Goal: Task Accomplishment & Management: Use online tool/utility

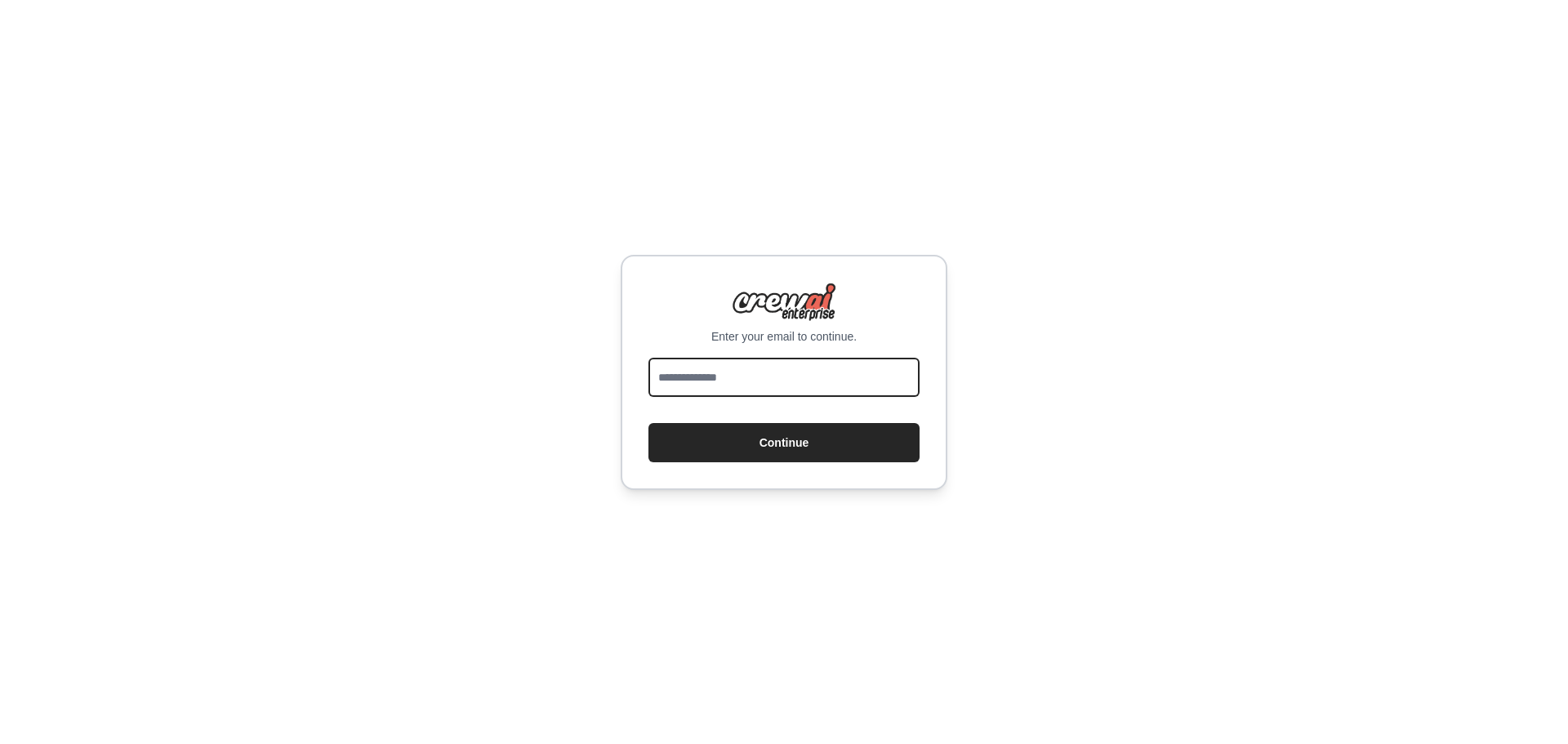
click at [731, 367] on input "email" at bounding box center [784, 378] width 271 height 39
type input "**********"
click at [838, 420] on form "**********" at bounding box center [784, 410] width 271 height 104
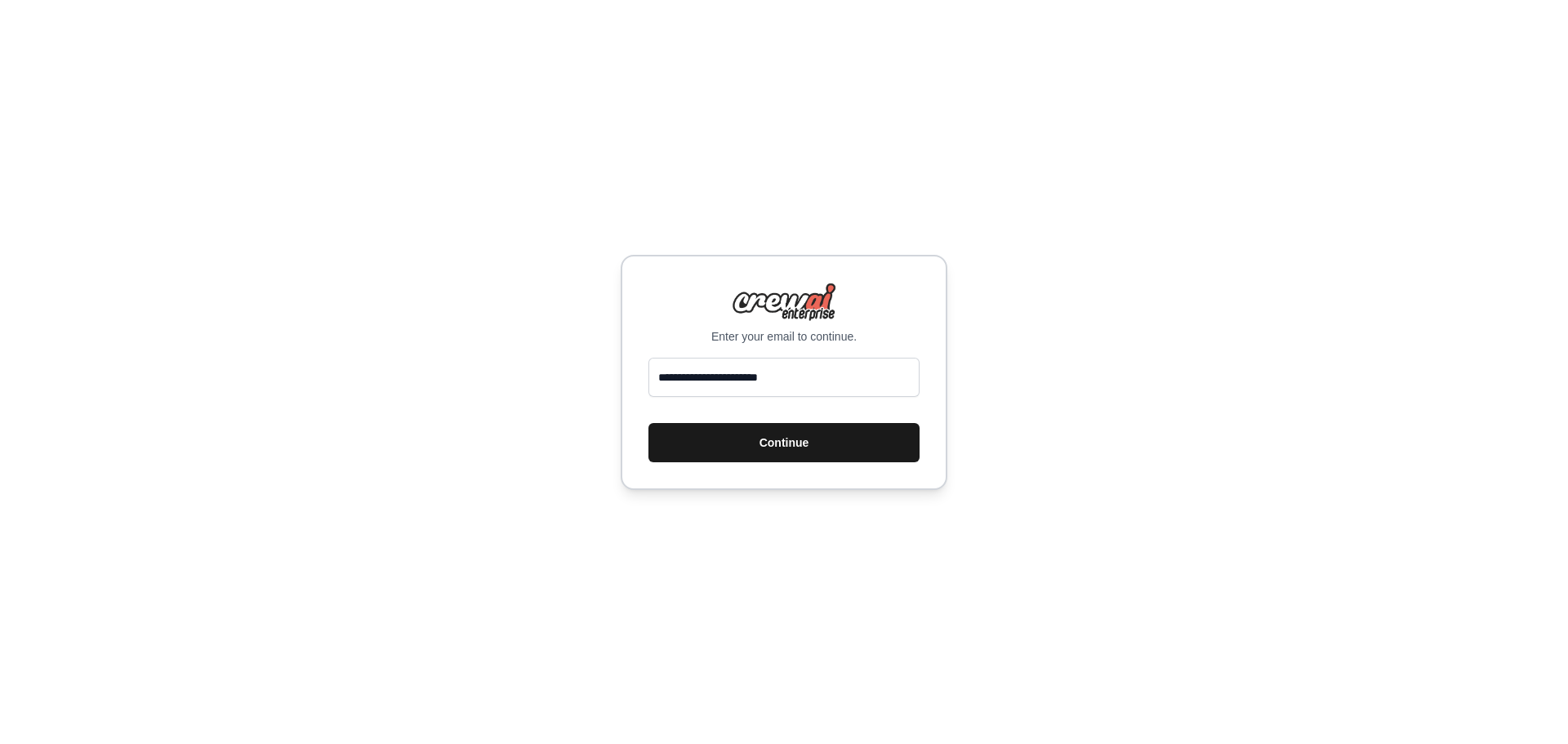
drag, startPoint x: 838, startPoint y: 441, endPoint x: 883, endPoint y: 448, distance: 45.5
click at [838, 442] on button "Continue" at bounding box center [784, 443] width 271 height 39
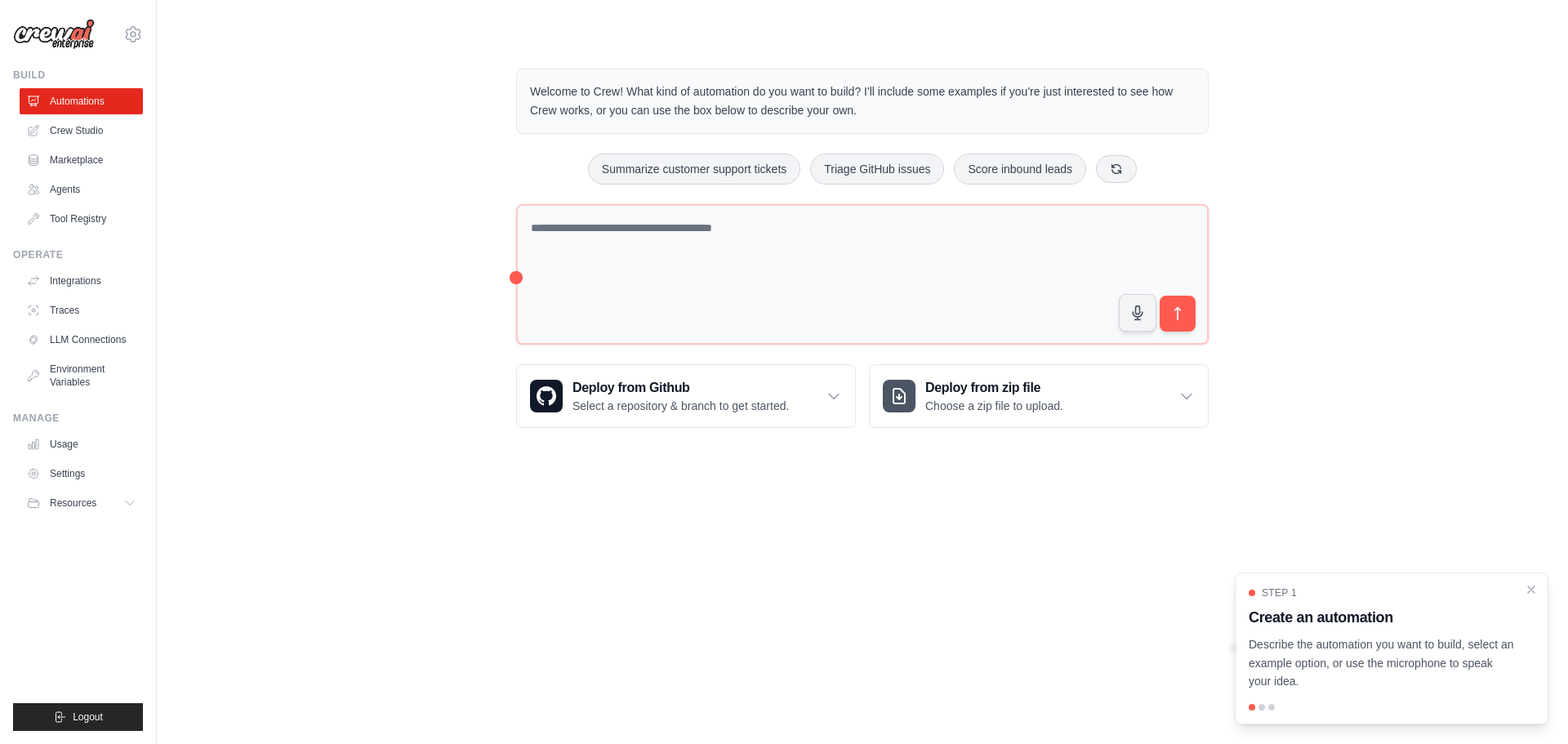
click at [465, 271] on div "Welcome to Crew! What kind of automation do you want to build? I'll include som…" at bounding box center [862, 248] width 1359 height 412
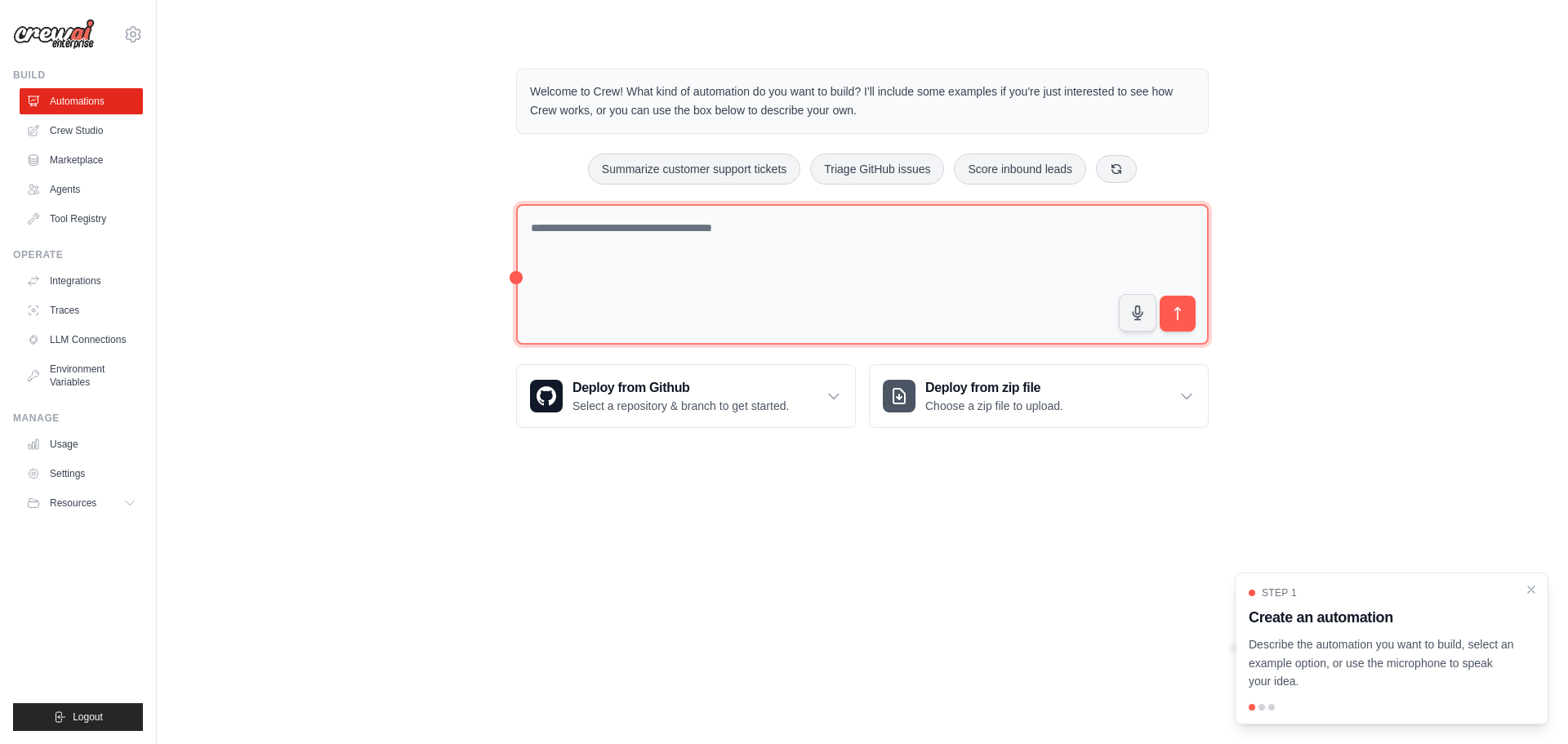
click at [789, 296] on textarea at bounding box center [862, 275] width 693 height 142
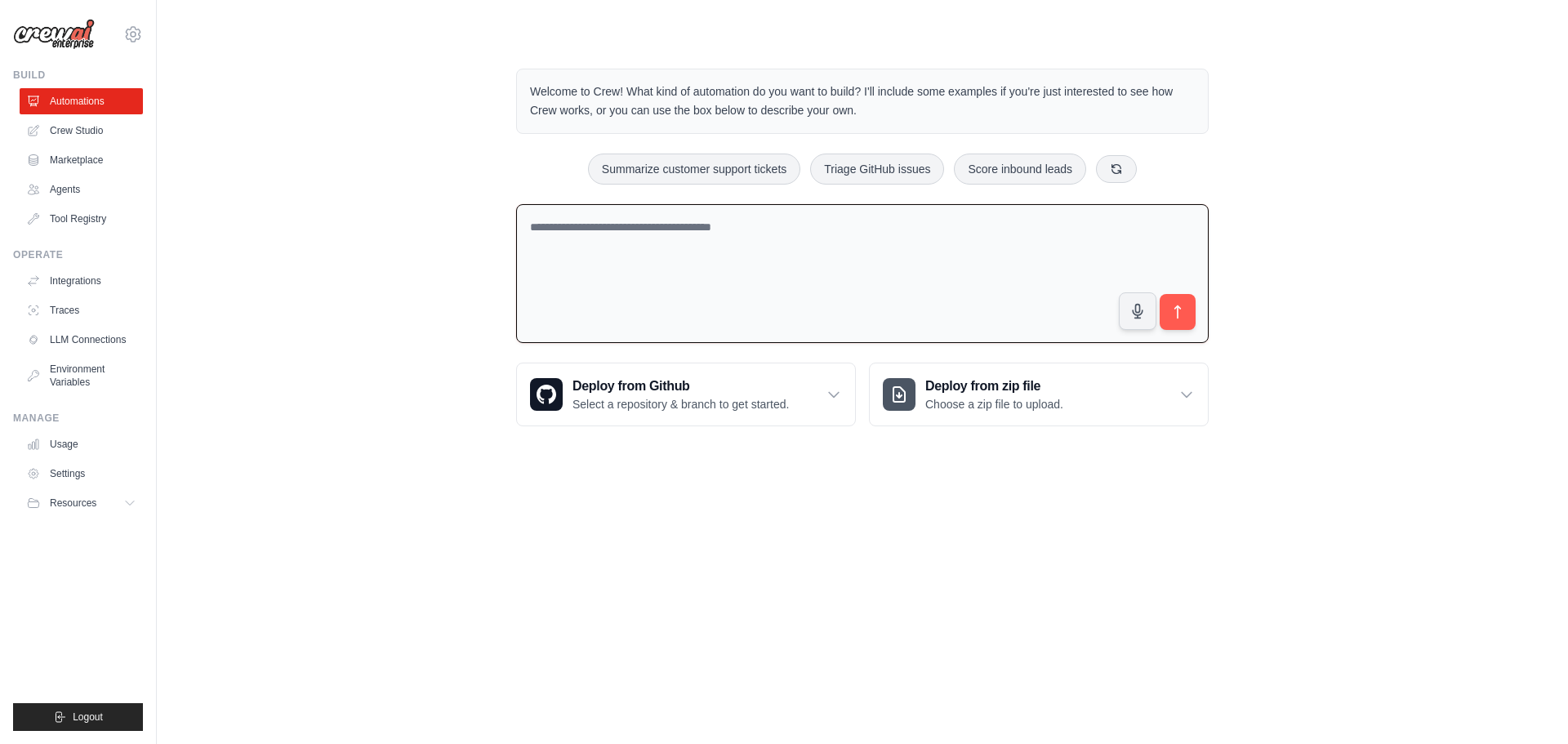
click at [789, 291] on textarea at bounding box center [862, 274] width 693 height 140
click at [805, 281] on textarea at bounding box center [862, 274] width 693 height 140
click at [455, 269] on div "Welcome to Crew! What kind of automation do you want to build? I'll include som…" at bounding box center [862, 247] width 1359 height 410
click at [73, 104] on link "Automations" at bounding box center [83, 101] width 124 height 26
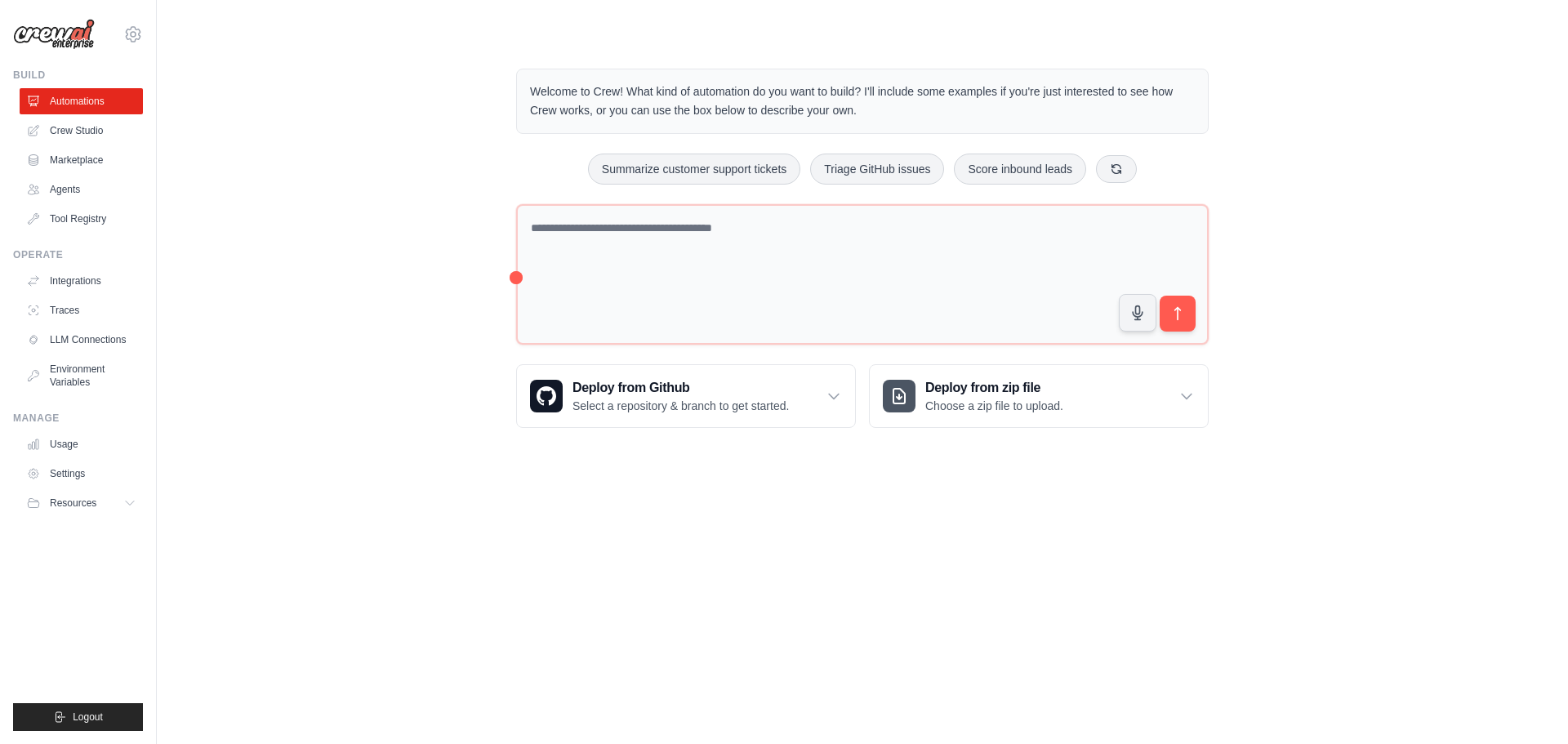
click at [407, 139] on div "Welcome to Crew! What kind of automation do you want to build? I'll include som…" at bounding box center [862, 248] width 1359 height 412
click at [781, 116] on p "Welcome to Crew! What kind of automation do you want to build? I'll include som…" at bounding box center [862, 101] width 665 height 38
click at [829, 87] on p "Welcome to Crew! What kind of automation do you want to build? I'll include som…" at bounding box center [862, 101] width 665 height 38
click at [1143, 94] on p "Welcome to Crew! What kind of automation do you want to build? I'll include som…" at bounding box center [862, 101] width 665 height 38
click at [1338, 95] on div "Welcome to Crew! What kind of automation do you want to build? I'll include som…" at bounding box center [862, 248] width 1359 height 412
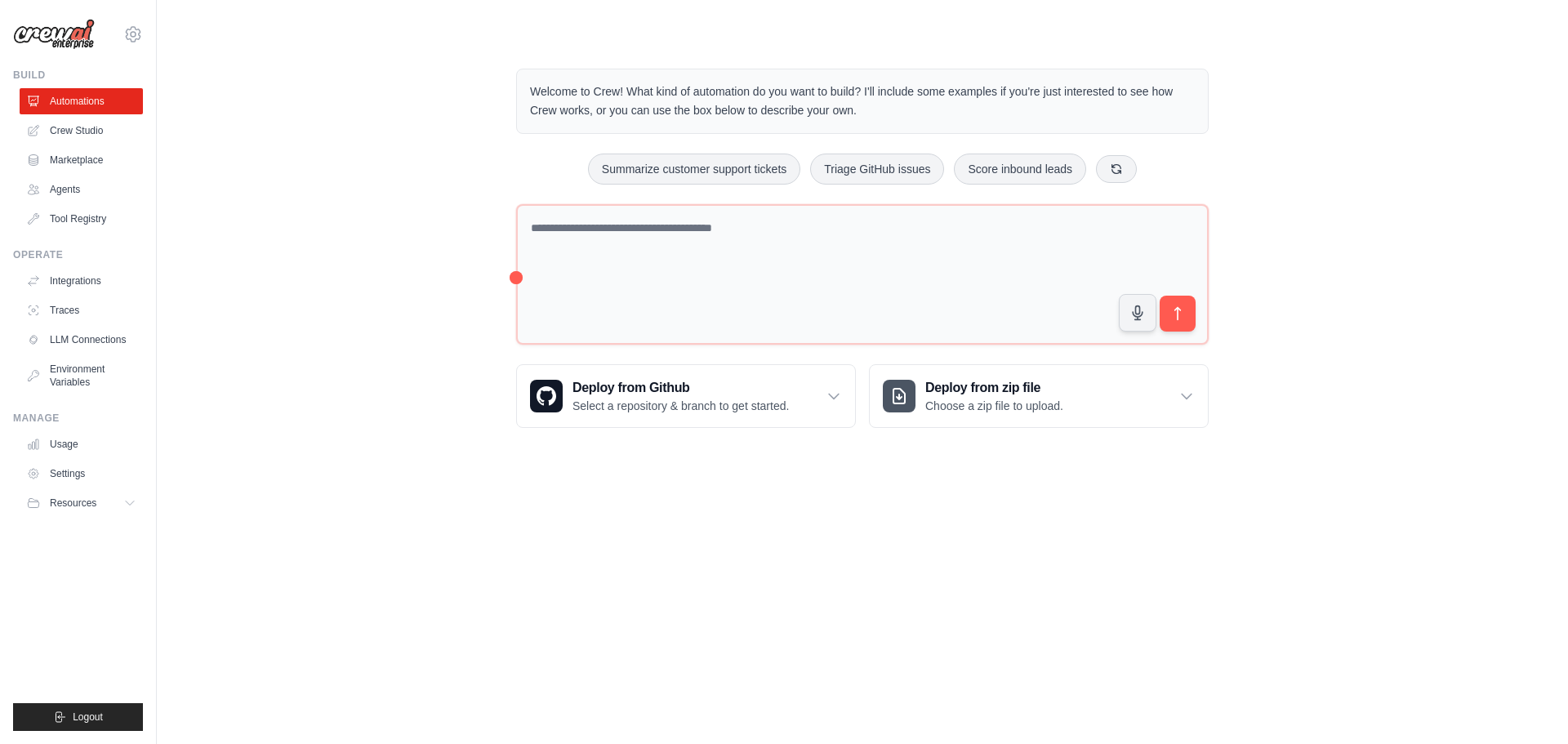
click at [1339, 117] on div "Welcome to Crew! What kind of automation do you want to build? I'll include som…" at bounding box center [862, 248] width 1359 height 412
click at [302, 232] on div "Welcome to Crew! What kind of automation do you want to build? I'll include som…" at bounding box center [862, 248] width 1359 height 412
click at [125, 130] on link "Crew Studio" at bounding box center [83, 130] width 124 height 26
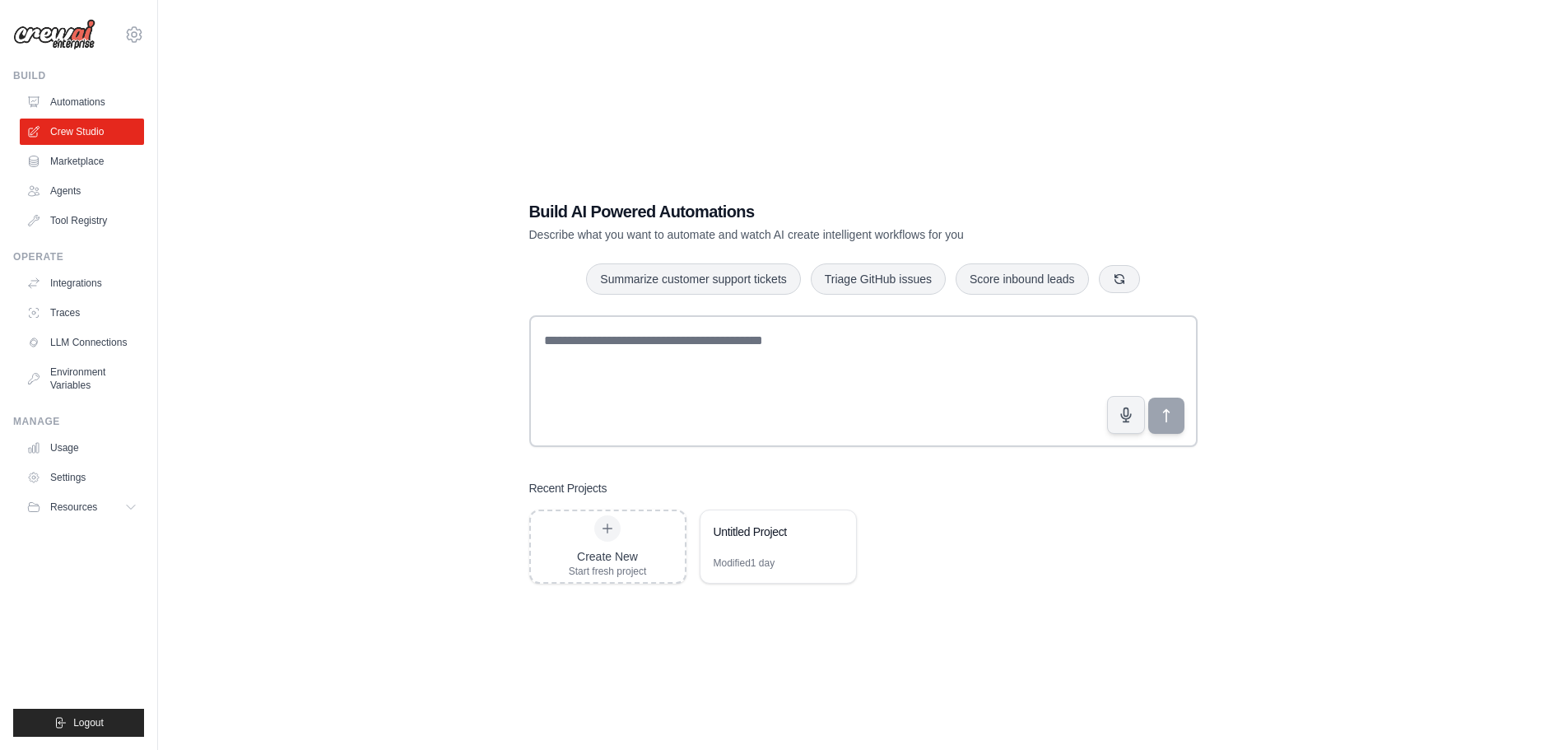
drag, startPoint x: 1313, startPoint y: 325, endPoint x: 1299, endPoint y: 323, distance: 14.1
click at [1299, 323] on div "Build AI Powered Automations Describe what you want to automate and watch AI cr…" at bounding box center [863, 391] width 1357 height 750
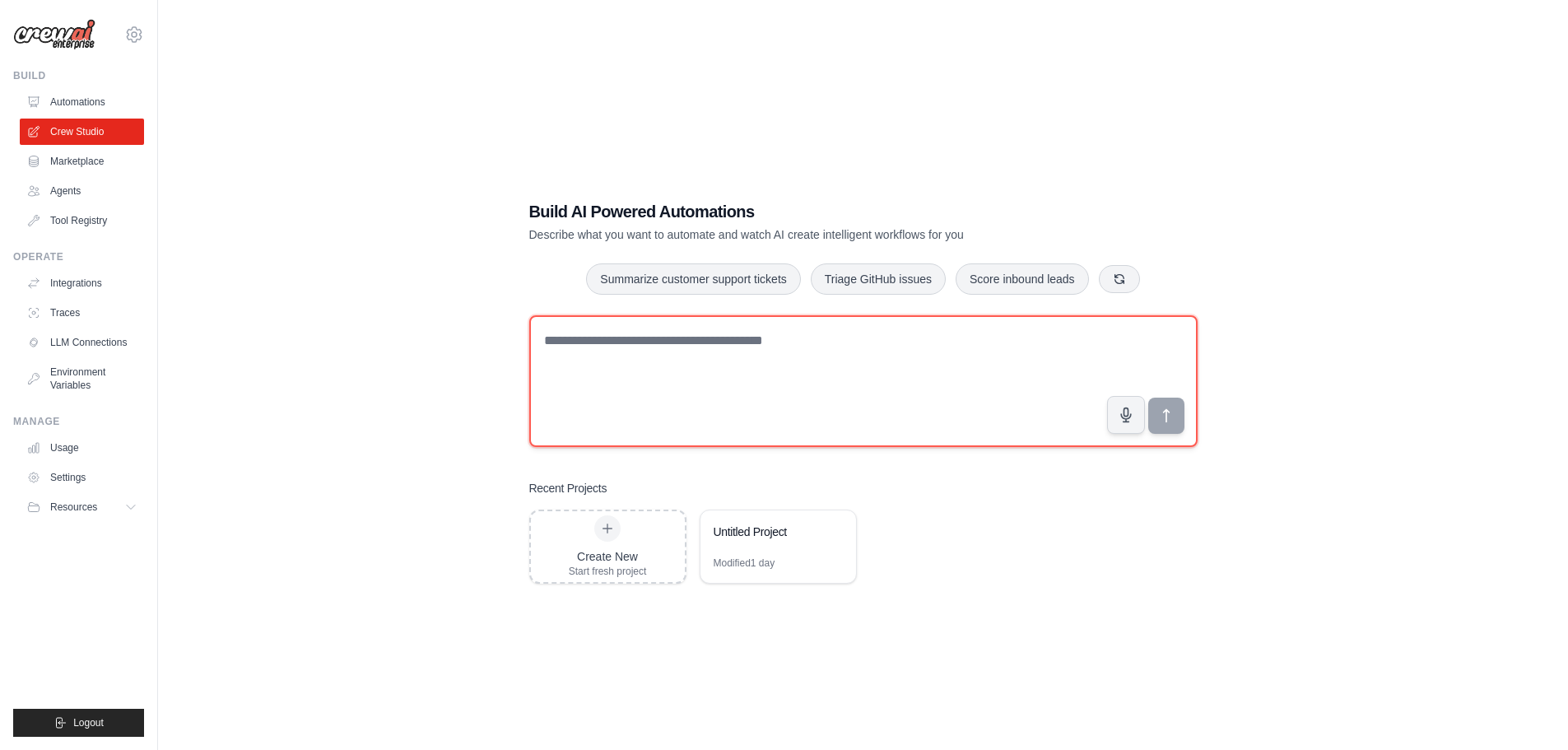
click at [964, 355] on textarea at bounding box center [863, 381] width 668 height 131
click at [984, 360] on textarea at bounding box center [863, 381] width 668 height 131
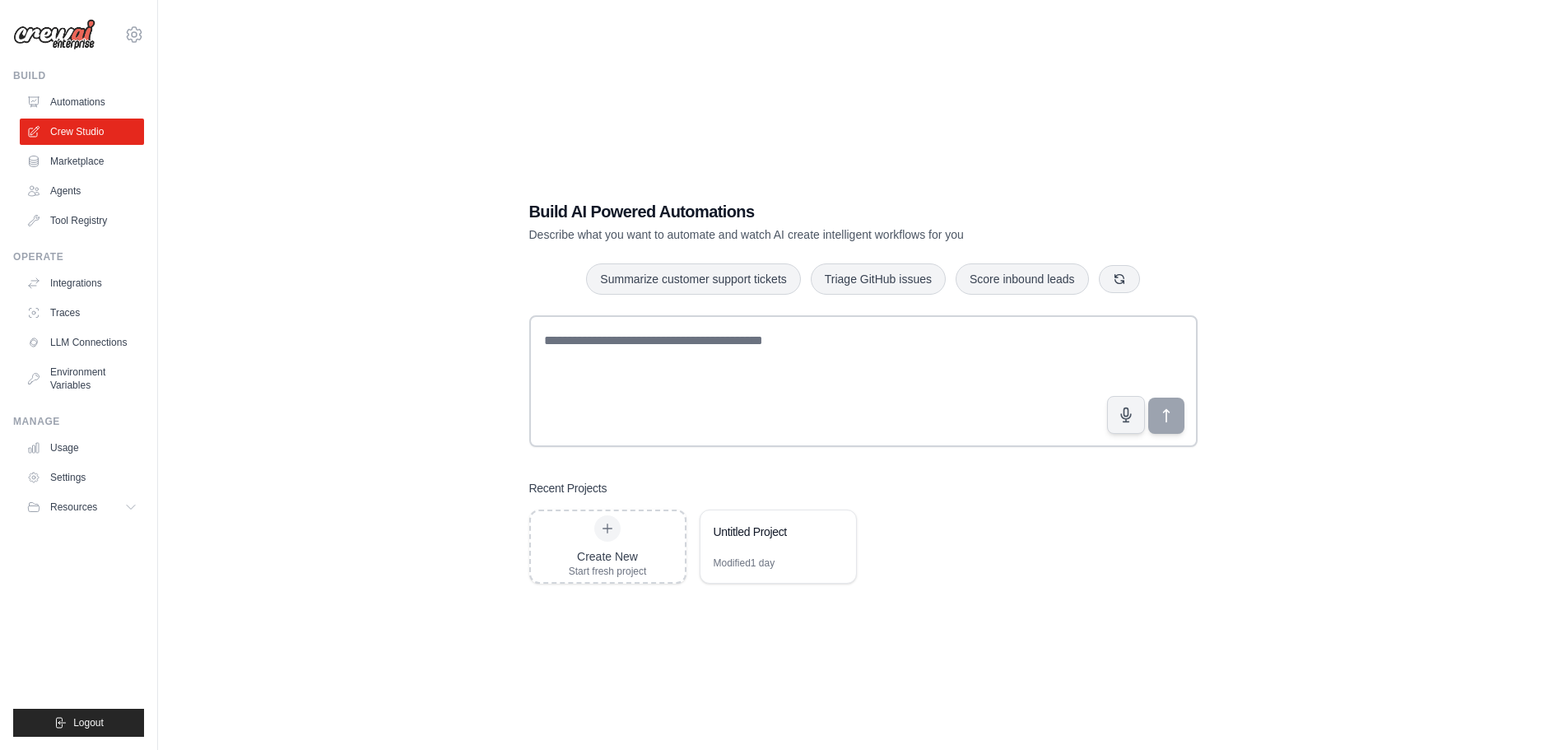
click at [1310, 219] on div "Build AI Powered Automations Describe what you want to automate and watch AI cr…" at bounding box center [863, 391] width 1357 height 750
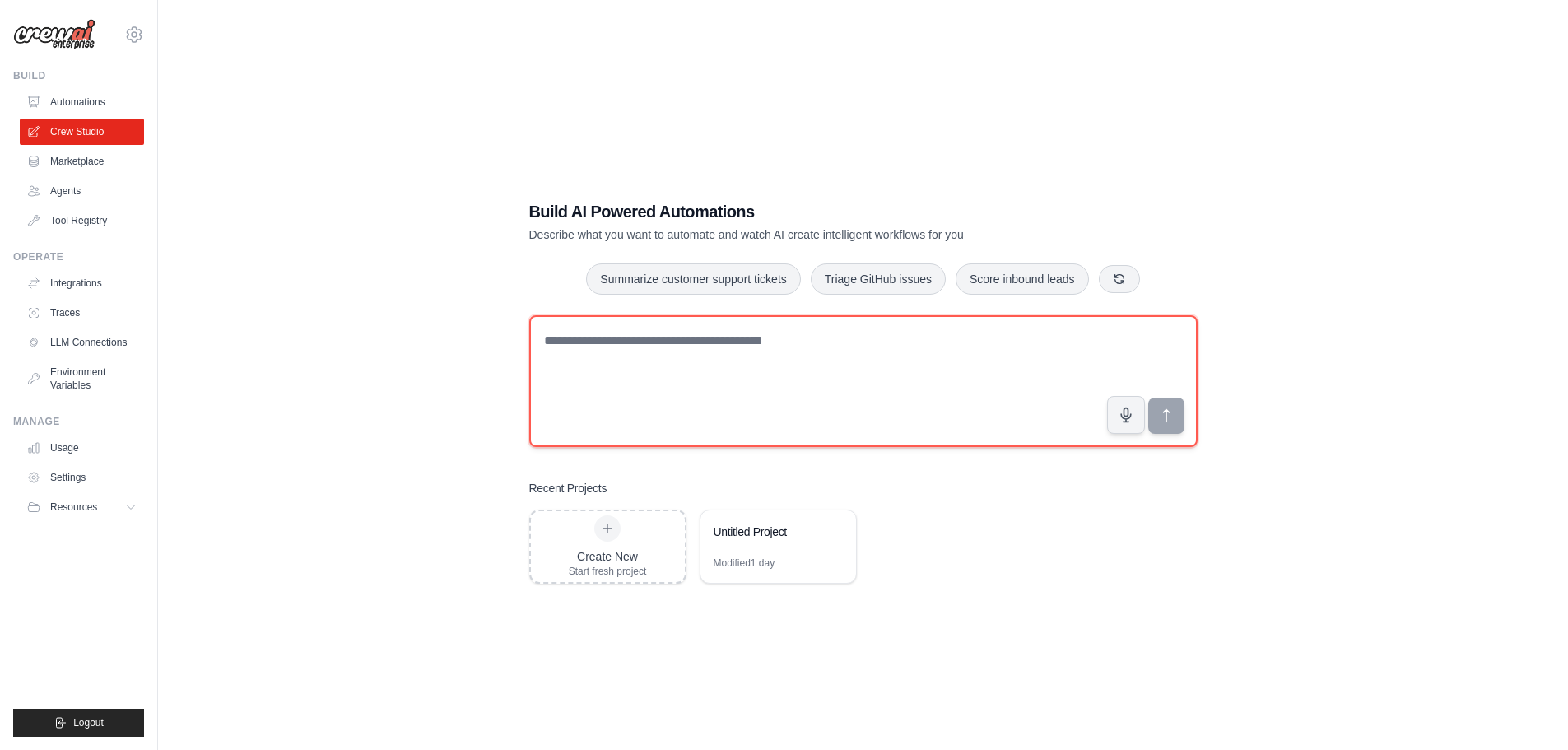
click at [873, 380] on textarea at bounding box center [863, 381] width 668 height 131
paste textarea "**********"
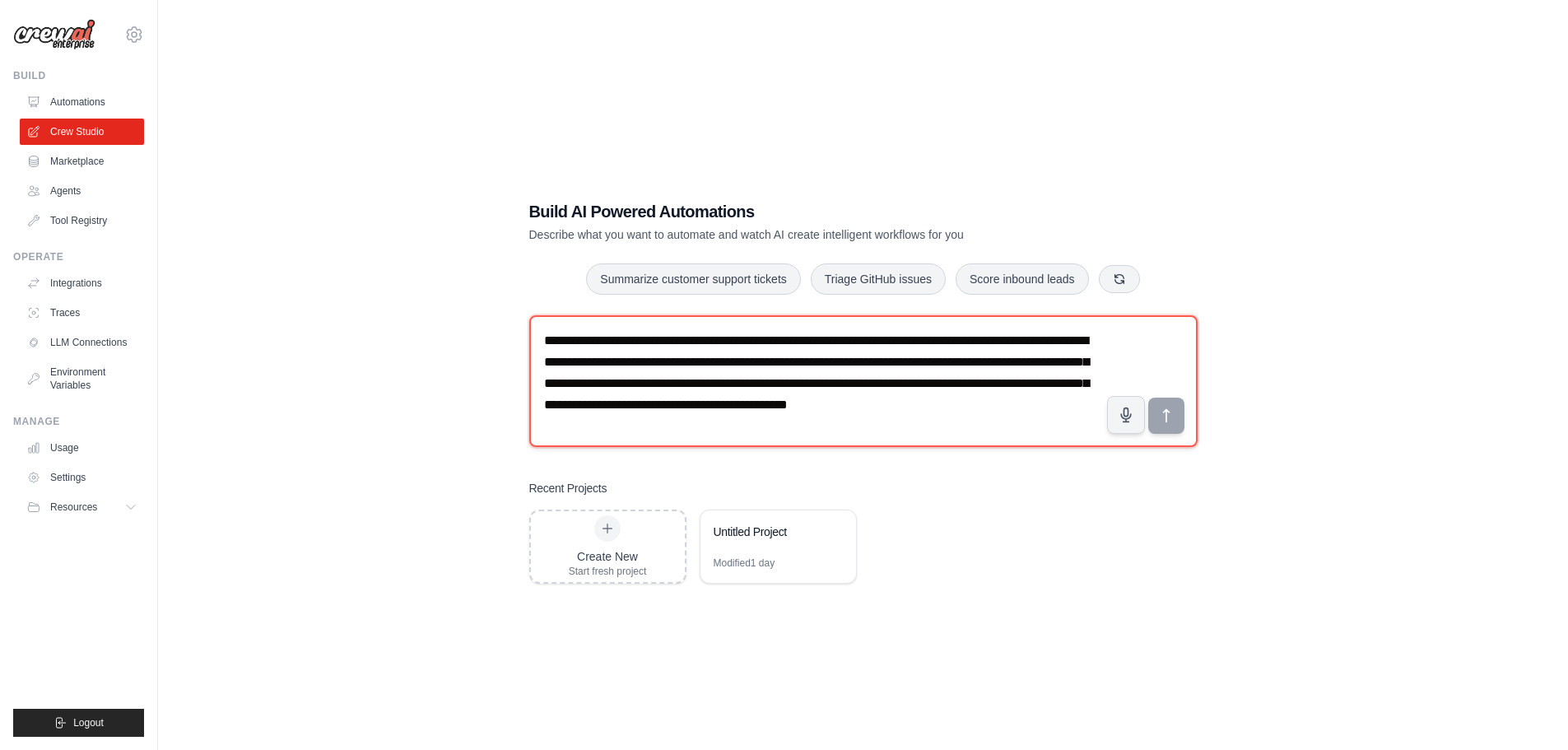
scroll to position [9, 0]
type textarea "**********"
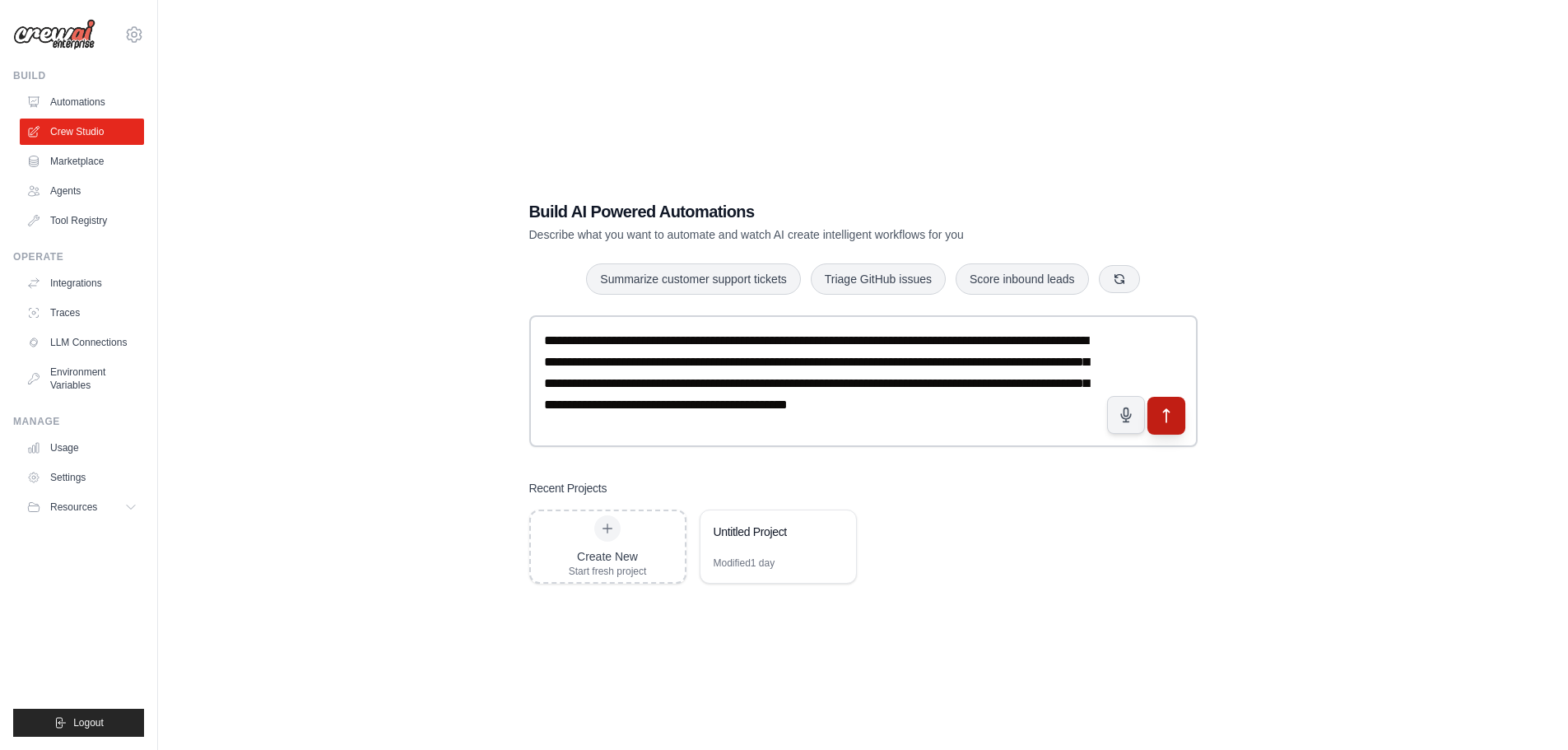
click at [1170, 419] on icon "submit" at bounding box center [1166, 415] width 17 height 17
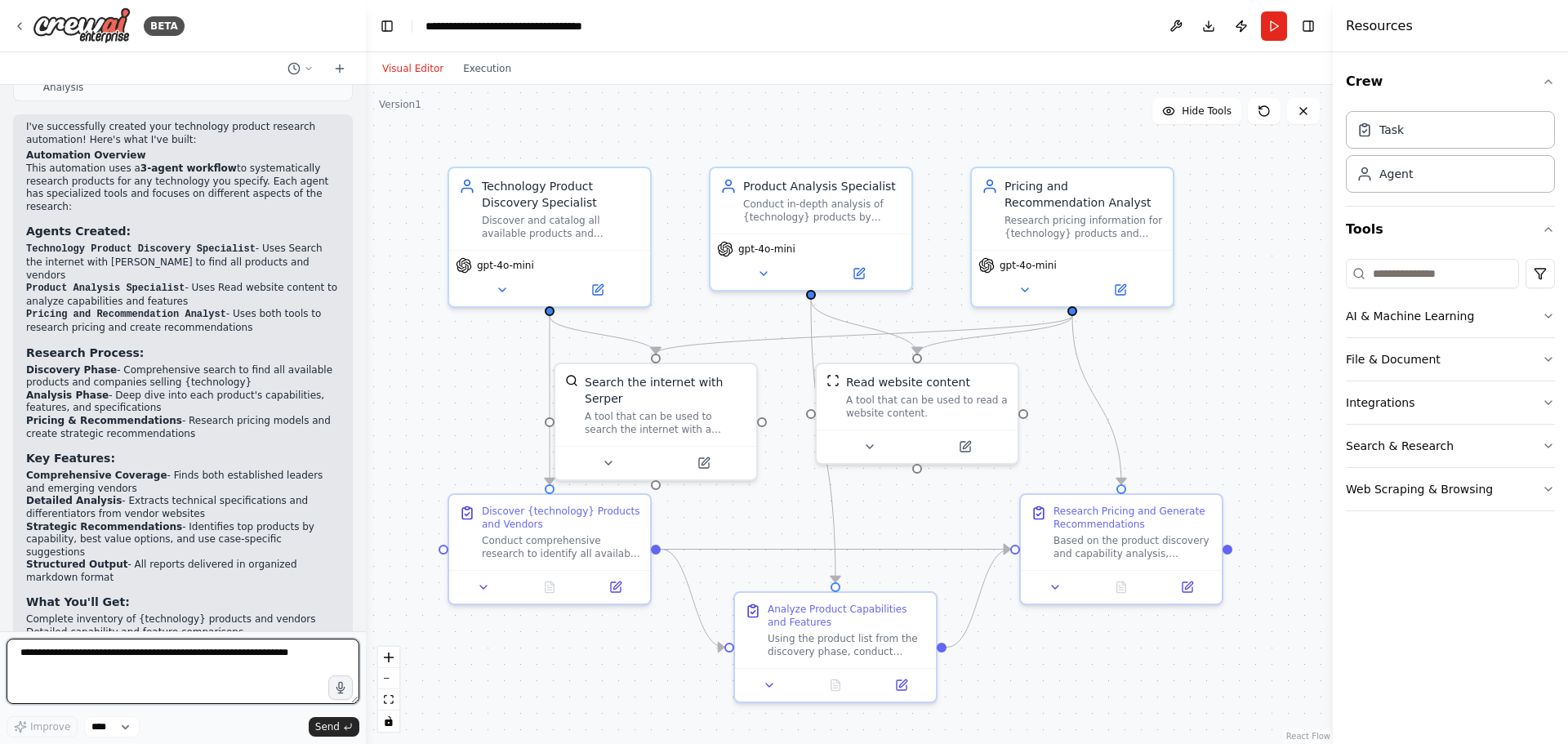
scroll to position [1111, 0]
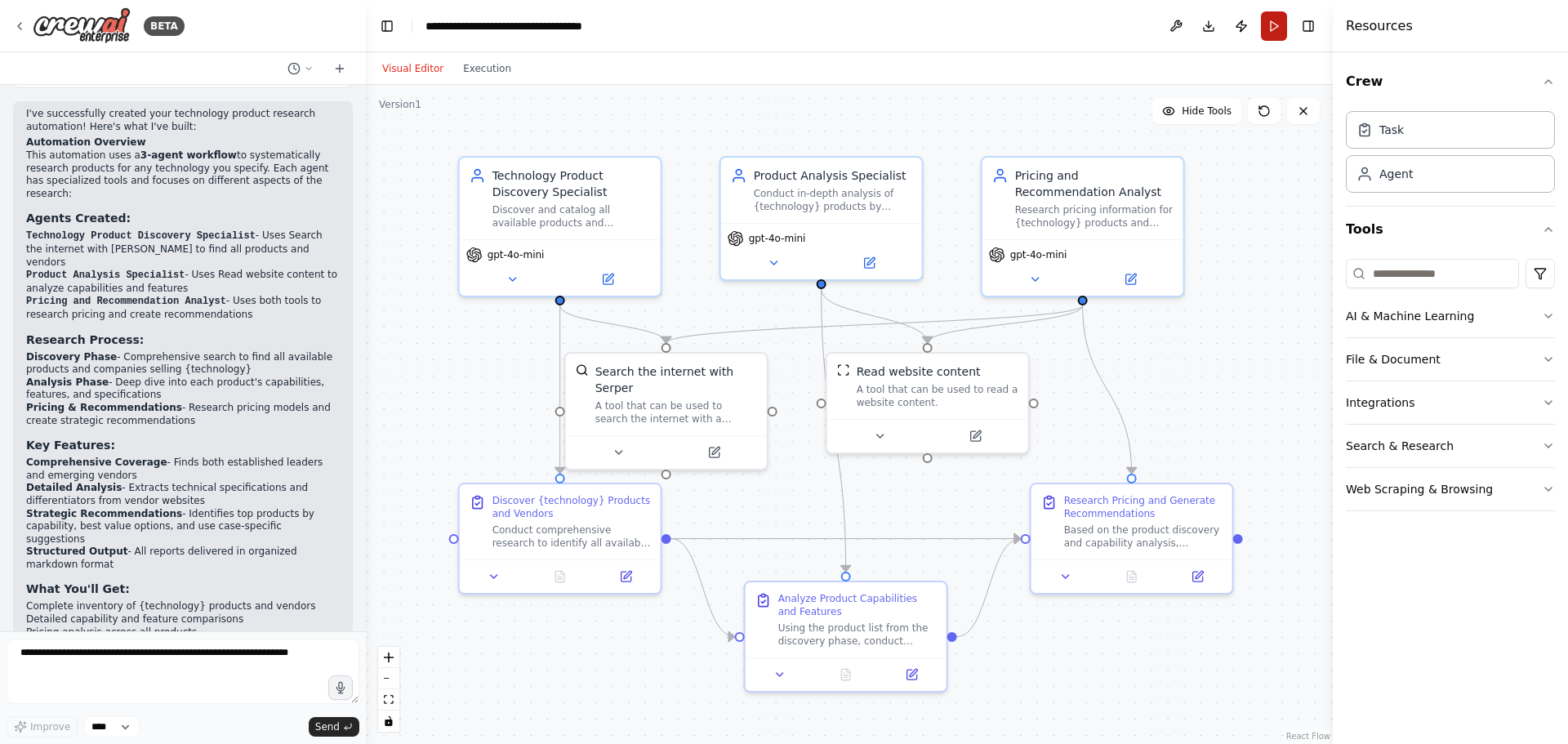
click at [1269, 14] on button "Run" at bounding box center [1274, 25] width 26 height 29
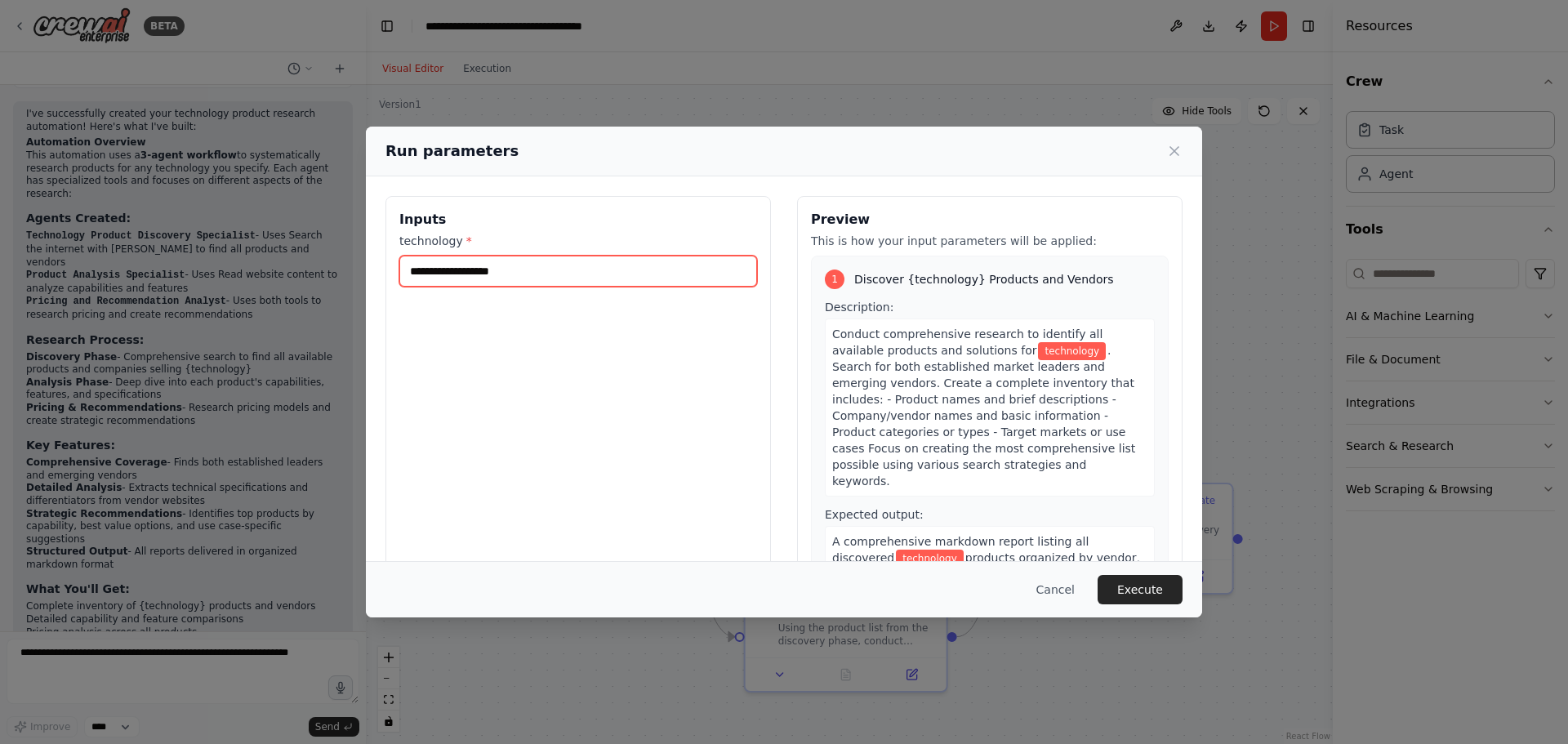
click at [500, 281] on input "technology *" at bounding box center [579, 271] width 358 height 31
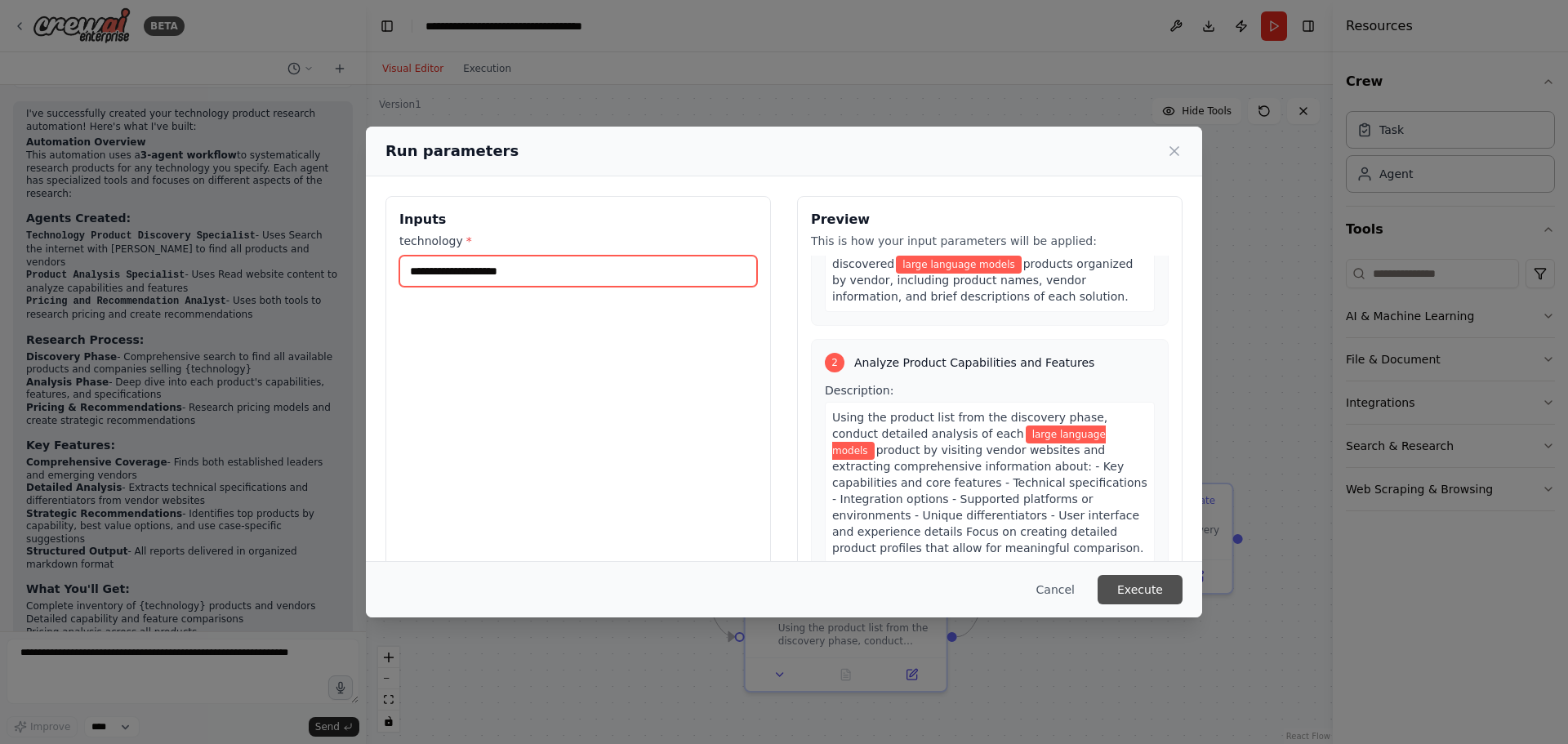
scroll to position [409, 0]
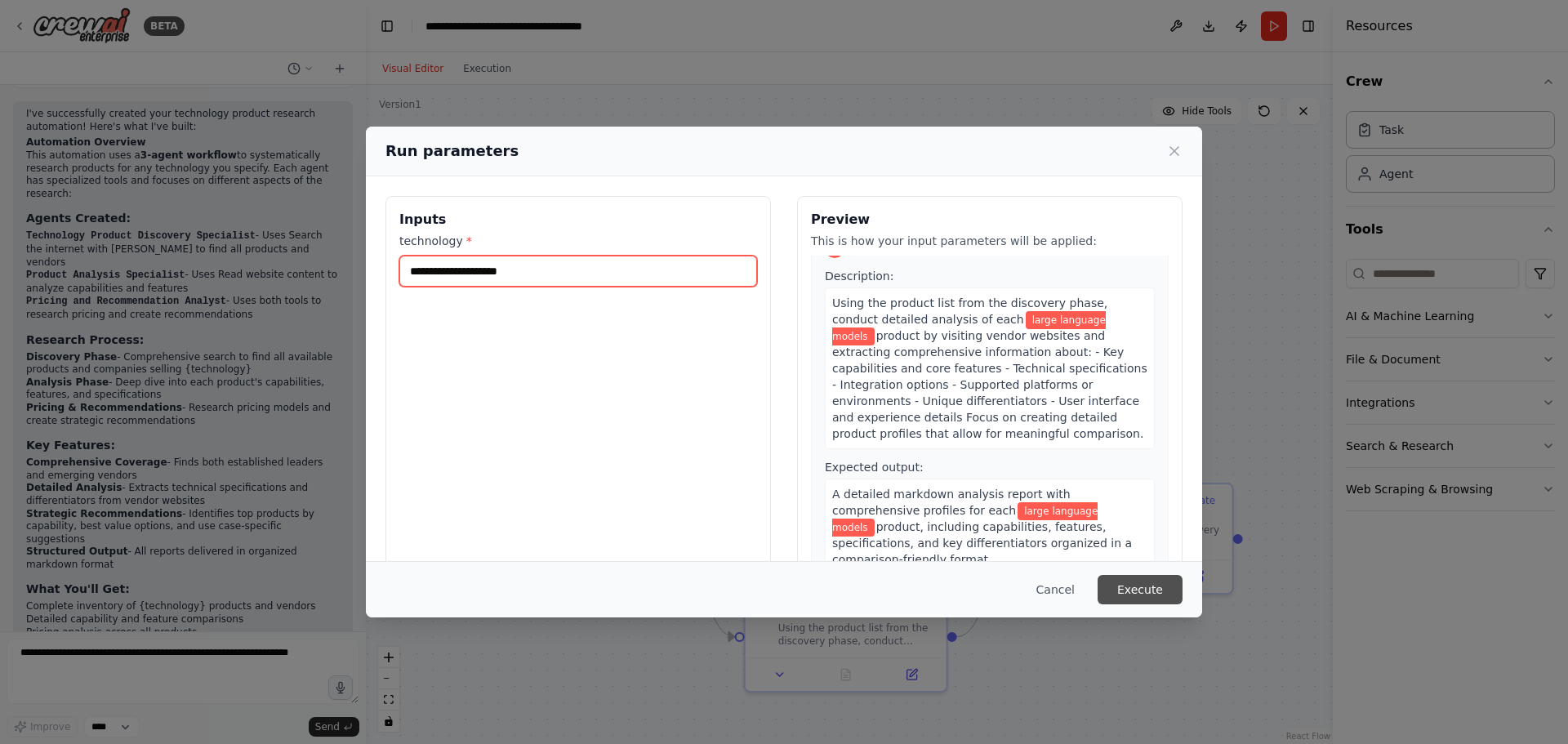
type input "**********"
click at [1168, 605] on button "Execute" at bounding box center [1140, 589] width 85 height 29
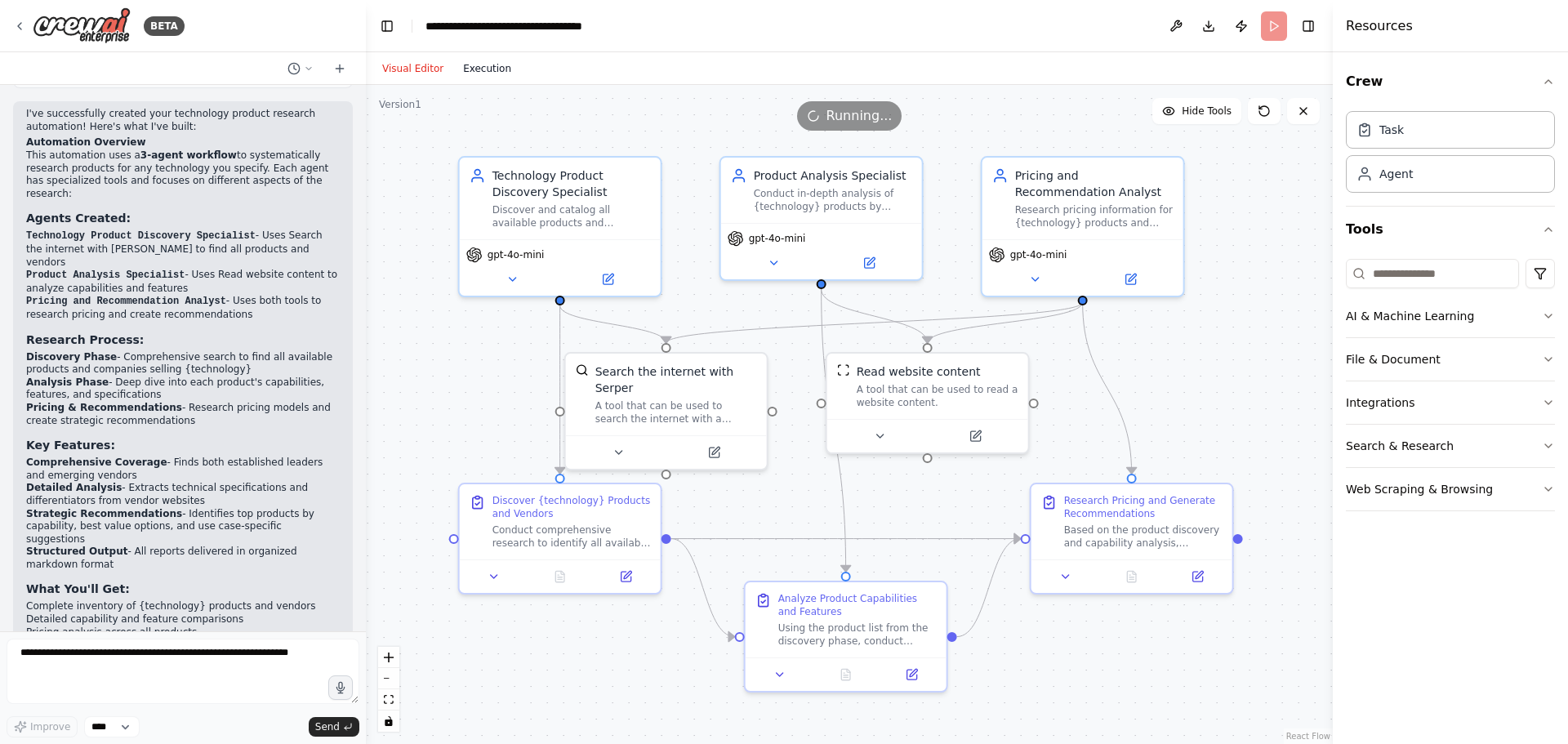
click at [453, 65] on button "Execution" at bounding box center [487, 68] width 68 height 20
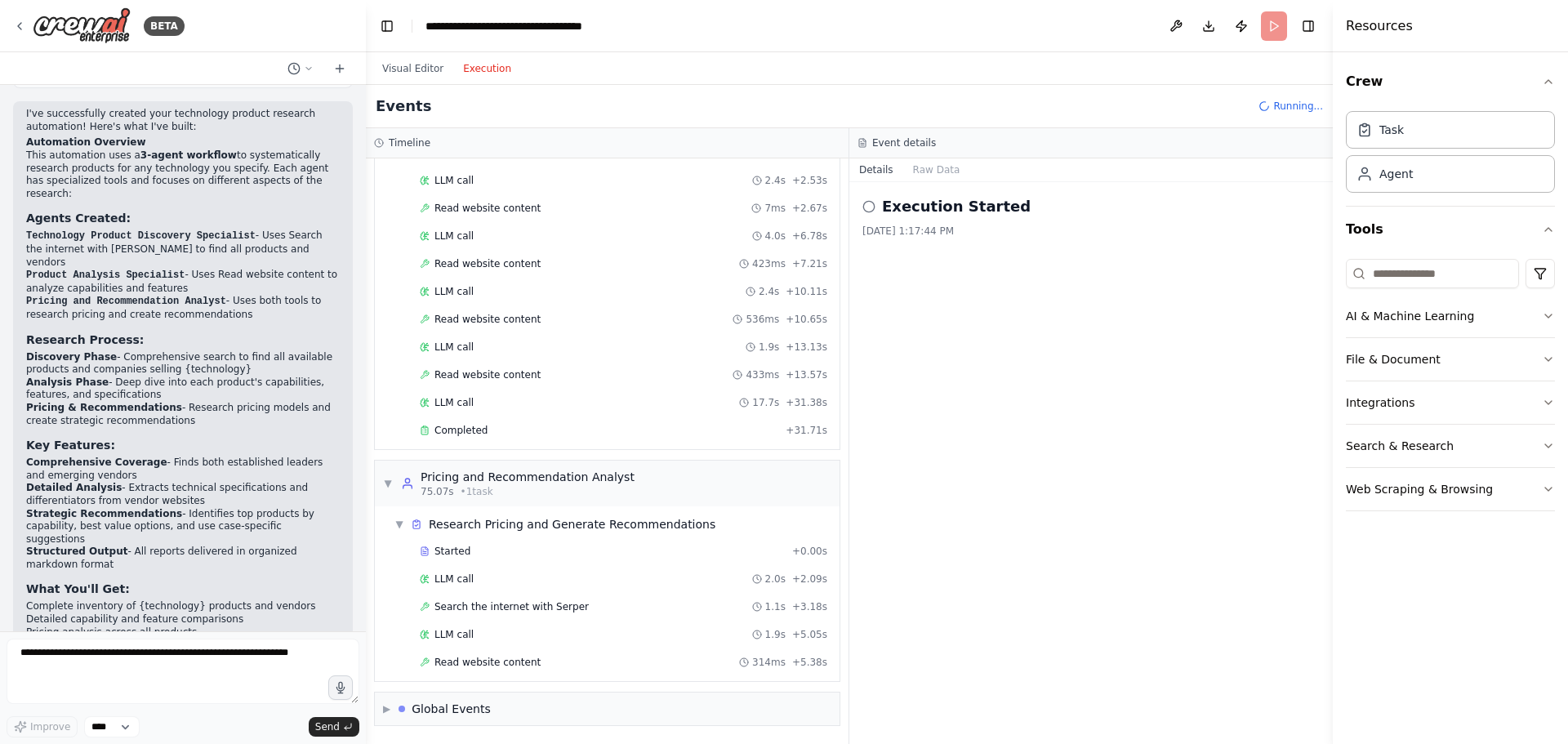
scroll to position [532, 0]
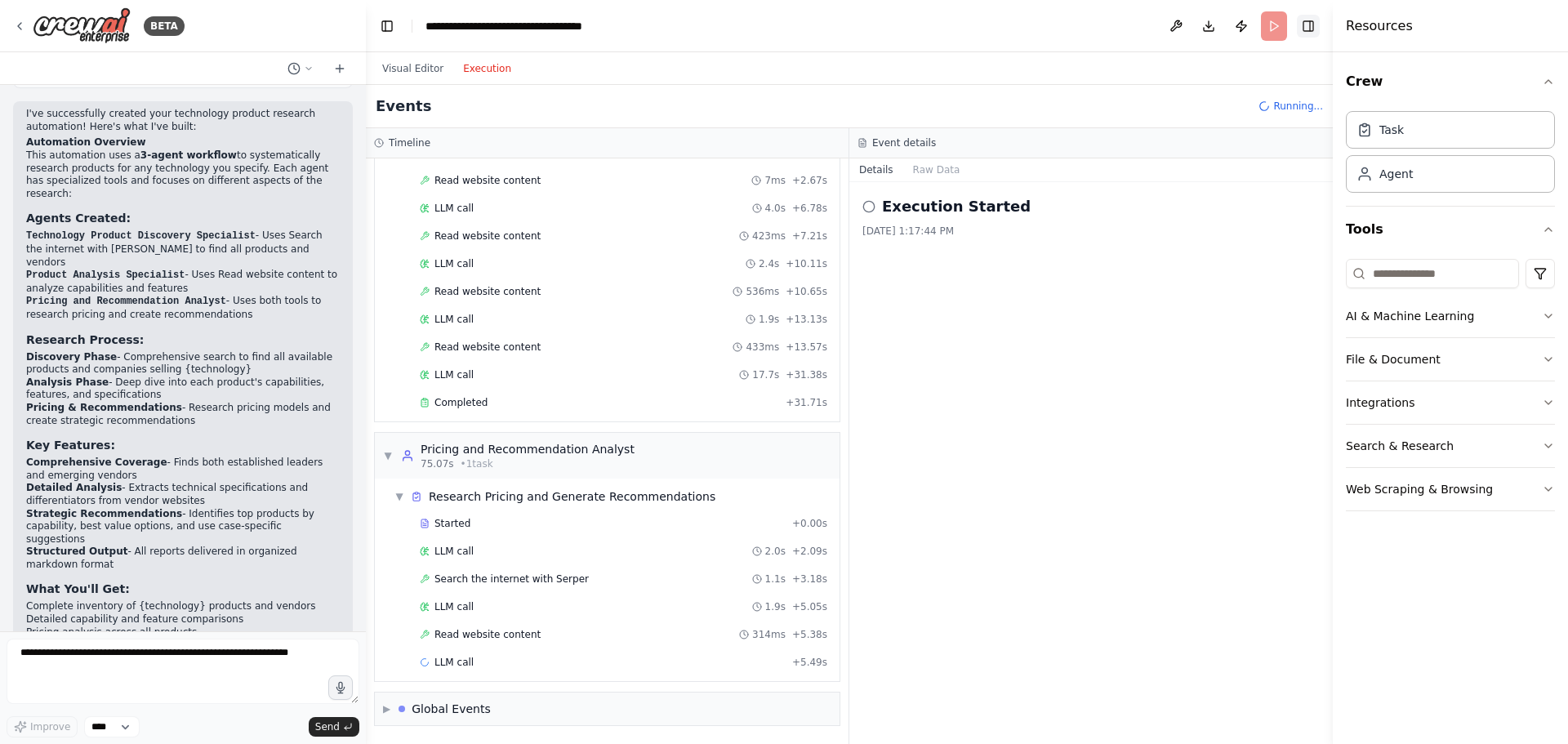
click at [1296, 29] on header "**********" at bounding box center [849, 26] width 967 height 53
click at [1306, 26] on button "Toggle Right Sidebar" at bounding box center [1308, 26] width 23 height 23
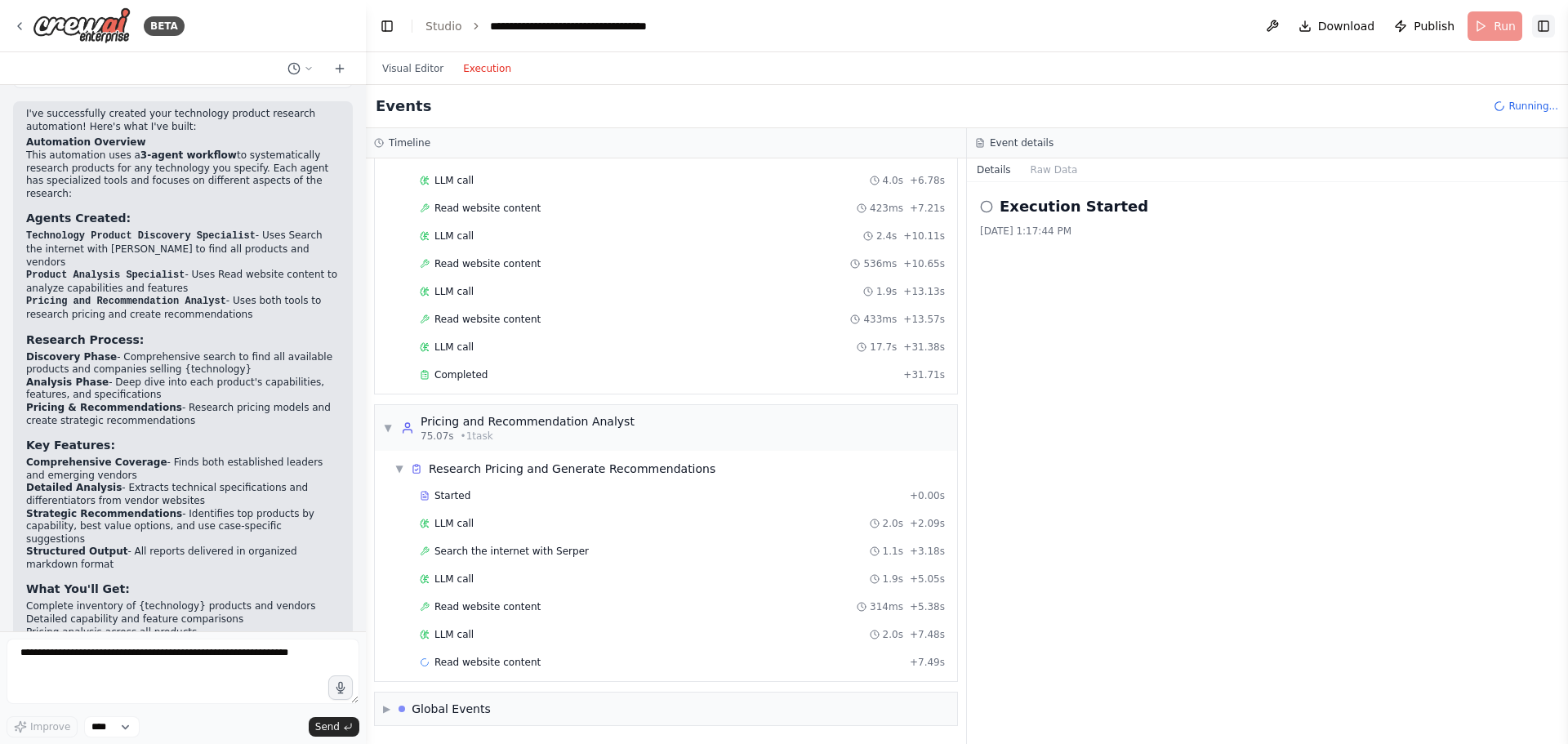
scroll to position [587, 0]
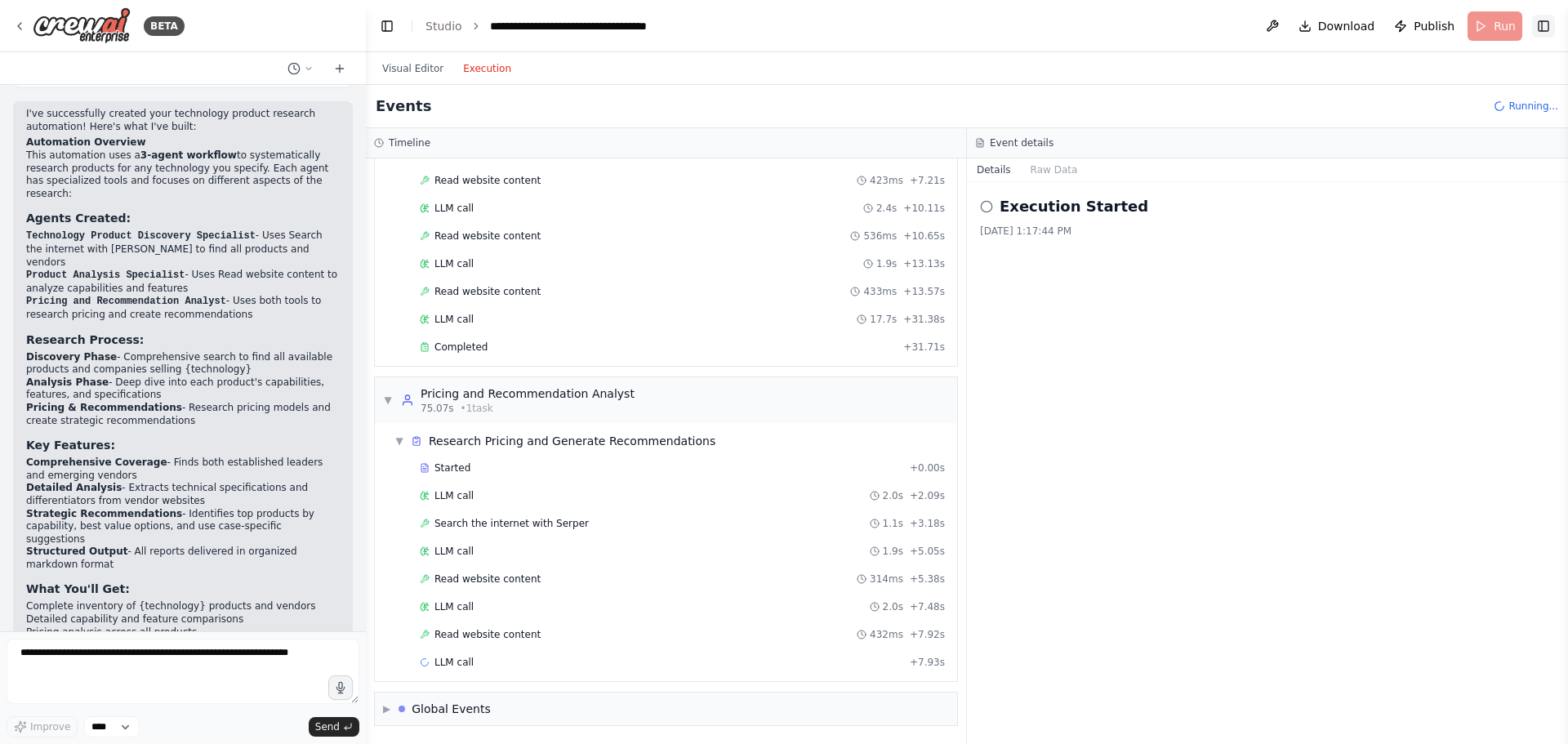
click at [1548, 28] on button "Toggle Right Sidebar" at bounding box center [1544, 26] width 23 height 23
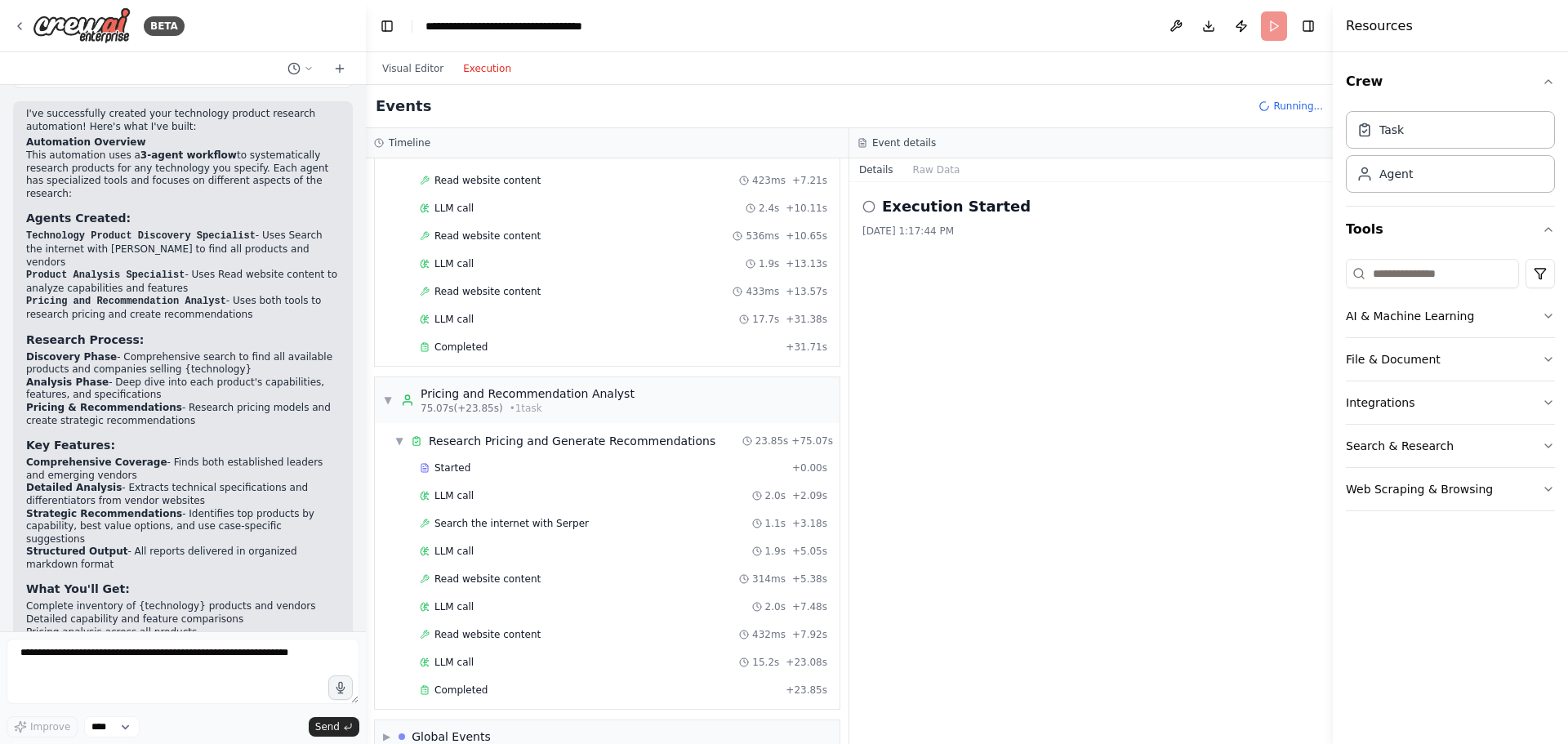
scroll to position [615, 0]
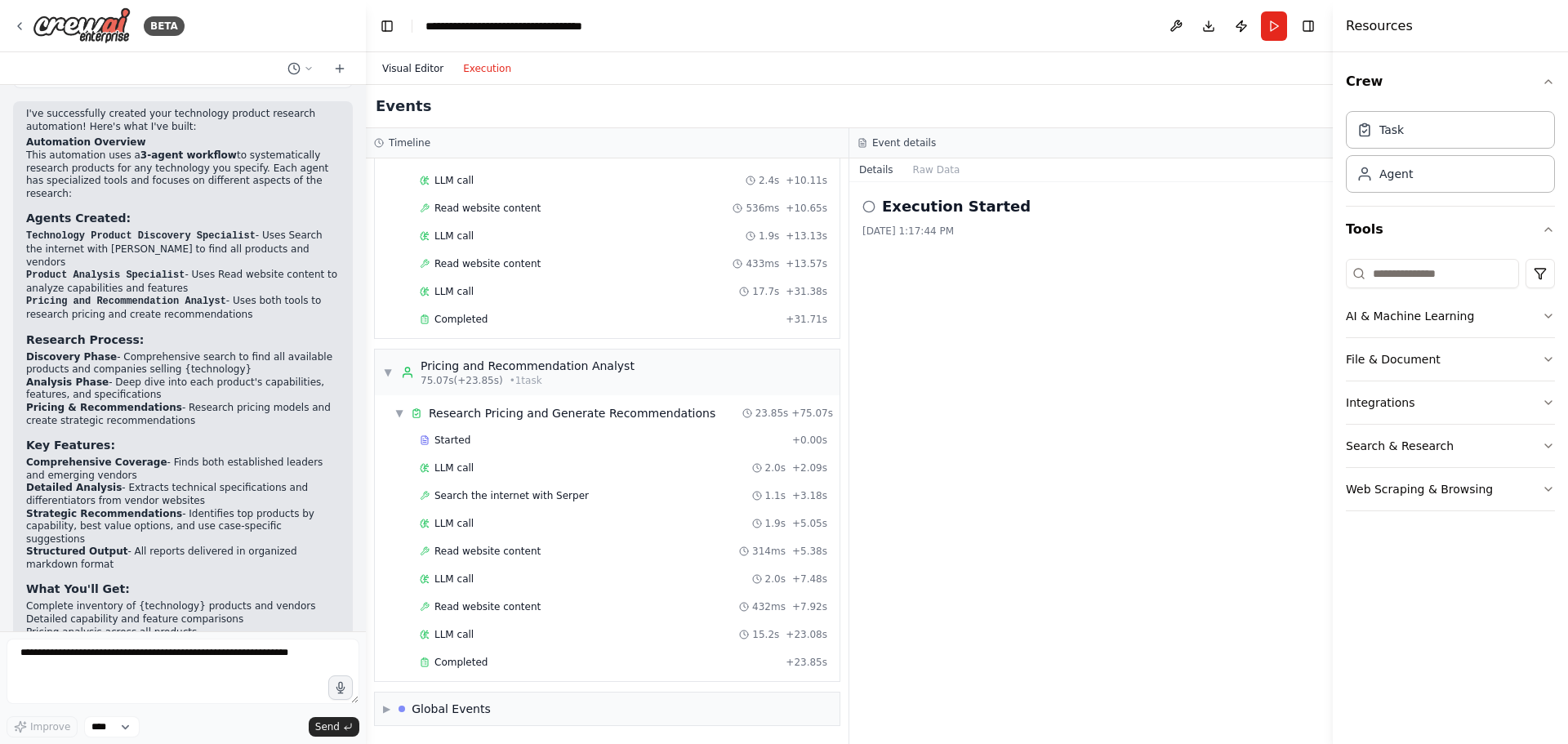
drag, startPoint x: 417, startPoint y: 60, endPoint x: 428, endPoint y: 61, distance: 11.0
click at [417, 60] on button "Visual Editor" at bounding box center [413, 68] width 81 height 20
click at [465, 73] on button "Execution" at bounding box center [487, 68] width 68 height 20
click at [464, 189] on div "LLM call 2.4s + 10.11s" at bounding box center [624, 180] width 419 height 24
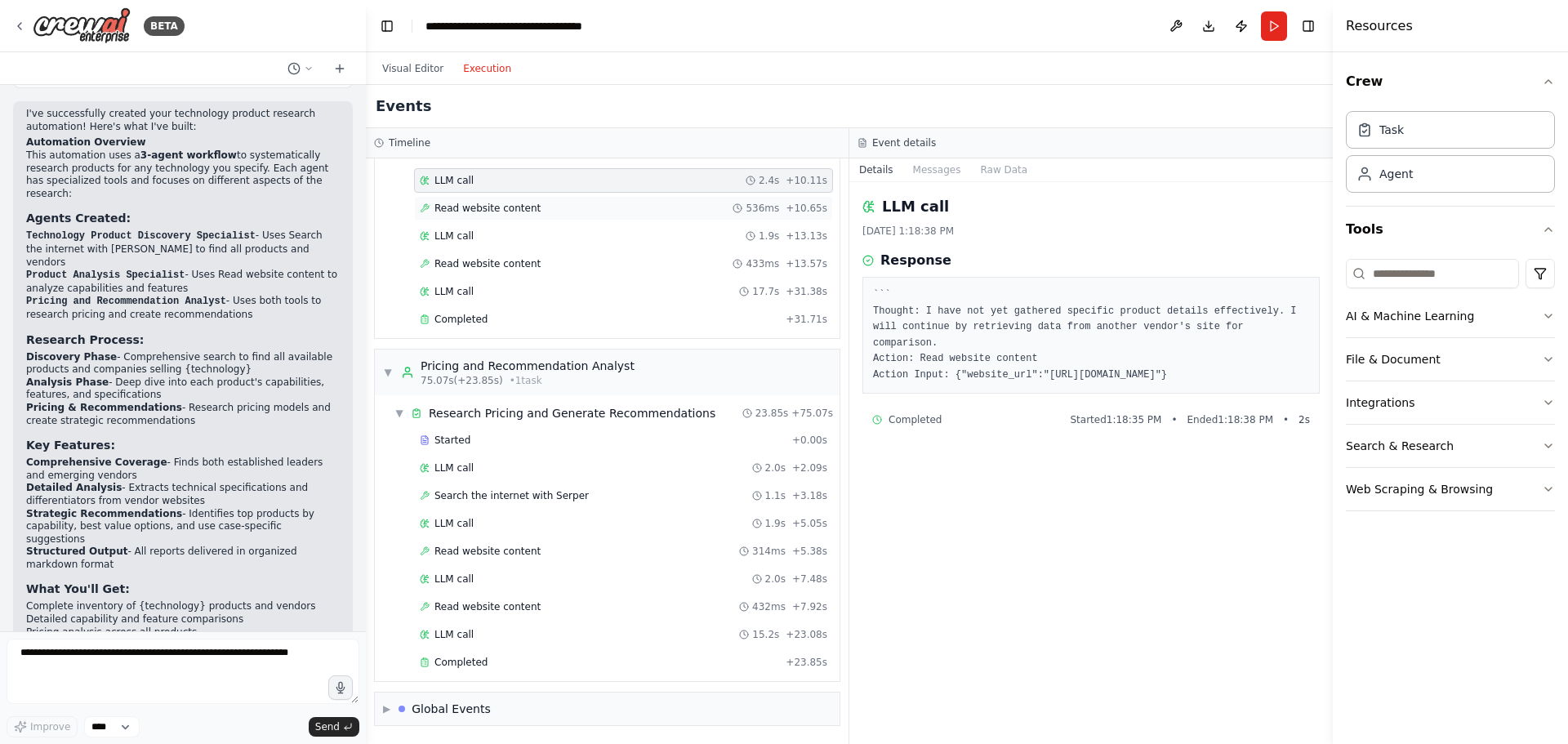
click at [476, 199] on div "Read website content 536ms + 10.65s" at bounding box center [624, 208] width 419 height 24
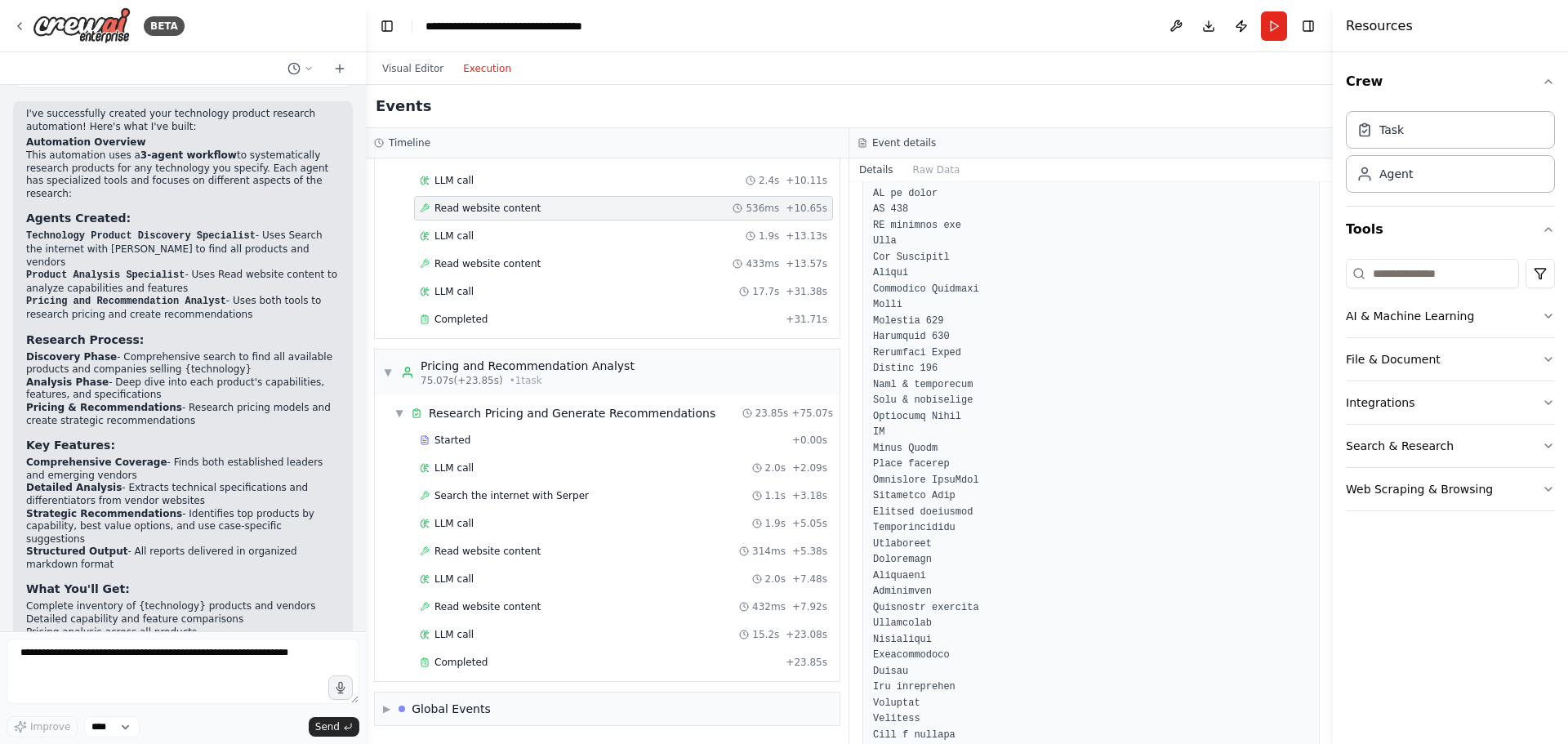
scroll to position [817, 0]
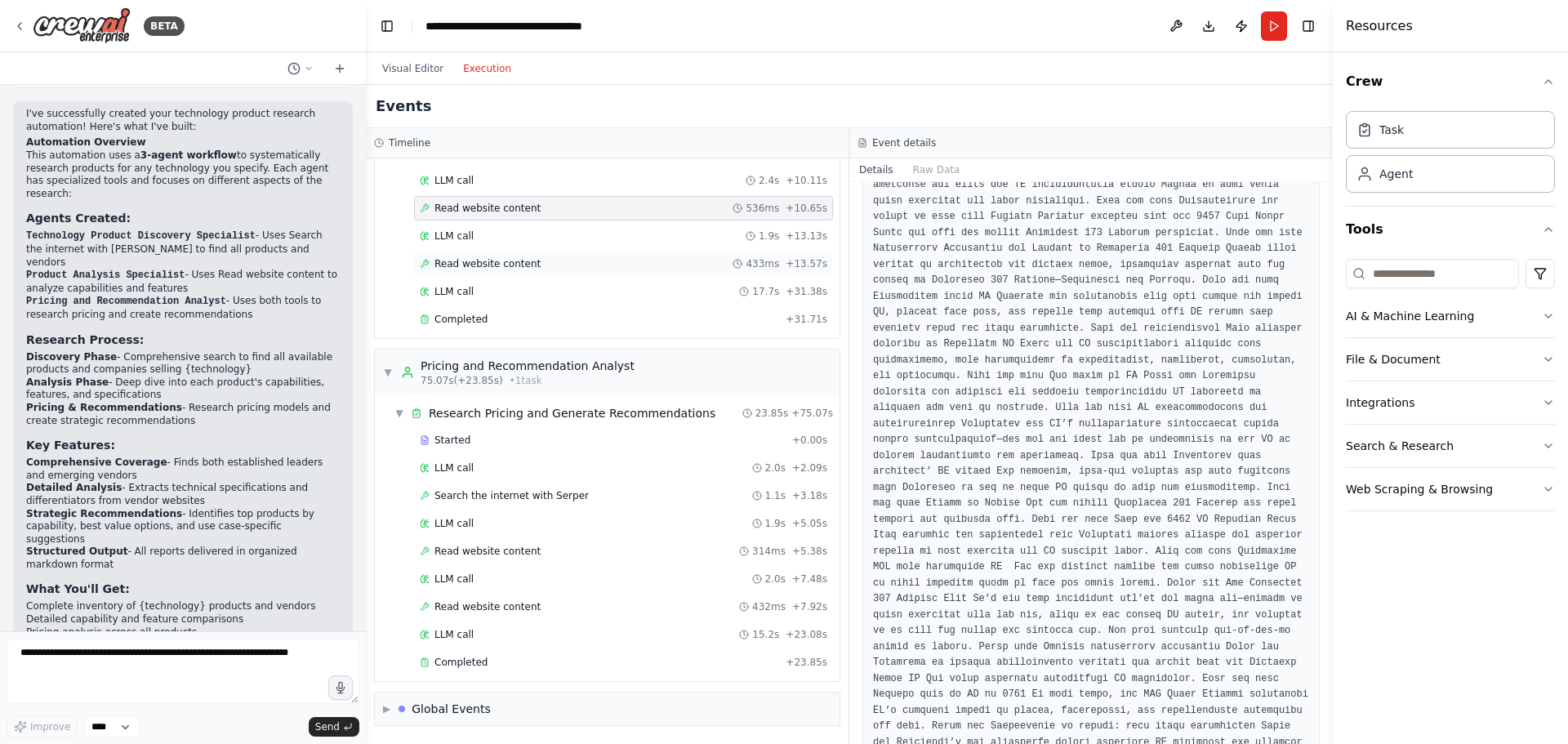
click at [467, 253] on div "Read website content 433ms + 13.57s" at bounding box center [624, 264] width 419 height 24
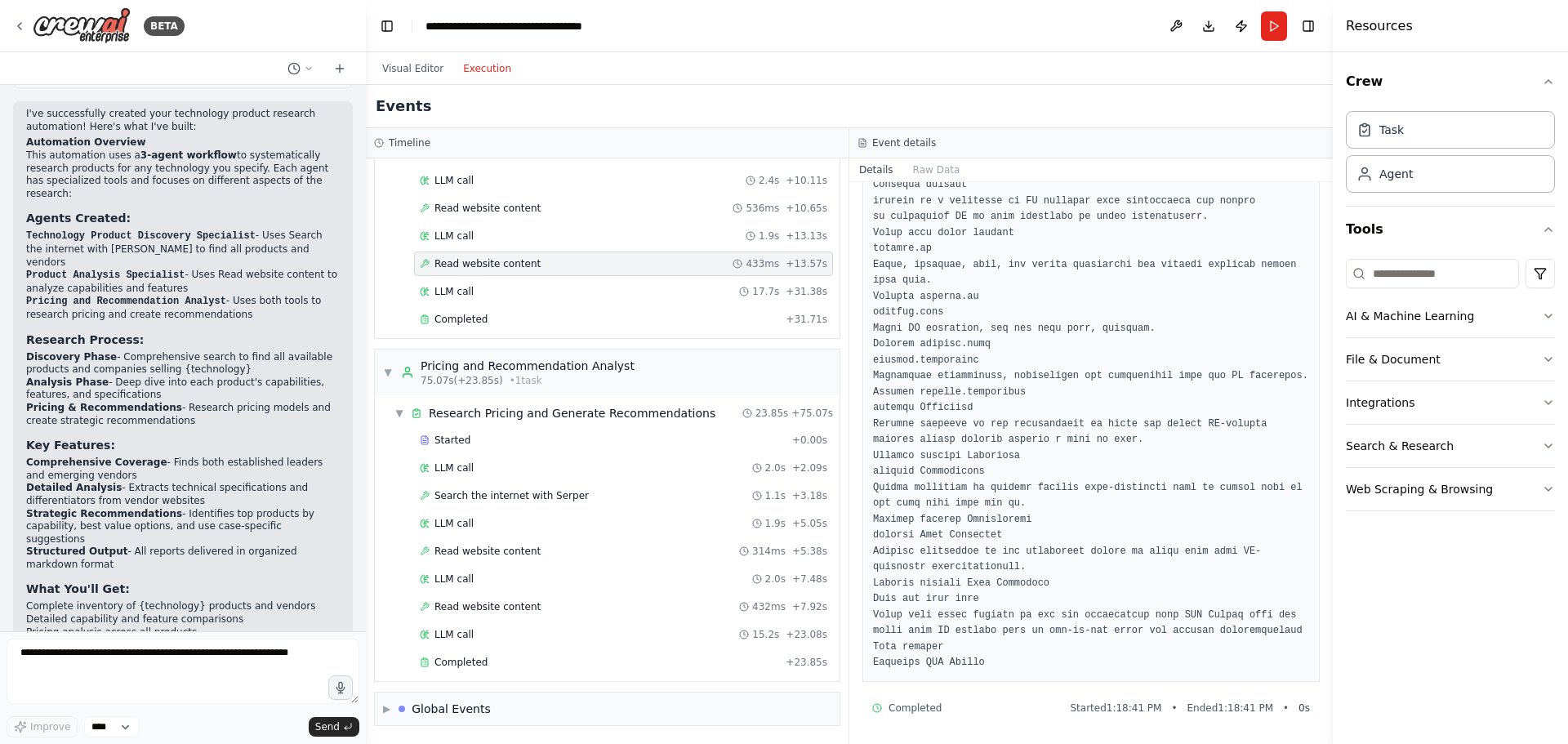
scroll to position [1207, 0]
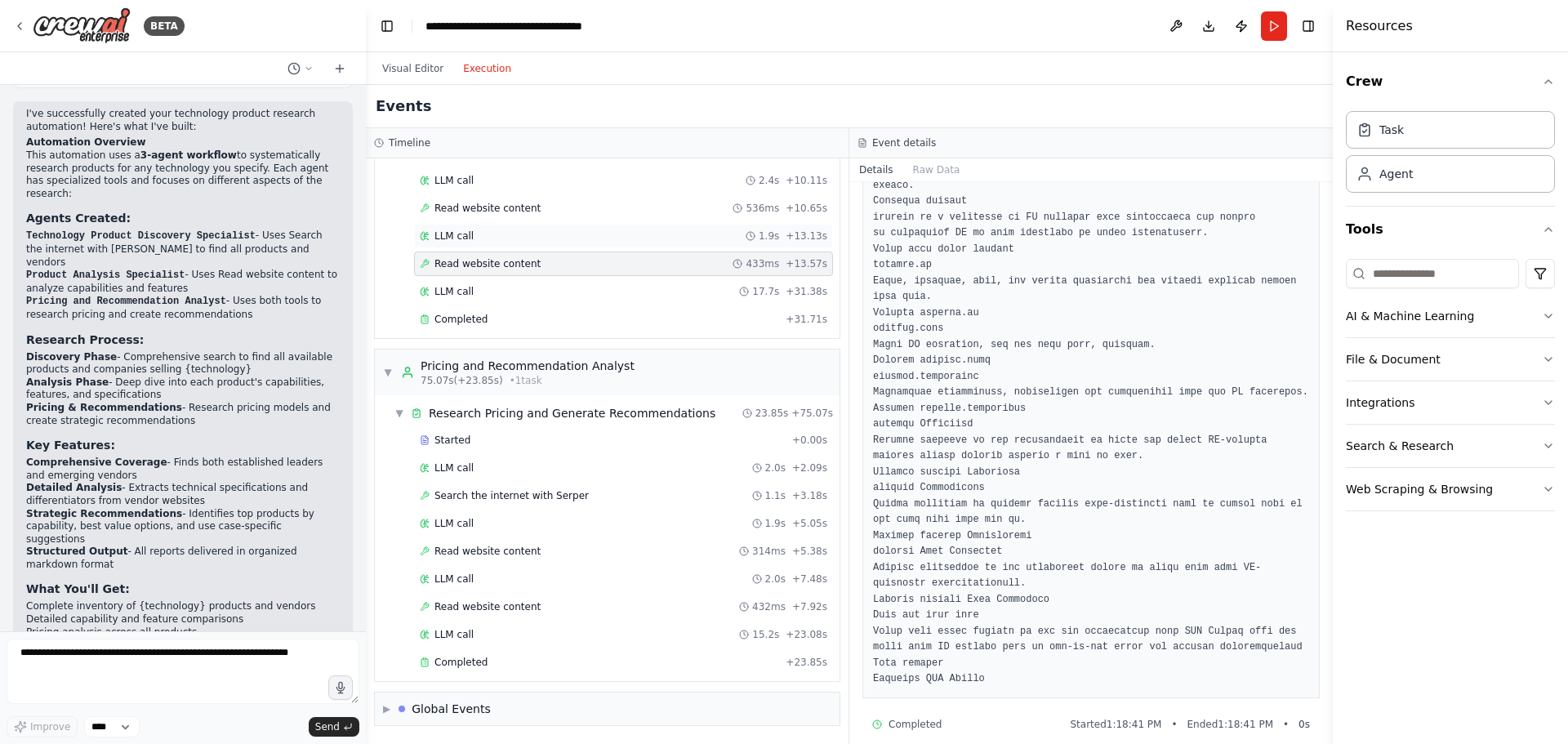
click at [593, 238] on div "LLM call 1.9s + 13.13s" at bounding box center [624, 236] width 408 height 13
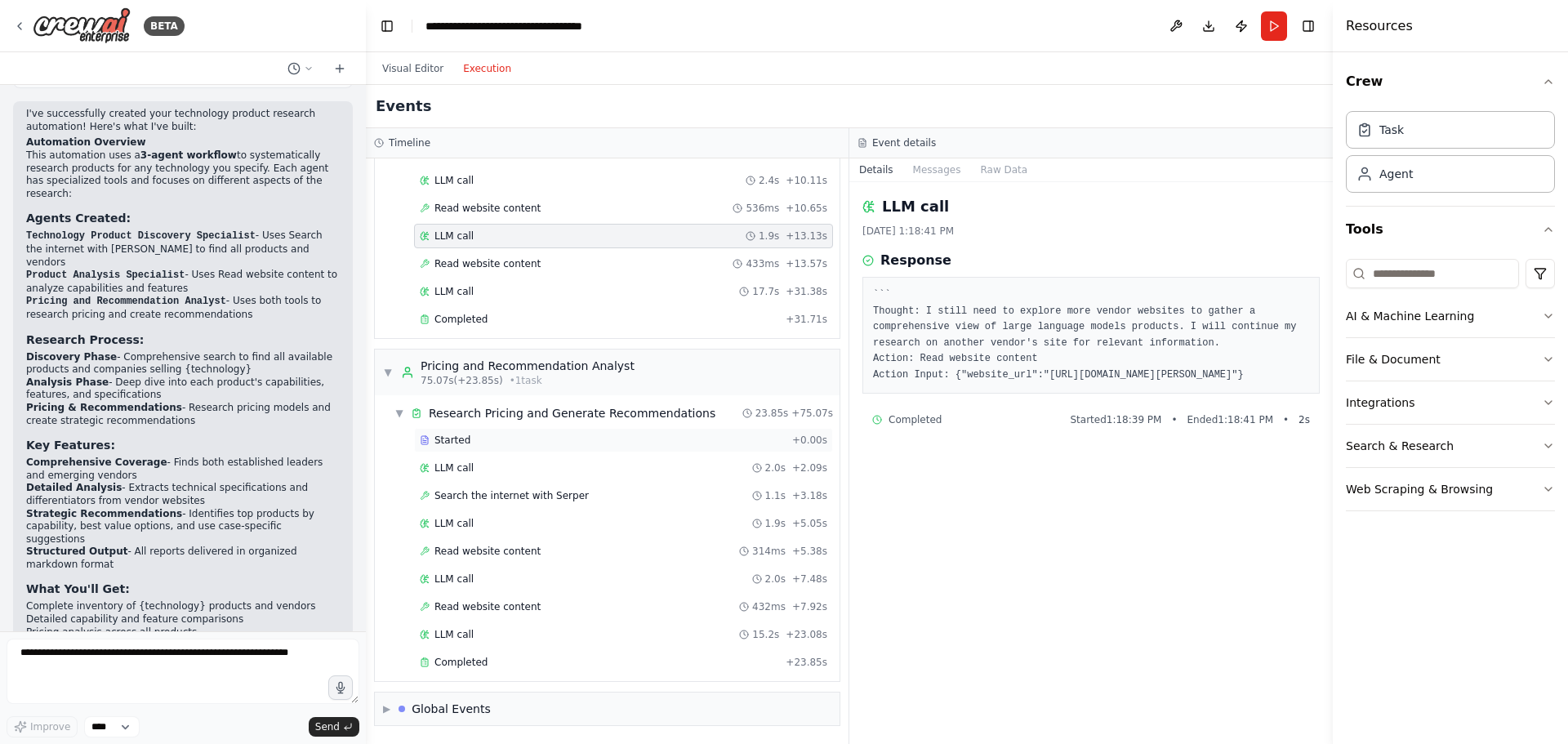
click at [598, 447] on div "Started + 0.00s" at bounding box center [624, 440] width 419 height 24
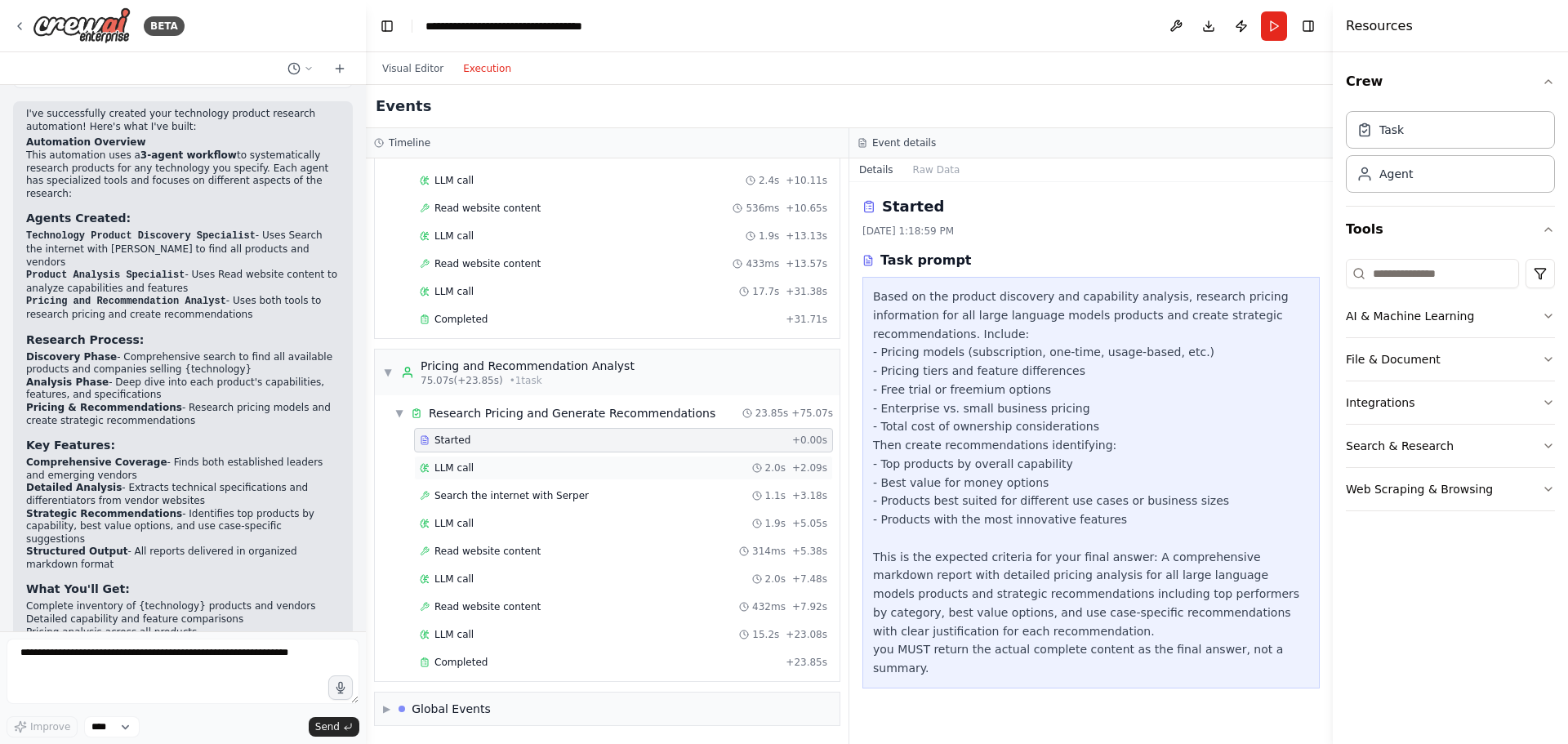
click at [593, 469] on div "LLM call 2.0s + 2.09s" at bounding box center [624, 468] width 408 height 13
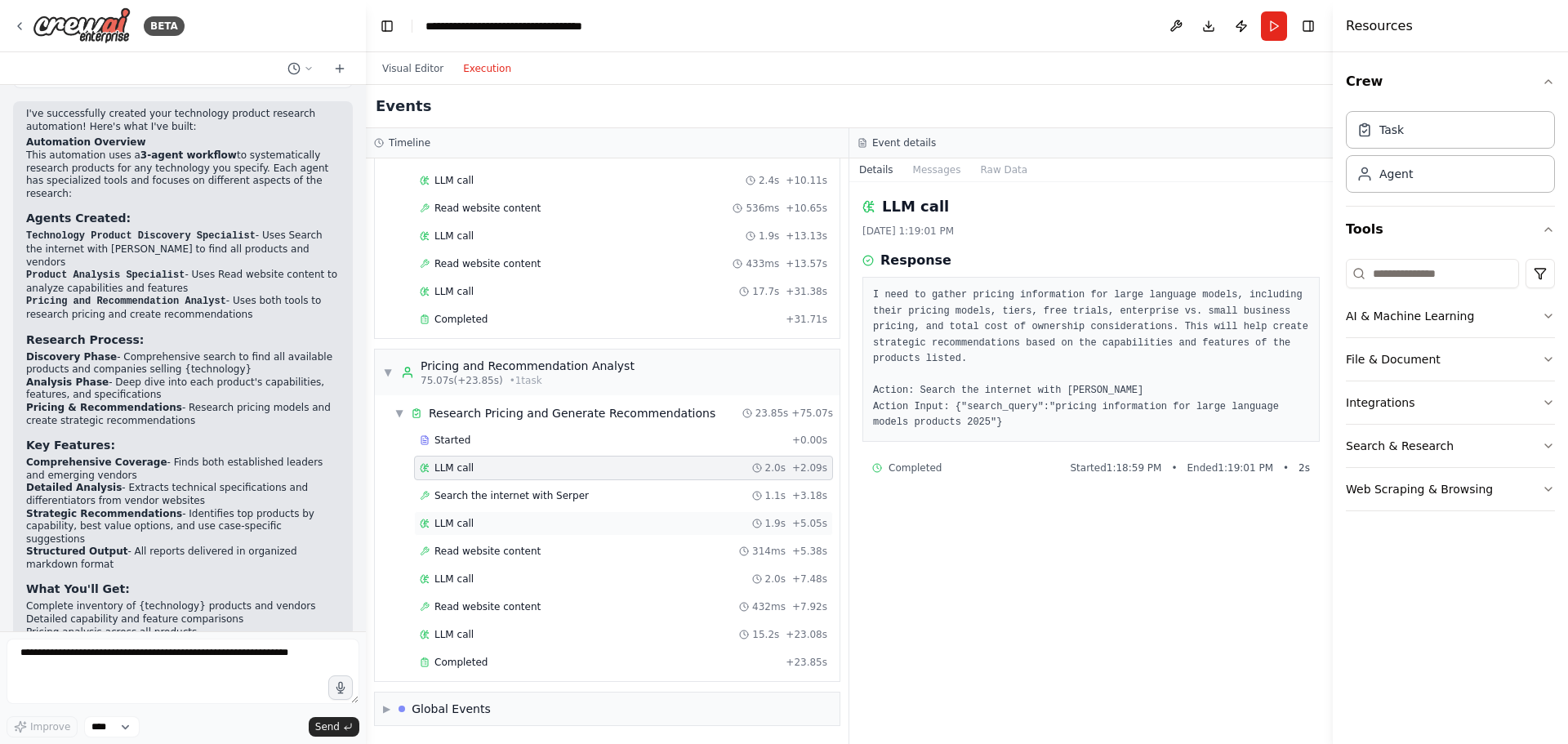
click at [614, 515] on div "LLM call 1.9s + 5.05s" at bounding box center [624, 524] width 419 height 24
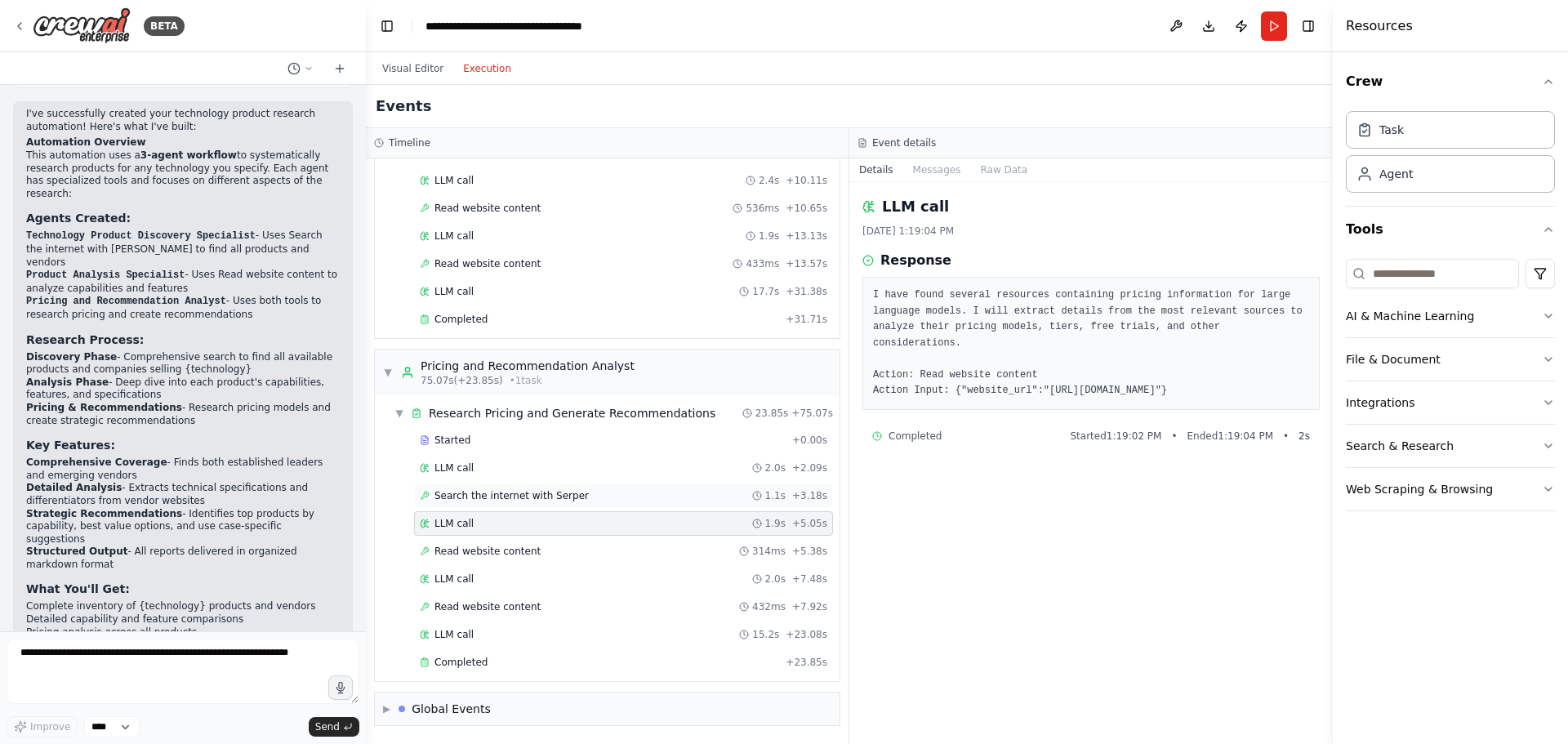
click at [624, 497] on div "Search the internet with Serper 1.1s + 3.18s" at bounding box center [624, 496] width 408 height 13
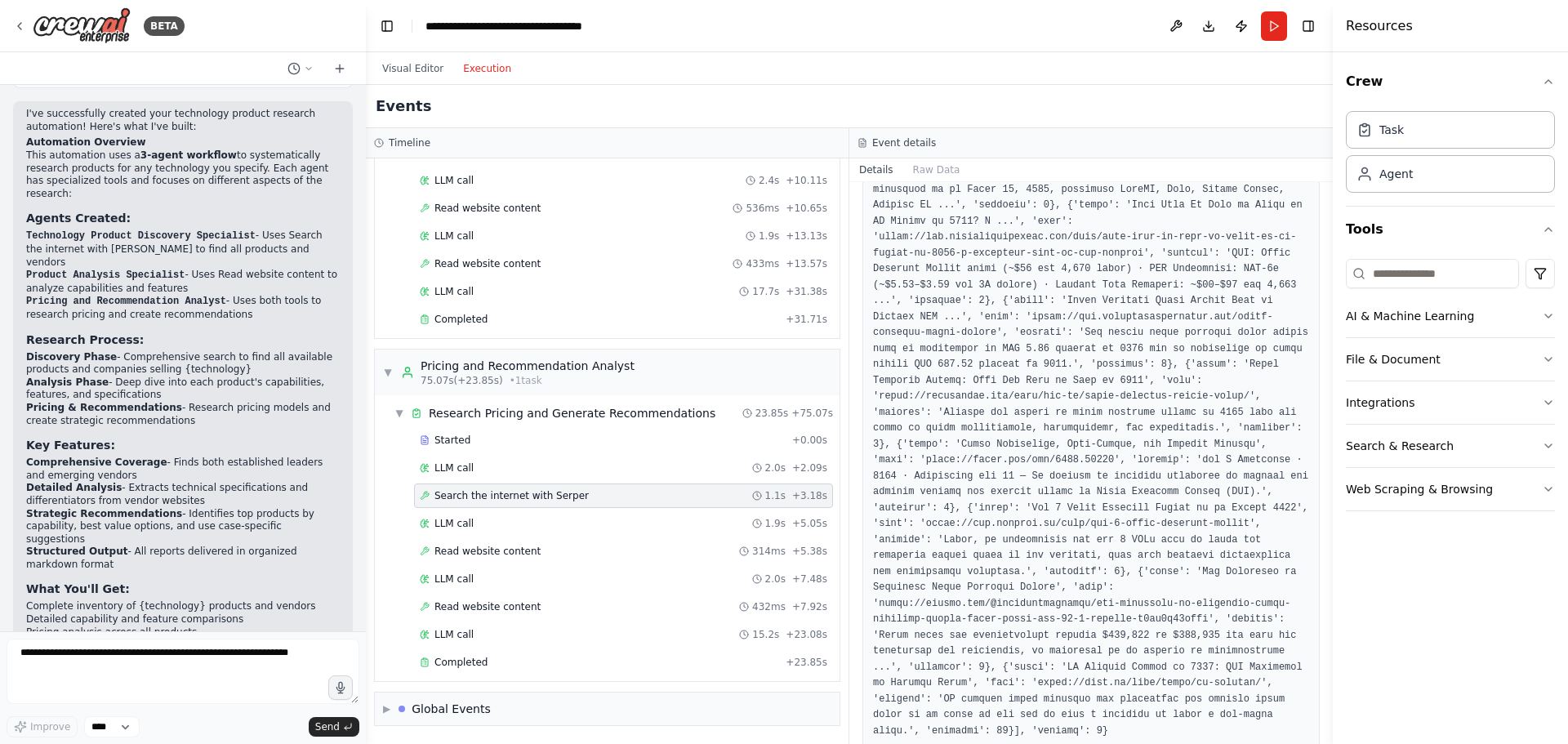
scroll to position [473, 0]
click at [526, 523] on div "LLM call 1.9s + 5.05s" at bounding box center [624, 524] width 408 height 13
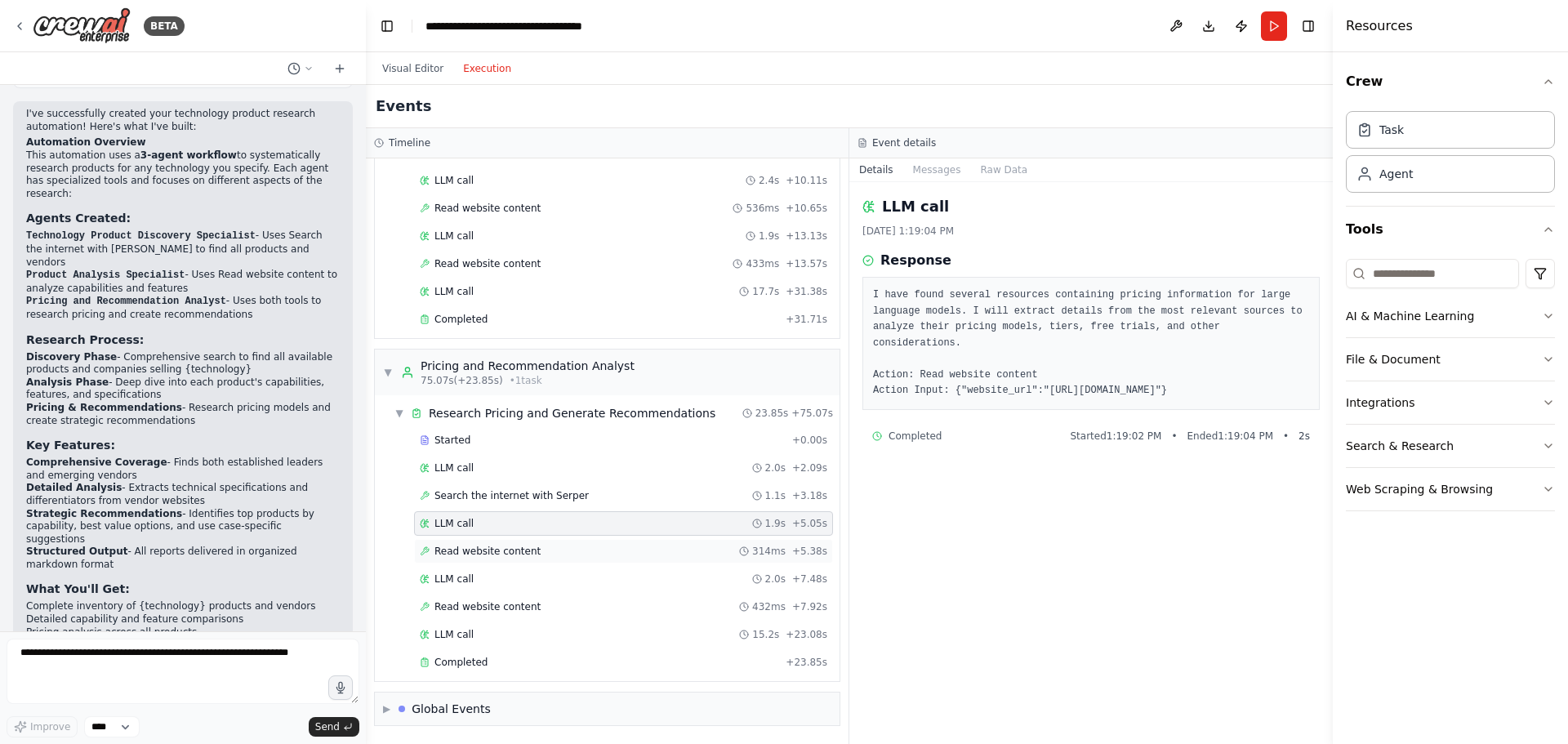
click at [531, 543] on div "Read website content 314ms + 5.38s" at bounding box center [624, 552] width 419 height 24
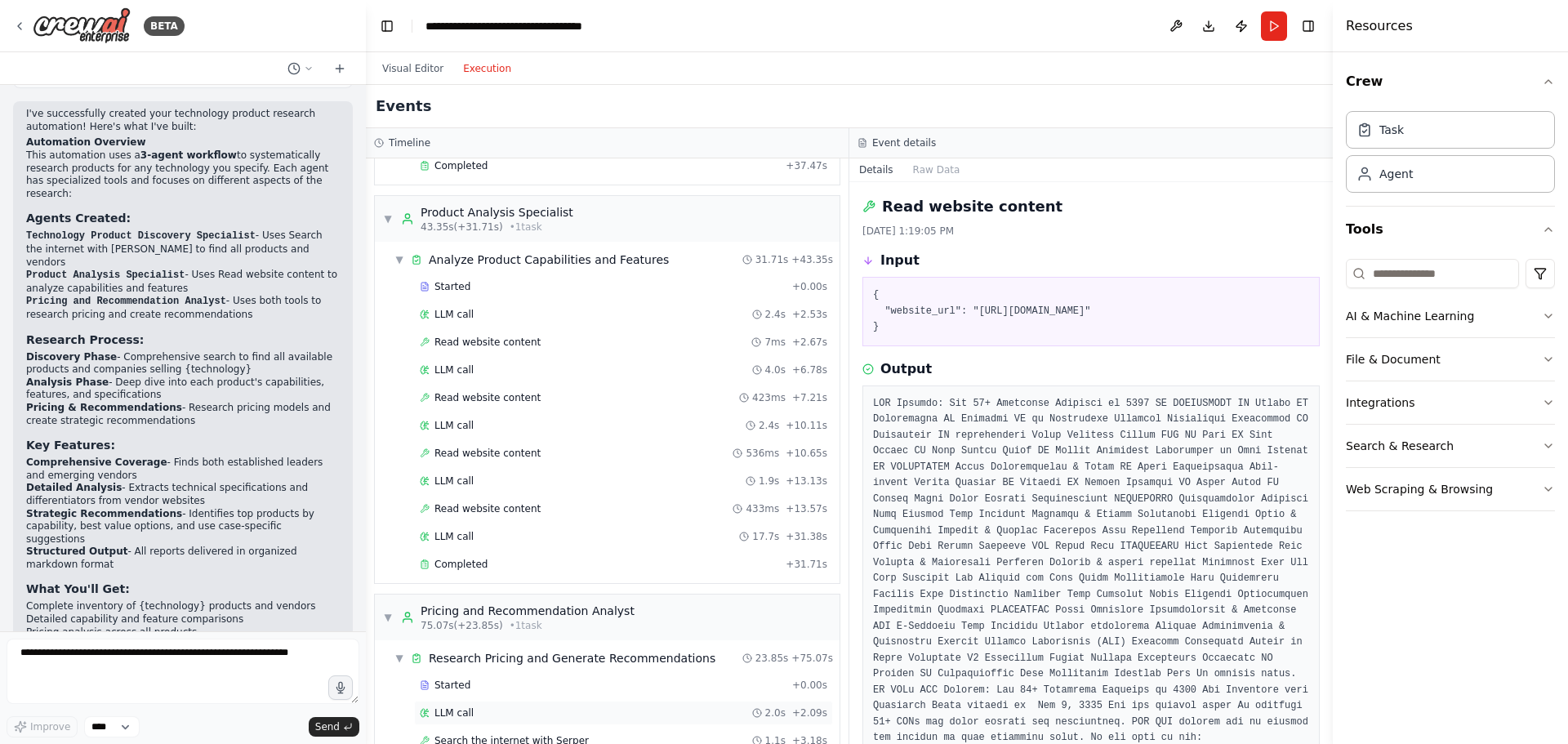
scroll to position [615, 0]
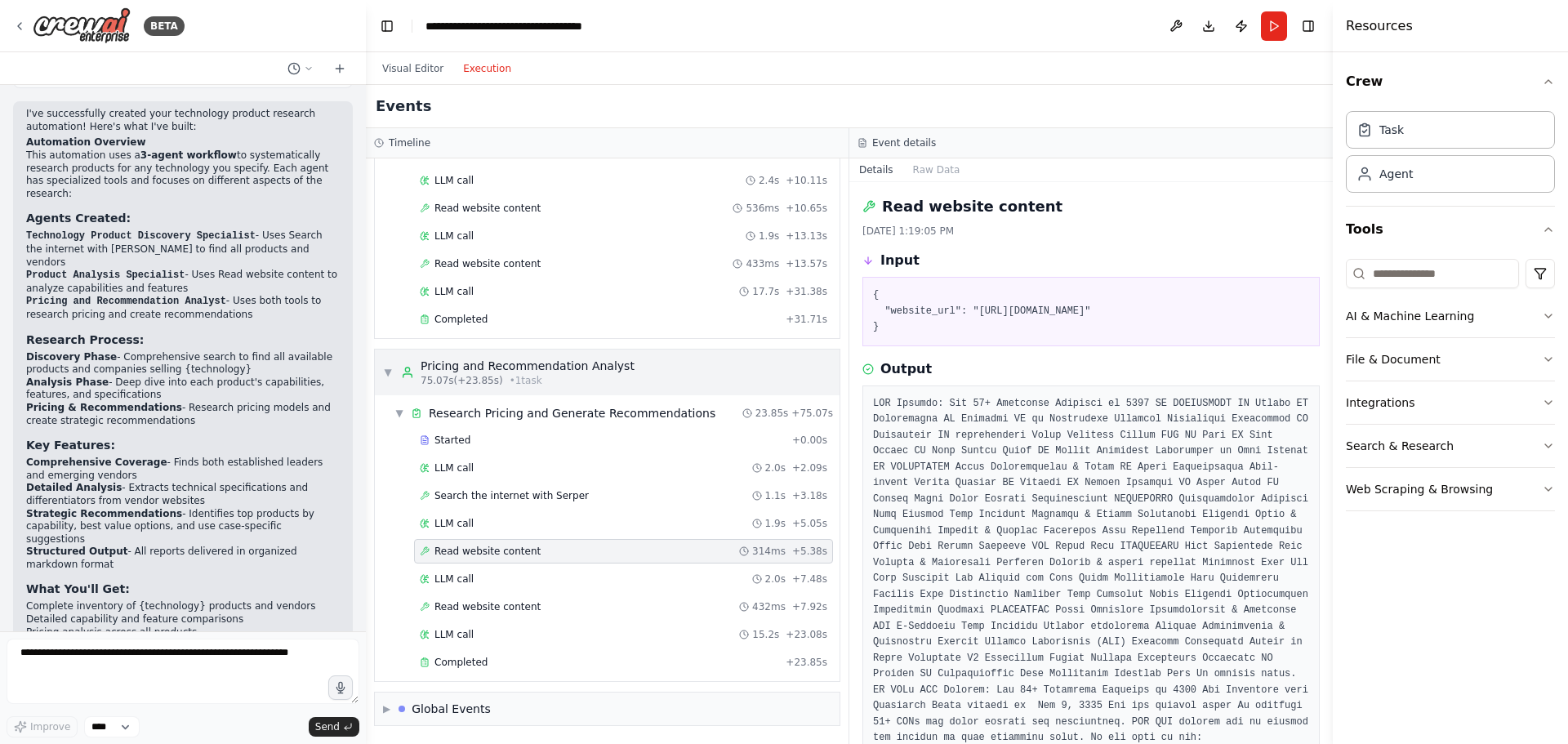
click at [535, 384] on div "75.07s (+23.85s) • 1 task" at bounding box center [528, 381] width 214 height 13
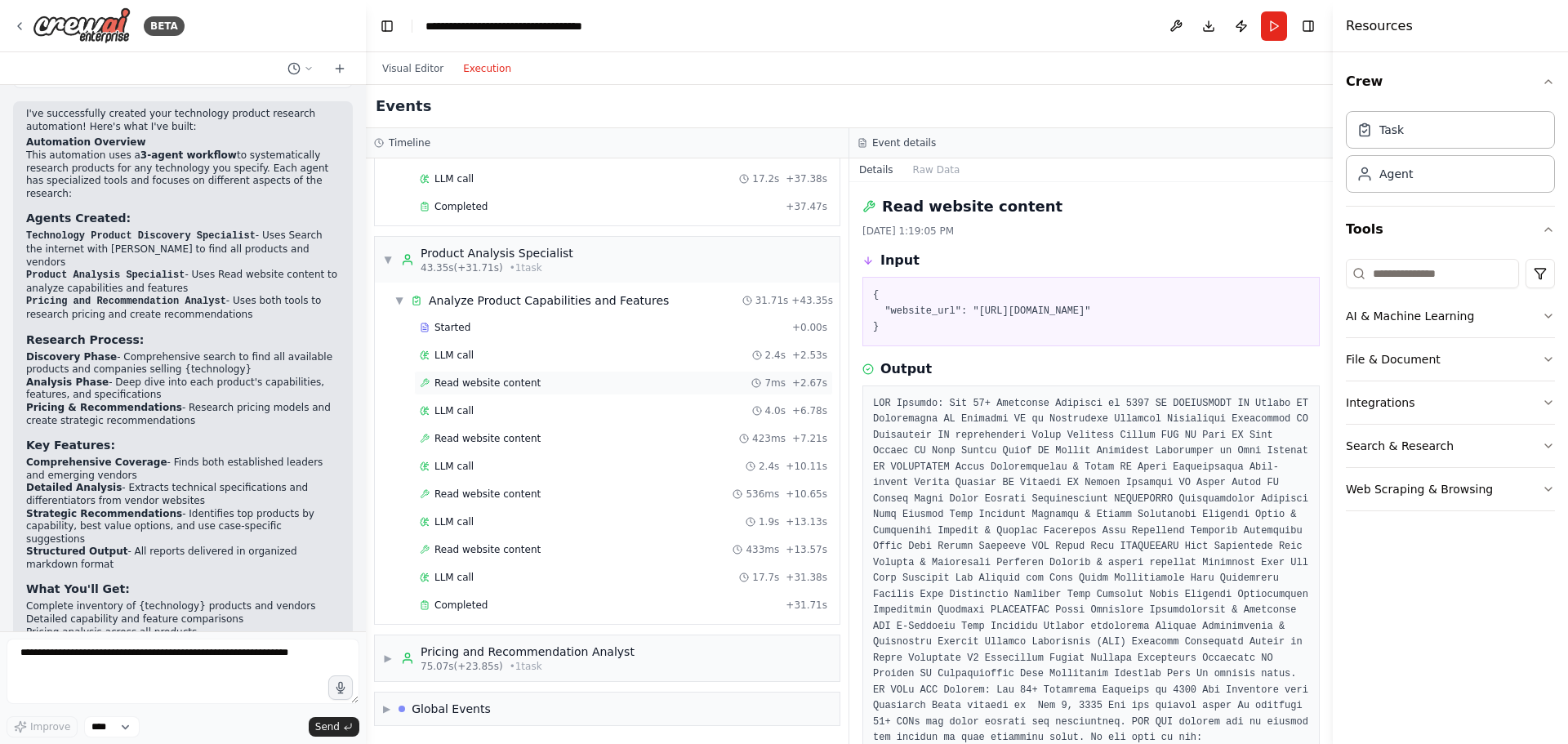
scroll to position [329, 0]
click at [552, 261] on div "Product Analysis Specialist" at bounding box center [497, 252] width 153 height 16
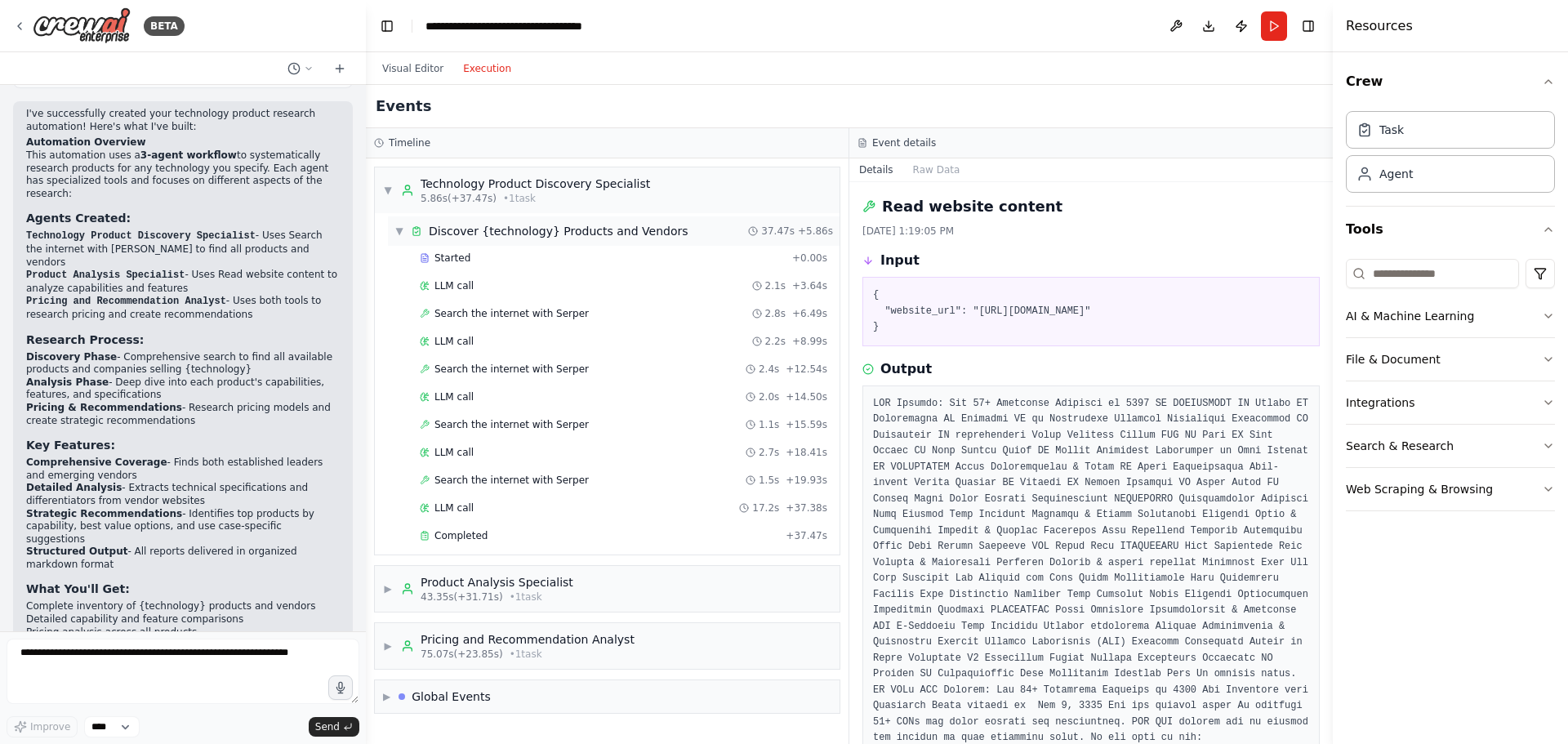
click at [598, 227] on div "Discover {technology} Products and Vendors" at bounding box center [558, 231] width 260 height 16
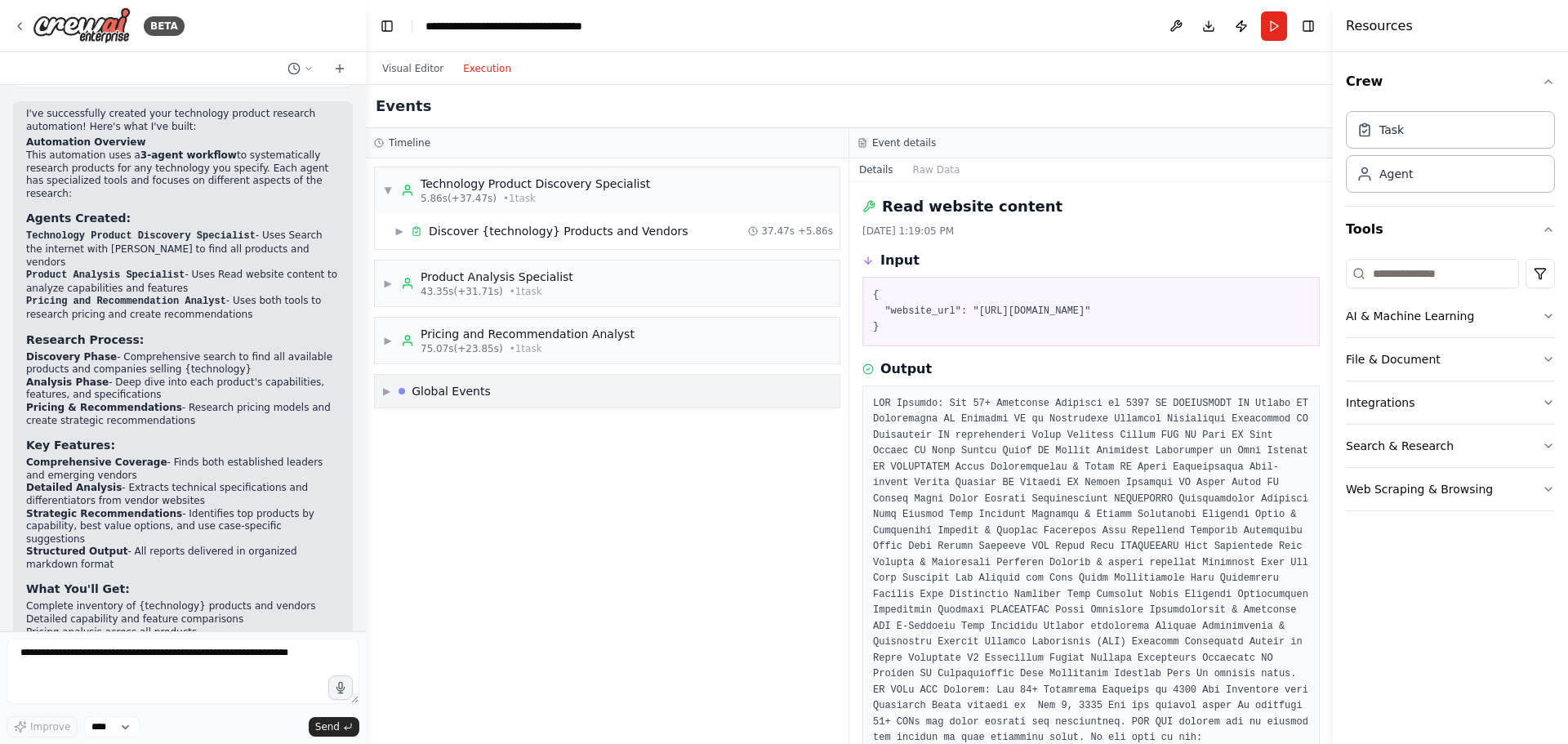
click at [585, 396] on div "▶ Global Events" at bounding box center [608, 391] width 465 height 33
drag, startPoint x: 676, startPoint y: 585, endPoint x: 767, endPoint y: 570, distance: 92.2
click at [687, 585] on div "▼ Technology Product Discovery Specialist 5.86s (+37.47s) • 1 task ▶ Discover {…" at bounding box center [607, 451] width 483 height 586
click at [1289, 19] on header "**********" at bounding box center [849, 26] width 967 height 53
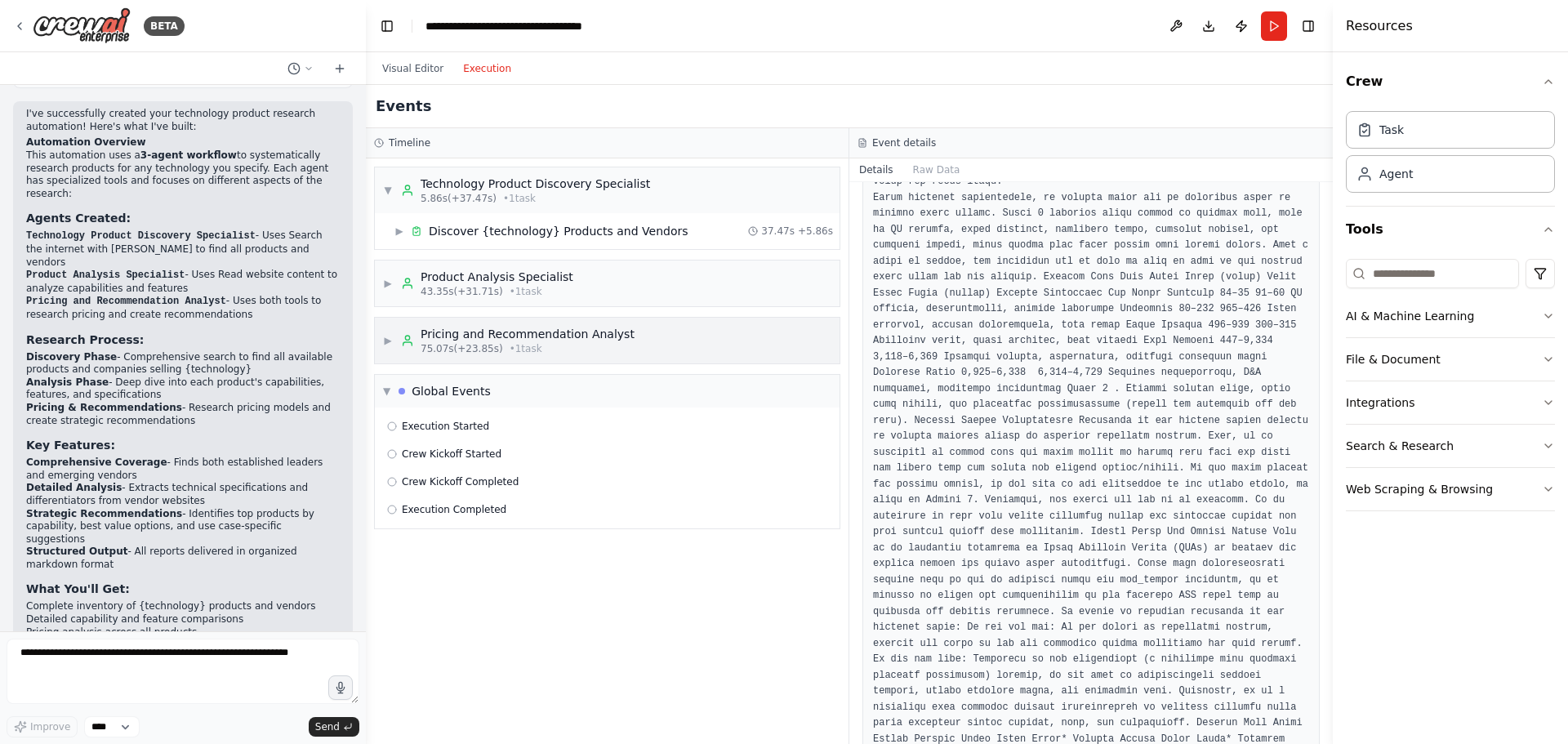
scroll to position [1389, 0]
click at [683, 503] on div "Execution Completed" at bounding box center [608, 509] width 452 height 24
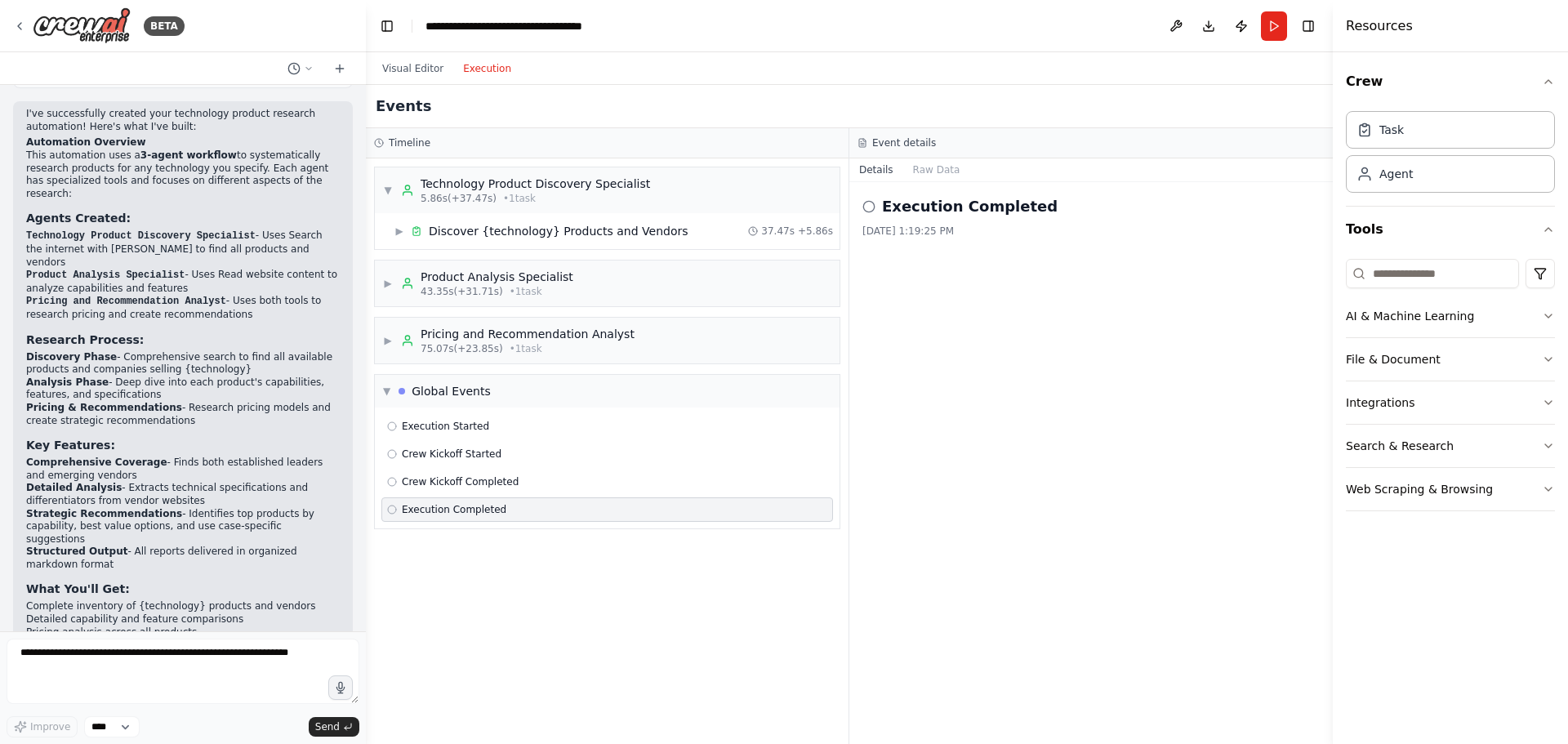
drag, startPoint x: 675, startPoint y: 482, endPoint x: 671, endPoint y: 495, distance: 13.6
click at [673, 488] on div "Crew Kickoff Completed" at bounding box center [607, 482] width 440 height 13
click at [700, 328] on div "▶ Pricing and Recommendation Analyst 75.07s (+23.85s) • 1 task" at bounding box center [608, 341] width 465 height 46
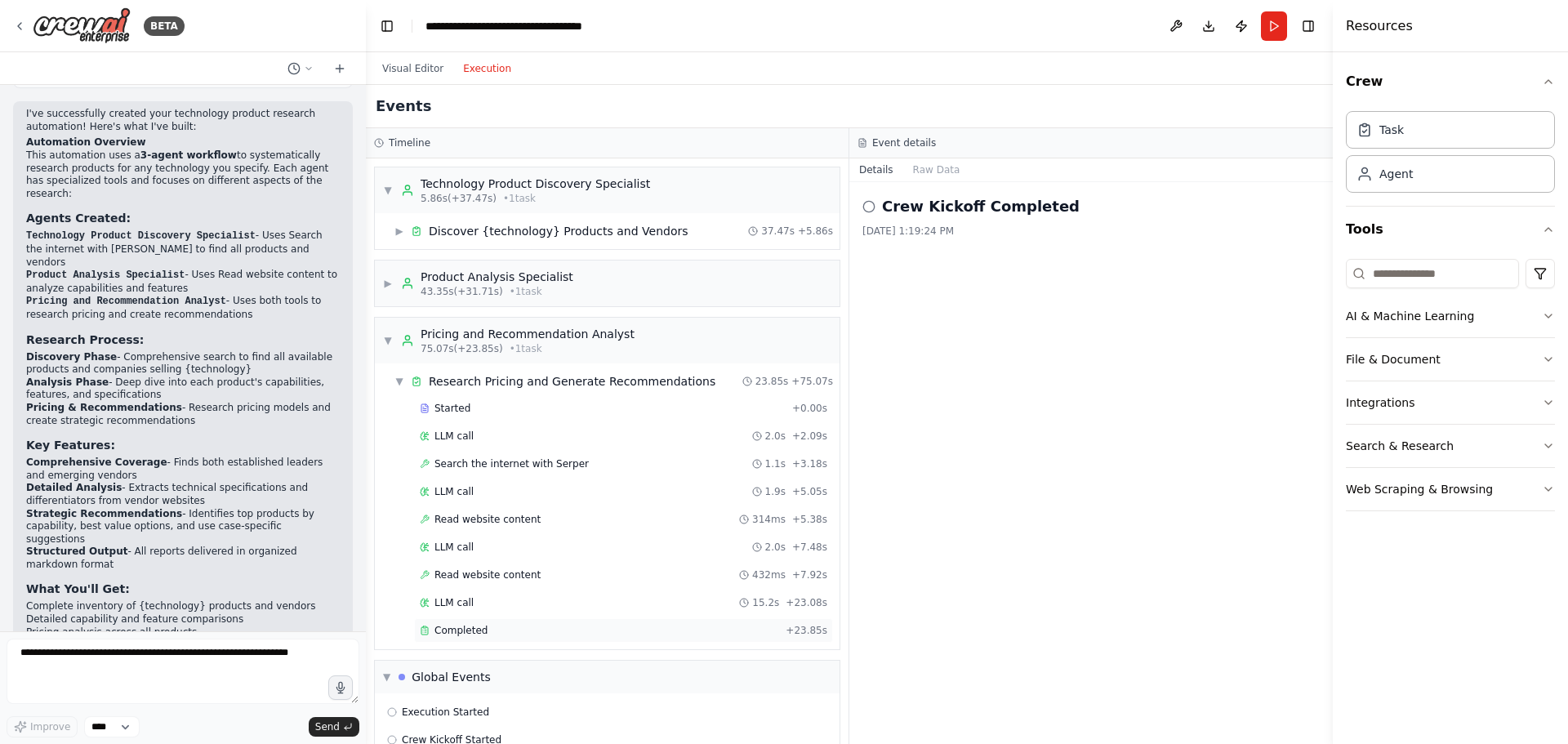
click at [559, 637] on div "Completed" at bounding box center [599, 630] width 359 height 13
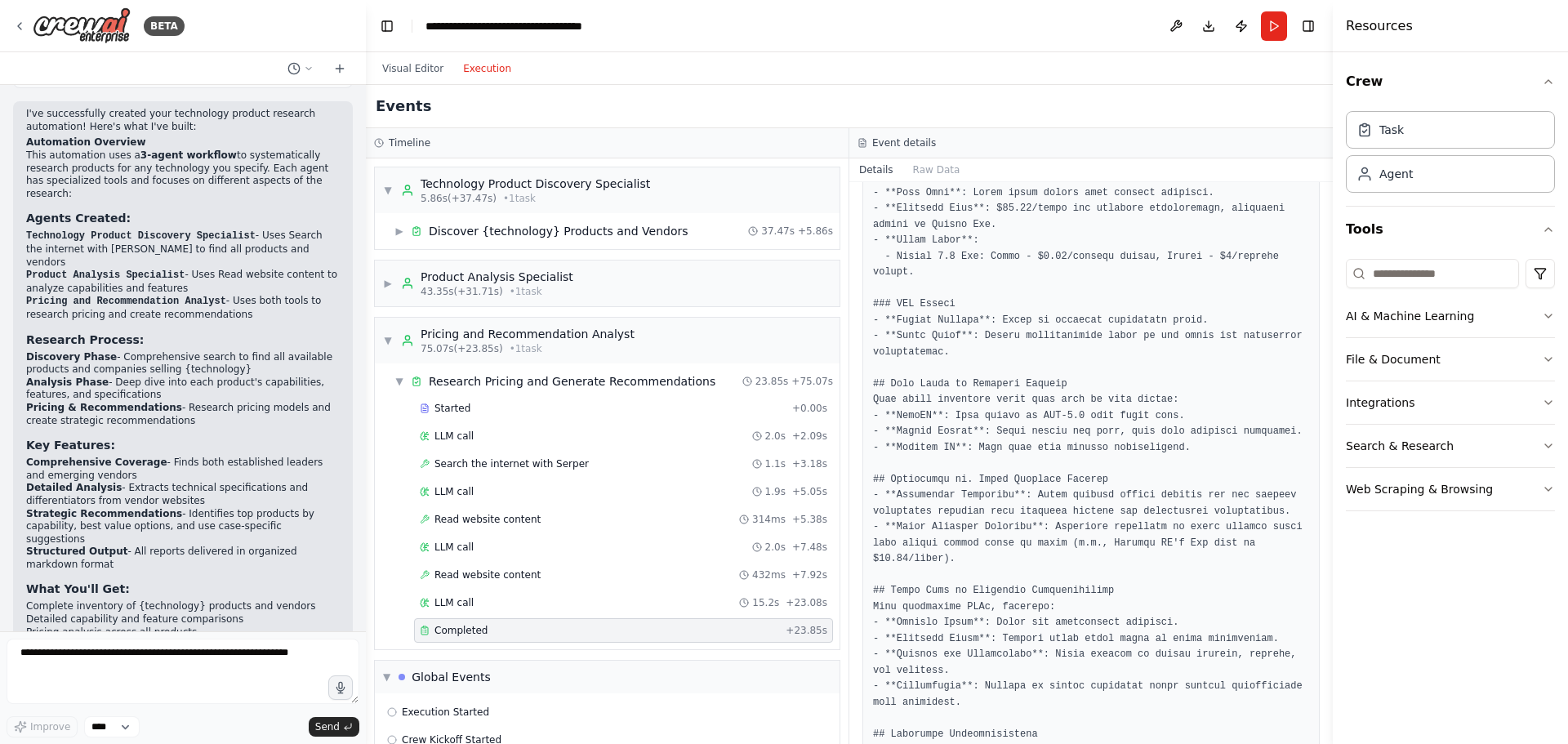
scroll to position [491, 0]
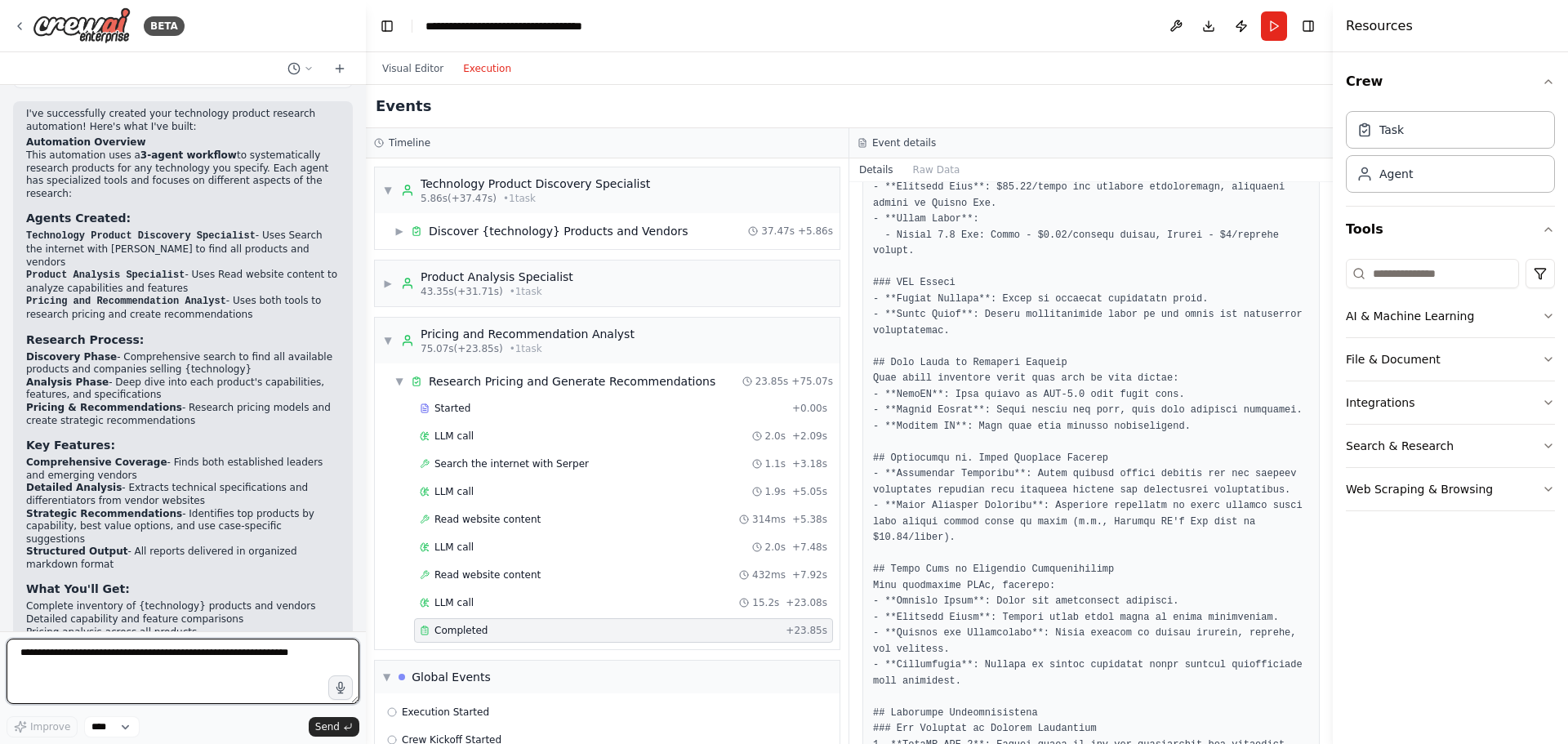
click at [174, 676] on textarea at bounding box center [183, 672] width 353 height 66
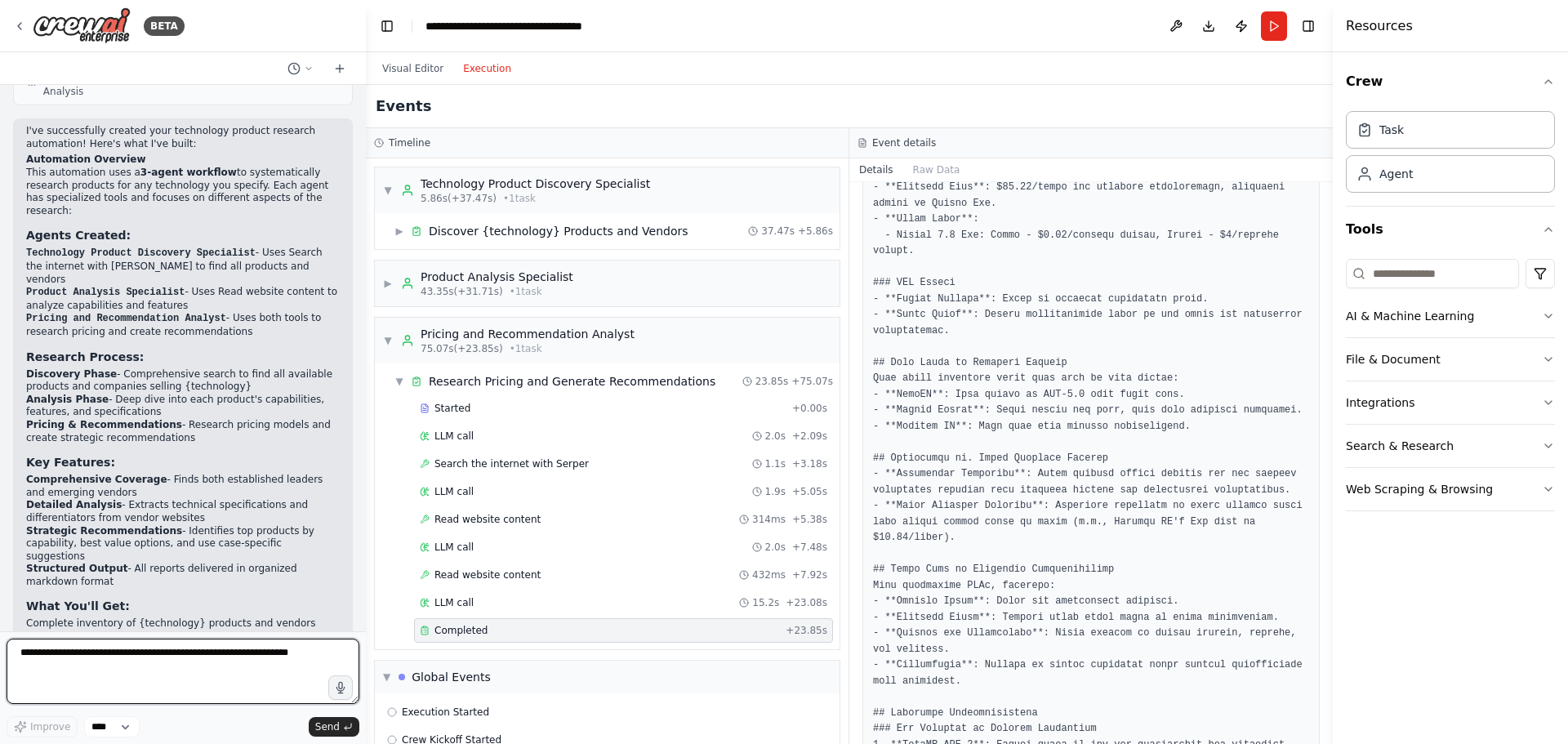
scroll to position [1111, 0]
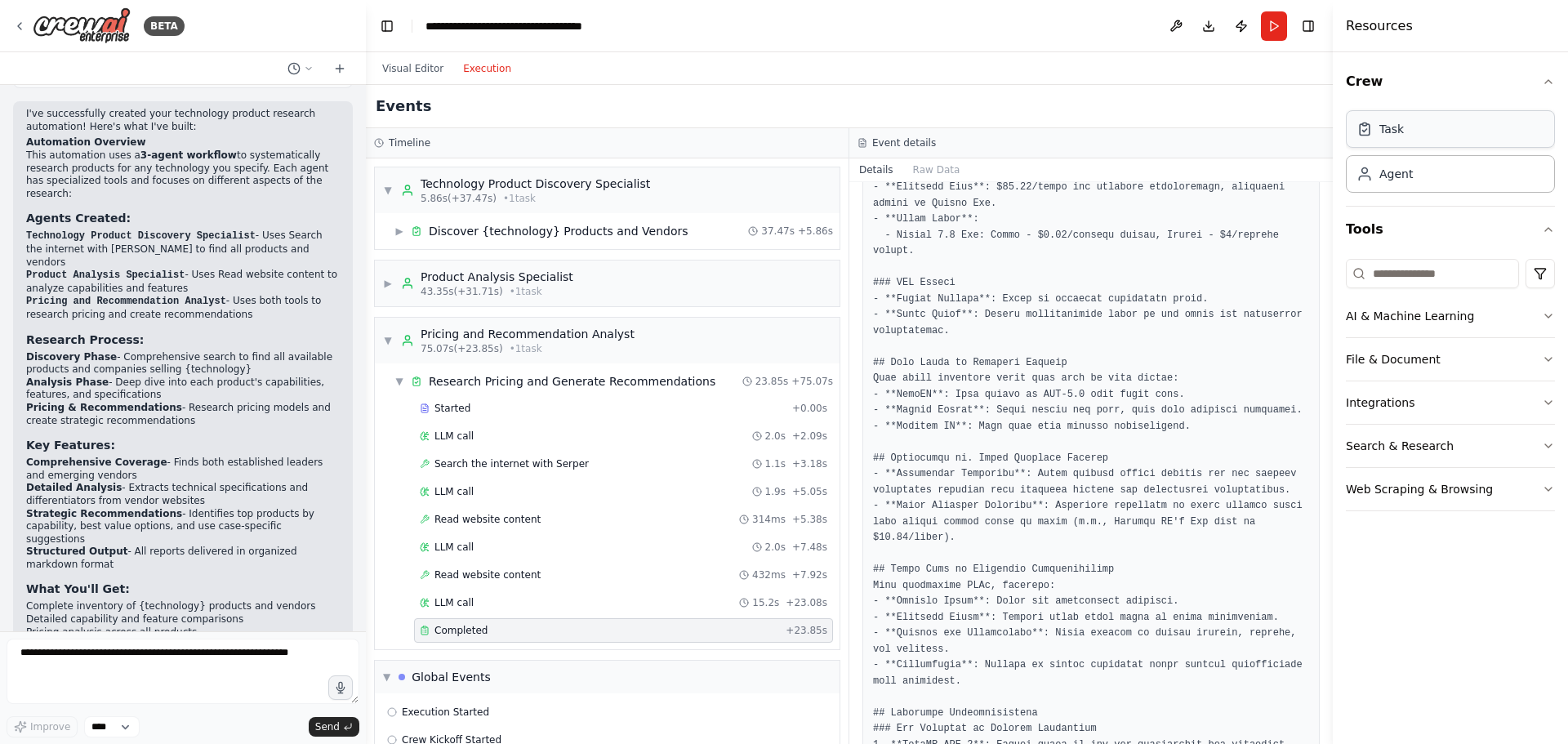
click at [1395, 128] on div "Task" at bounding box center [1392, 129] width 24 height 16
click at [1413, 136] on div "Task" at bounding box center [1450, 129] width 209 height 38
click at [1393, 177] on div "Agent" at bounding box center [1396, 173] width 34 height 16
click at [1425, 136] on div "Task" at bounding box center [1450, 129] width 209 height 38
drag, startPoint x: 1425, startPoint y: 136, endPoint x: 1510, endPoint y: 100, distance: 92.3
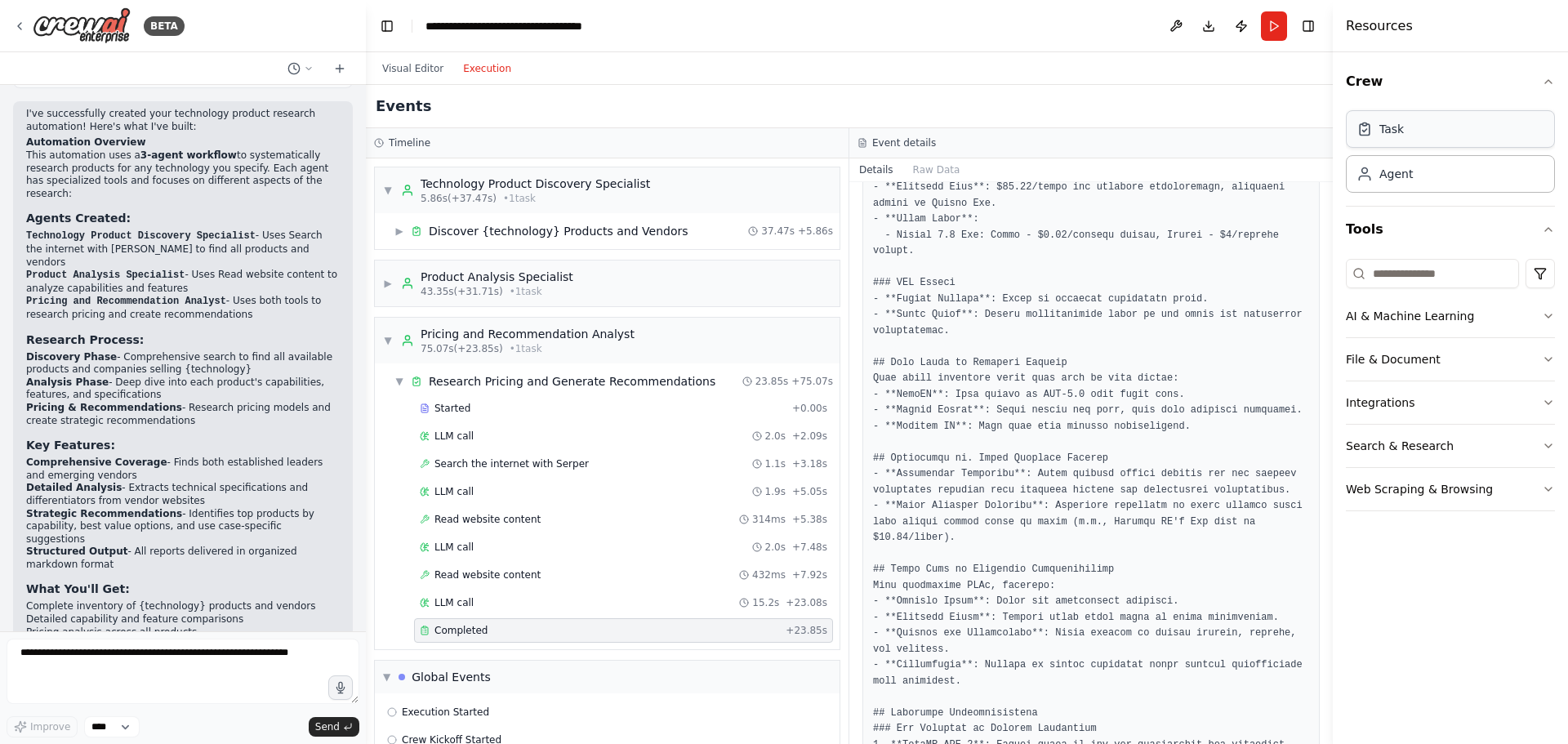
click at [1426, 136] on div "Task" at bounding box center [1450, 129] width 209 height 38
click at [1502, 311] on button "AI & Machine Learning" at bounding box center [1450, 315] width 209 height 42
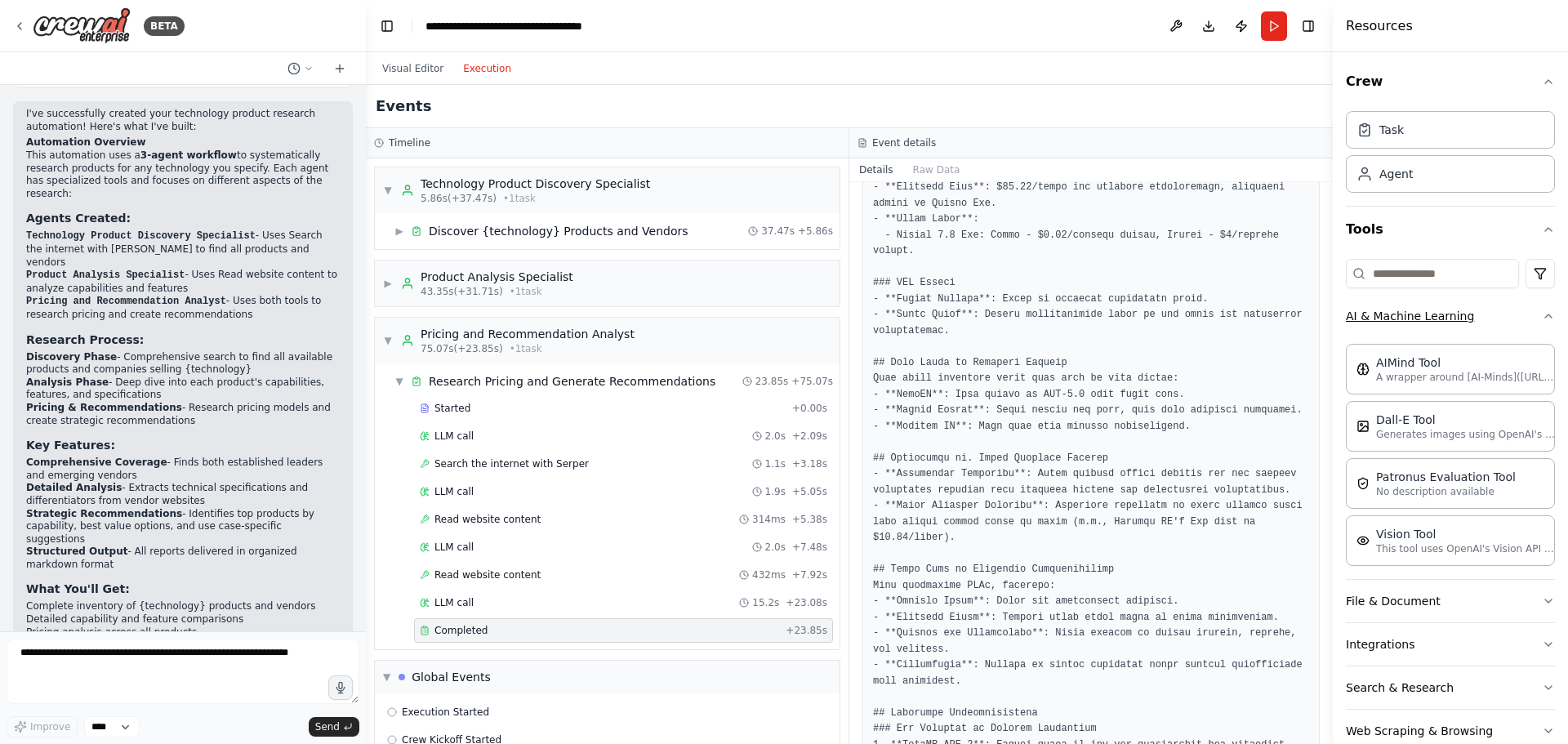
click at [1502, 311] on button "AI & Machine Learning" at bounding box center [1450, 315] width 209 height 42
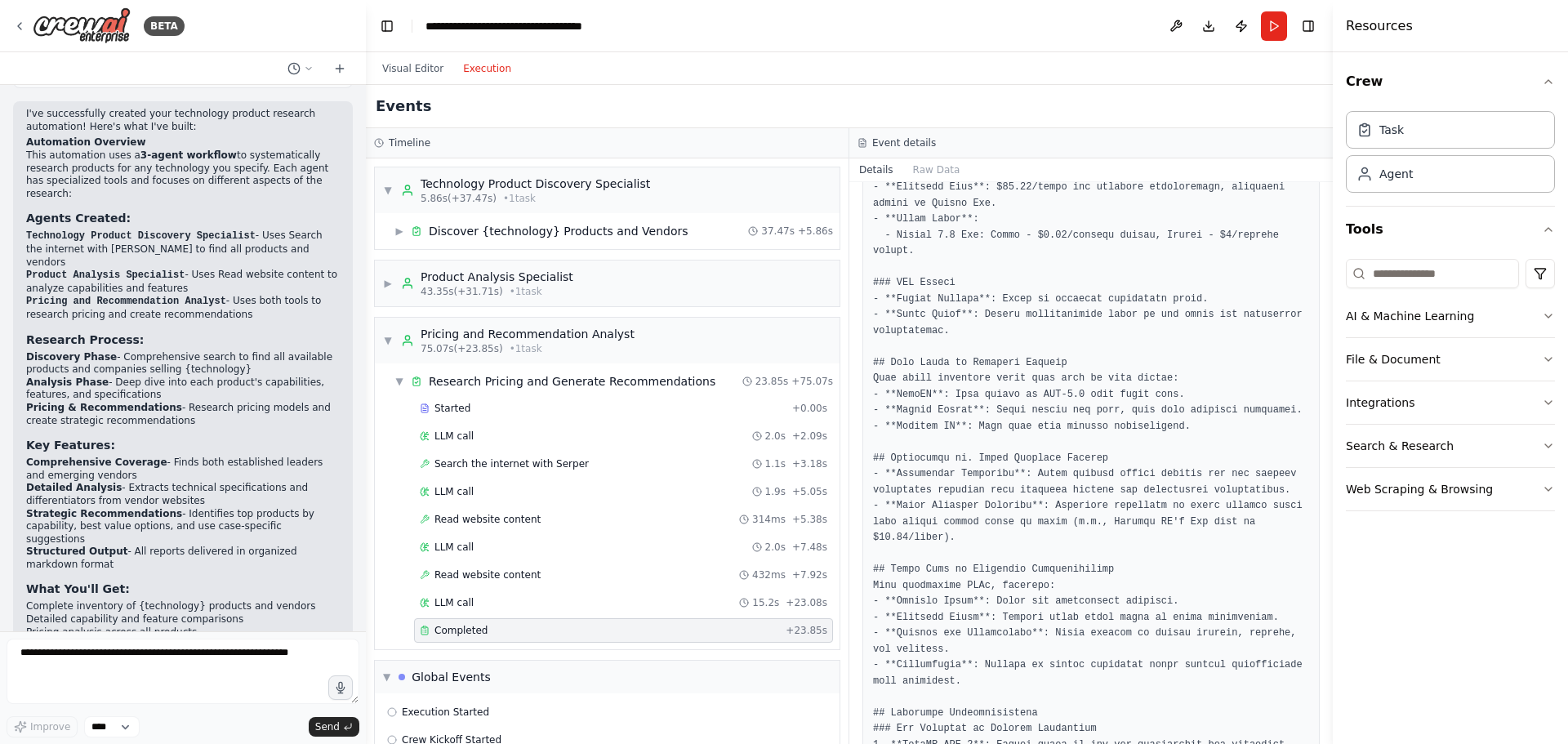
click at [1434, 599] on div "Crew Task Agent Tools AI & Machine Learning File & Document Integrations Search…" at bounding box center [1450, 399] width 235 height 692
click at [737, 53] on div "Visual Editor Execution" at bounding box center [849, 68] width 967 height 33
click at [753, 72] on div "Visual Editor Execution" at bounding box center [849, 68] width 967 height 33
click at [1240, 28] on button "Publish" at bounding box center [1242, 25] width 26 height 29
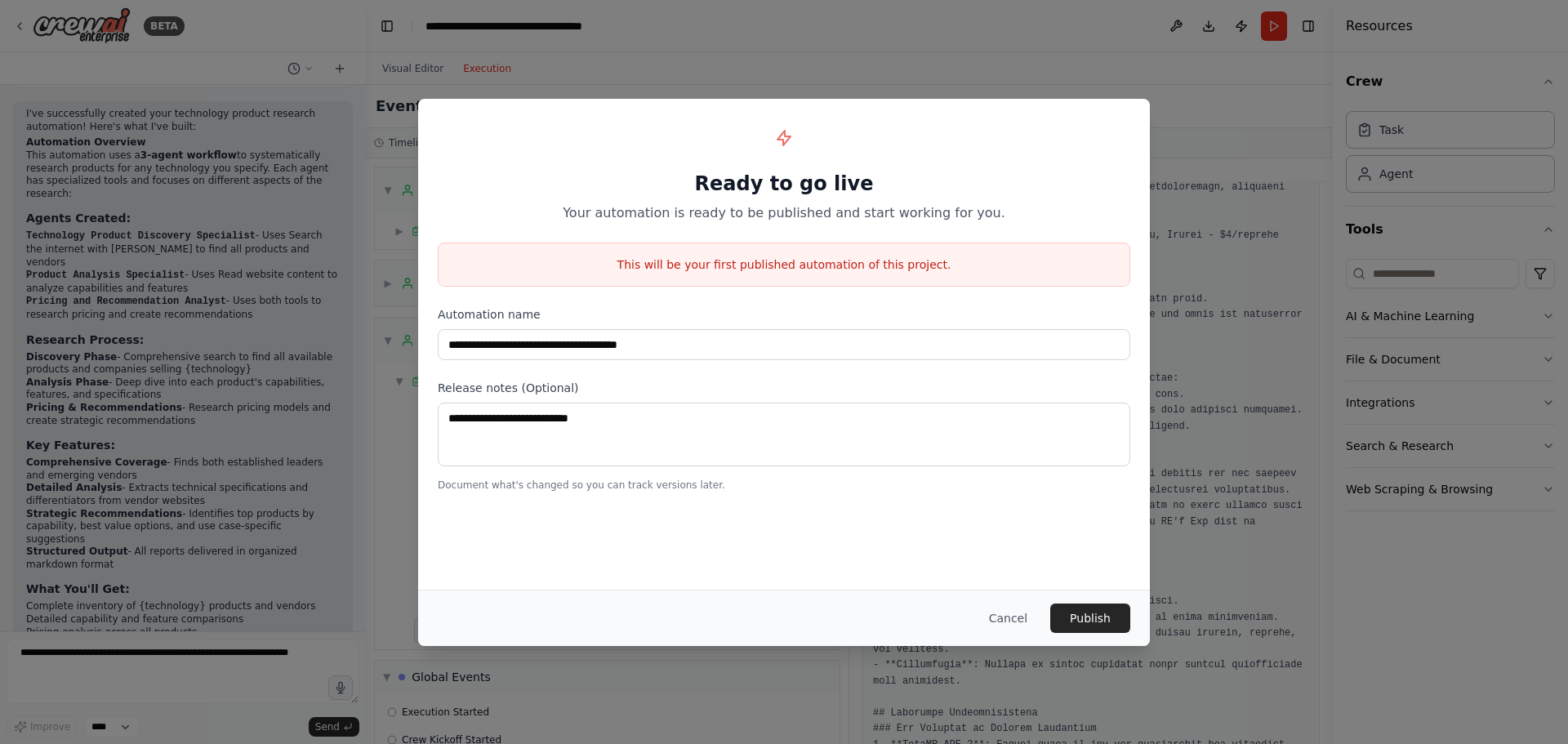
click at [1063, 50] on div "**********" at bounding box center [784, 372] width 1568 height 744
click at [1011, 622] on button "Cancel" at bounding box center [1008, 618] width 65 height 29
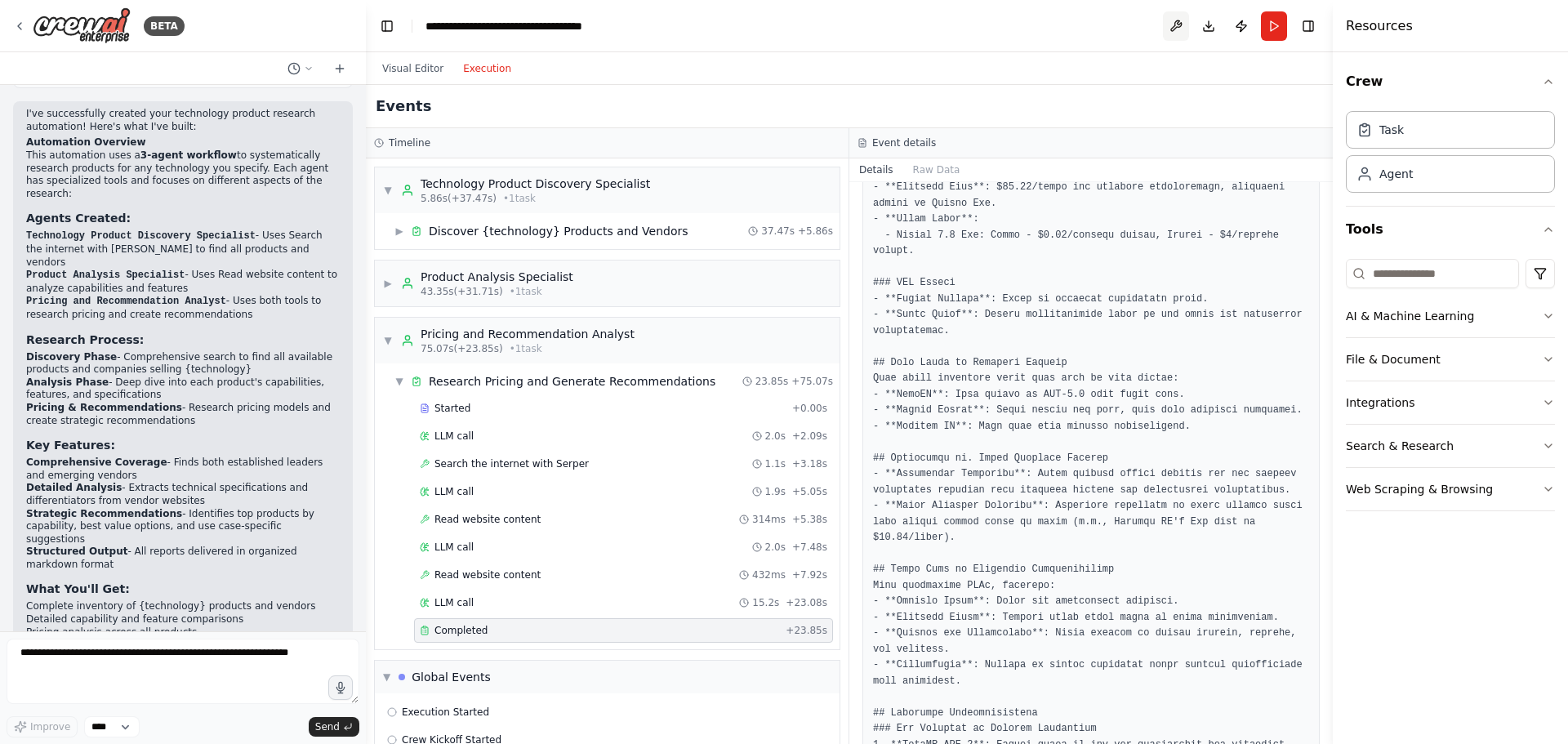
click at [1171, 29] on button at bounding box center [1176, 25] width 26 height 29
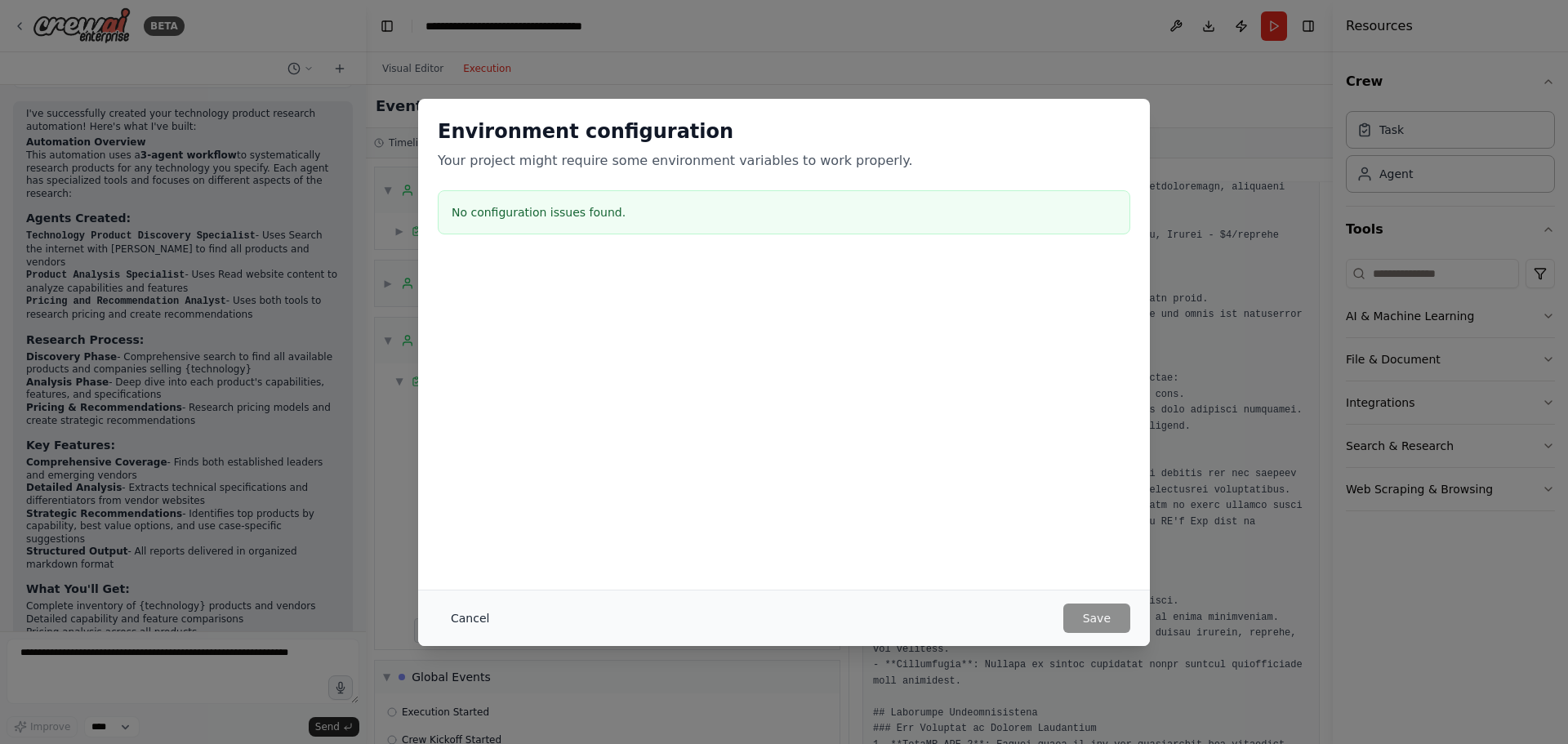
click at [460, 621] on button "Cancel" at bounding box center [470, 618] width 65 height 29
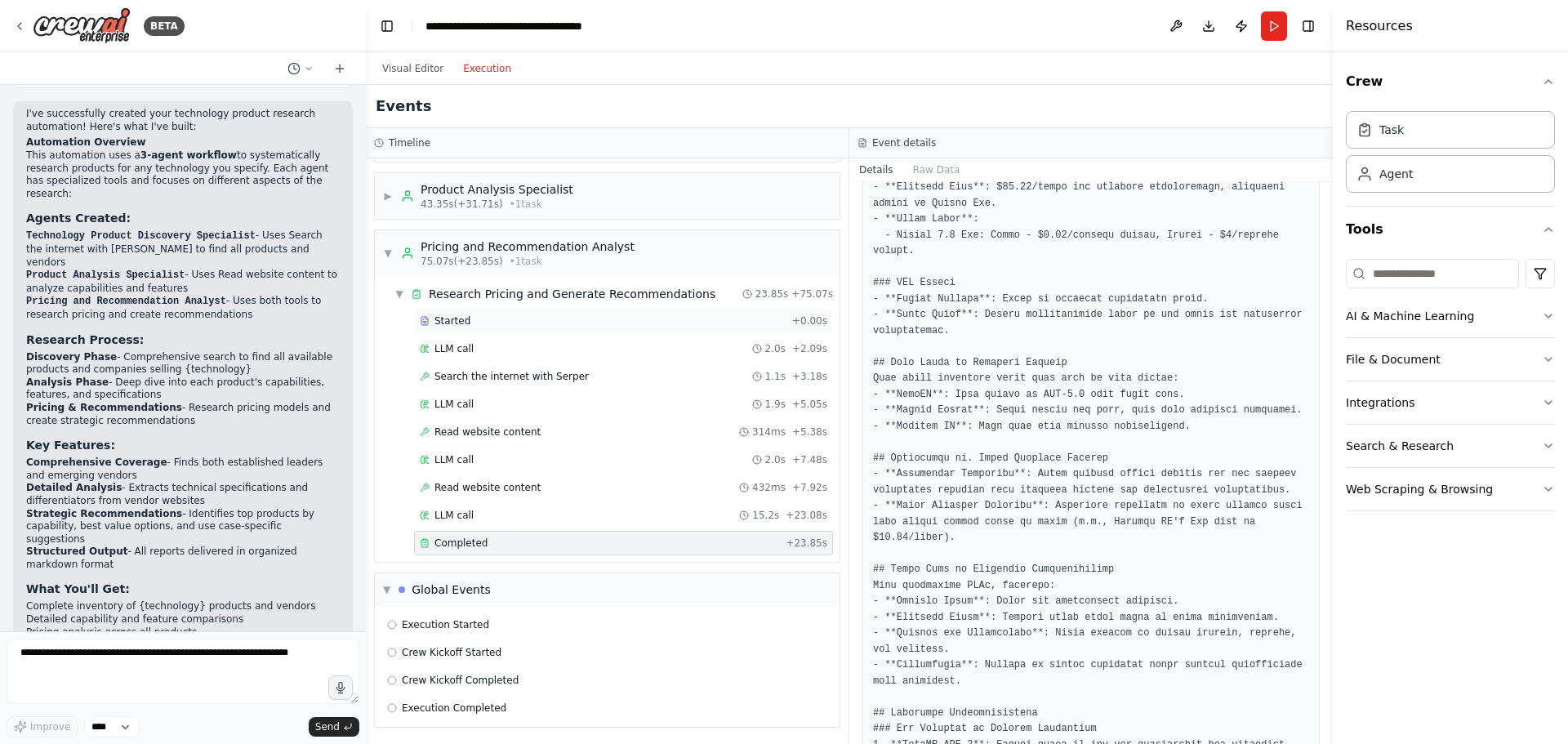
scroll to position [89, 0]
click at [495, 633] on div "Execution Started" at bounding box center [608, 624] width 452 height 24
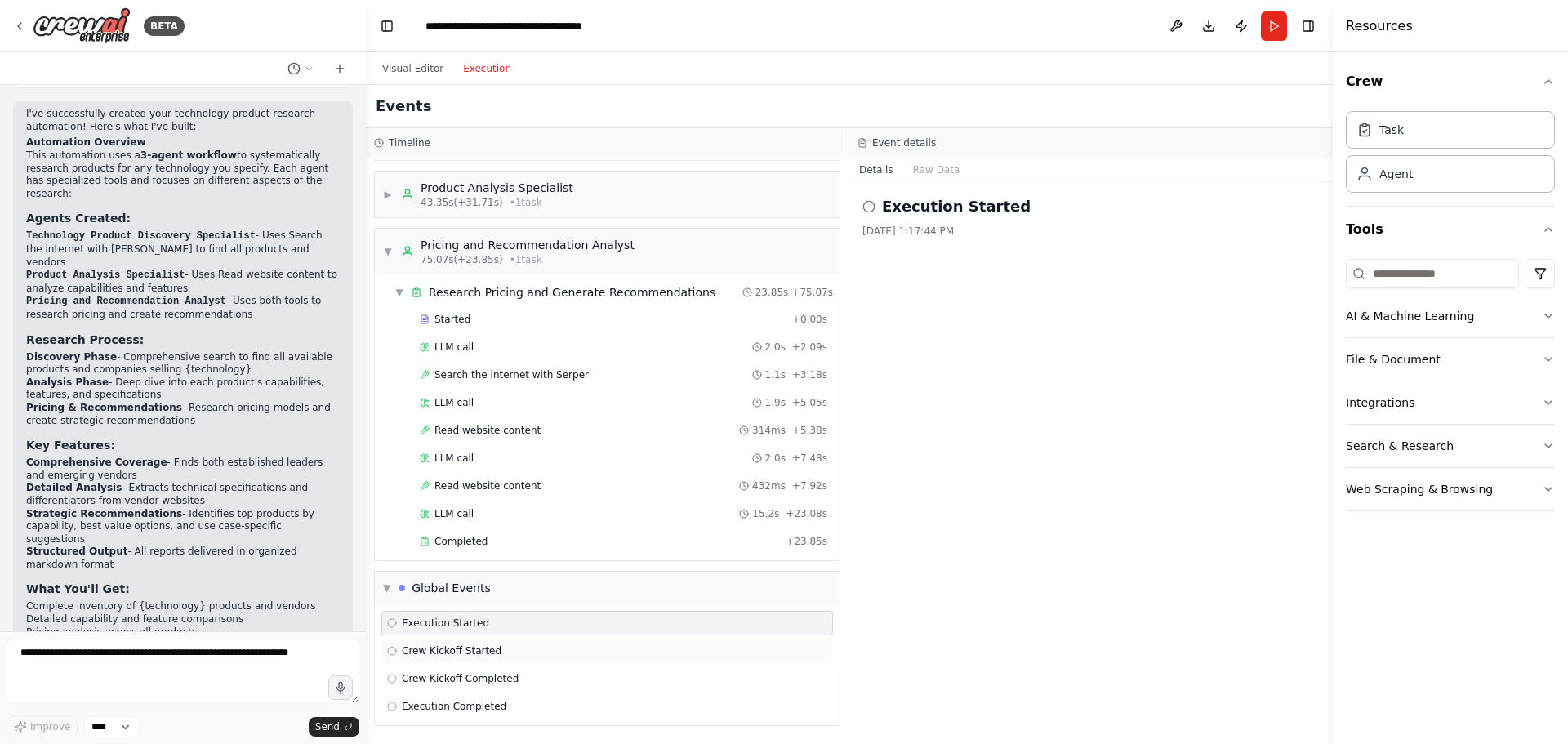
click at [675, 642] on div "Crew Kickoff Started" at bounding box center [608, 651] width 452 height 24
click at [675, 659] on div "Crew Kickoff Started" at bounding box center [608, 651] width 452 height 24
click at [678, 676] on div "Crew Kickoff Completed" at bounding box center [607, 679] width 440 height 13
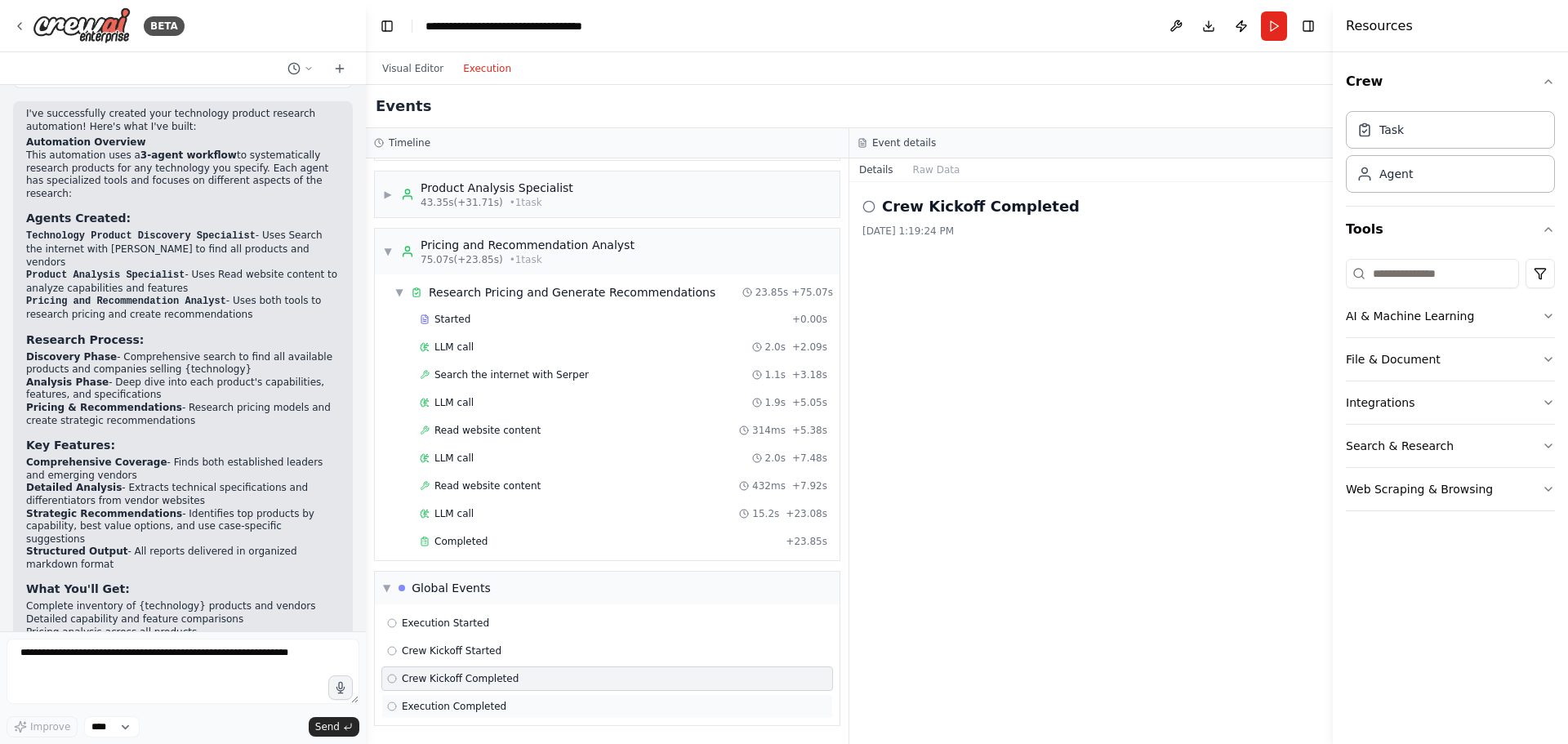
click at [670, 694] on div "Execution Completed" at bounding box center [608, 706] width 452 height 24
click at [661, 705] on div "Execution Completed" at bounding box center [607, 706] width 440 height 13
click at [565, 499] on div "Started + 0.00s LLM call 2.0s + 2.09s Search the internet with Serper 1.1s + 3.…" at bounding box center [614, 433] width 452 height 251
click at [554, 538] on div "Completed" at bounding box center [599, 542] width 359 height 13
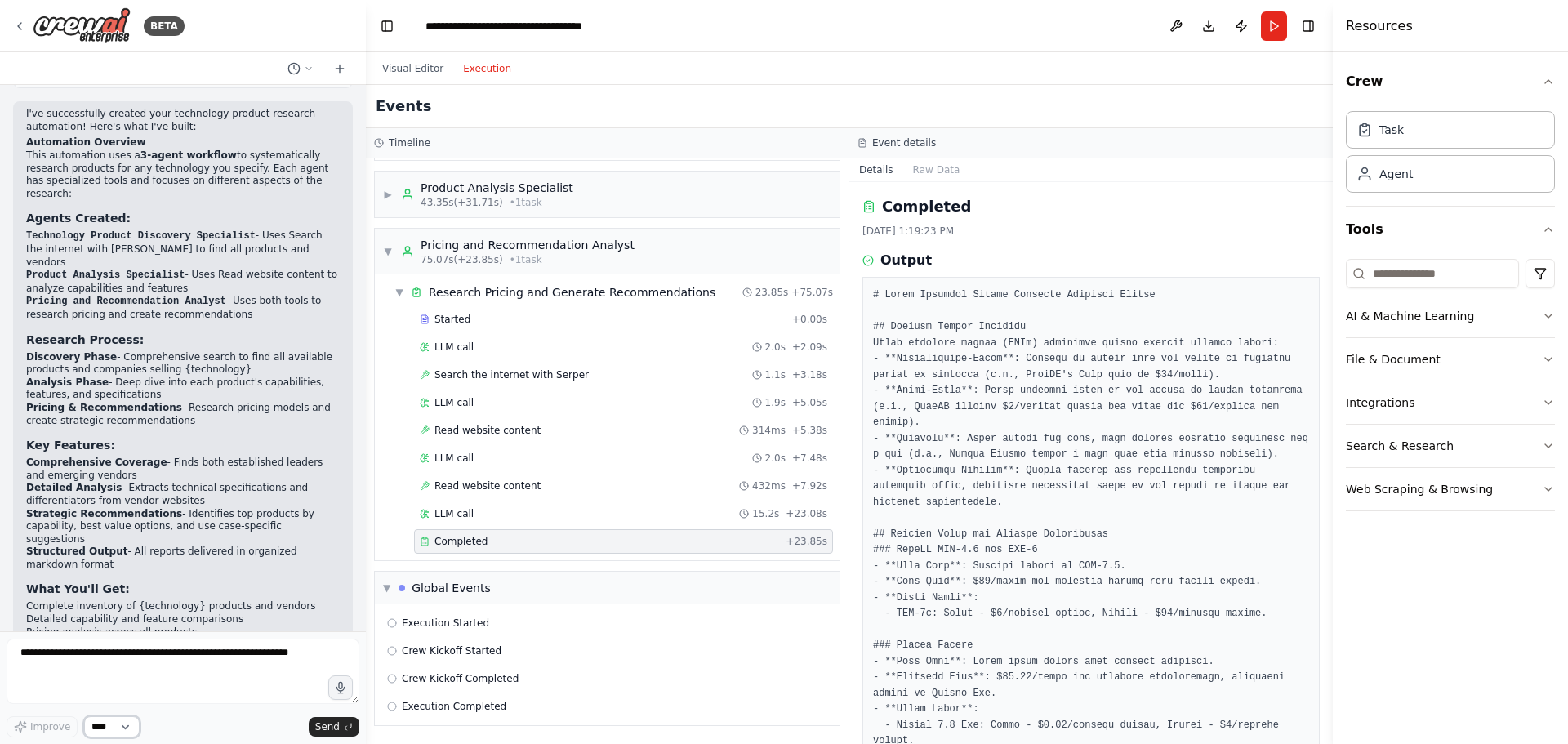
click at [113, 725] on select "****" at bounding box center [112, 727] width 55 height 22
click at [204, 647] on textarea at bounding box center [183, 672] width 353 height 66
click at [248, 639] on form "Improve **** Send" at bounding box center [183, 688] width 366 height 113
click at [315, 69] on button at bounding box center [301, 68] width 39 height 20
click at [933, 38] on header "**********" at bounding box center [849, 26] width 967 height 53
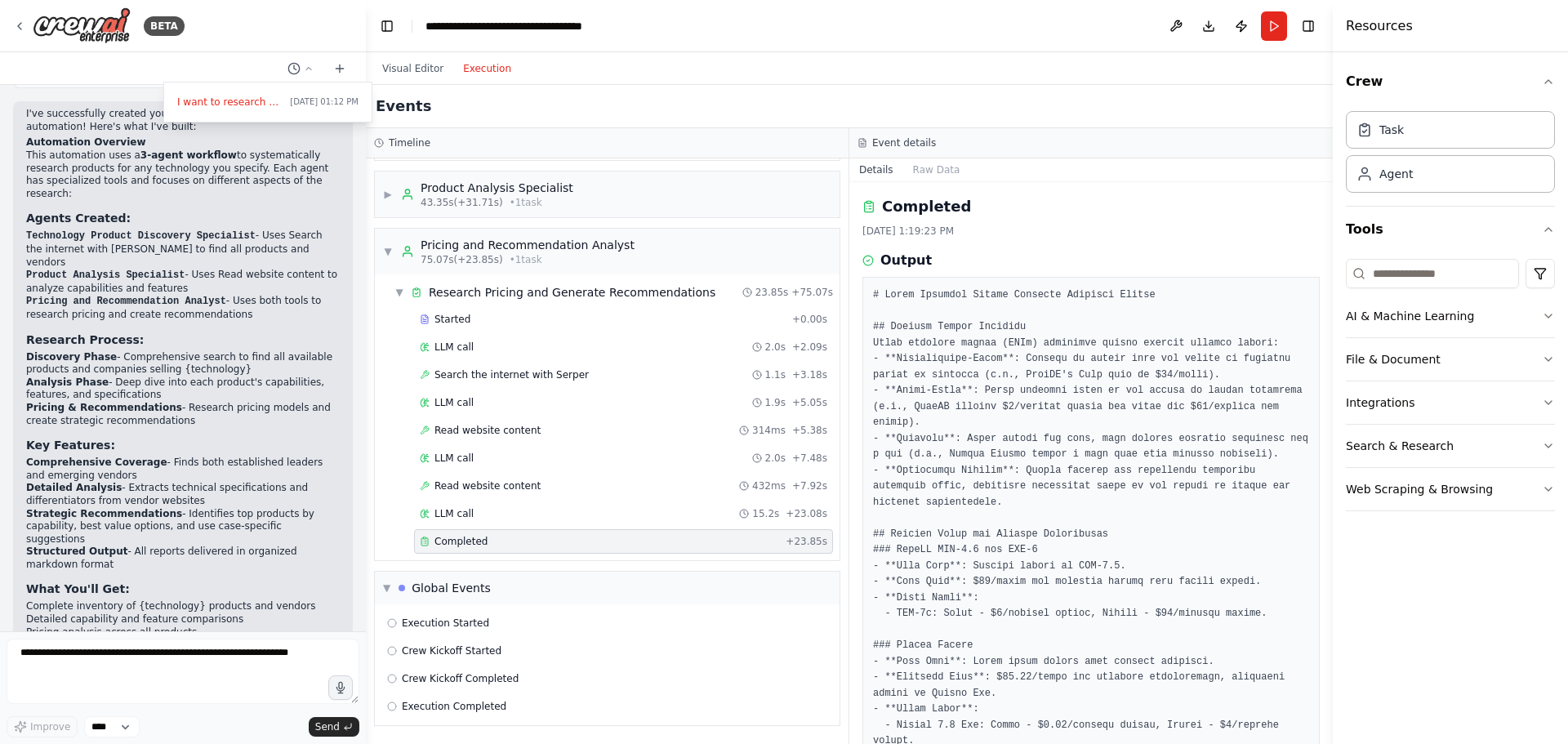
click at [972, 29] on header "**********" at bounding box center [849, 26] width 967 height 53
click at [915, 168] on button "Raw Data" at bounding box center [936, 170] width 67 height 23
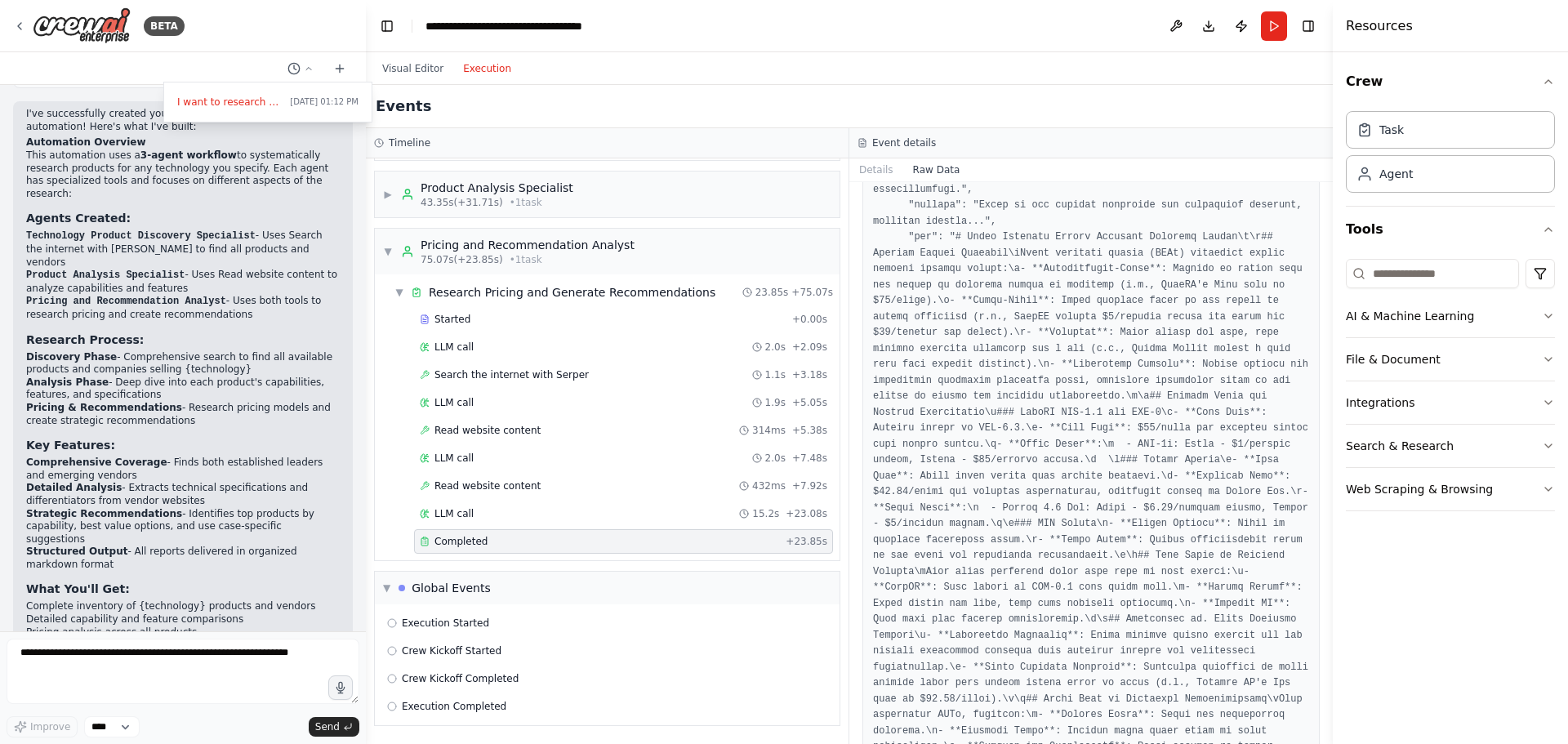
scroll to position [2288, 0]
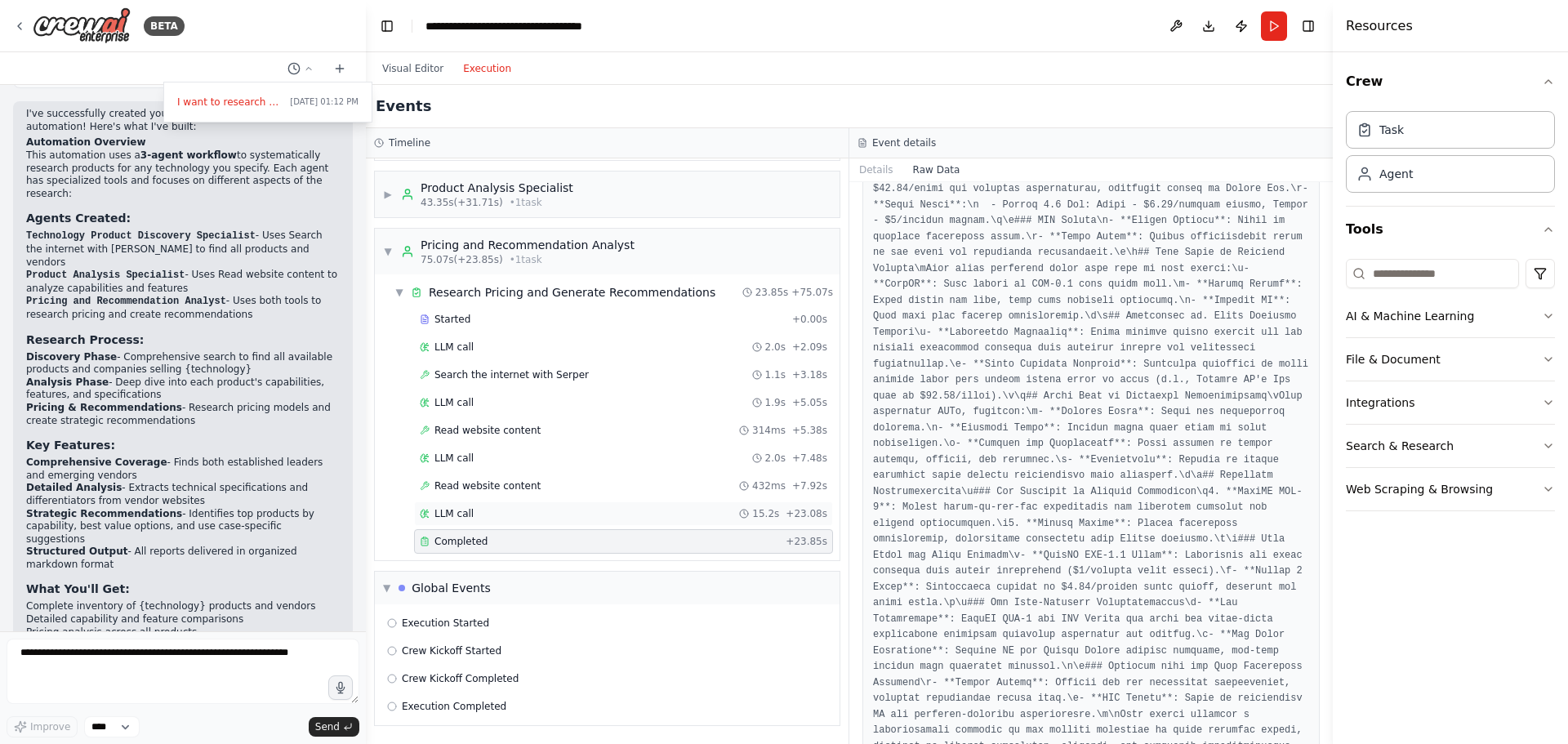
click at [529, 508] on div "LLM call 15.2s + 23.08s" at bounding box center [624, 514] width 408 height 13
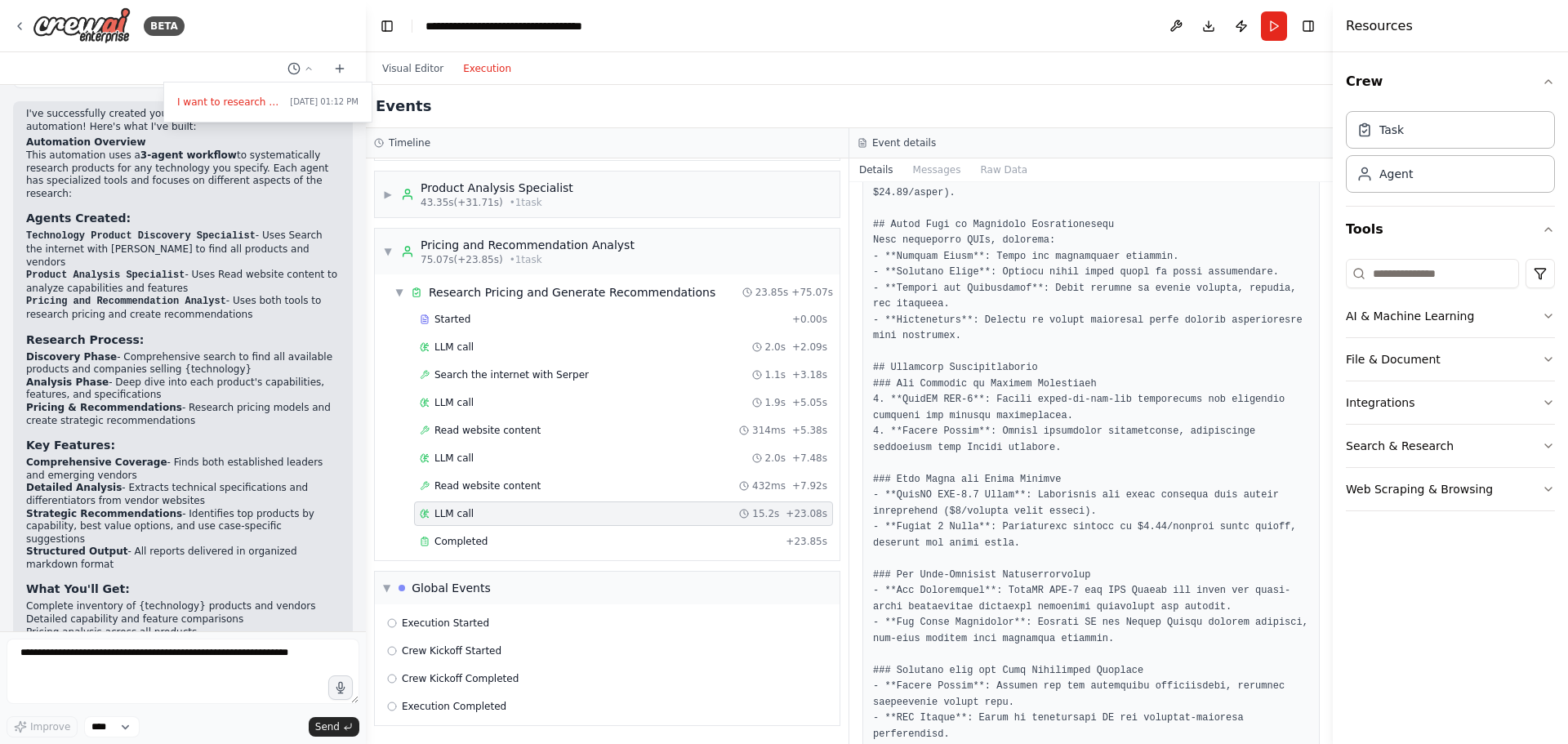
scroll to position [1050, 0]
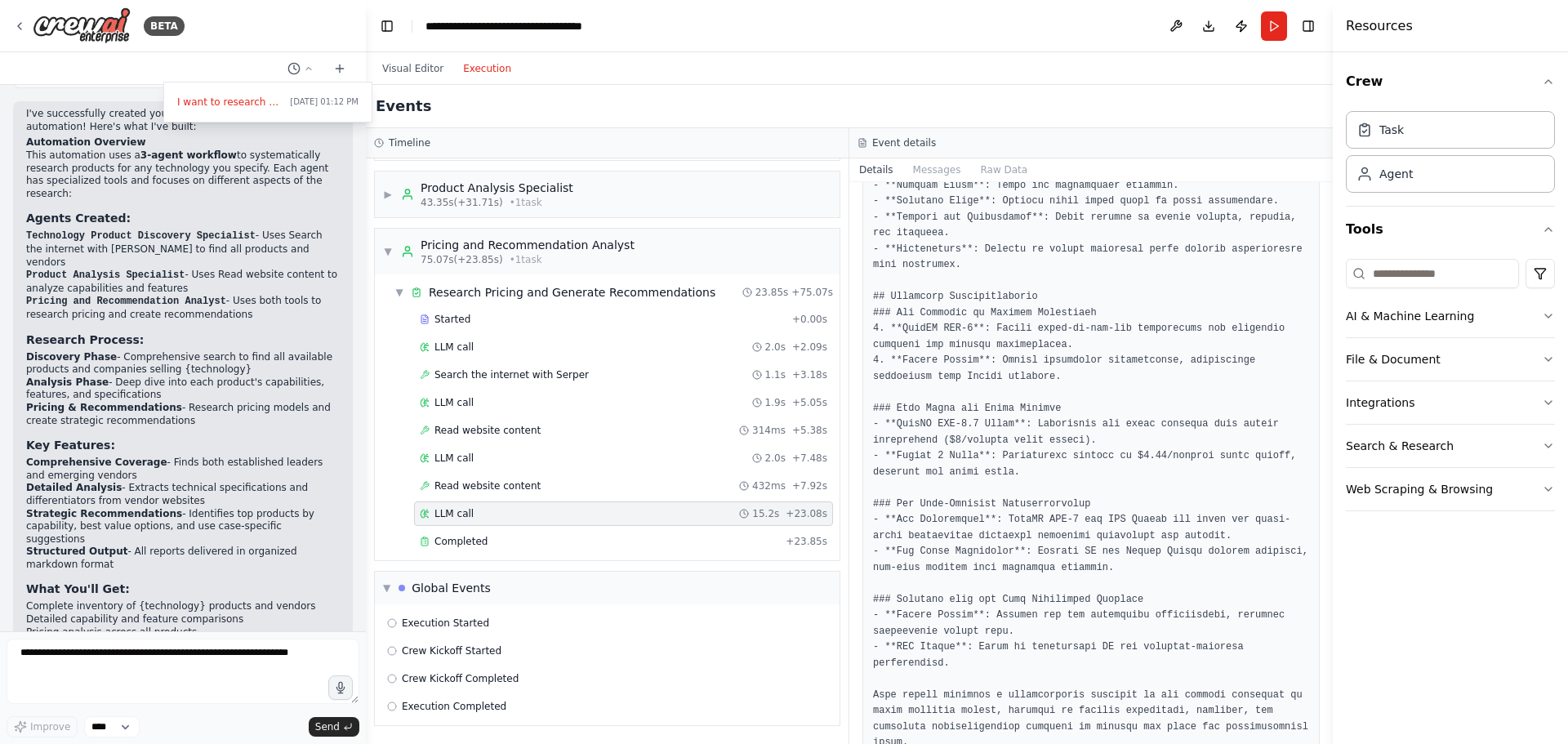
drag, startPoint x: 1457, startPoint y: 637, endPoint x: 1371, endPoint y: 585, distance: 100.5
click at [1457, 638] on div "Crew Task Agent Tools AI & Machine Learning File & Document Integrations Search…" at bounding box center [1450, 399] width 235 height 692
click at [937, 157] on div "Event details" at bounding box center [1092, 144] width 484 height 30
click at [937, 168] on button "Messages" at bounding box center [937, 170] width 68 height 23
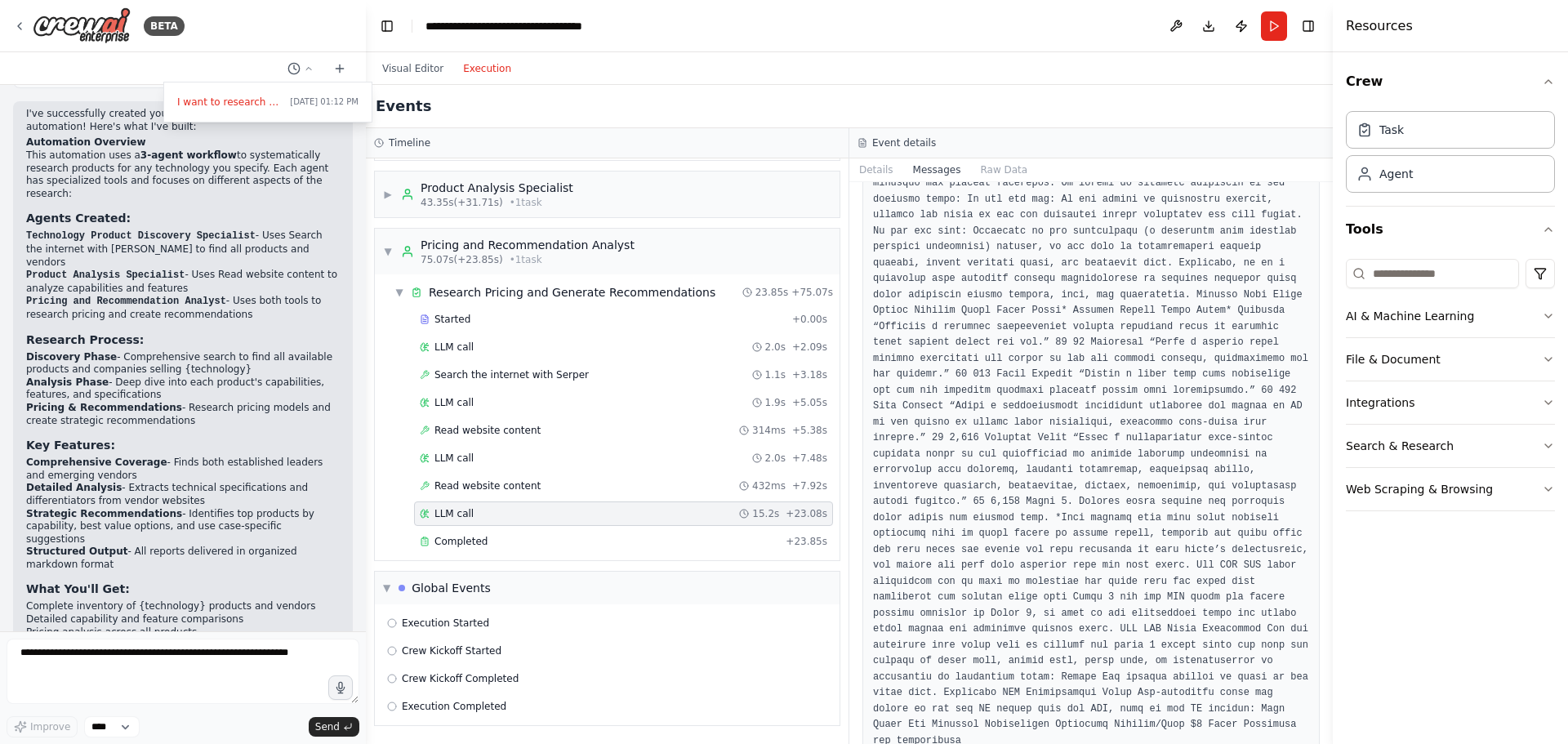
scroll to position [5674, 0]
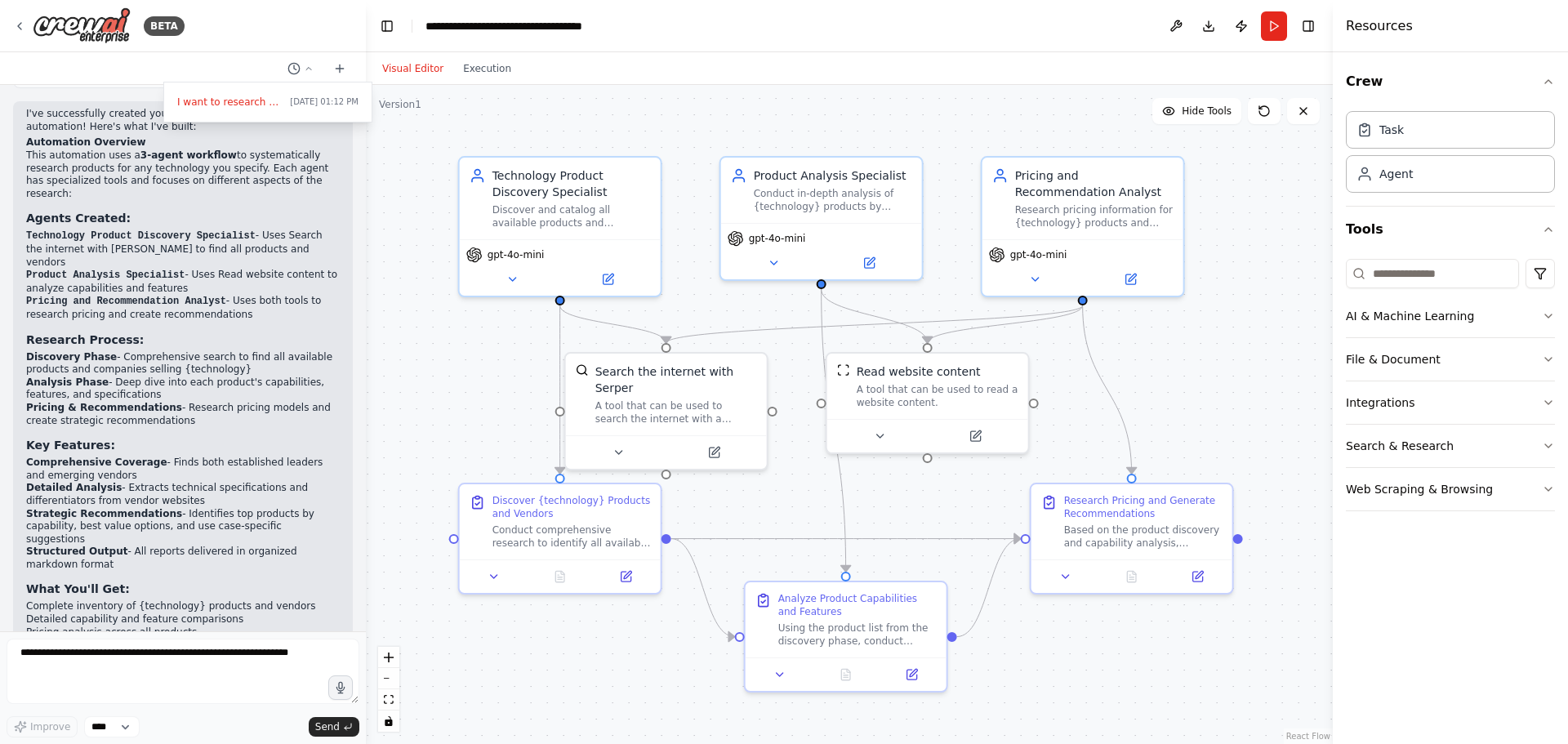
click at [384, 74] on button "Visual Editor" at bounding box center [413, 68] width 81 height 20
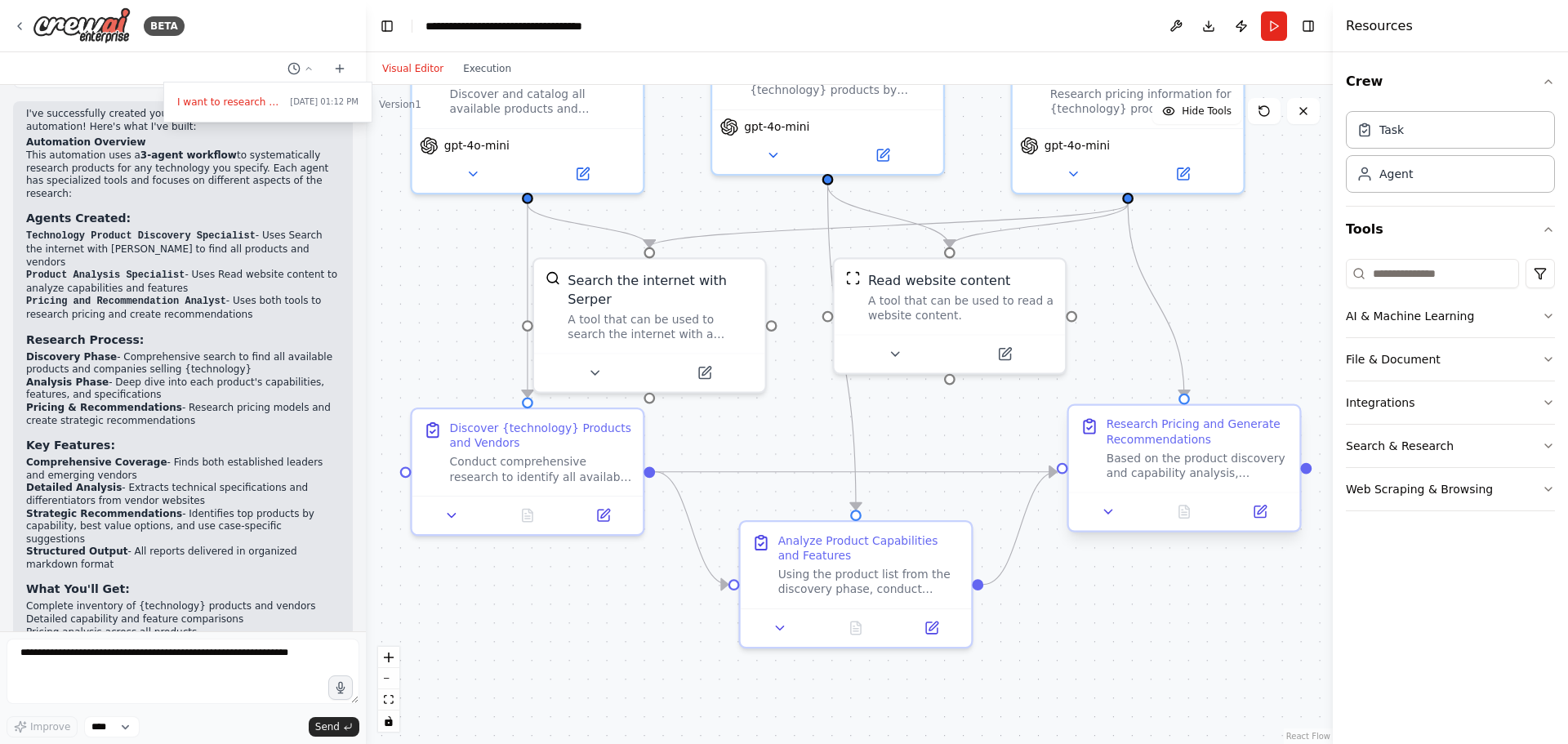
click at [1288, 478] on div "Research Pricing and Generate Recommendations Based on the product discovery an…" at bounding box center [1184, 449] width 231 height 86
click at [1306, 469] on div at bounding box center [1306, 468] width 11 height 11
click at [1190, 434] on div "Research Pricing and Generate Recommendations" at bounding box center [1198, 433] width 182 height 30
click at [861, 548] on div "Analyze Product Capabilities and Features" at bounding box center [869, 544] width 182 height 30
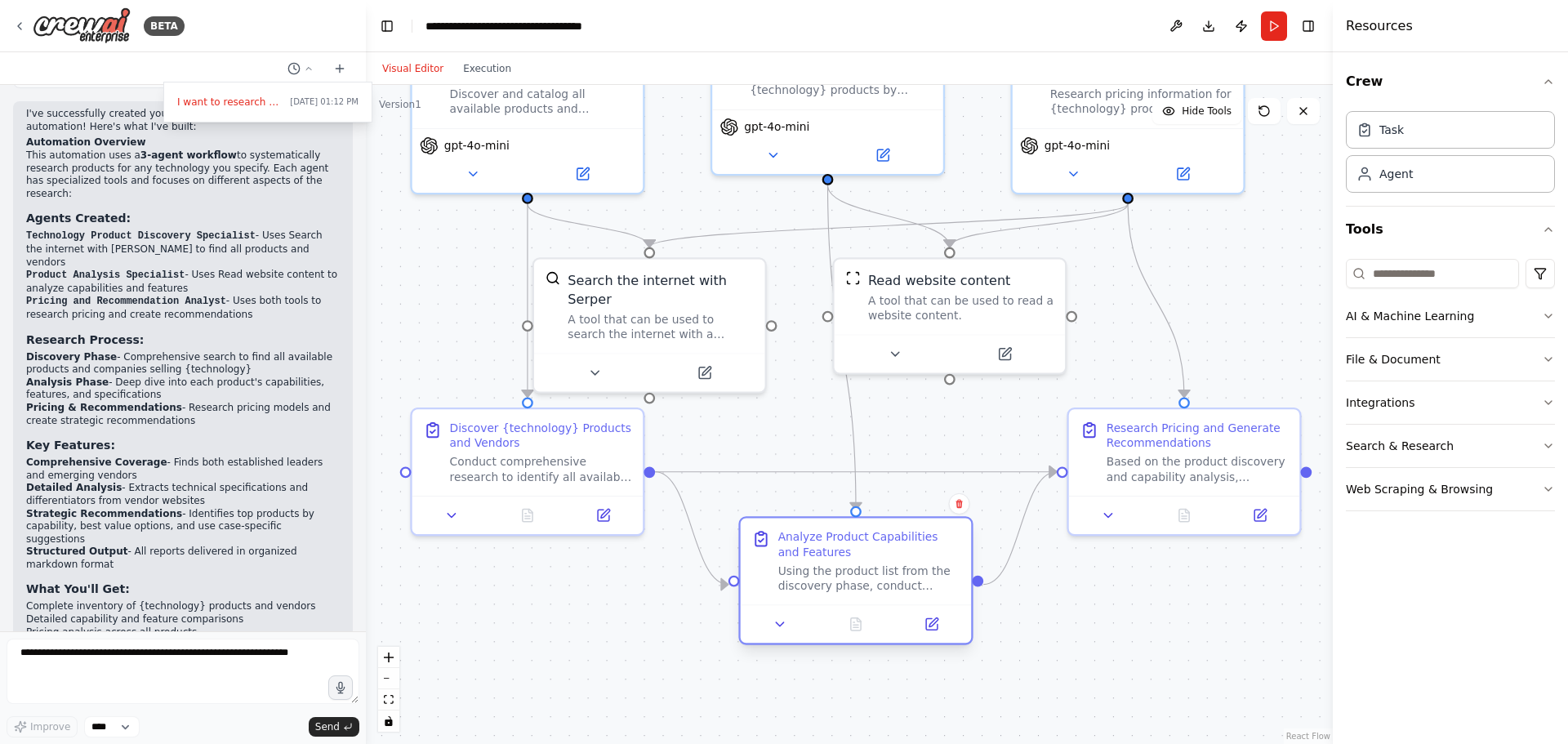
click at [857, 544] on div "Analyze Product Capabilities and Features" at bounding box center [869, 544] width 182 height 30
click at [772, 645] on div "Analyze Product Capabilities and Features Using the product list from the disco…" at bounding box center [866, 580] width 234 height 129
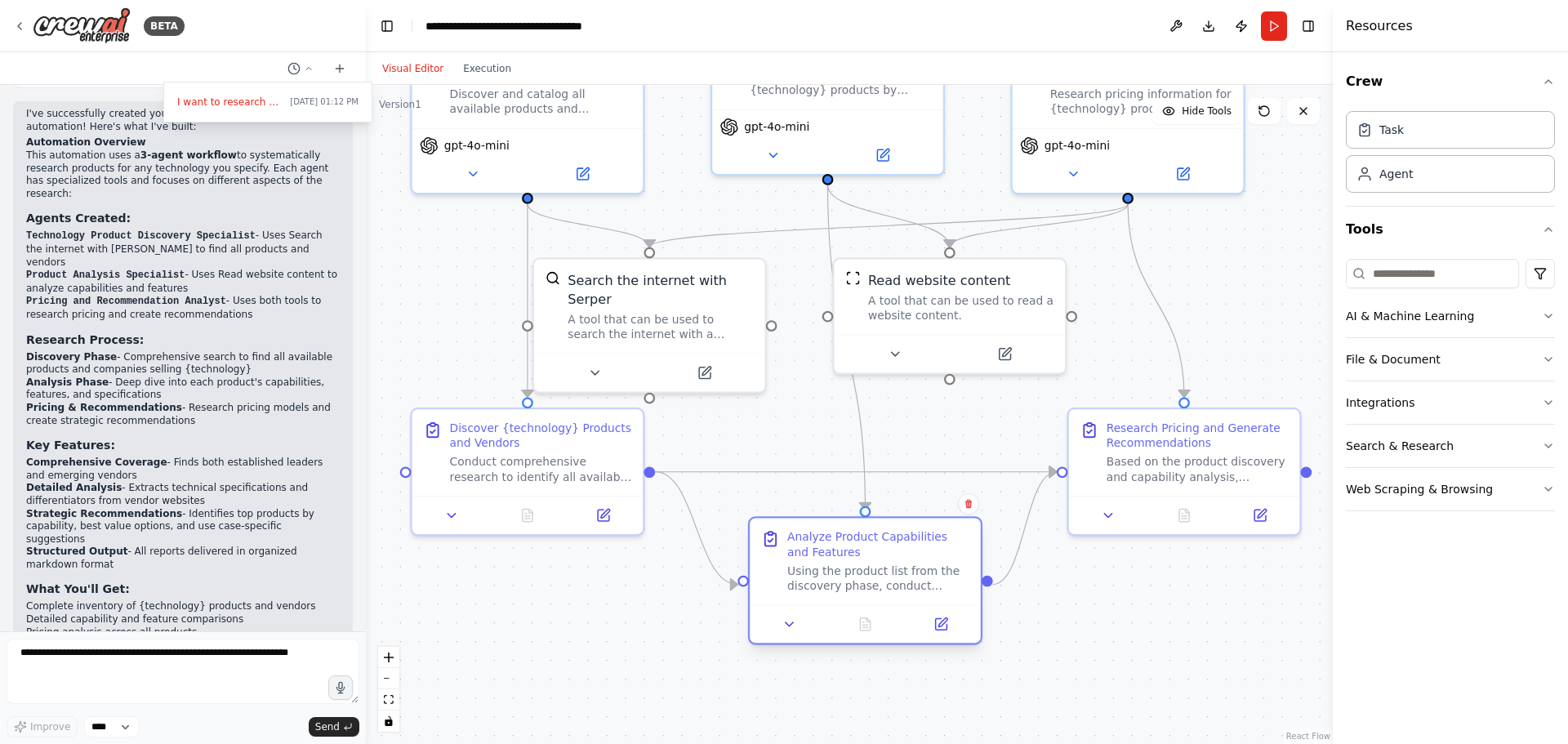
click at [792, 637] on div at bounding box center [866, 624] width 231 height 38
click at [783, 636] on button at bounding box center [789, 625] width 65 height 23
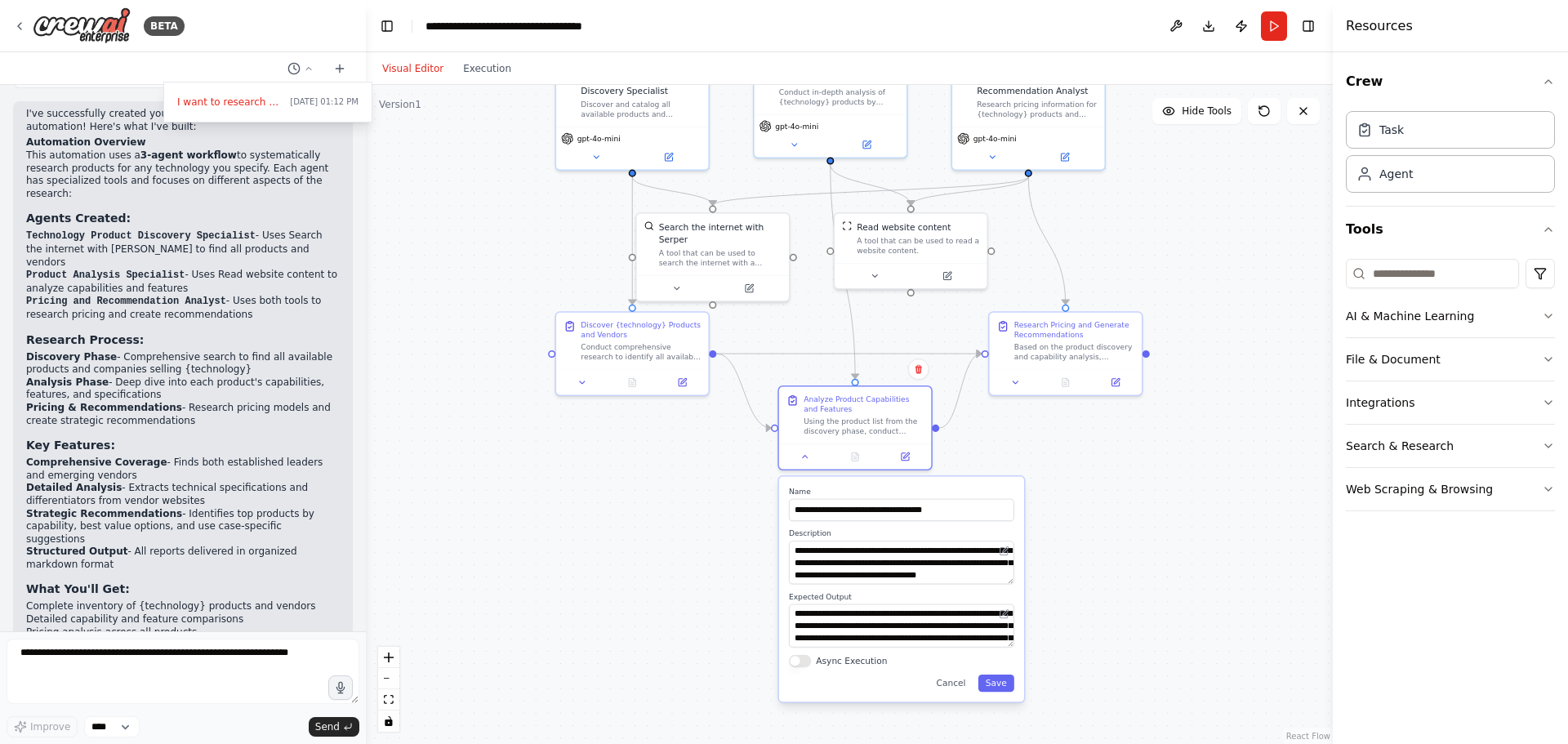
drag, startPoint x: 1181, startPoint y: 661, endPoint x: 1165, endPoint y: 546, distance: 116.1
click at [1165, 546] on div ".deletable-edge-delete-btn { width: 20px; height: 20px; border: 0px solid #ffff…" at bounding box center [849, 415] width 967 height 660
drag, startPoint x: 860, startPoint y: 617, endPoint x: 906, endPoint y: 655, distance: 59.7
click at [905, 656] on div "**********" at bounding box center [901, 589] width 245 height 225
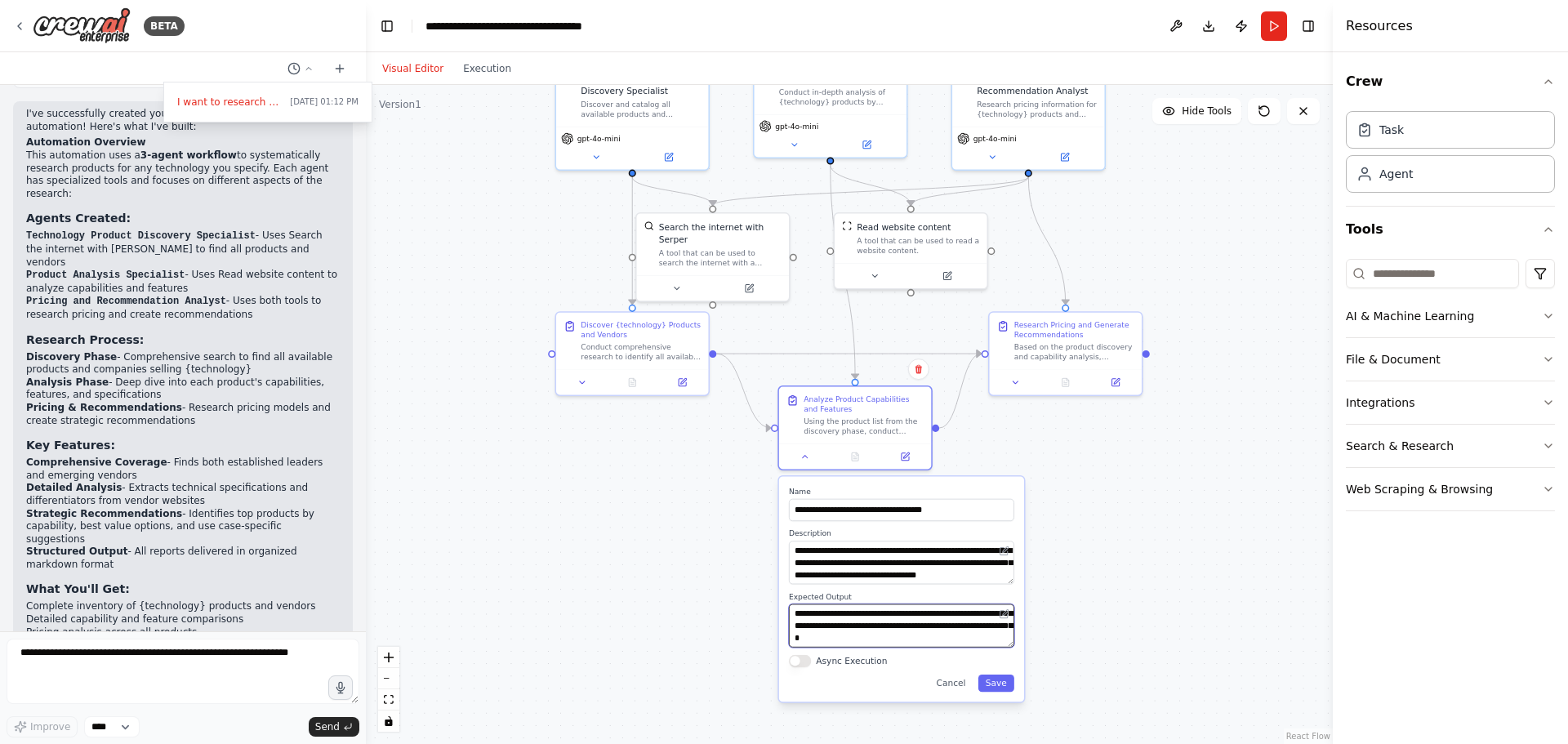
click at [917, 639] on textarea "**********" at bounding box center [901, 627] width 225 height 43
click at [1037, 454] on div ".deletable-edge-delete-btn { width: 20px; height: 20px; border: 0px solid #ffff…" at bounding box center [849, 415] width 967 height 660
drag, startPoint x: 953, startPoint y: 691, endPoint x: 969, endPoint y: 621, distance: 71.8
click at [954, 691] on button "Cancel" at bounding box center [950, 684] width 44 height 17
click at [965, 696] on div "**********" at bounding box center [901, 590] width 245 height 225
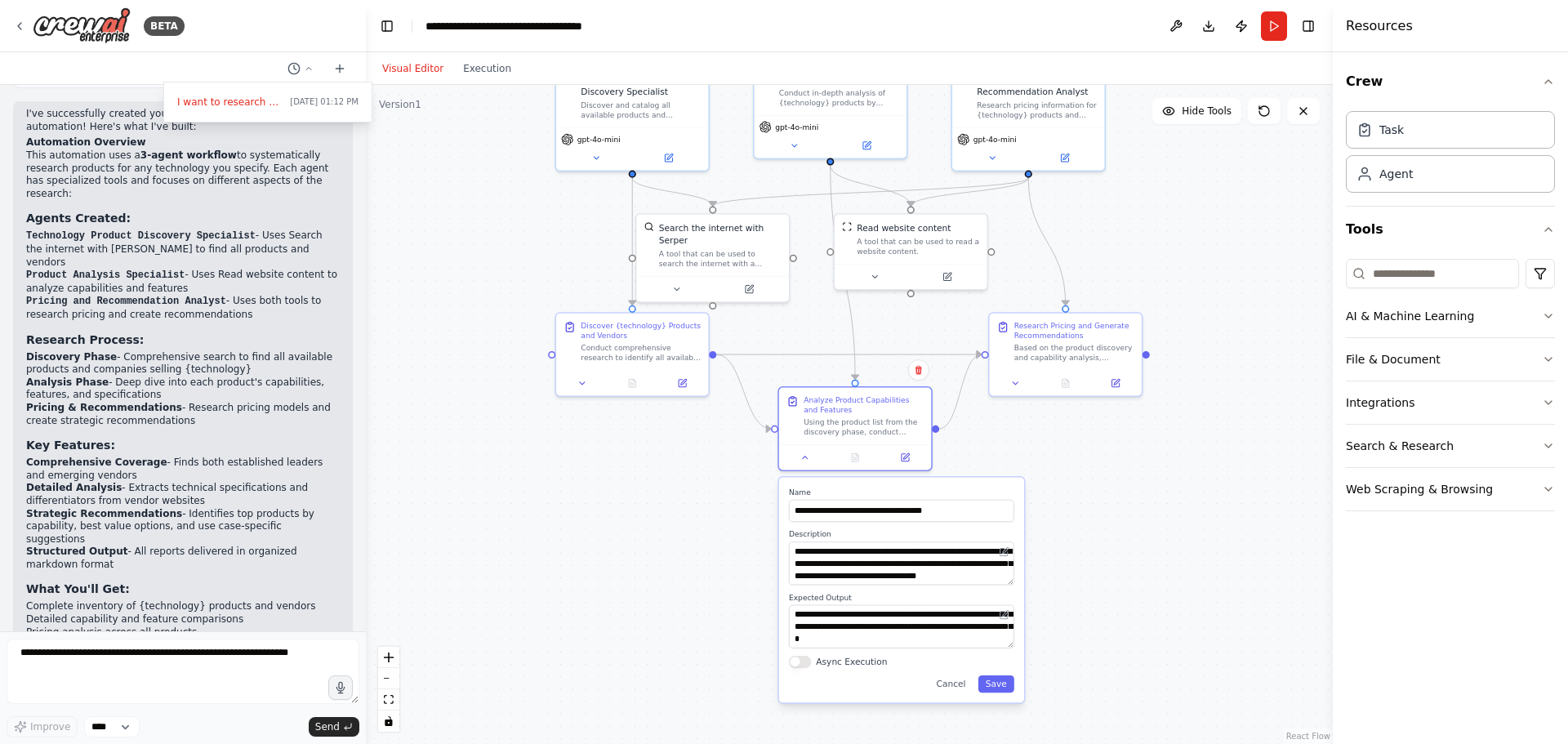
click at [959, 693] on div "**********" at bounding box center [901, 590] width 245 height 225
click at [952, 693] on div "**********" at bounding box center [901, 590] width 245 height 225
click at [952, 700] on div "**********" at bounding box center [901, 590] width 245 height 225
click at [960, 696] on div "**********" at bounding box center [901, 590] width 245 height 225
click at [960, 683] on button "Cancel" at bounding box center [950, 684] width 44 height 17
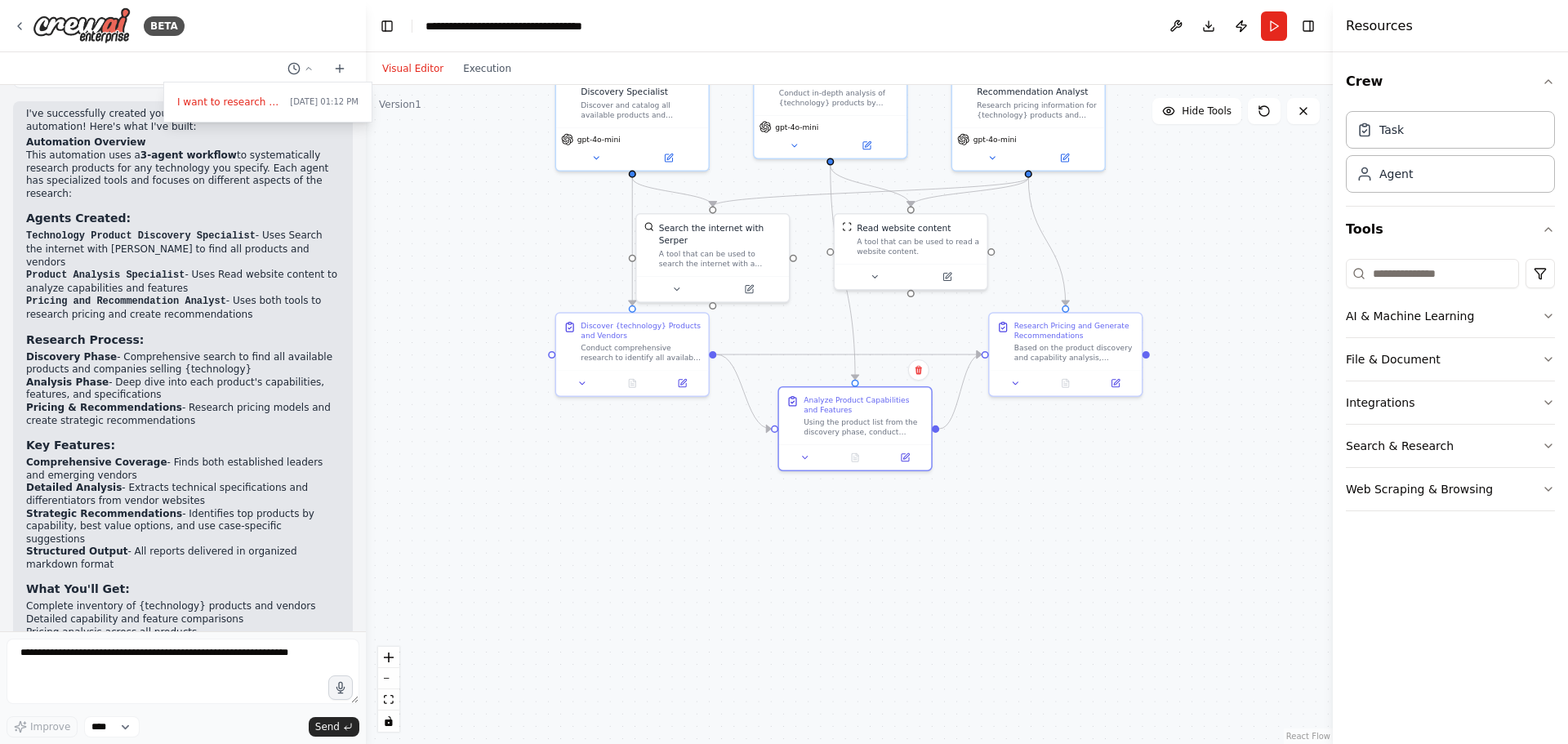
click at [960, 683] on div ".deletable-edge-delete-btn { width: 20px; height: 20px; border: 0px solid #ffff…" at bounding box center [849, 415] width 967 height 660
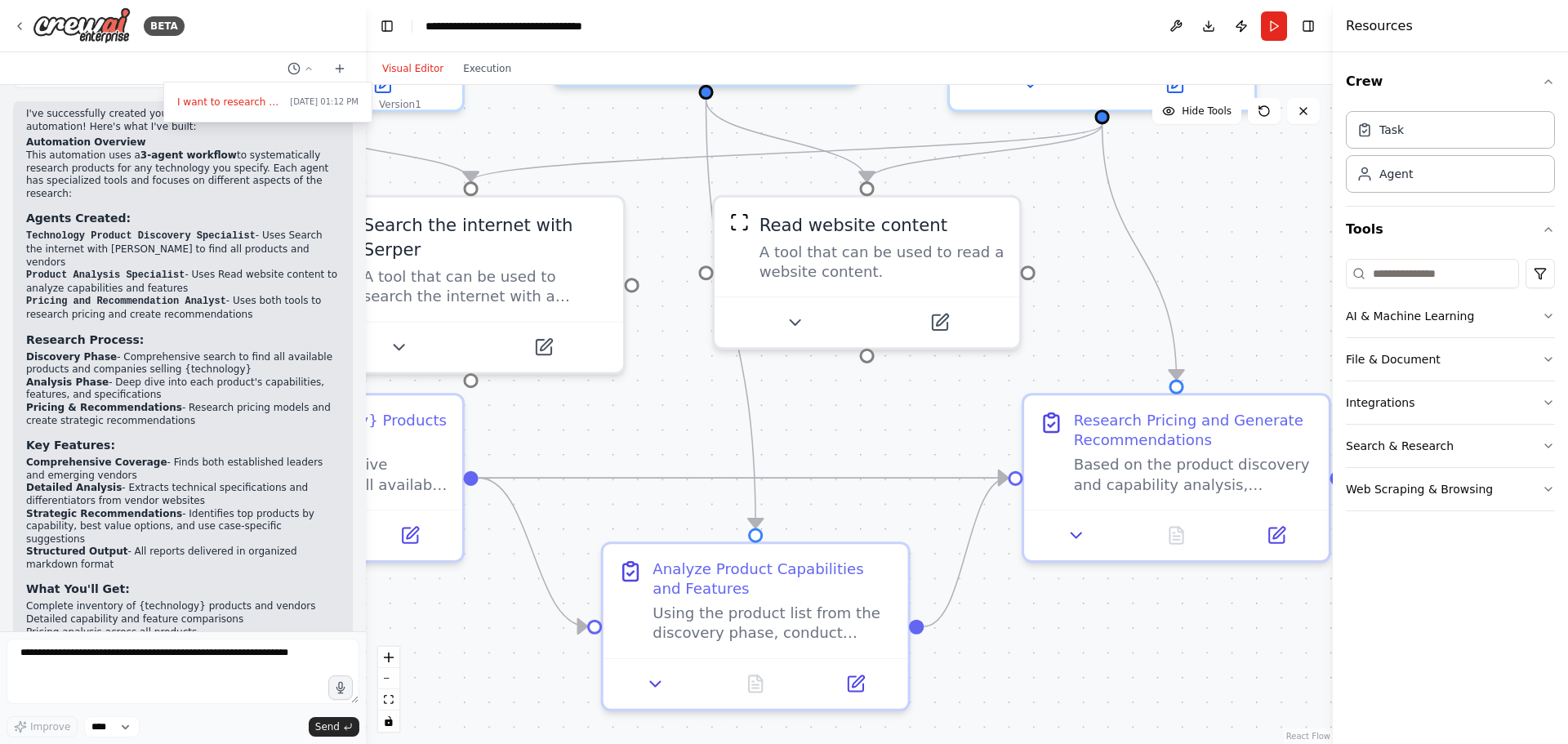
drag, startPoint x: 1093, startPoint y: 238, endPoint x: 1126, endPoint y: 623, distance: 386.4
click at [1096, 686] on div ".deletable-edge-delete-btn { width: 20px; height: 20px; border: 0px solid #ffff…" at bounding box center [849, 415] width 967 height 660
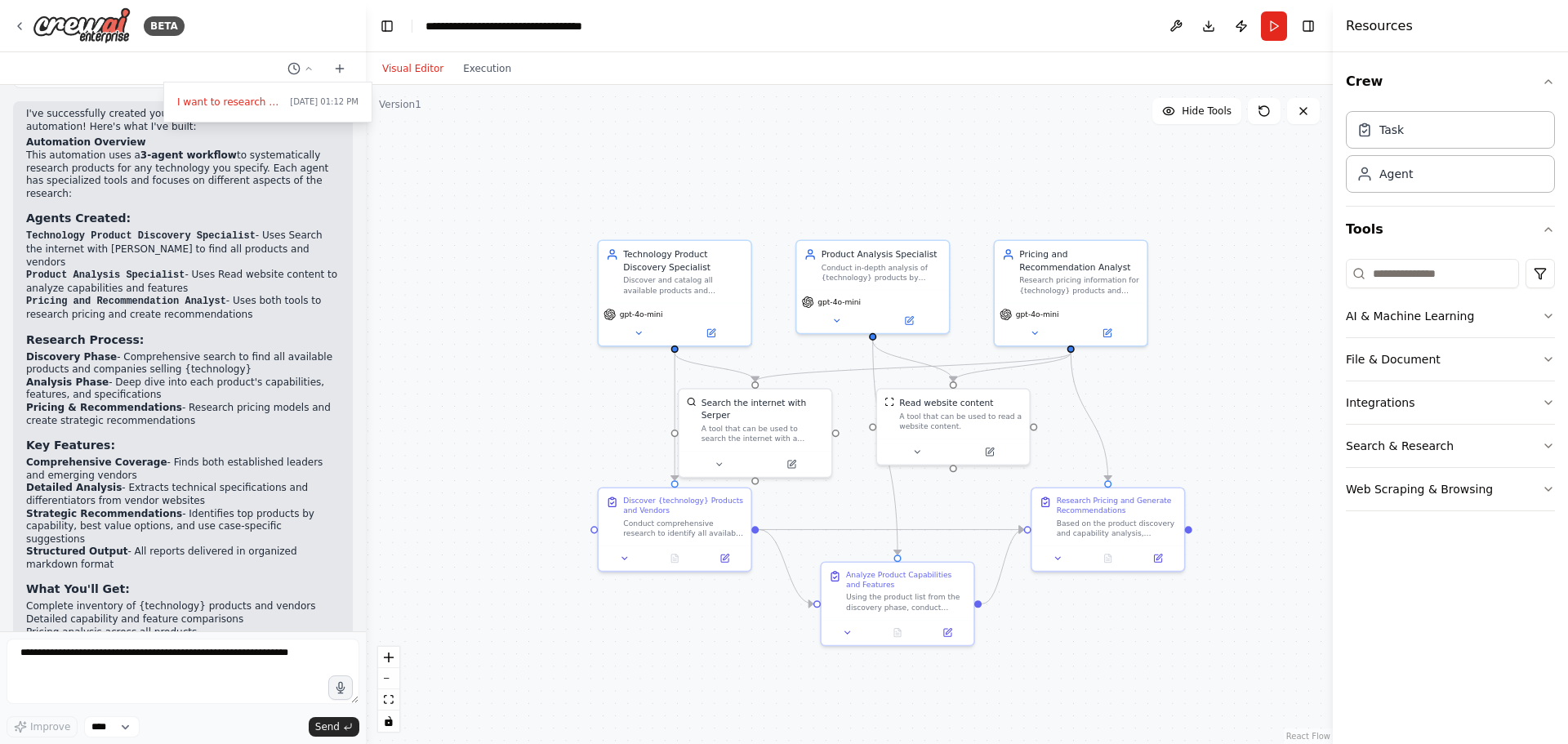
drag, startPoint x: 1154, startPoint y: 638, endPoint x: 1149, endPoint y: 662, distance: 24.5
click at [1149, 662] on div ".deletable-edge-delete-btn { width: 20px; height: 20px; border: 0px solid #ffff…" at bounding box center [849, 415] width 967 height 660
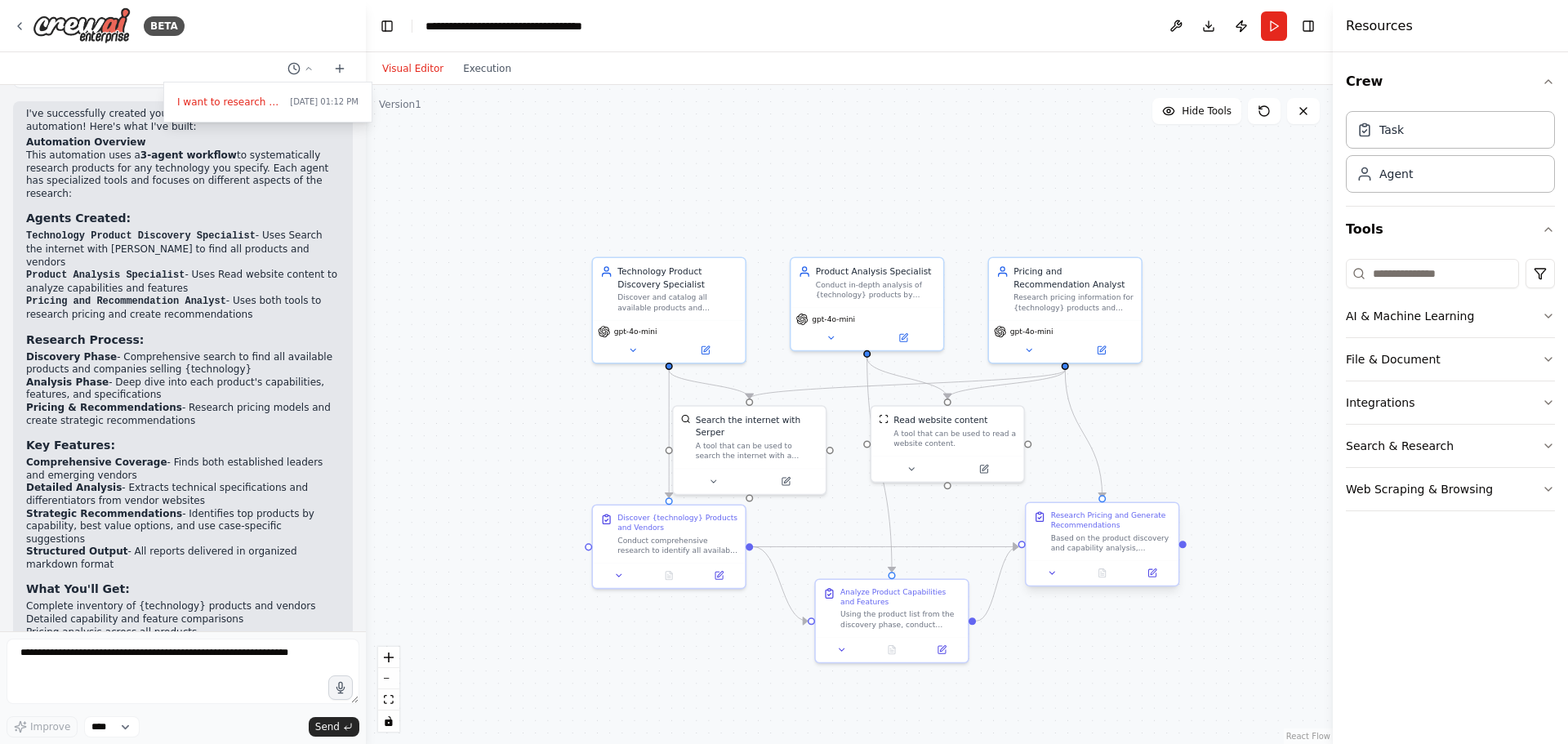
click at [1086, 513] on div "Research Pricing and Generate Recommendations" at bounding box center [1111, 520] width 120 height 20
click at [1081, 532] on div "Research Pricing and Generate Recommendations Based on the product discovery an…" at bounding box center [1111, 531] width 120 height 42
click at [1155, 573] on icon at bounding box center [1153, 573] width 9 height 9
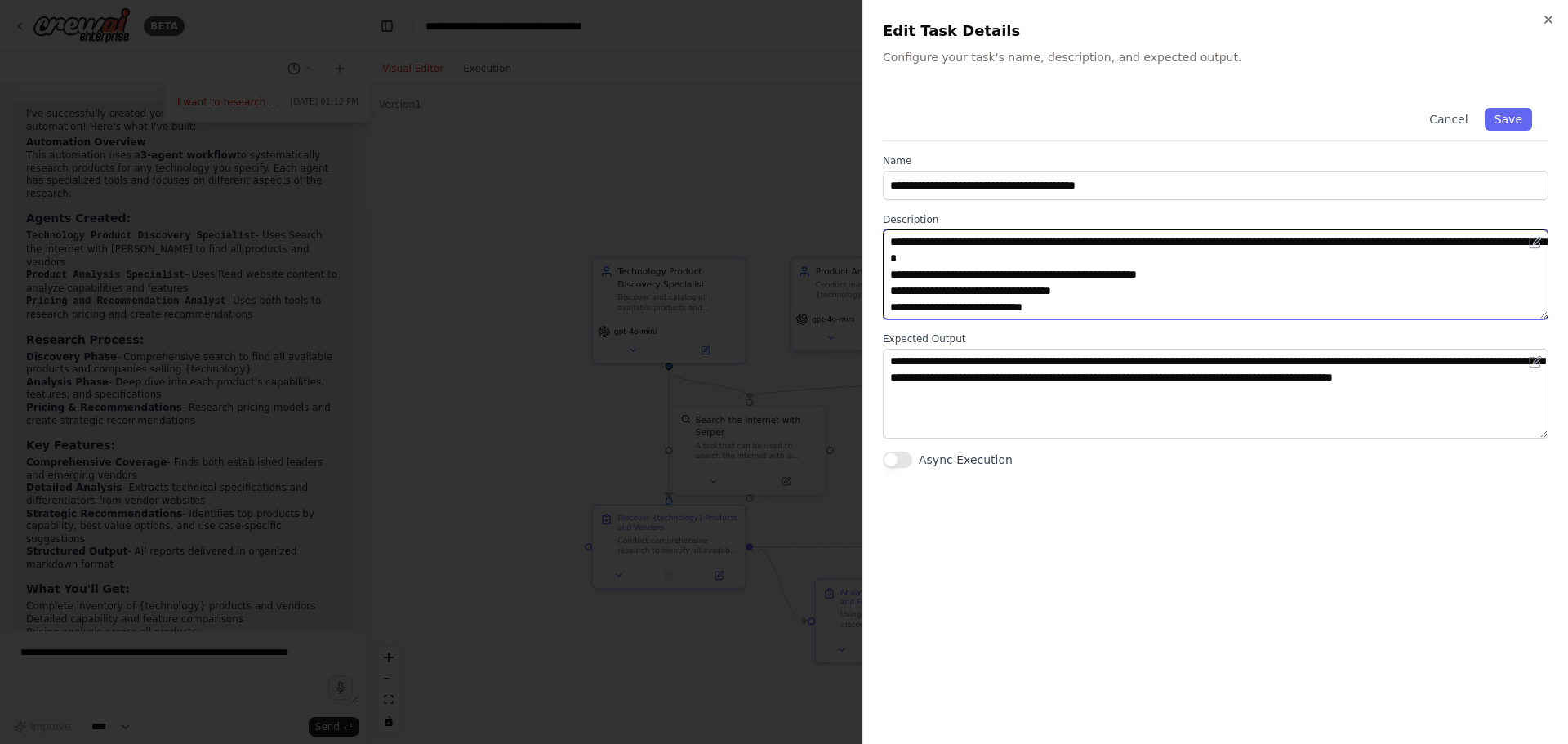
scroll to position [114, 0]
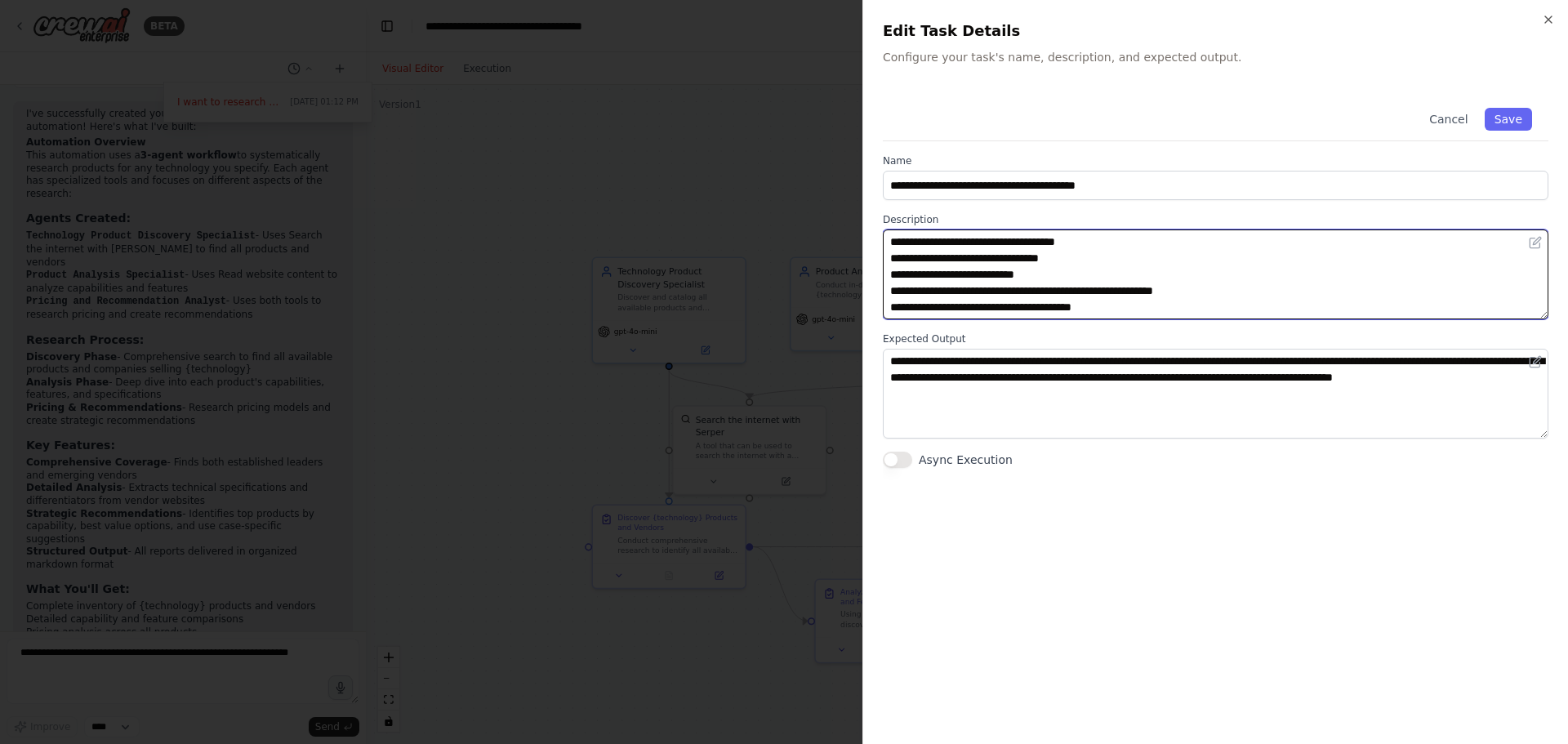
drag, startPoint x: 1021, startPoint y: 256, endPoint x: 1212, endPoint y: 289, distance: 193.8
click at [1292, 408] on div "**********" at bounding box center [1216, 281] width 666 height 377
click at [1183, 258] on textarea "**********" at bounding box center [1216, 275] width 666 height 90
click at [1188, 266] on textarea "**********" at bounding box center [1216, 275] width 666 height 90
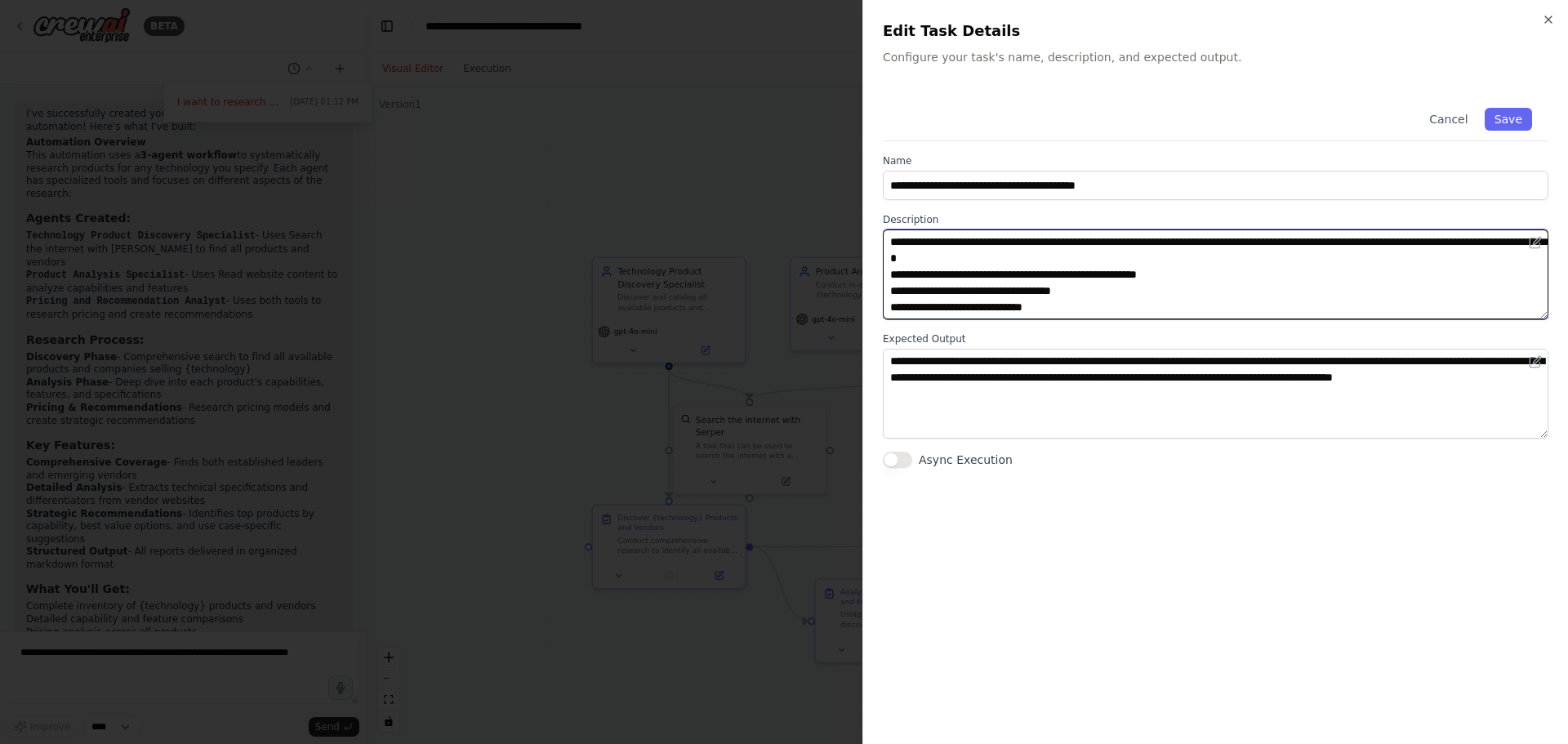
click at [1252, 288] on textarea "**********" at bounding box center [1216, 275] width 666 height 90
click at [1229, 257] on textarea "**********" at bounding box center [1216, 275] width 666 height 90
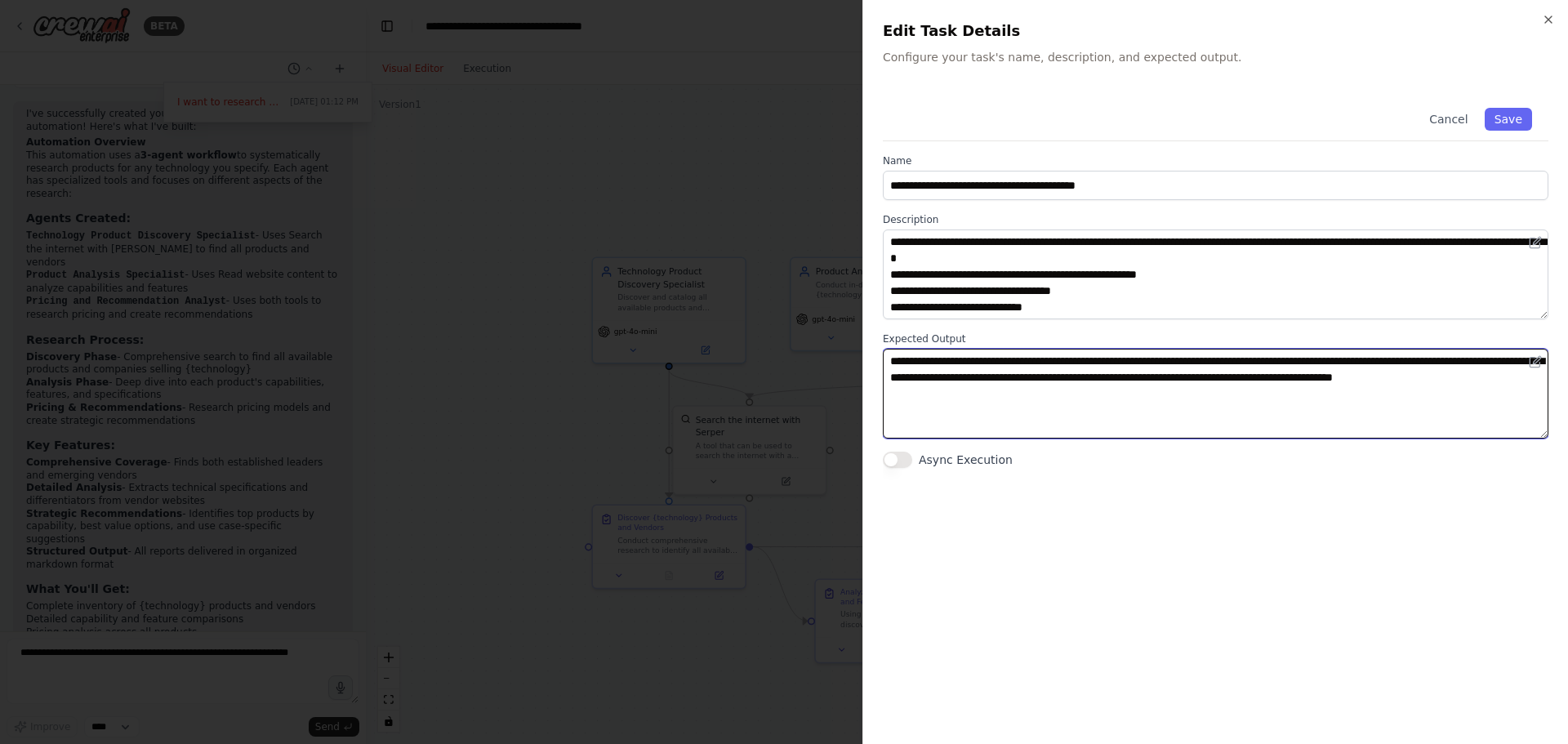
drag, startPoint x: 1236, startPoint y: 358, endPoint x: 1320, endPoint y: 459, distance: 131.4
click at [1319, 460] on div "**********" at bounding box center [1216, 281] width 666 height 377
click at [1307, 388] on textarea "**********" at bounding box center [1216, 394] width 666 height 90
click at [1331, 421] on textarea "**********" at bounding box center [1216, 394] width 666 height 90
click at [1327, 385] on textarea "**********" at bounding box center [1216, 394] width 666 height 90
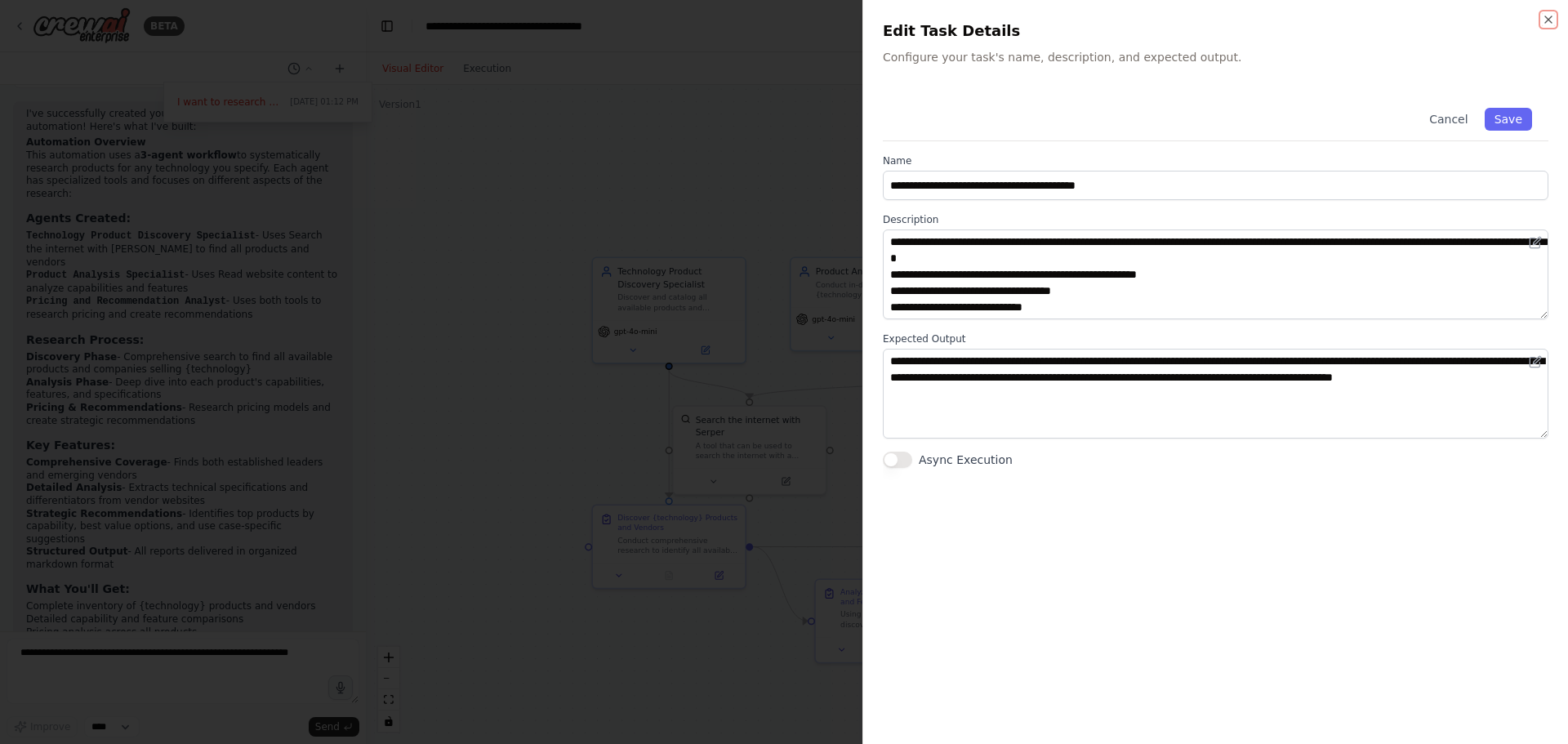
click at [1545, 28] on div "**********" at bounding box center [1215, 372] width 706 height 744
click at [1554, 18] on icon "button" at bounding box center [1548, 20] width 13 height 13
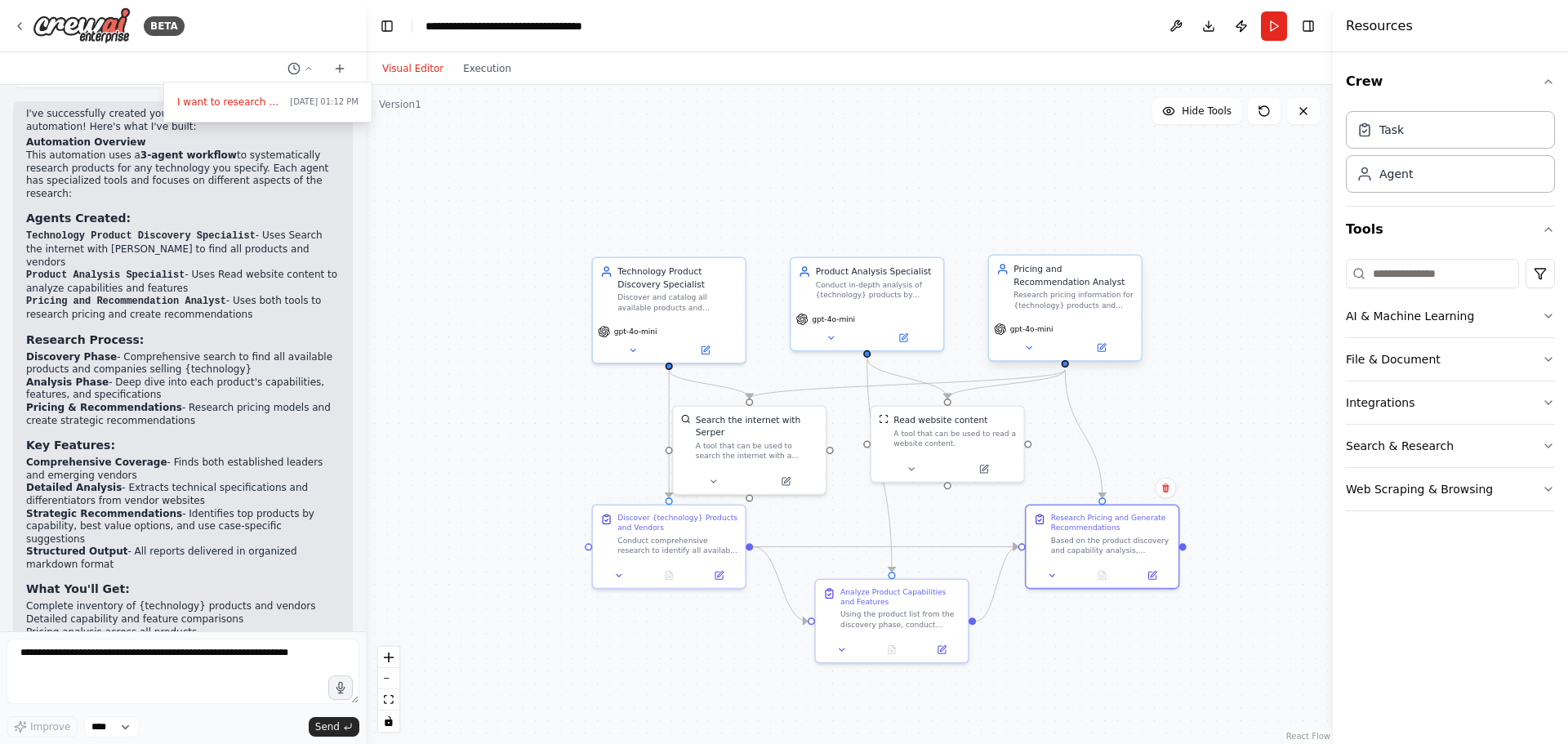
click at [1078, 306] on div "Research pricing information for {technology} products and create strategic rec…" at bounding box center [1074, 299] width 120 height 20
click at [1010, 328] on span "gpt-4o-mini" at bounding box center [1032, 329] width 43 height 9
click at [999, 328] on icon at bounding box center [1001, 329] width 11 height 11
click at [1010, 276] on div "Pricing and Recommendation Analyst Research pricing information for {technology…" at bounding box center [1065, 286] width 137 height 48
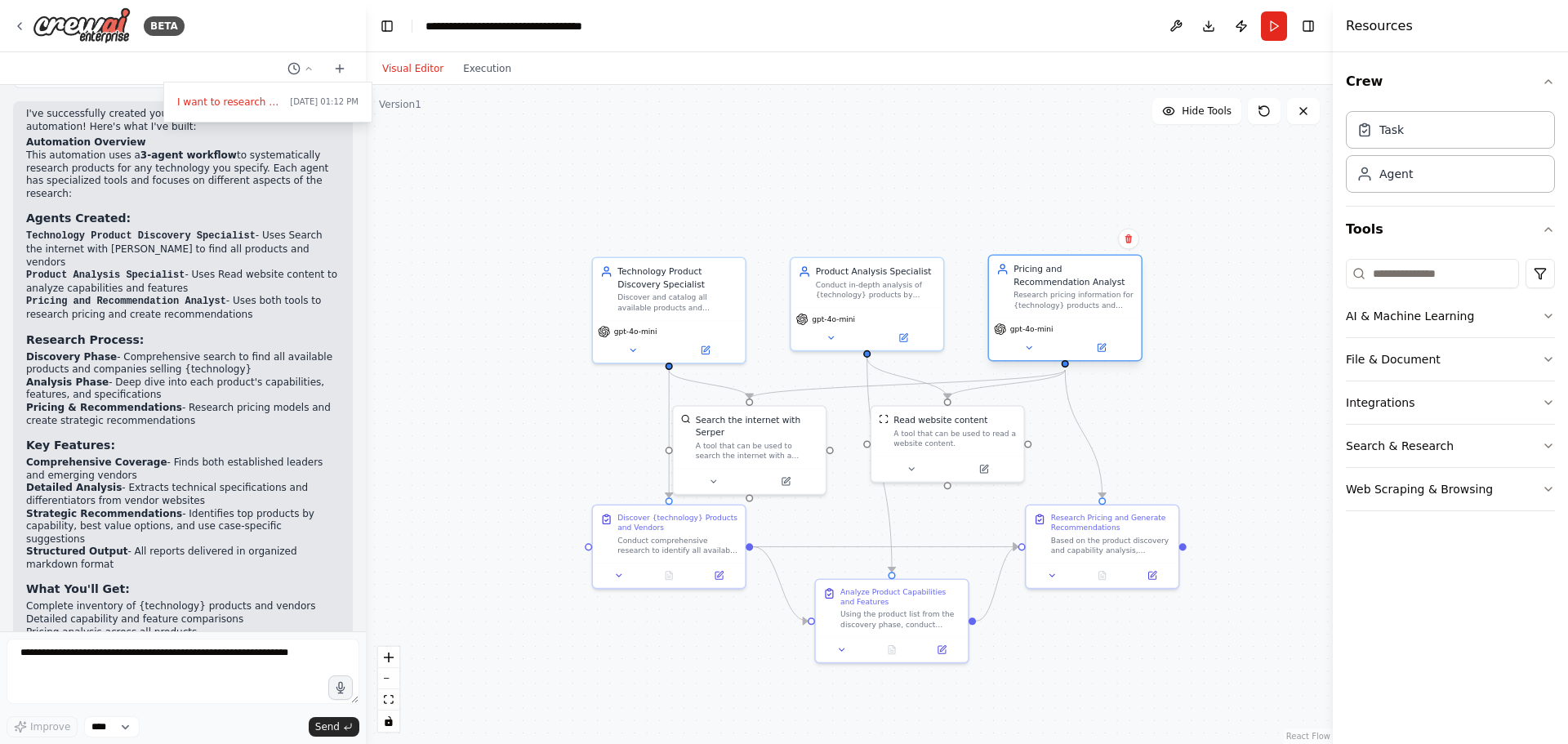
click at [1000, 270] on icon at bounding box center [1003, 268] width 12 height 12
click at [1018, 269] on div "Pricing and Recommendation Analyst" at bounding box center [1074, 275] width 120 height 24
click at [1103, 358] on div "gpt-4o-mini" at bounding box center [1065, 339] width 152 height 42
click at [1103, 349] on icon at bounding box center [1102, 348] width 8 height 8
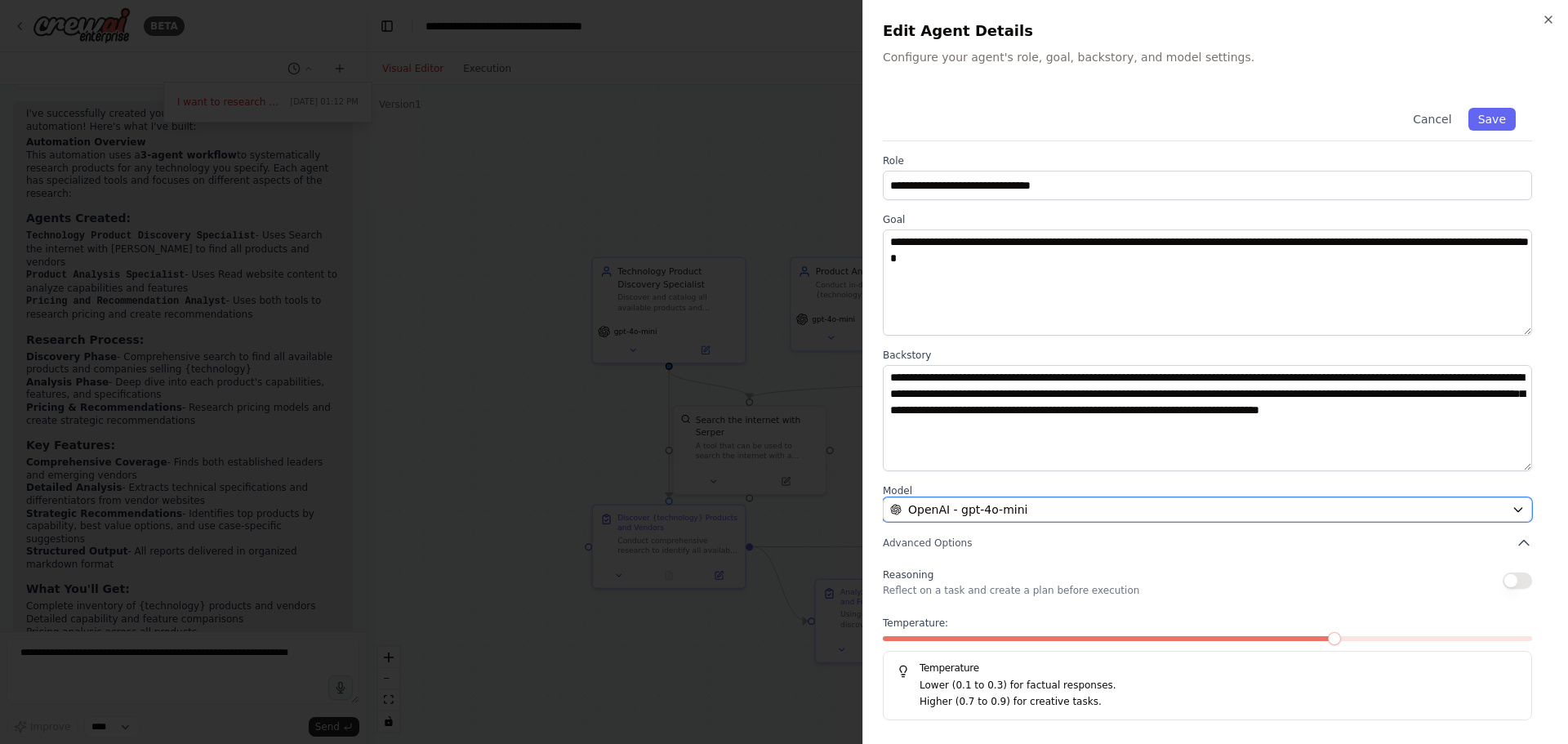
click at [1169, 515] on div "OpenAI - gpt-4o-mini" at bounding box center [1198, 509] width 615 height 16
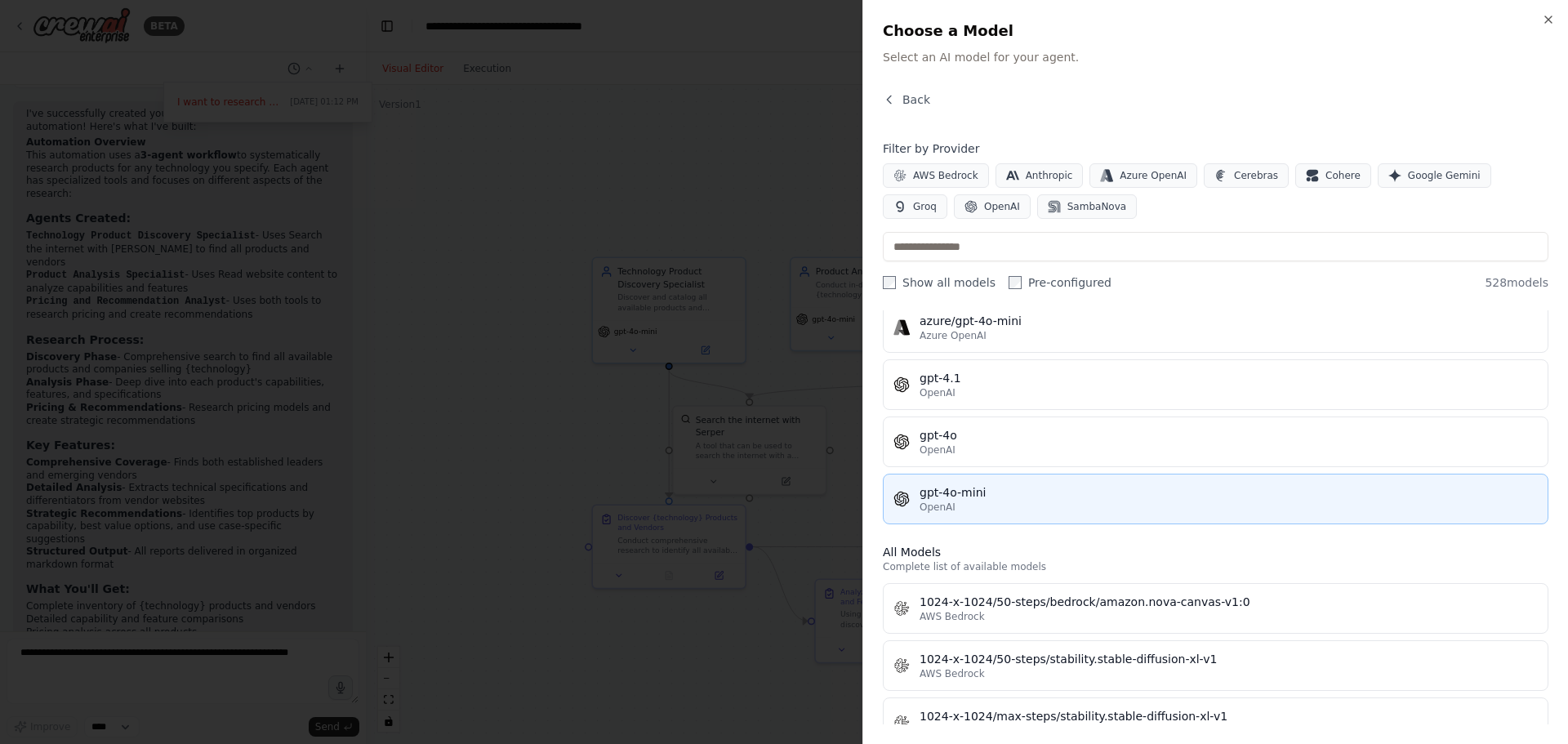
scroll to position [245, 0]
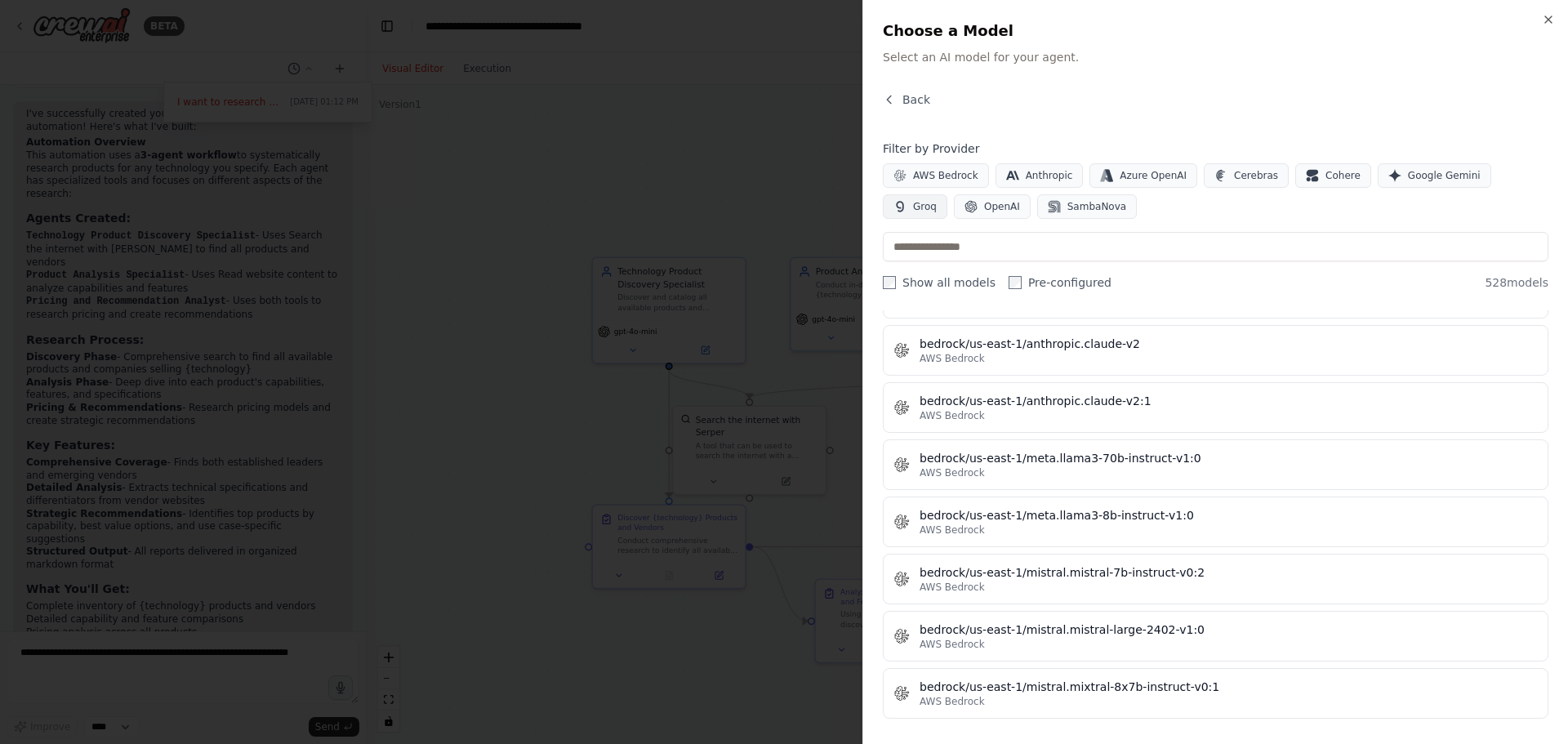
drag, startPoint x: 1476, startPoint y: 175, endPoint x: 1516, endPoint y: 172, distance: 40.1
click at [947, 194] on button "Groq" at bounding box center [915, 206] width 65 height 24
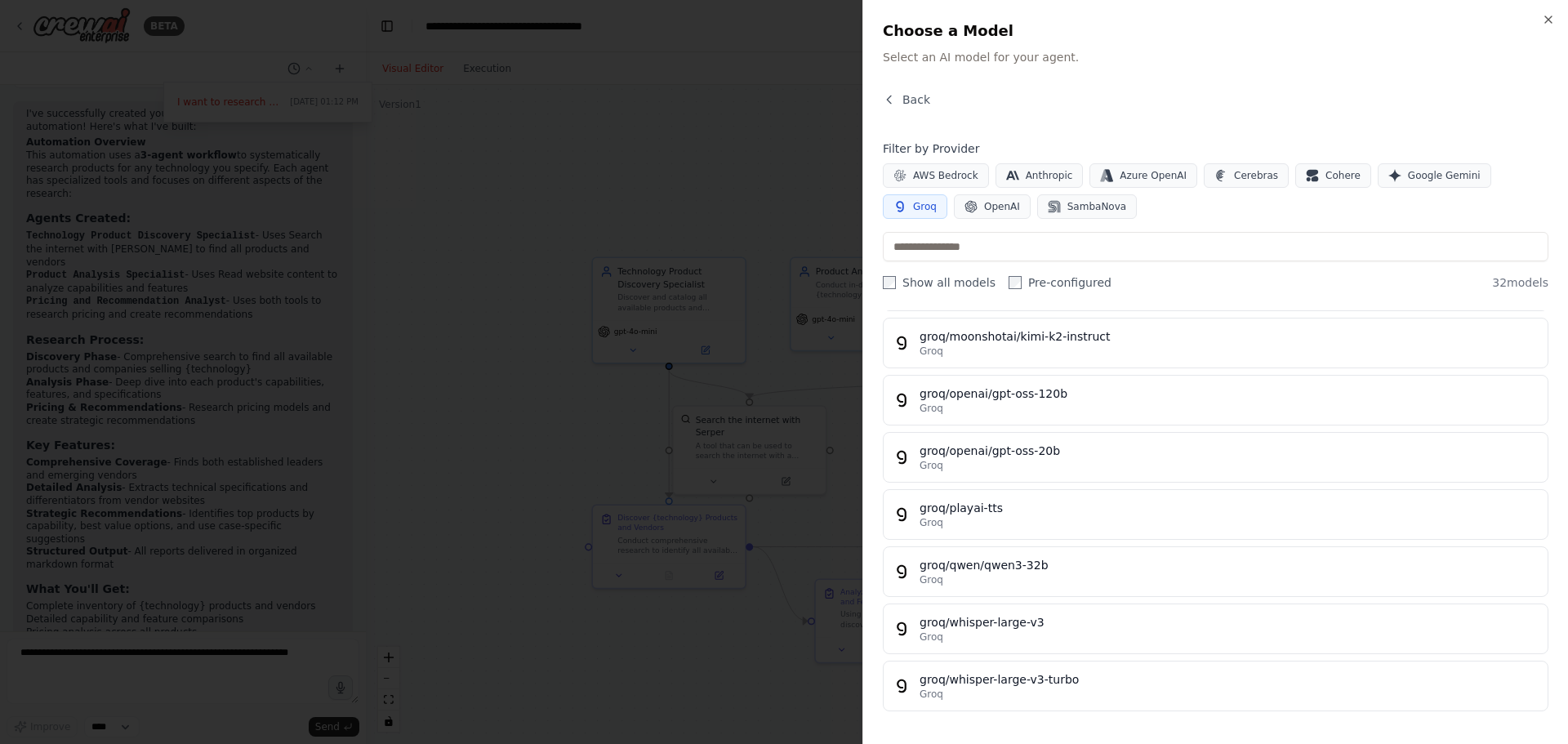
scroll to position [1475, 0]
click at [947, 194] on button "Groq" at bounding box center [915, 206] width 65 height 24
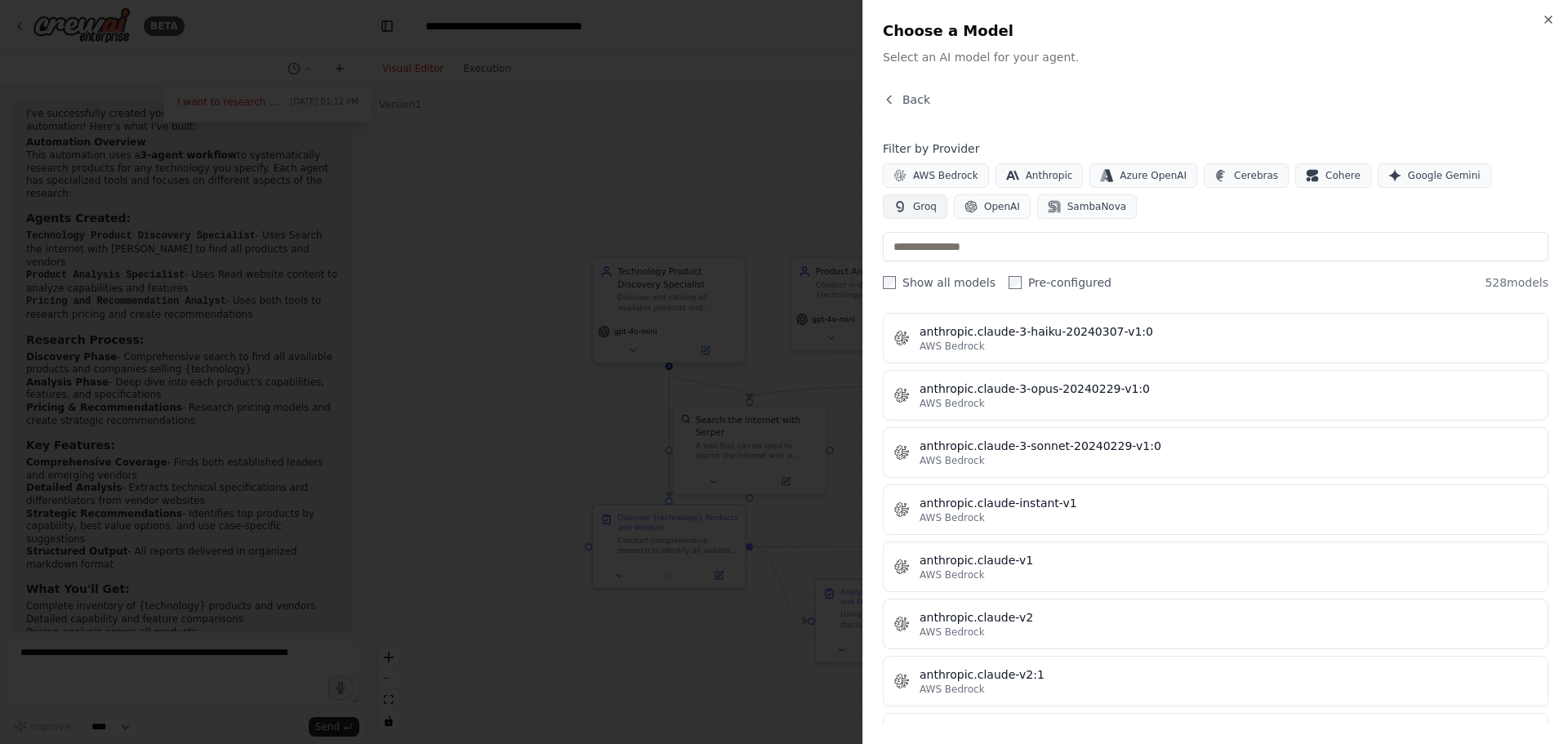
click at [947, 194] on button "Groq" at bounding box center [915, 206] width 65 height 24
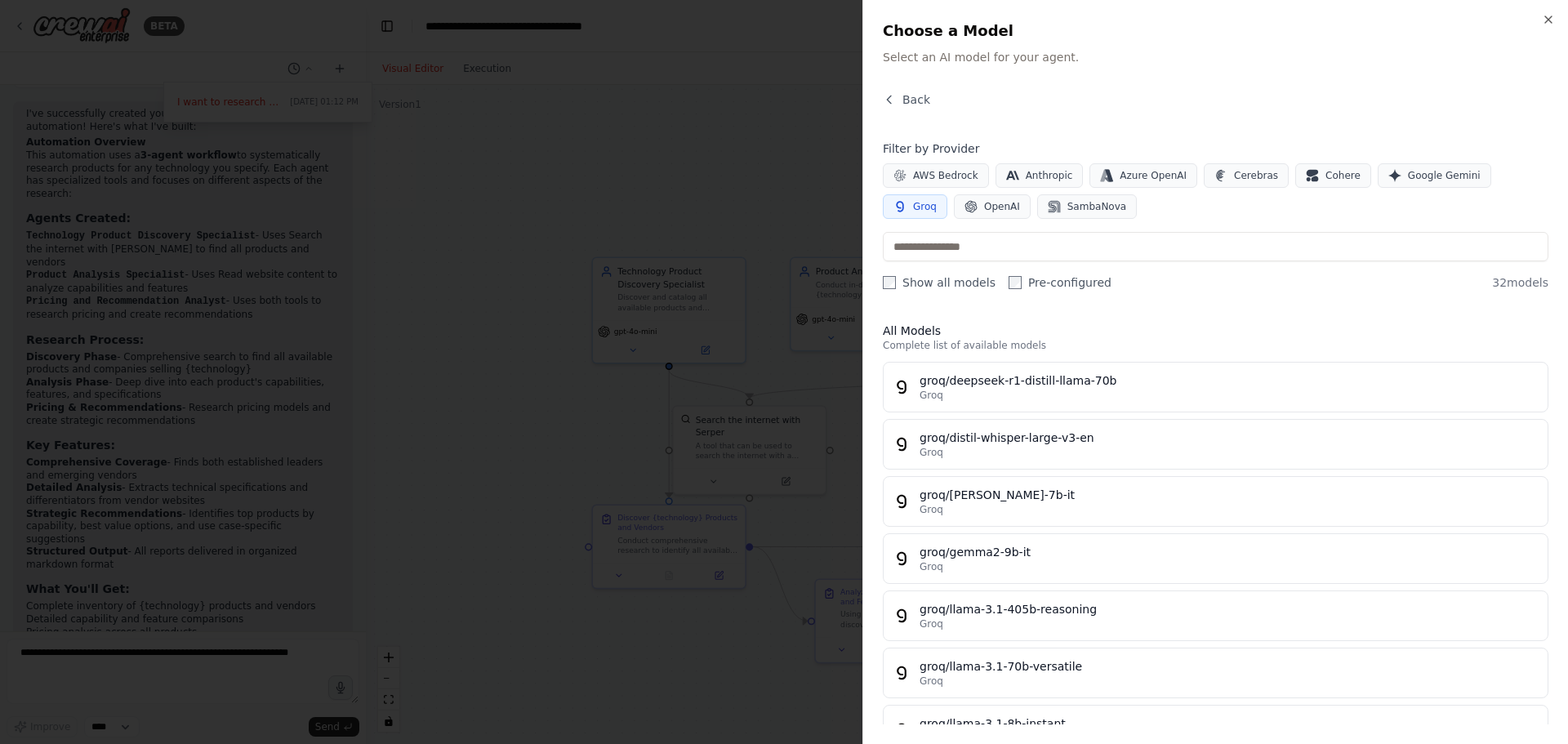
scroll to position [0, 0]
click at [954, 211] on button "OpenAI" at bounding box center [992, 206] width 77 height 24
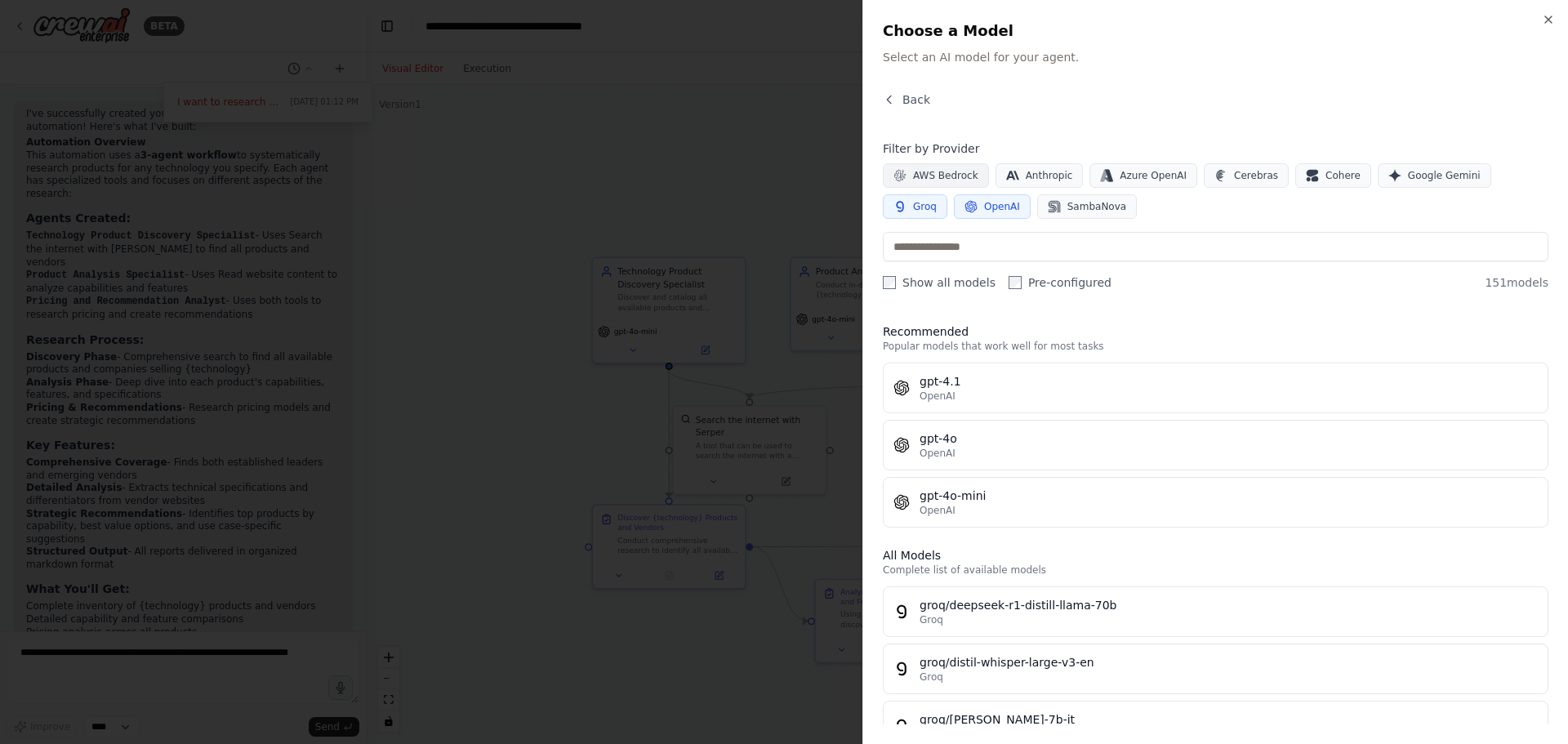
click at [938, 178] on span "AWS Bedrock" at bounding box center [946, 175] width 66 height 13
click at [950, 166] on button "AWS Bedrock" at bounding box center [936, 175] width 106 height 24
click at [956, 194] on div "AWS Bedrock Anthropic Azure OpenAI Cerebras Cohere Google Gemini Groq OpenAI Sa…" at bounding box center [1216, 190] width 666 height 55
click at [954, 207] on button "OpenAI" at bounding box center [992, 206] width 77 height 24
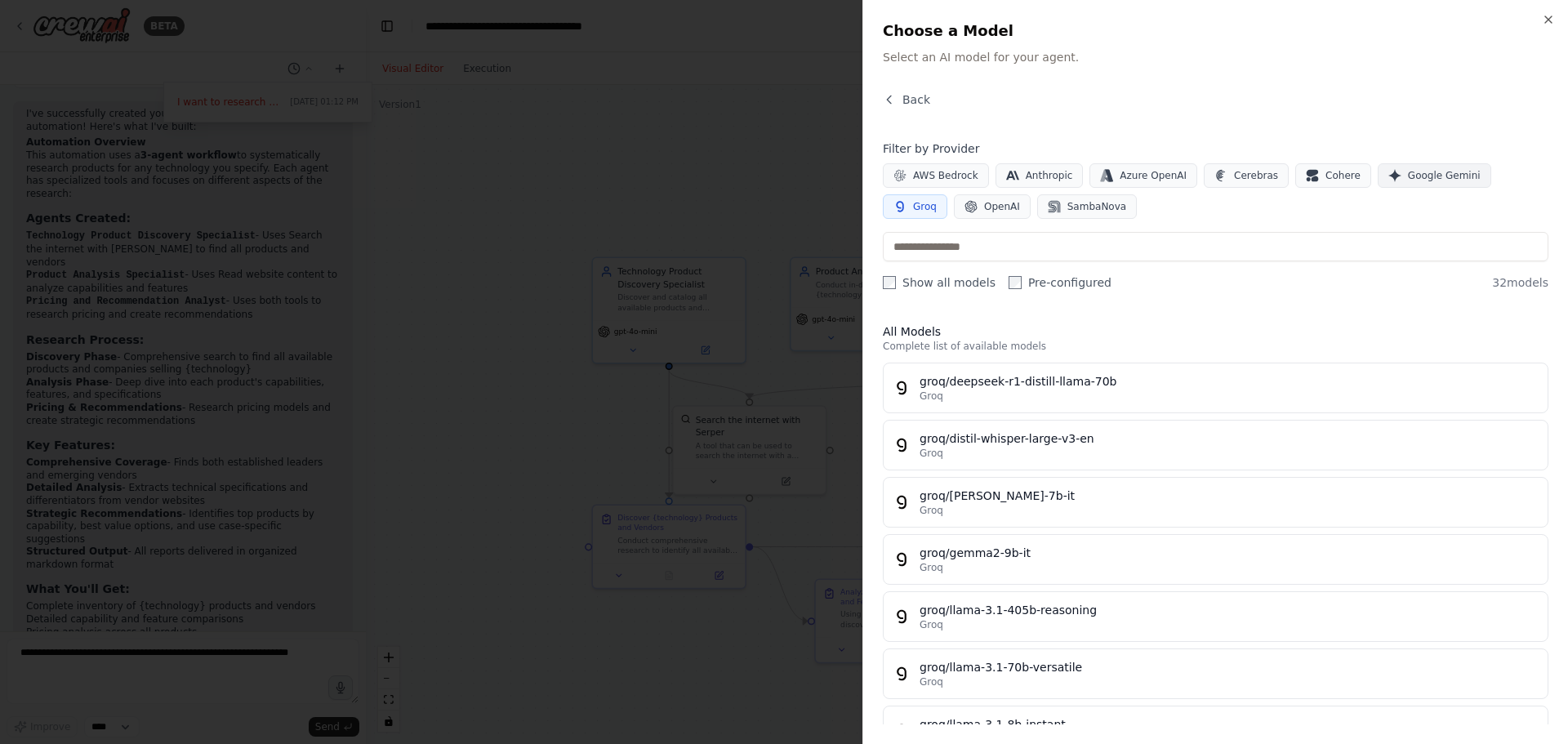
click at [1453, 181] on button "Google Gemini" at bounding box center [1434, 175] width 113 height 24
click at [947, 194] on button "Groq" at bounding box center [915, 206] width 65 height 24
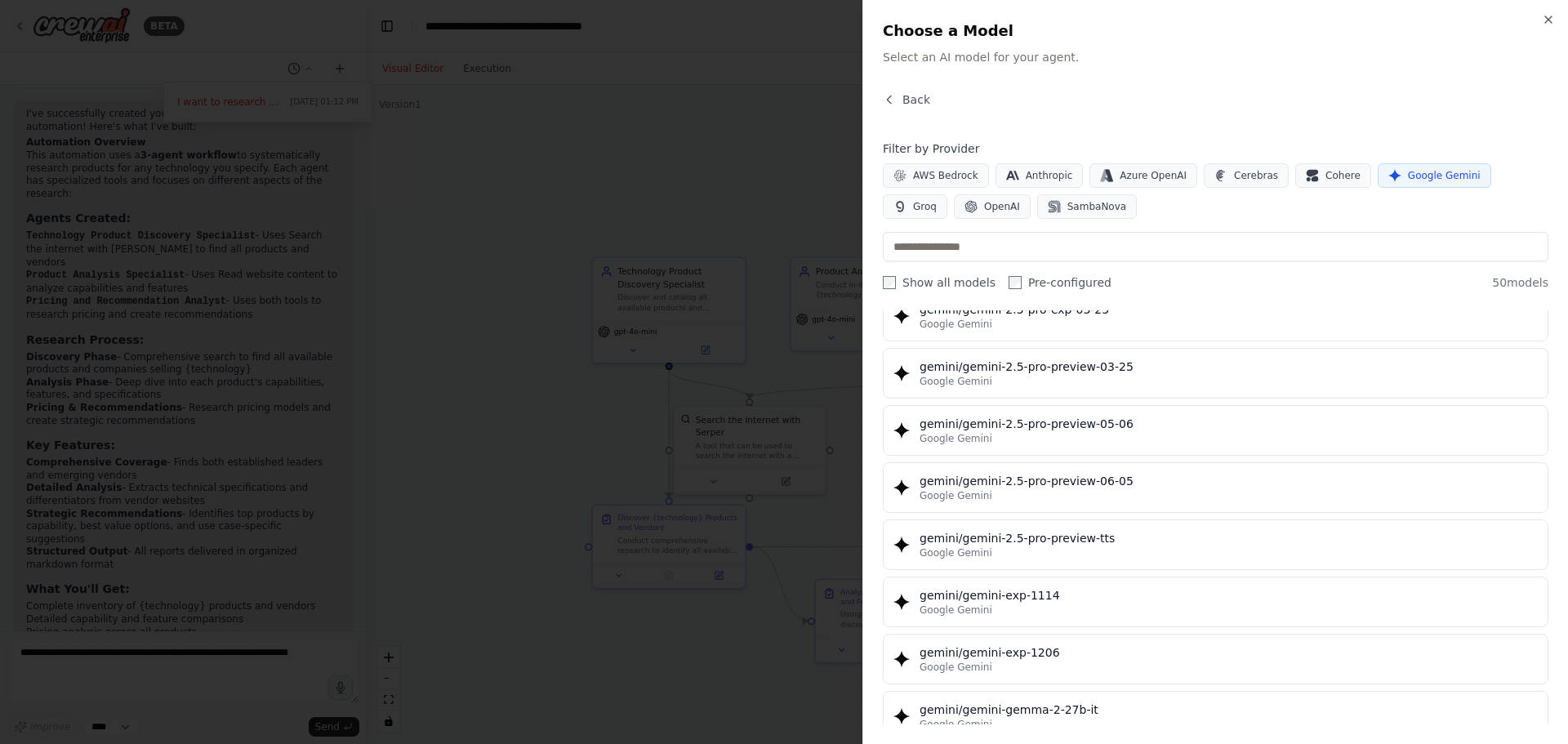
scroll to position [1798, 0]
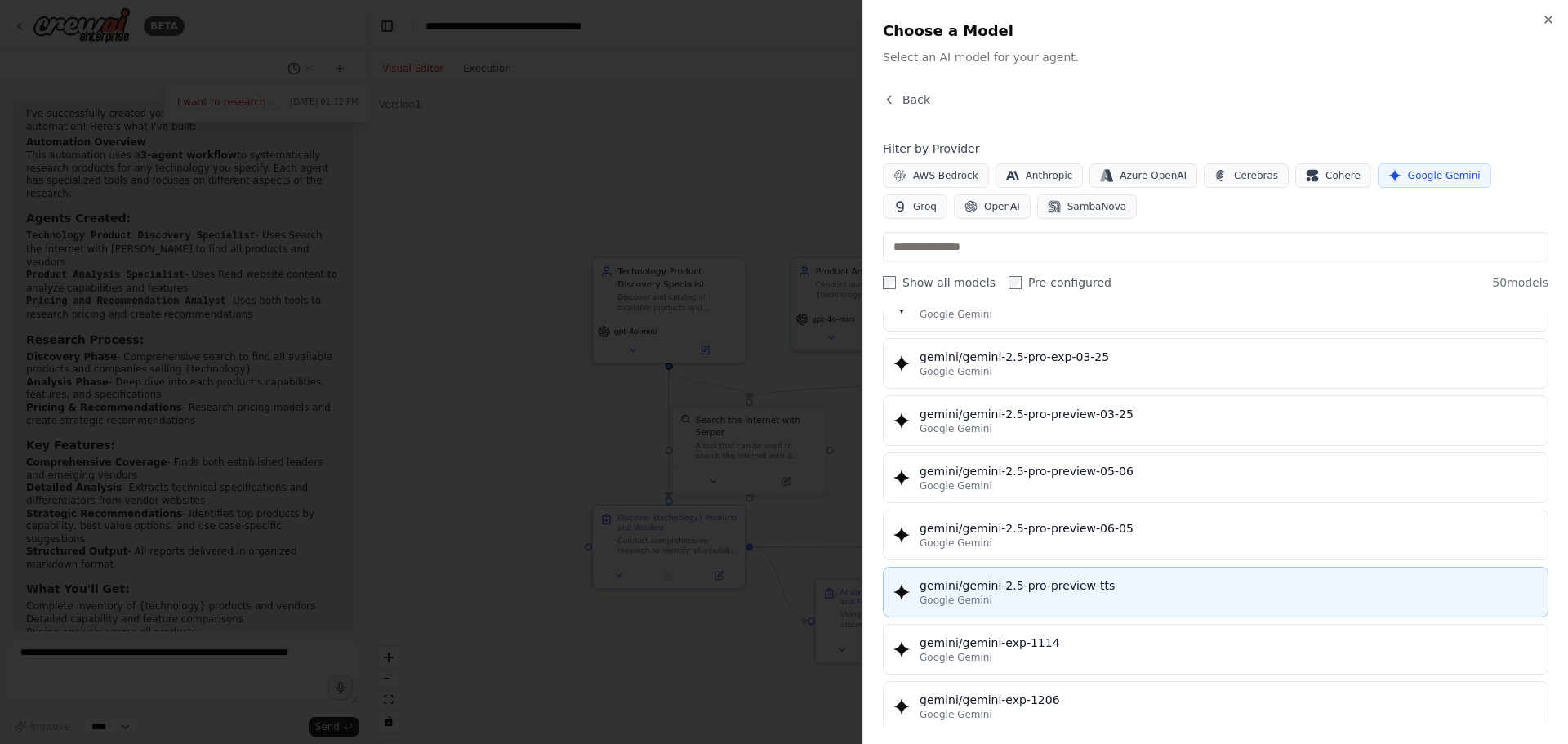
click at [1268, 579] on div "gemini/gemini-2.5-pro-preview-tts" at bounding box center [1229, 585] width 618 height 16
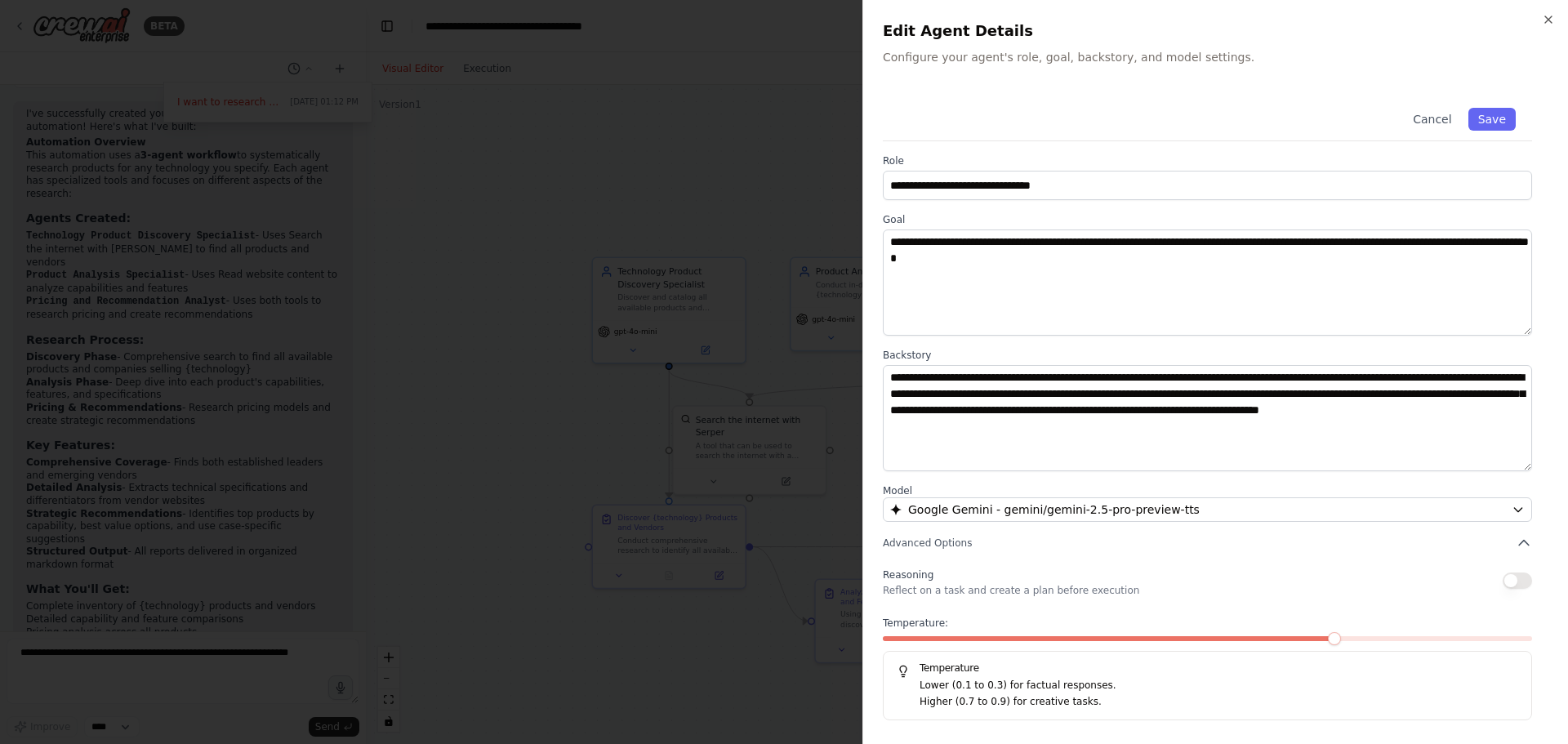
click at [1284, 637] on span at bounding box center [1110, 639] width 455 height 5
click at [1485, 117] on button "Save" at bounding box center [1492, 119] width 48 height 23
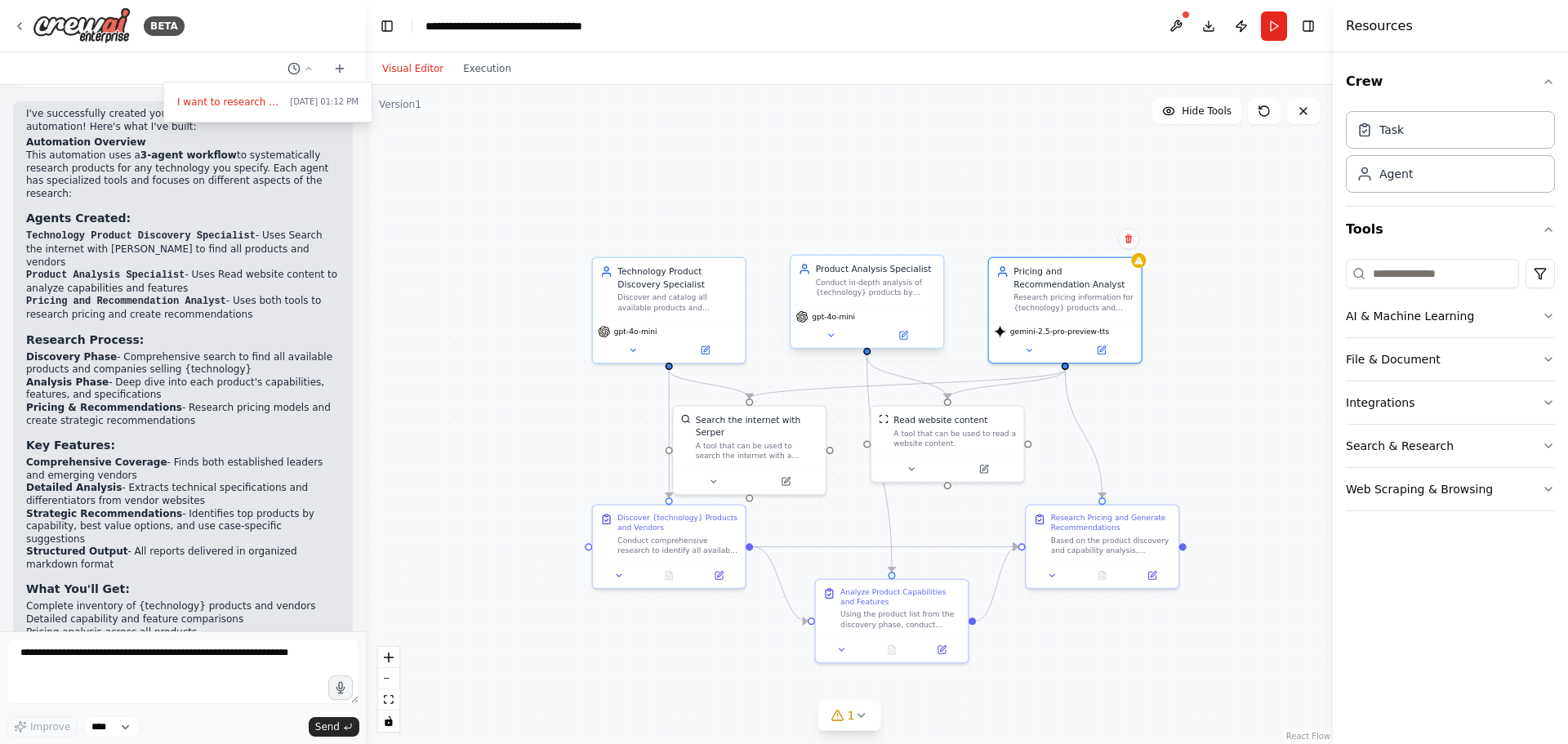
click at [836, 322] on div "gpt-4o-mini" at bounding box center [826, 316] width 60 height 12
click at [852, 321] on span "gpt-4o-mini" at bounding box center [834, 317] width 43 height 9
click at [907, 332] on icon at bounding box center [905, 335] width 6 height 6
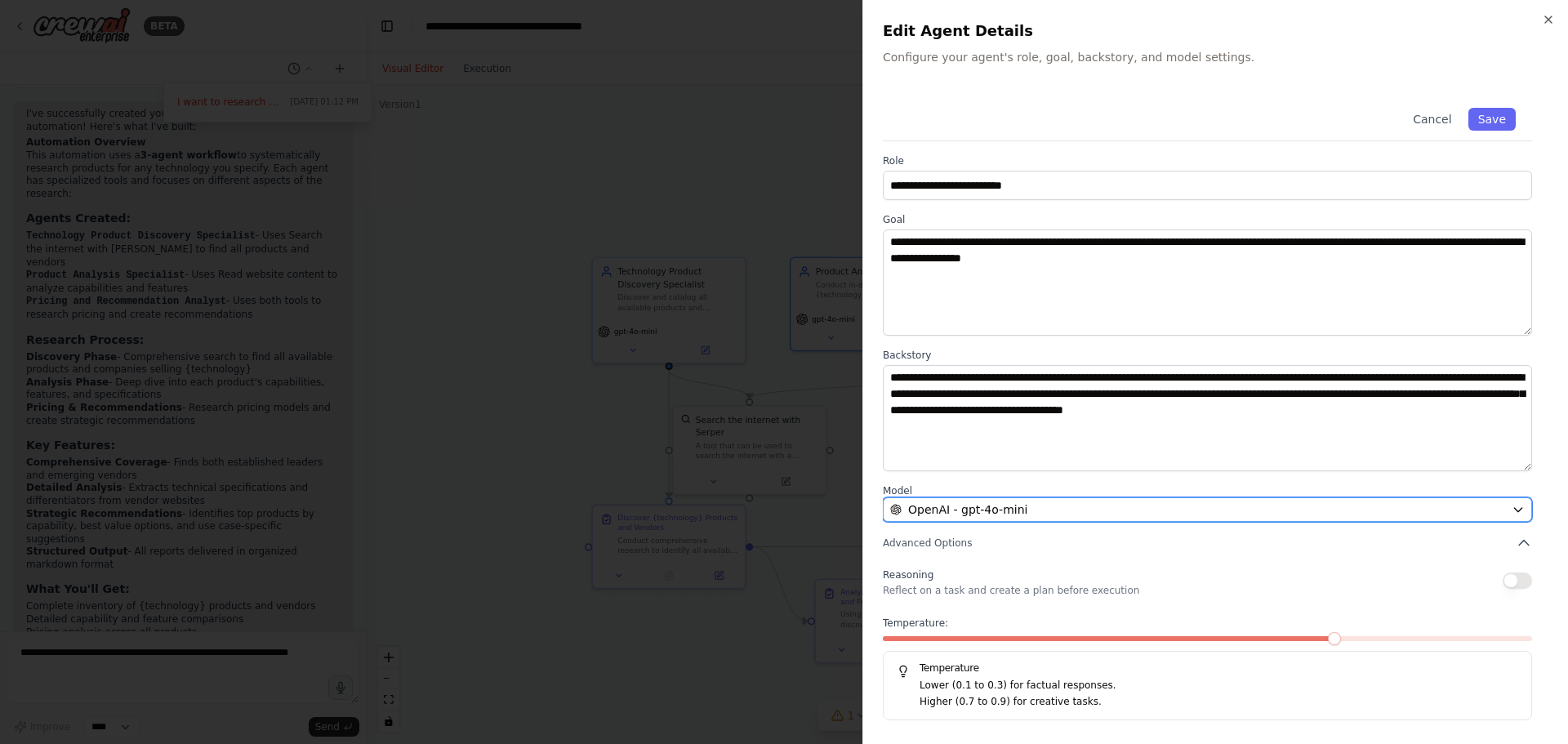
click at [1015, 513] on span "OpenAI - gpt-4o-mini" at bounding box center [968, 509] width 119 height 16
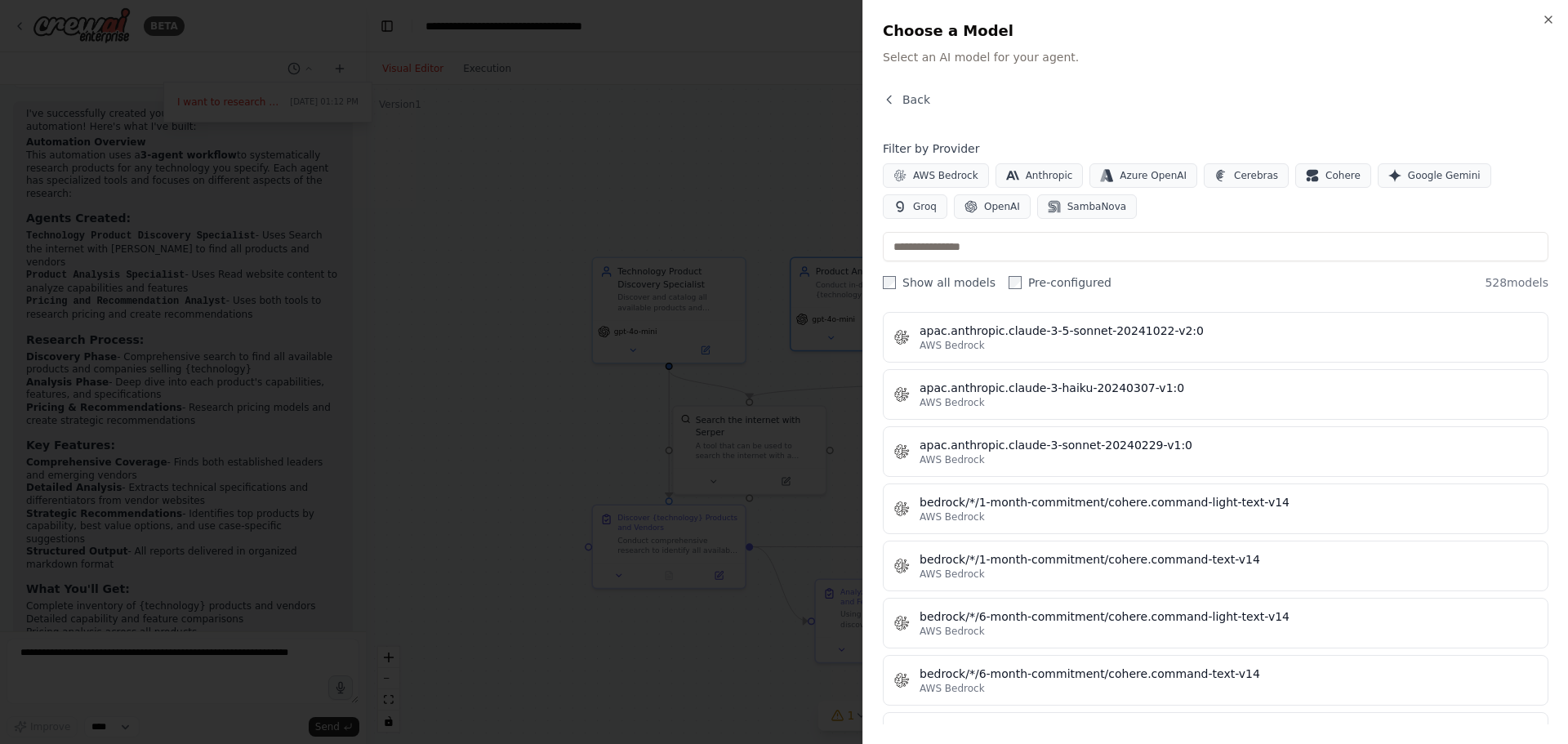
scroll to position [2043, 0]
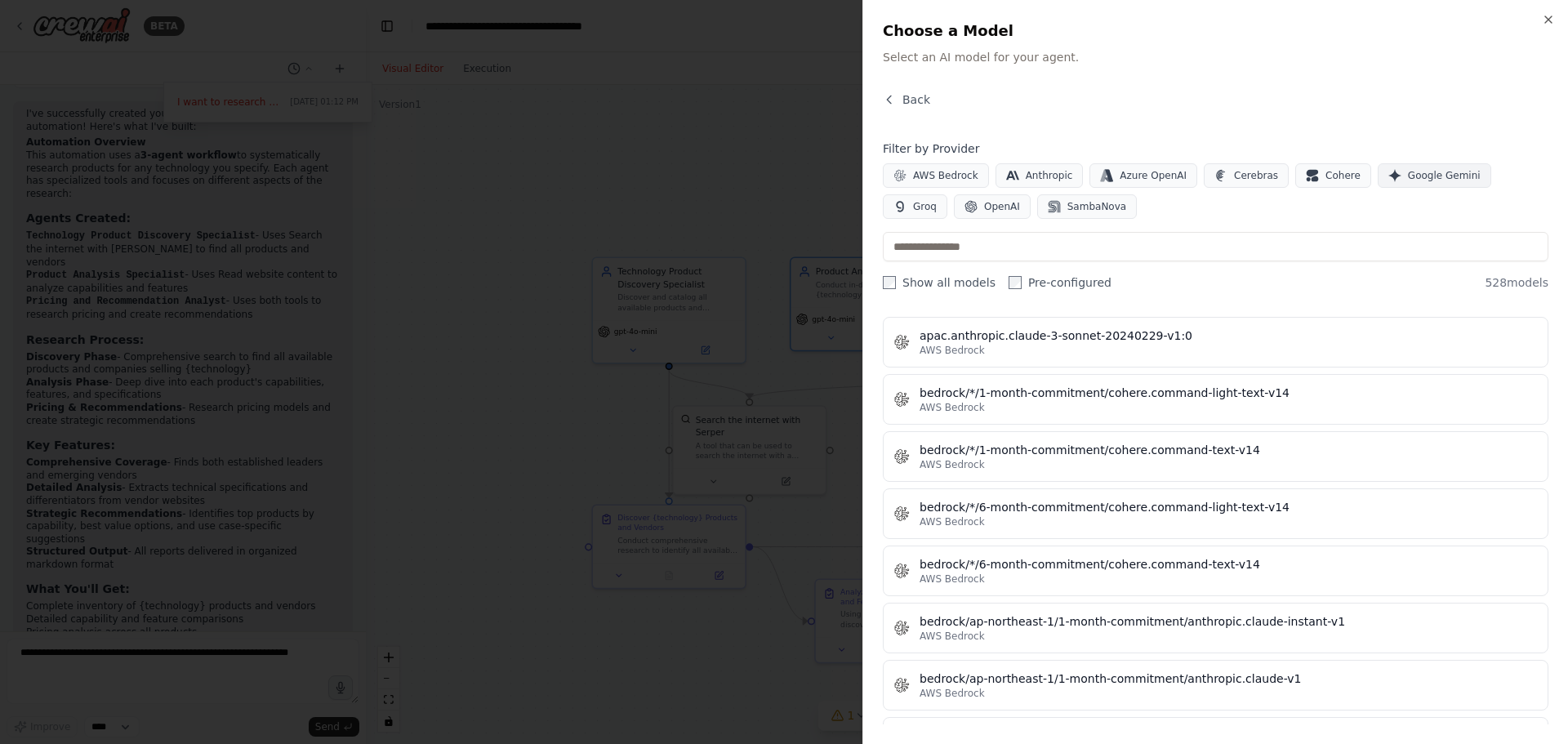
click at [1446, 172] on button "Google Gemini" at bounding box center [1434, 175] width 113 height 24
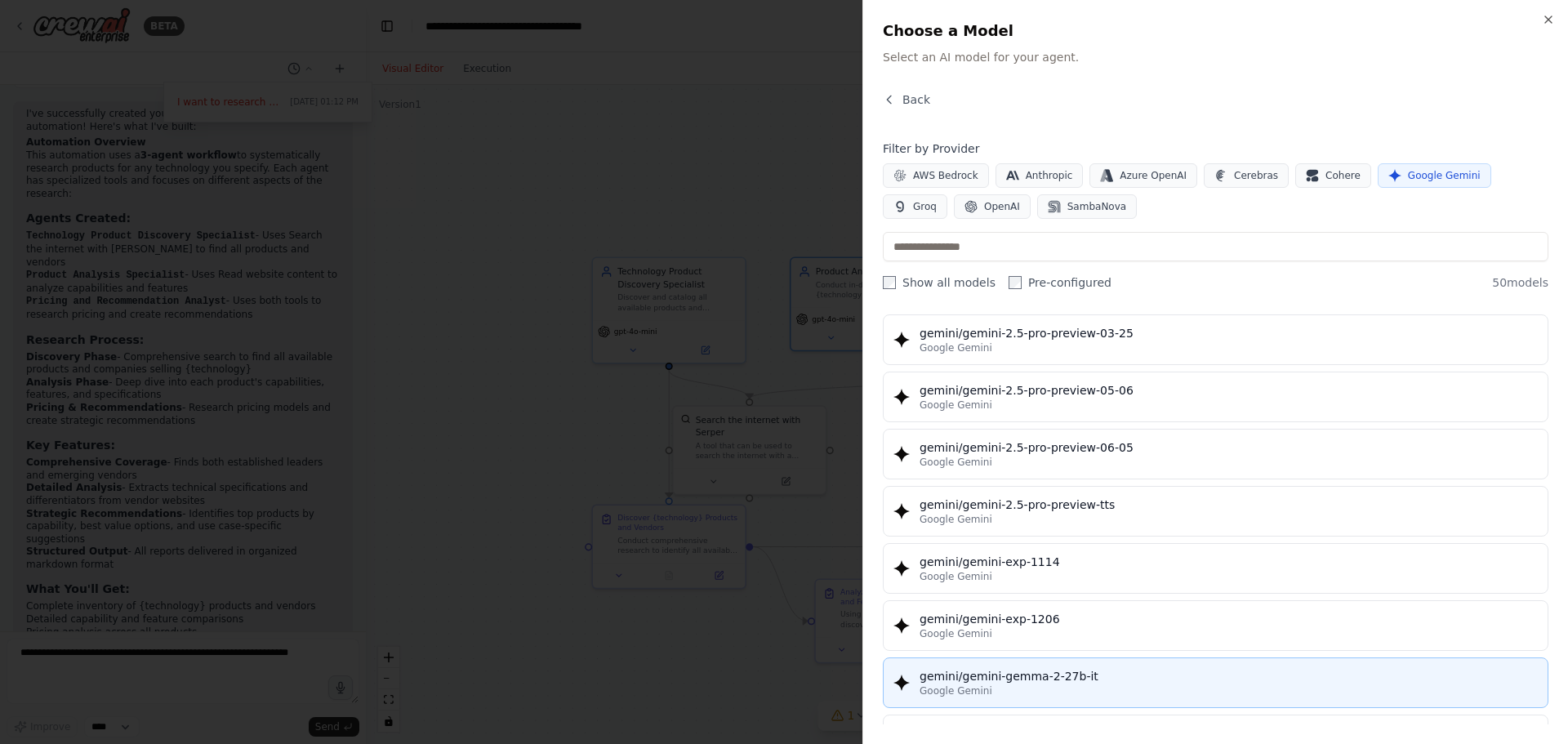
scroll to position [1798, 0]
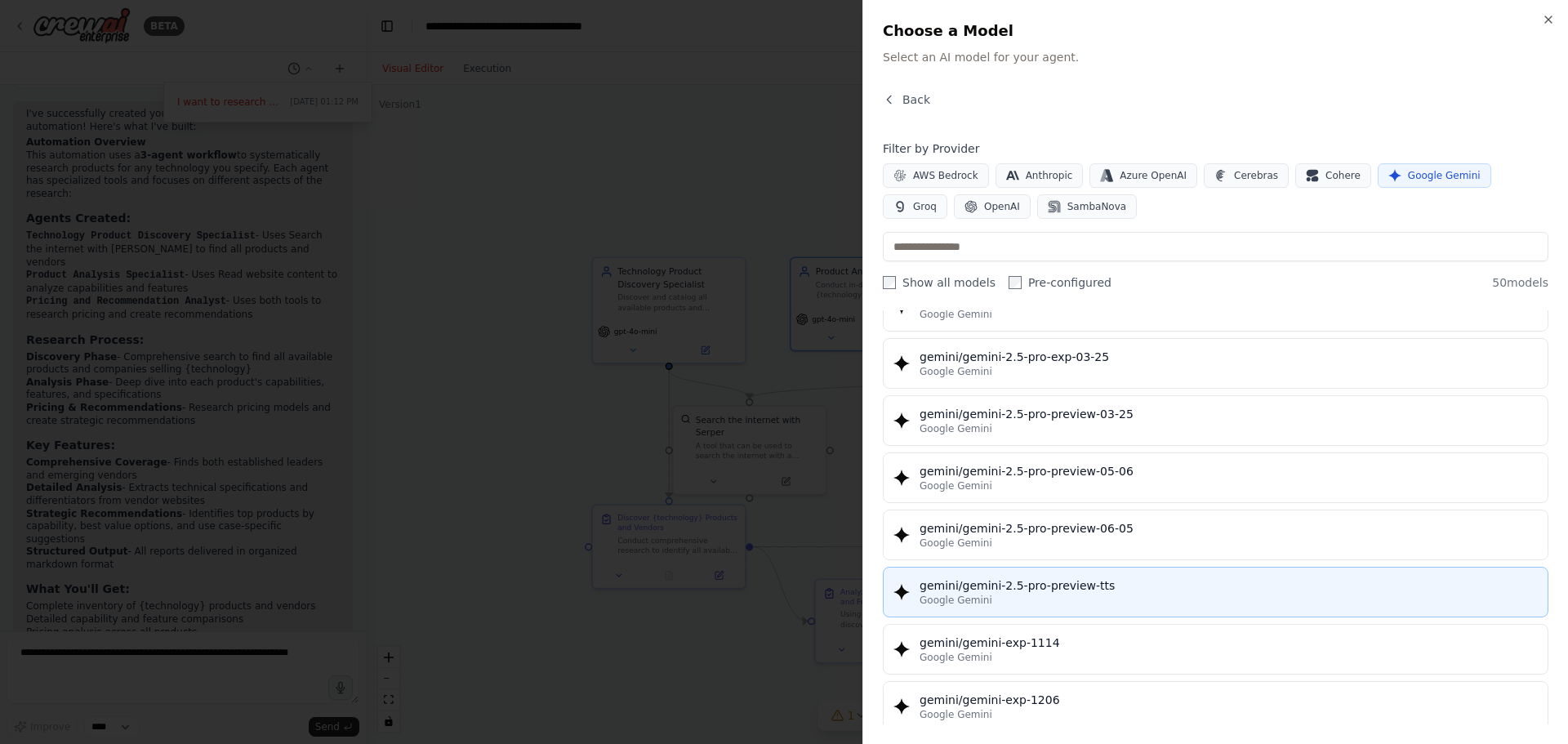
click at [1257, 583] on div "gemini/gemini-2.5-pro-preview-tts" at bounding box center [1229, 585] width 618 height 16
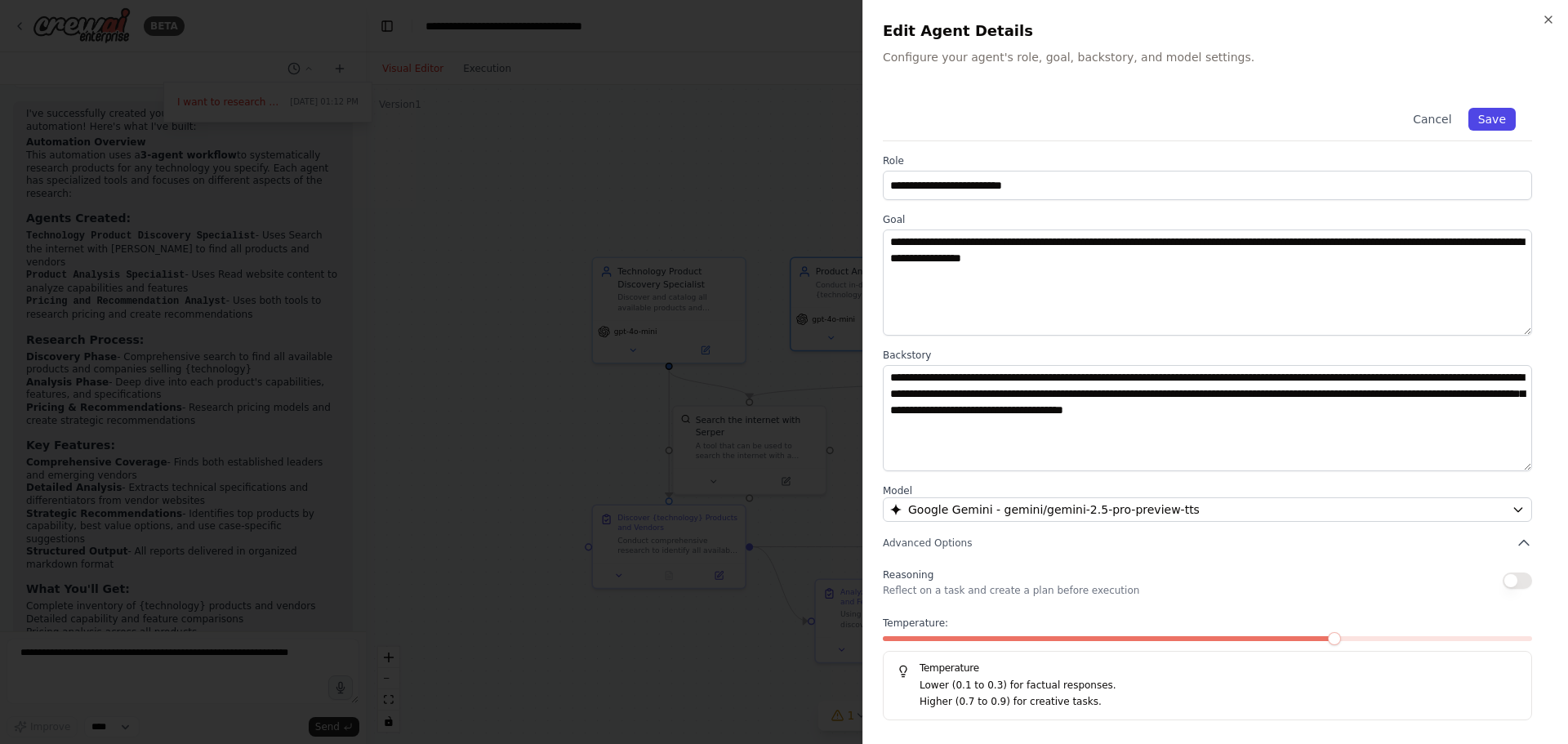
click at [1508, 120] on button "Save" at bounding box center [1492, 119] width 48 height 23
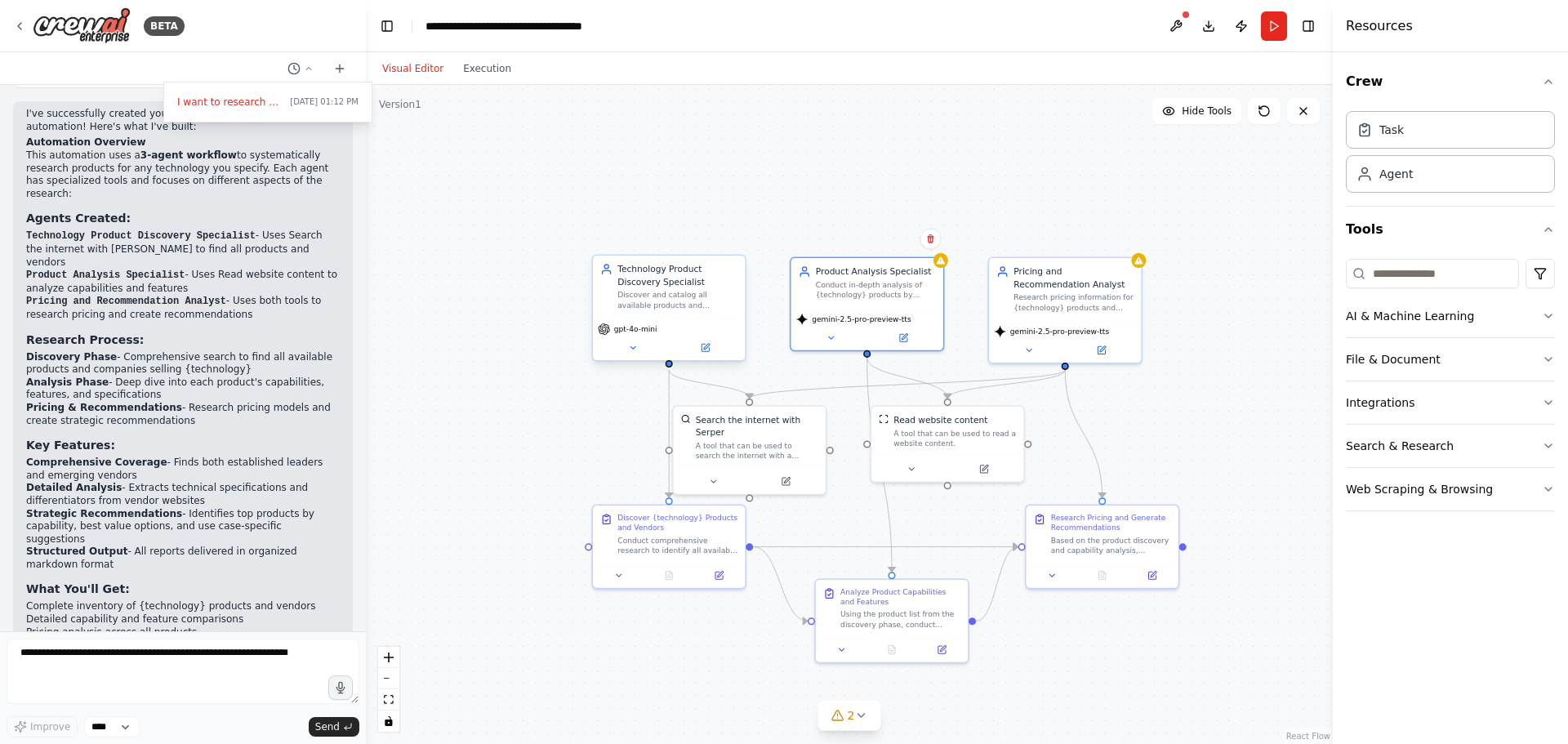
click at [635, 332] on span "gpt-4o-mini" at bounding box center [636, 329] width 43 height 9
click at [639, 333] on span "gpt-4o-mini" at bounding box center [636, 329] width 43 height 9
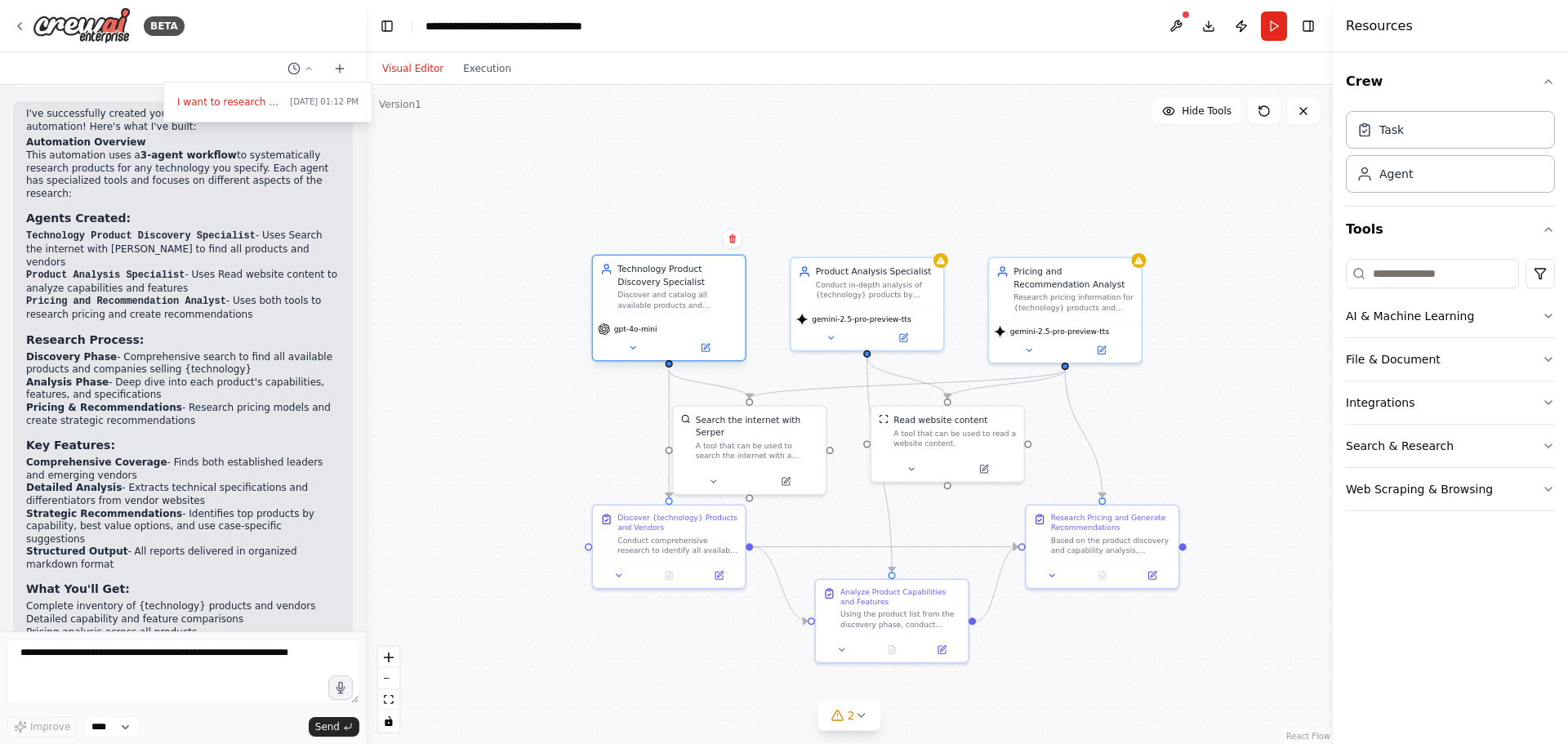
click at [626, 337] on div "gpt-4o-mini" at bounding box center [669, 339] width 152 height 42
click at [624, 337] on div "gpt-4o-mini" at bounding box center [669, 339] width 152 height 42
click at [611, 333] on icon at bounding box center [604, 329] width 12 height 12
click at [603, 329] on icon at bounding box center [604, 329] width 11 height 11
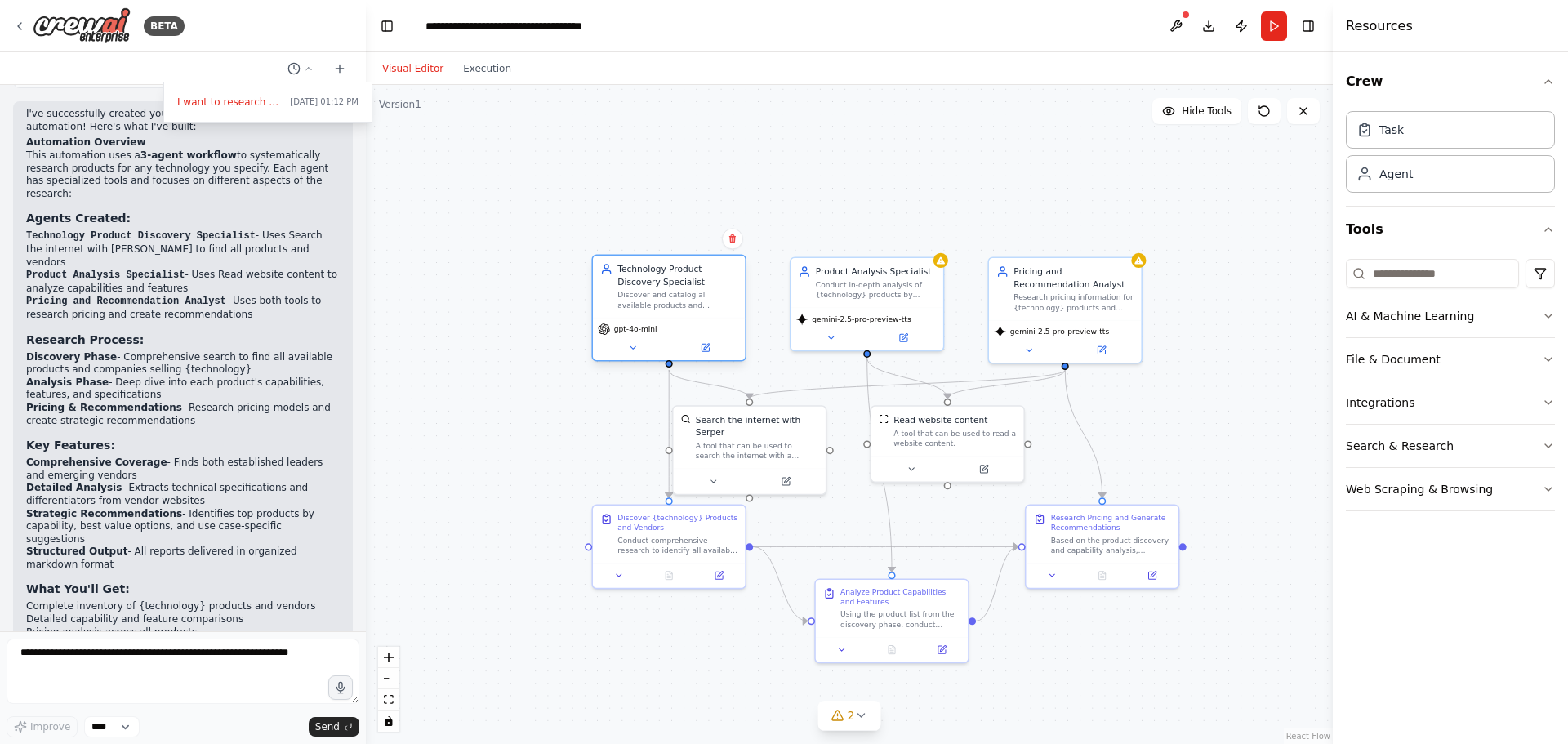
click at [603, 329] on icon at bounding box center [604, 329] width 11 height 11
drag, startPoint x: 605, startPoint y: 329, endPoint x: 637, endPoint y: 327, distance: 32.1
click at [611, 329] on icon at bounding box center [604, 329] width 12 height 12
click at [648, 327] on span "gpt-4o-mini" at bounding box center [636, 329] width 43 height 9
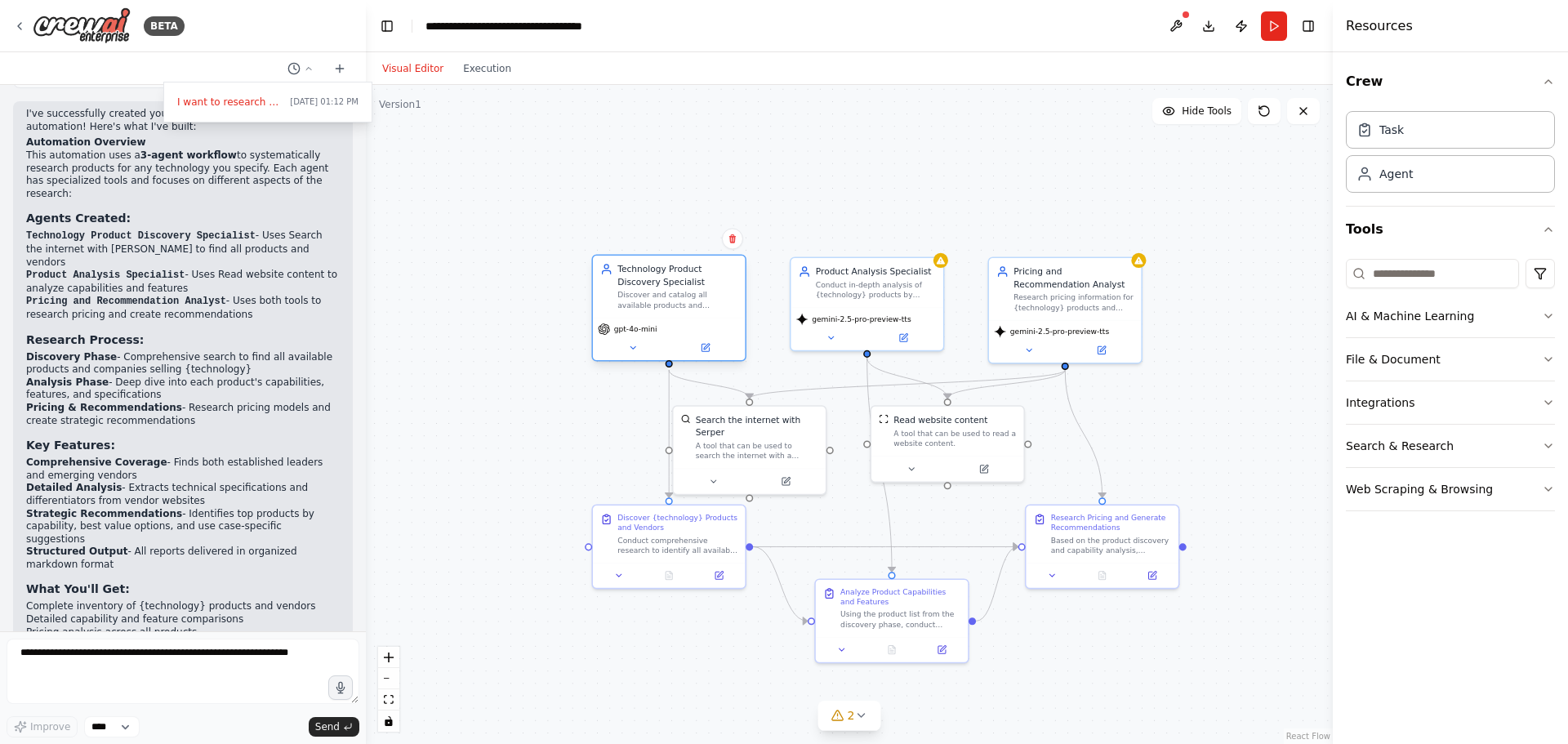
click at [652, 326] on span "gpt-4o-mini" at bounding box center [636, 329] width 43 height 9
click at [668, 295] on div "Discover and catalog all available products and solutions for {technology}, ide…" at bounding box center [677, 299] width 120 height 20
click at [720, 345] on button at bounding box center [705, 348] width 70 height 15
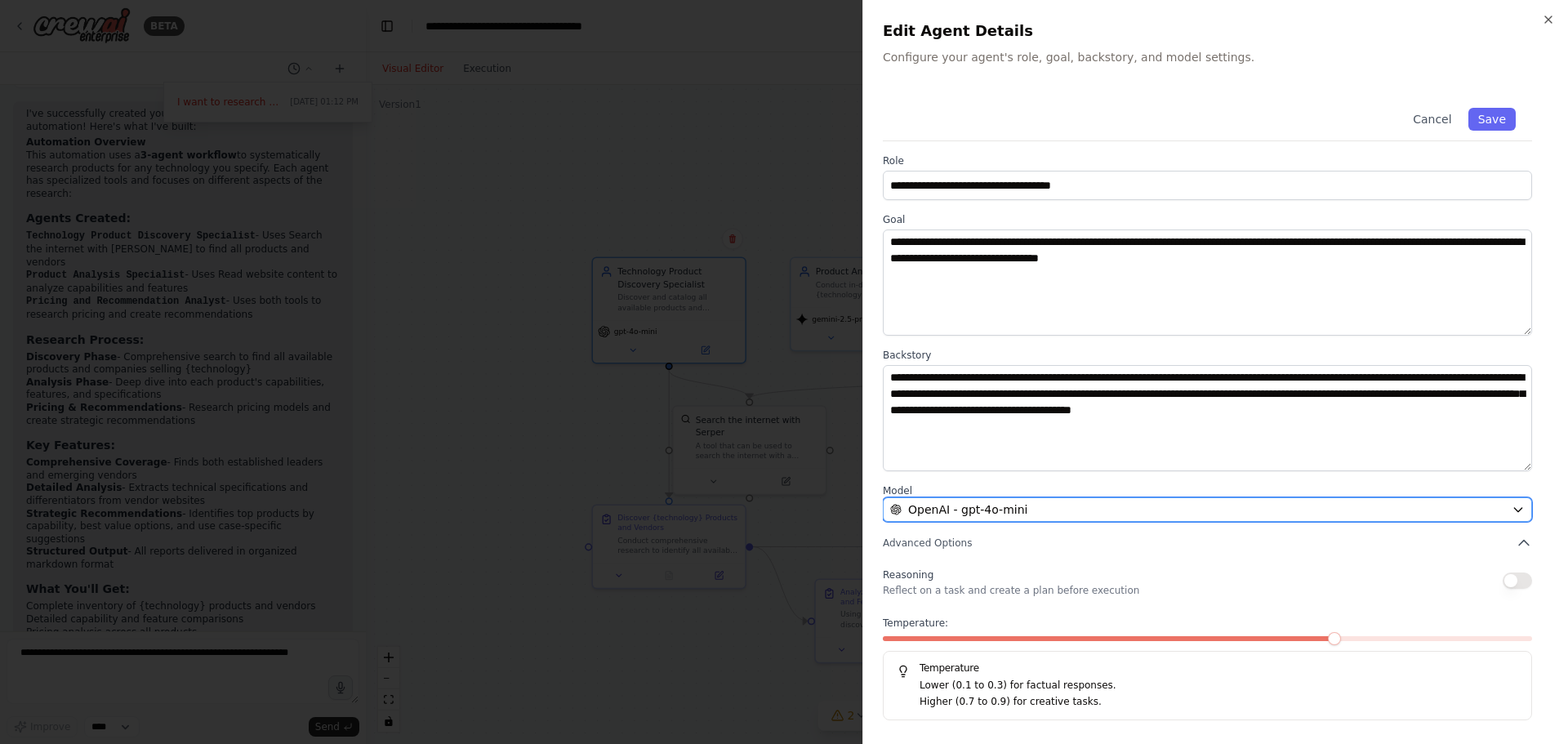
click at [1202, 525] on div "**********" at bounding box center [1216, 406] width 666 height 630
click at [1194, 506] on div "OpenAI - gpt-4o-mini" at bounding box center [1198, 509] width 615 height 16
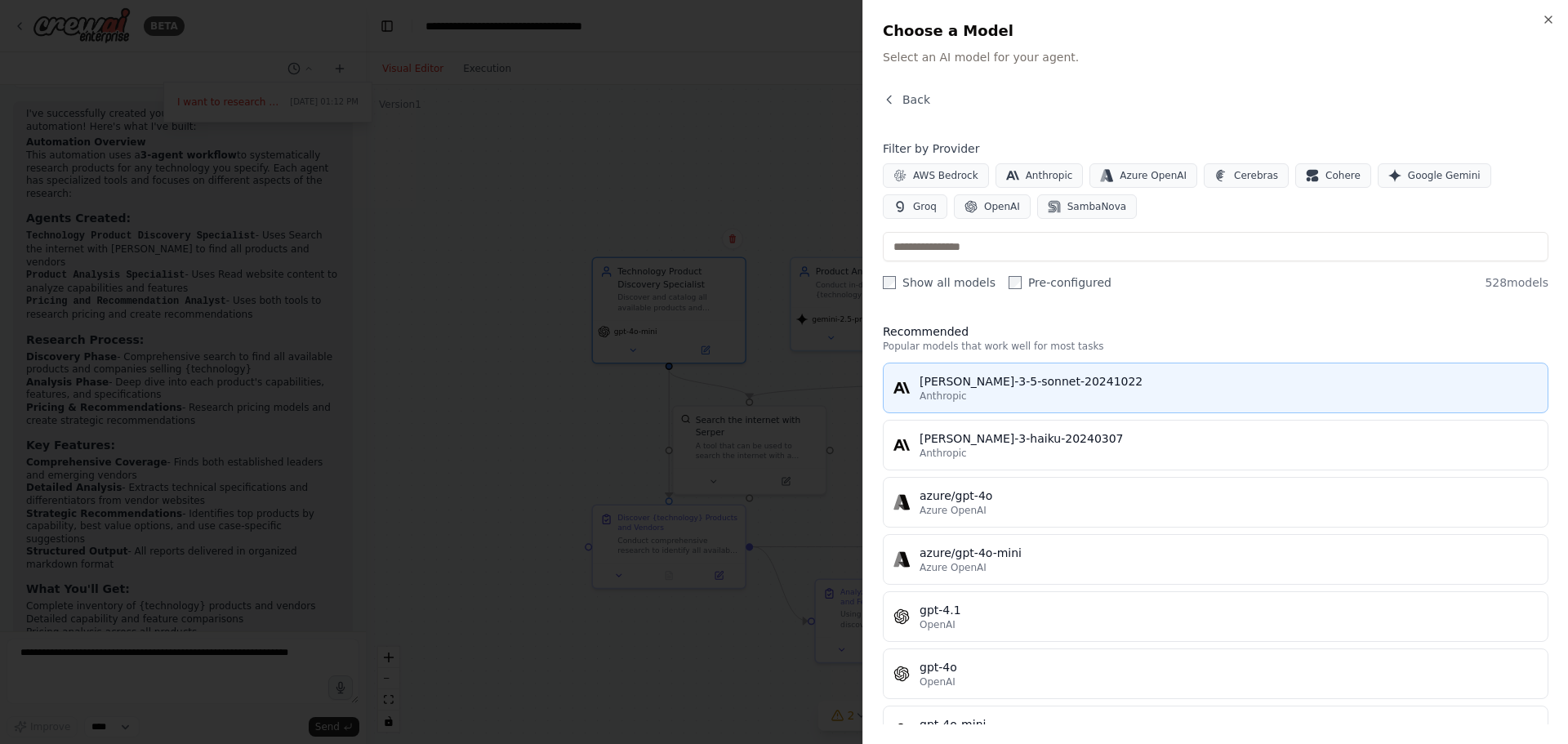
click at [1282, 382] on div "claude-3-5-sonnet-20241022" at bounding box center [1229, 381] width 618 height 16
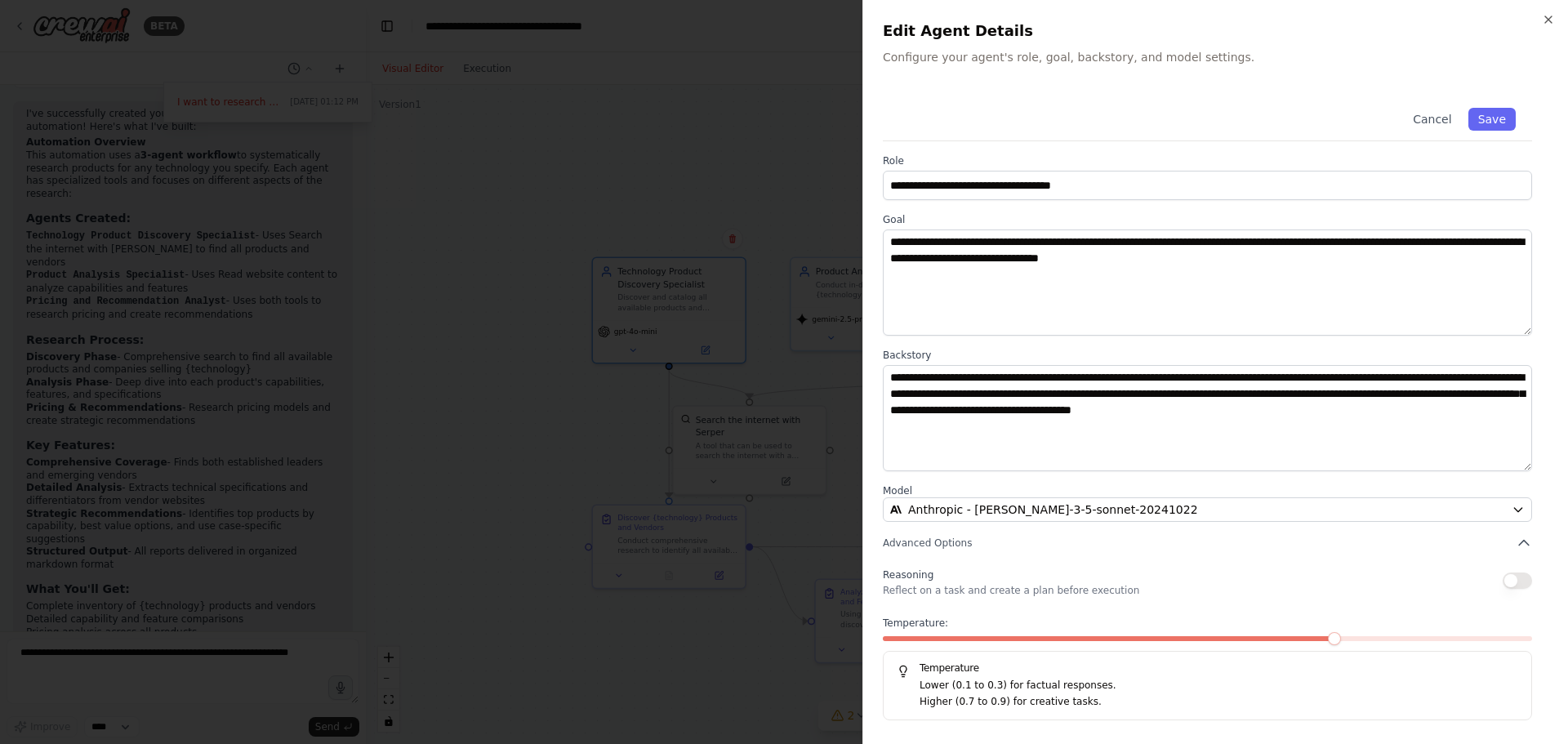
click at [1542, 107] on div "**********" at bounding box center [1216, 406] width 666 height 630
drag, startPoint x: 1508, startPoint y: 117, endPoint x: 1500, endPoint y: 128, distance: 13.6
click at [1505, 122] on button "Save" at bounding box center [1492, 119] width 48 height 23
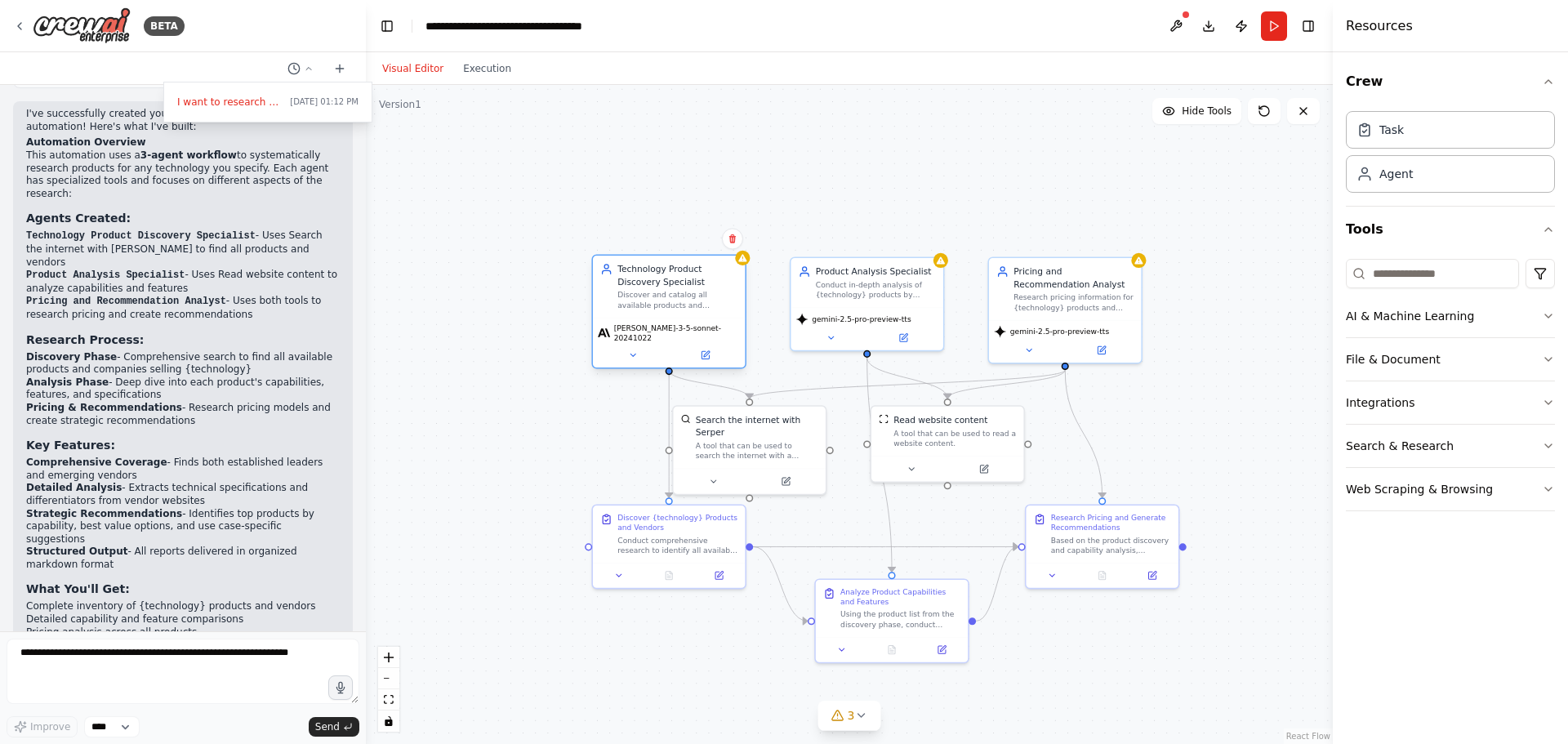
click at [679, 324] on div "claude-3-5-sonnet-20241022" at bounding box center [670, 333] width 143 height 20
click at [715, 353] on button at bounding box center [705, 356] width 70 height 15
click at [705, 352] on icon at bounding box center [706, 355] width 6 height 6
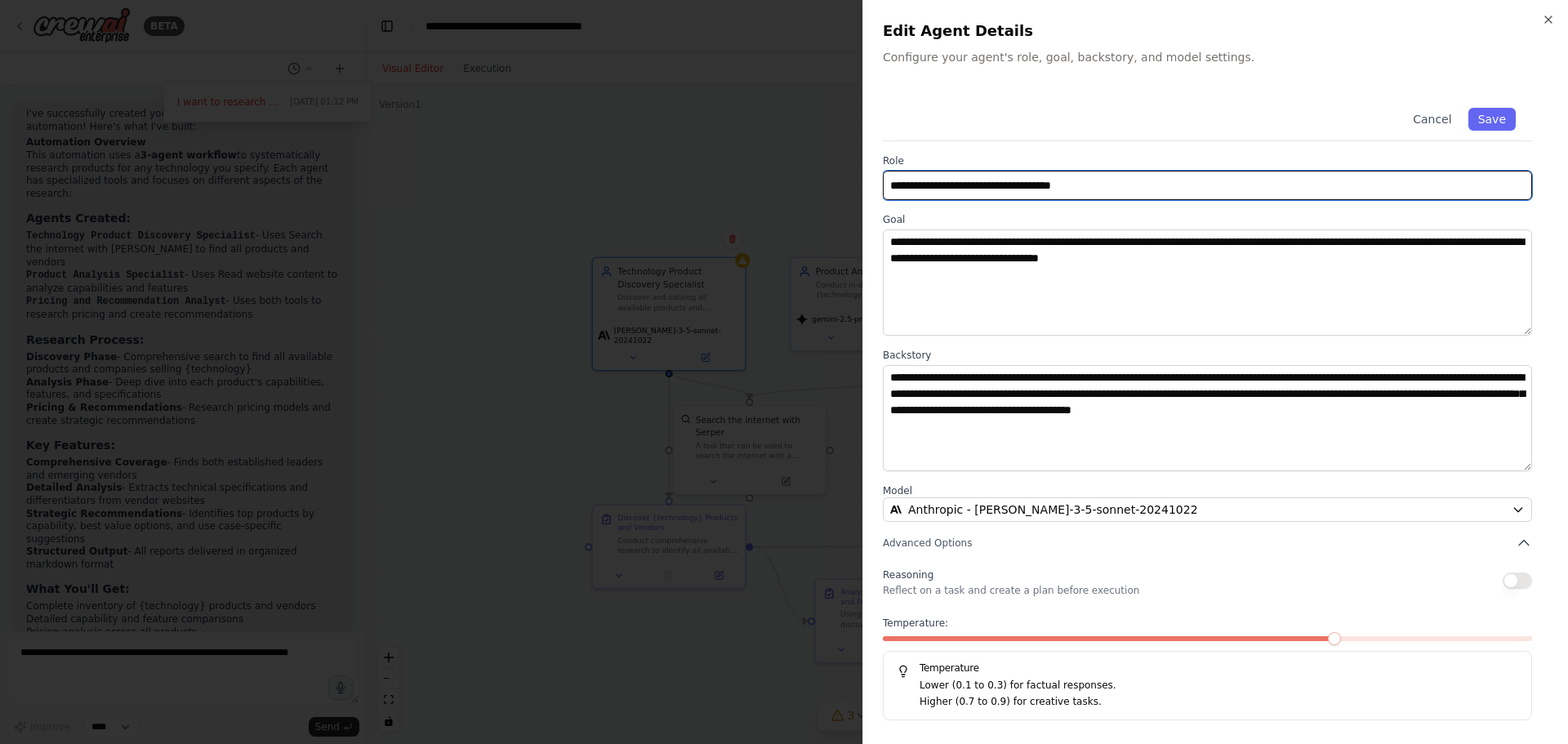
click at [1054, 180] on input "**********" at bounding box center [1208, 185] width 649 height 29
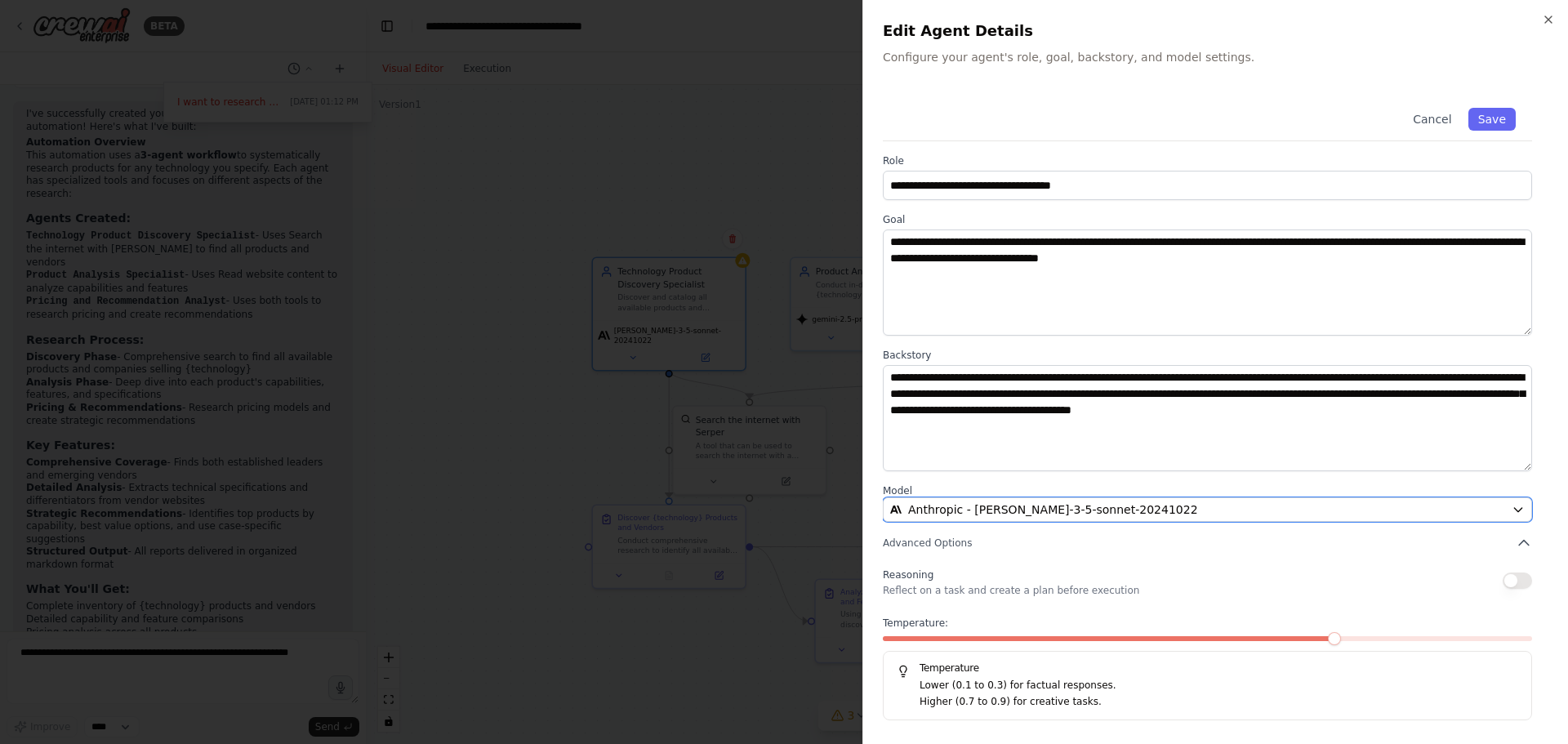
drag, startPoint x: 1129, startPoint y: 515, endPoint x: 1123, endPoint y: 505, distance: 11.7
click at [1128, 513] on div "Anthropic - claude-3-5-sonnet-20241022" at bounding box center [1198, 509] width 615 height 16
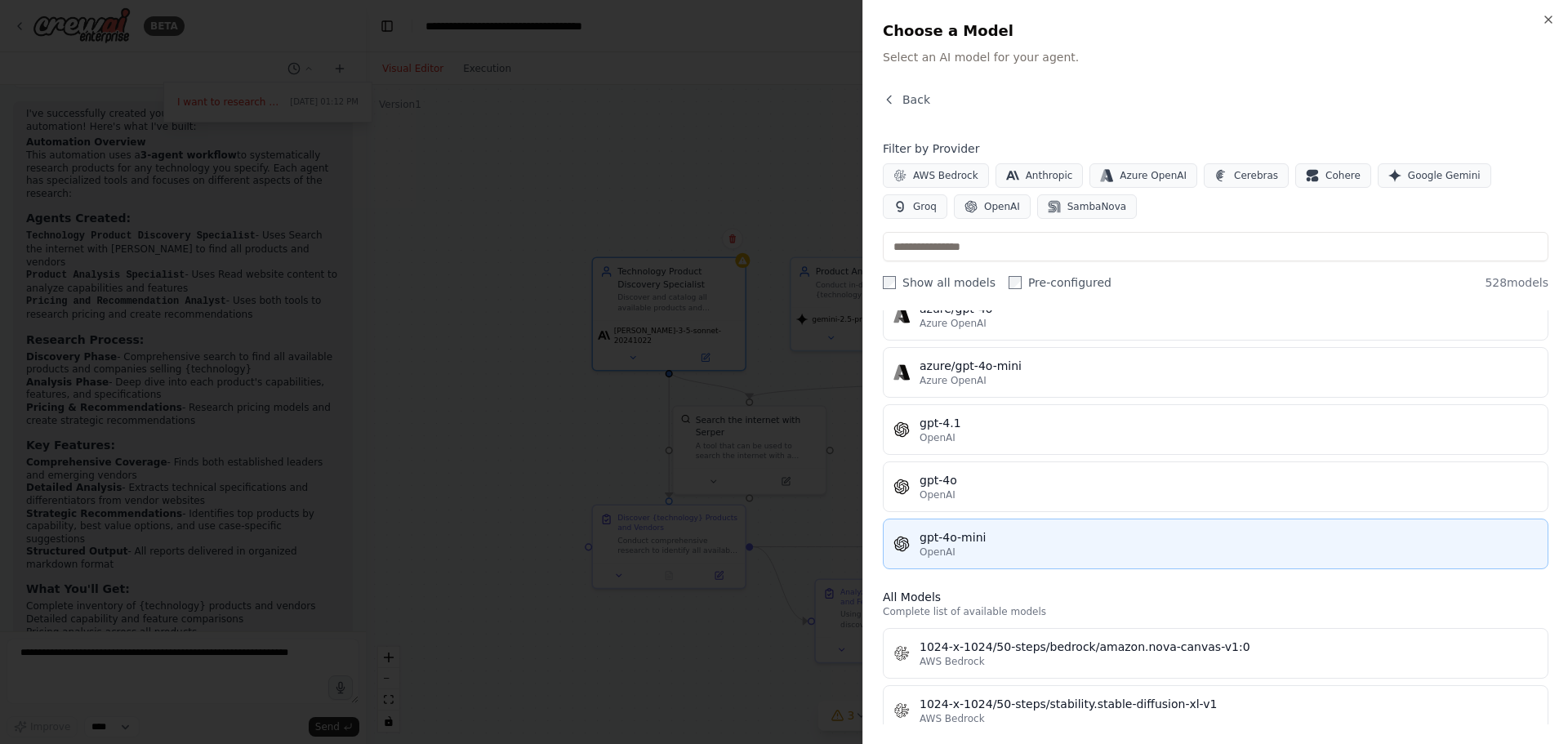
scroll to position [163, 0]
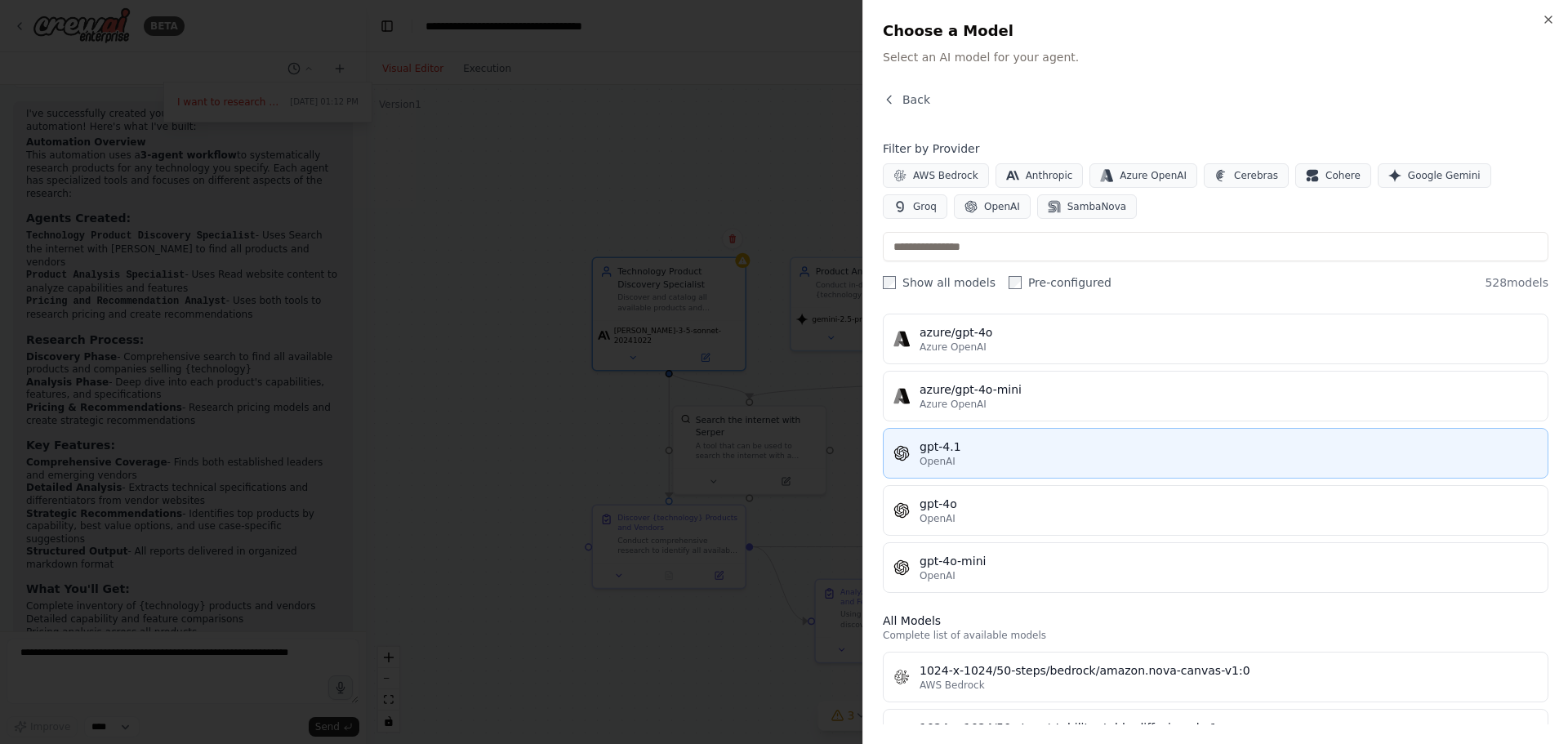
click at [1229, 446] on div "gpt-4.1" at bounding box center [1229, 447] width 618 height 16
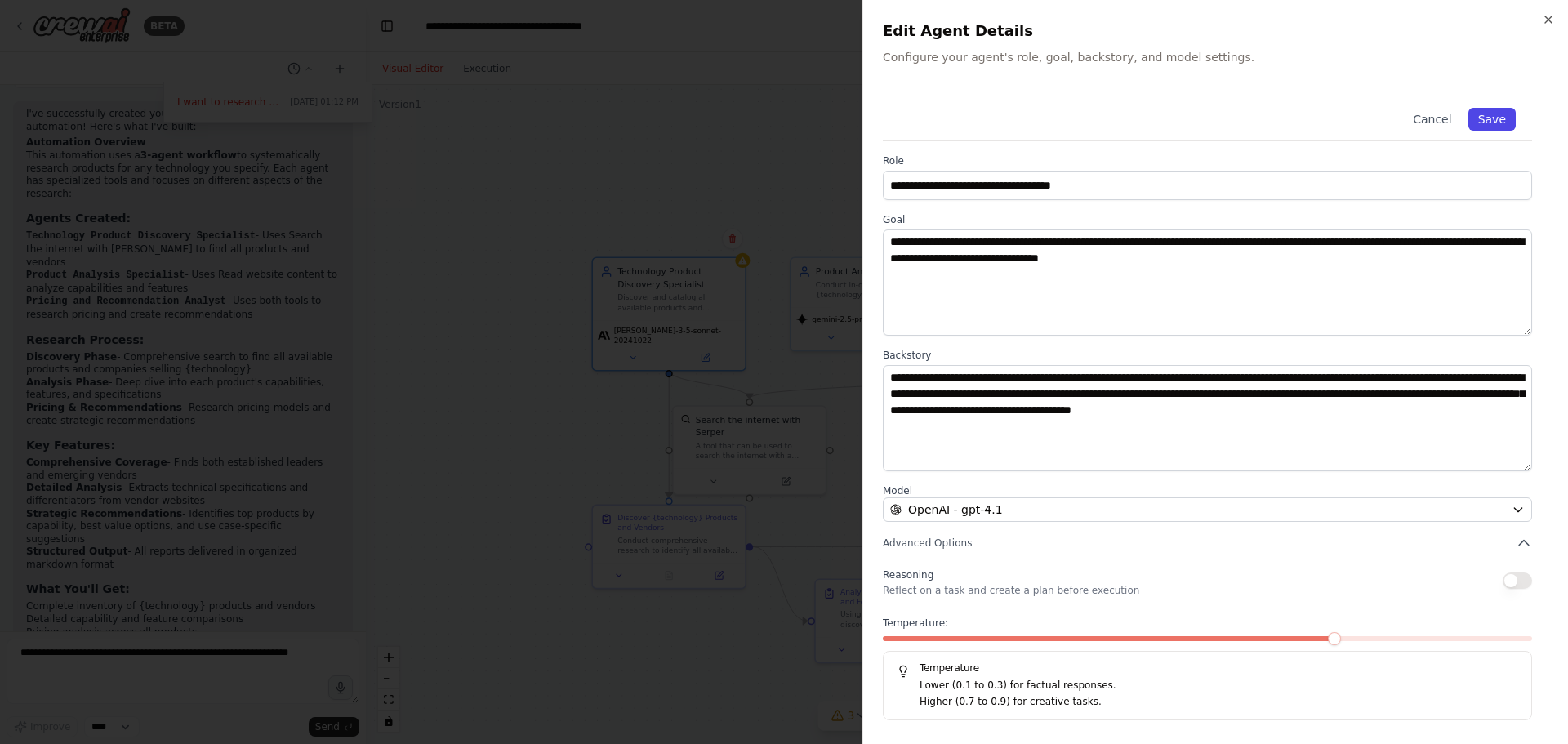
click at [1496, 122] on button "Save" at bounding box center [1492, 119] width 48 height 23
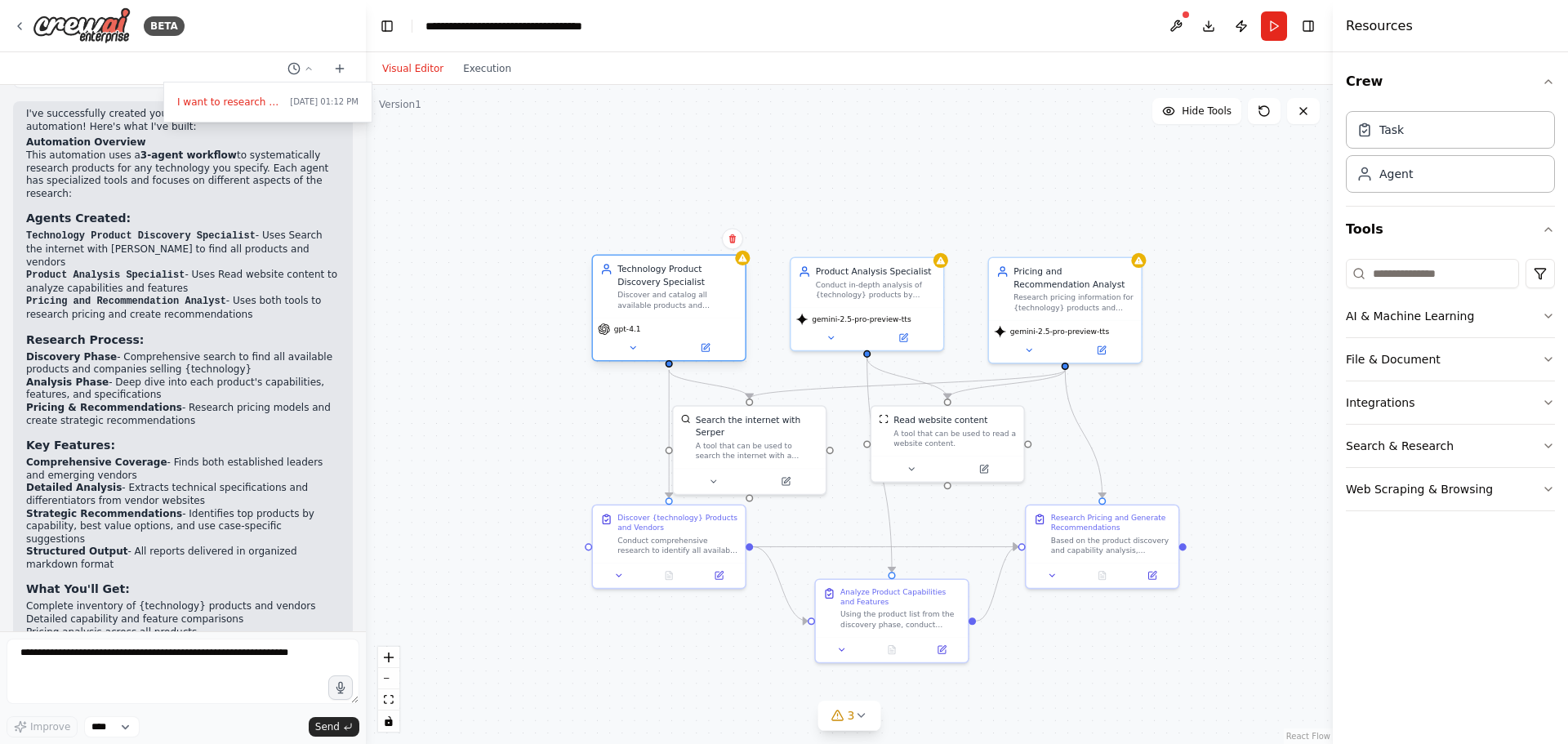
click at [617, 327] on span "gpt-4.1" at bounding box center [627, 329] width 27 height 9
click at [713, 352] on button at bounding box center [705, 348] width 70 height 15
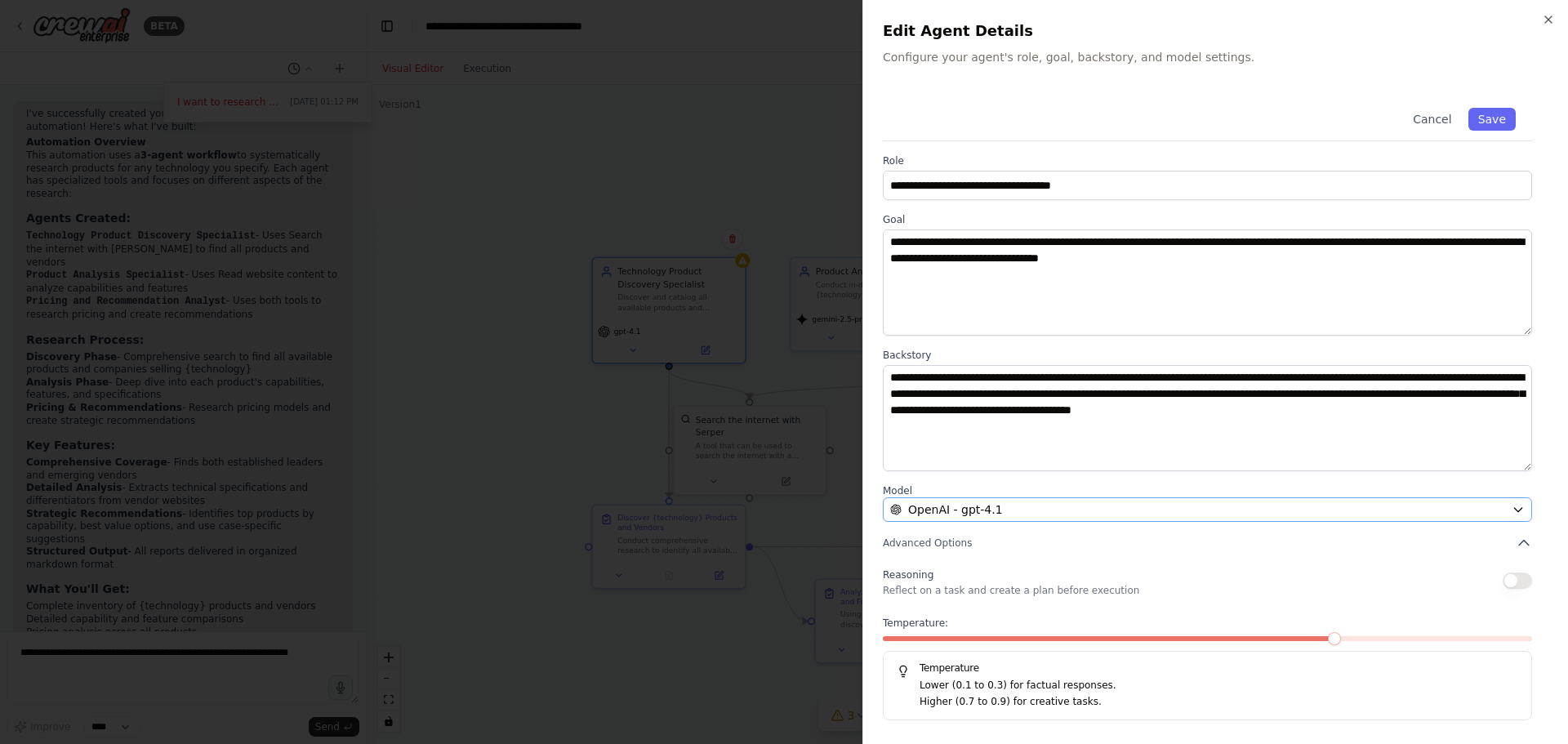
drag, startPoint x: 1076, startPoint y: 494, endPoint x: 1074, endPoint y: 506, distance: 12.2
click at [1076, 496] on label "Model" at bounding box center [1208, 492] width 649 height 13
click at [1074, 507] on div "OpenAI - gpt-4.1" at bounding box center [1198, 509] width 615 height 16
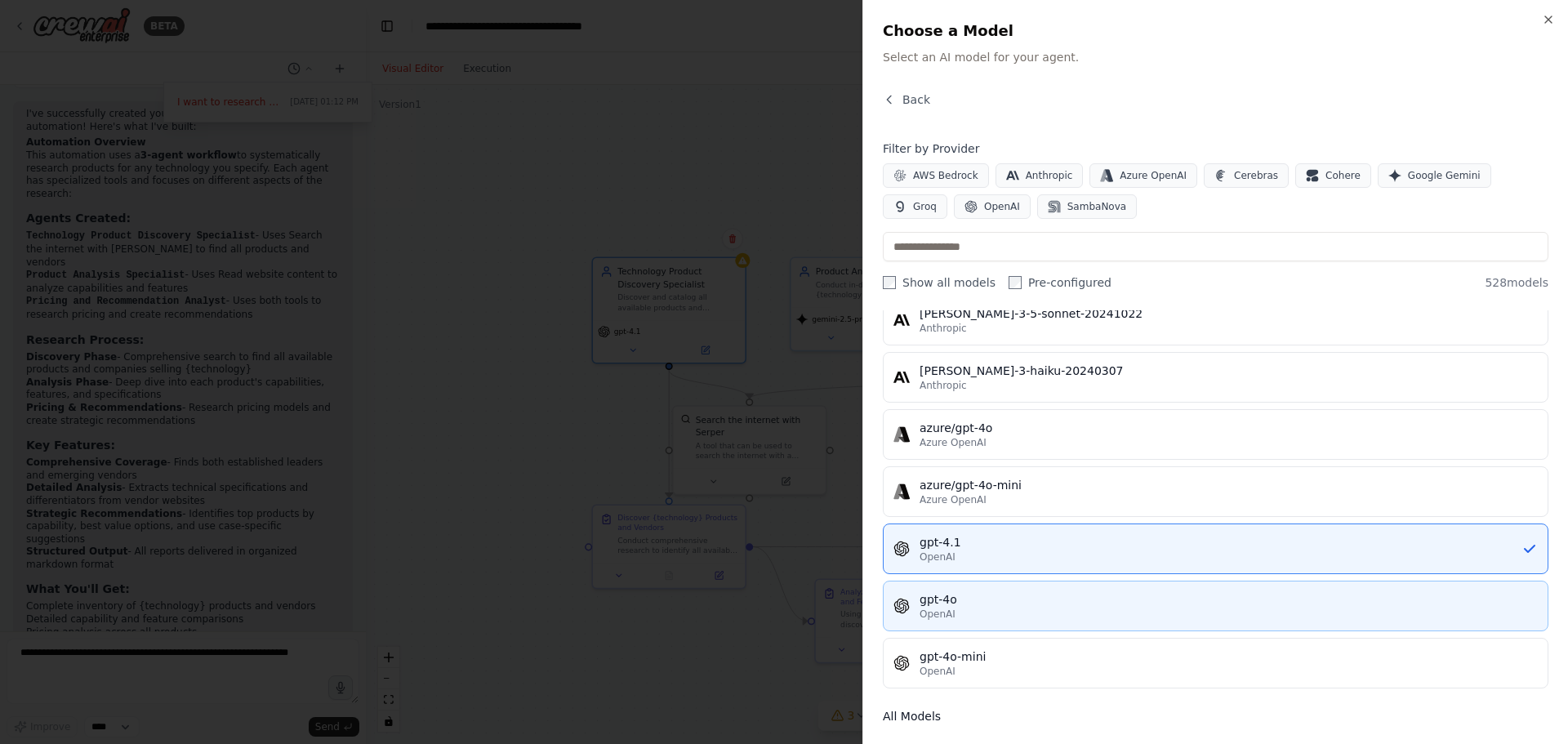
scroll to position [82, 0]
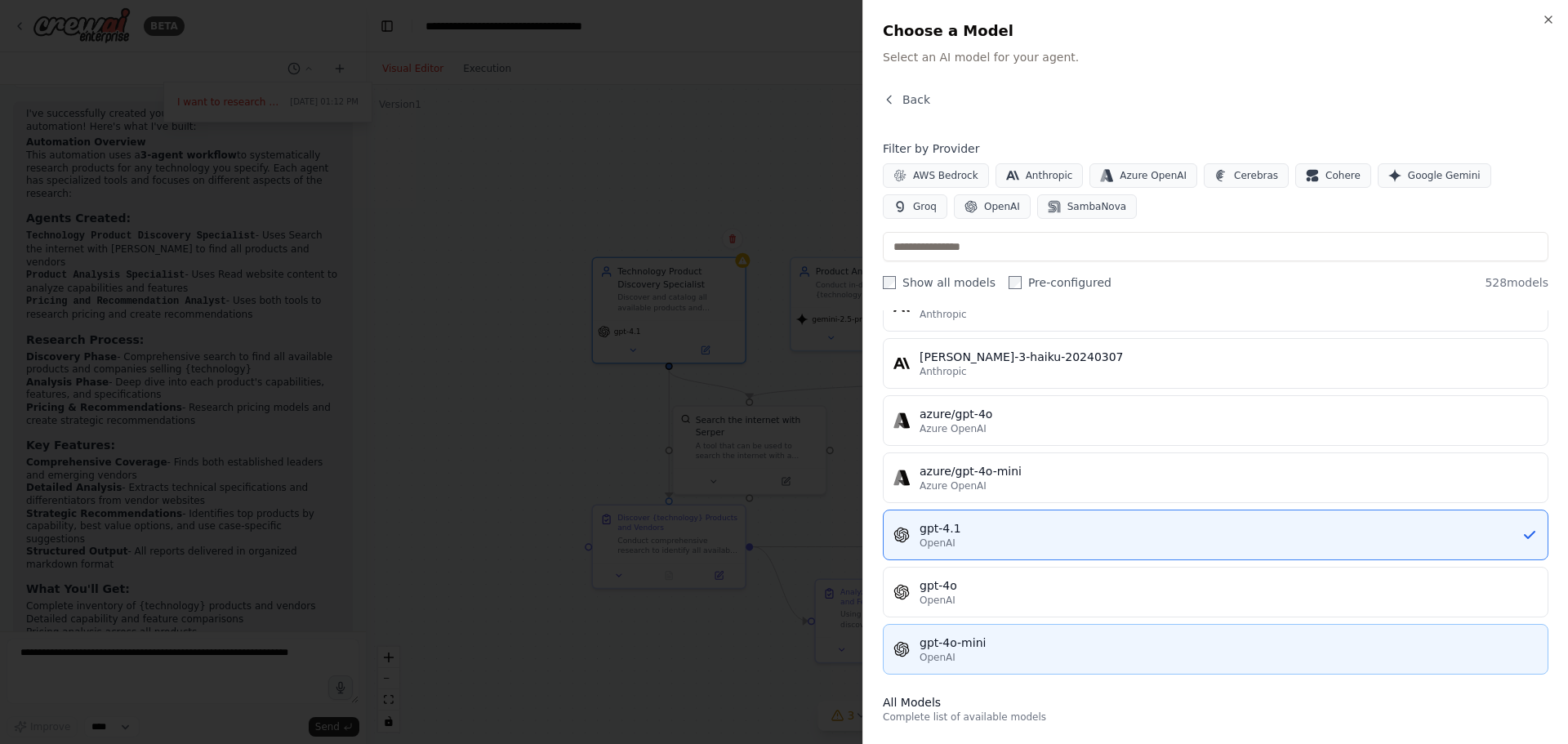
click at [1118, 645] on div "gpt-4o-mini" at bounding box center [1229, 643] width 618 height 16
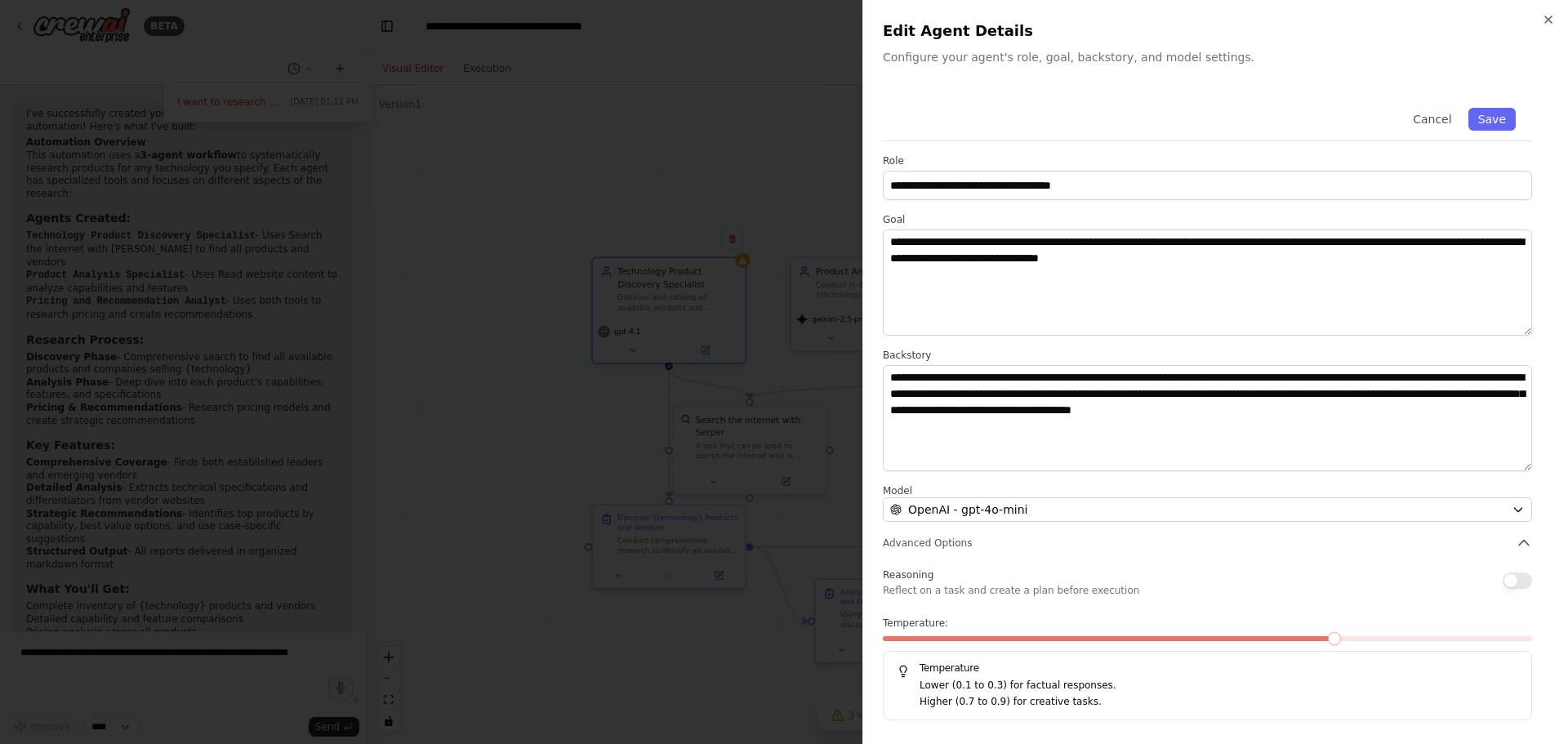
click at [1485, 107] on div "Cancel Save" at bounding box center [1208, 116] width 649 height 50
click at [1489, 121] on button "Save" at bounding box center [1492, 119] width 48 height 23
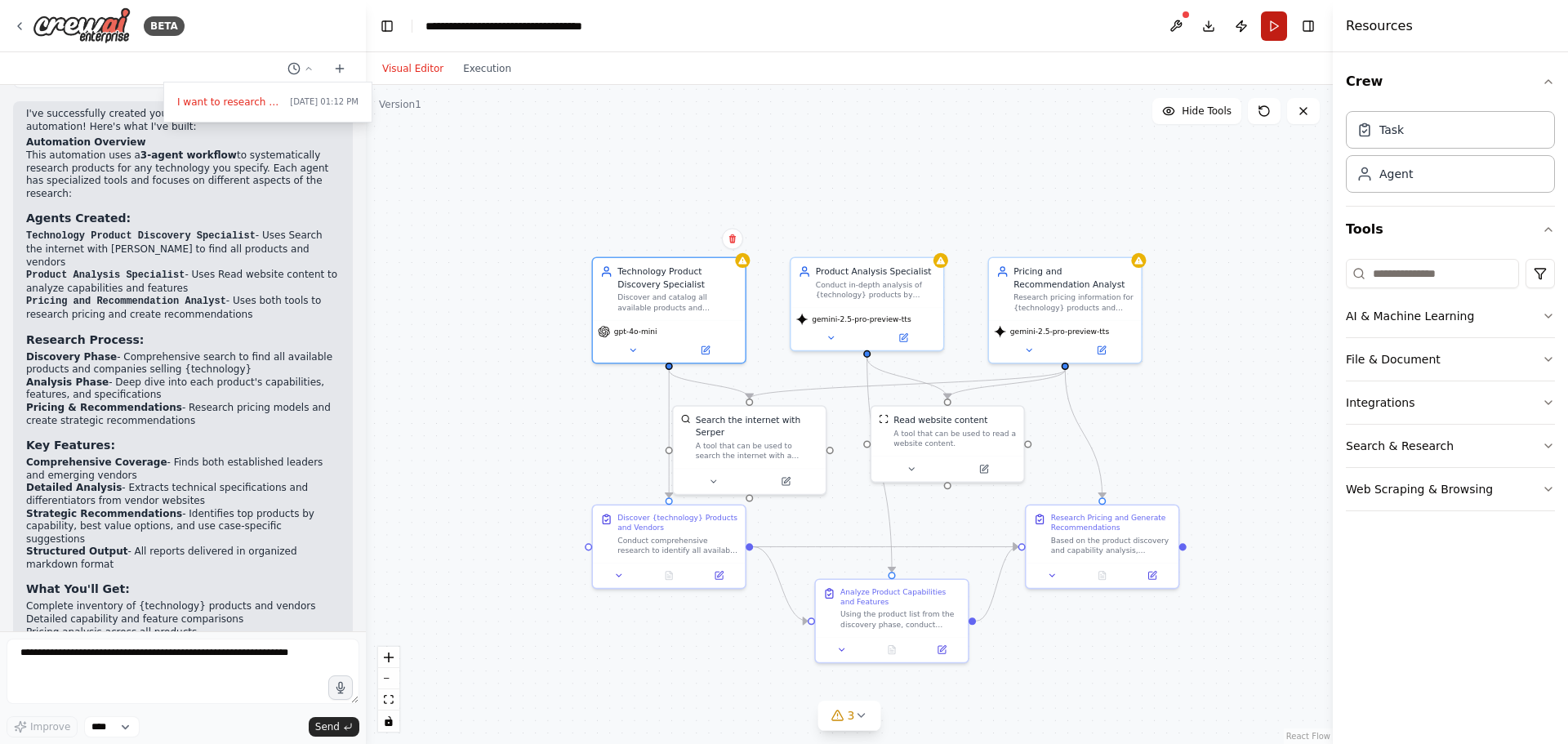
click at [1278, 17] on button "Run" at bounding box center [1274, 25] width 26 height 29
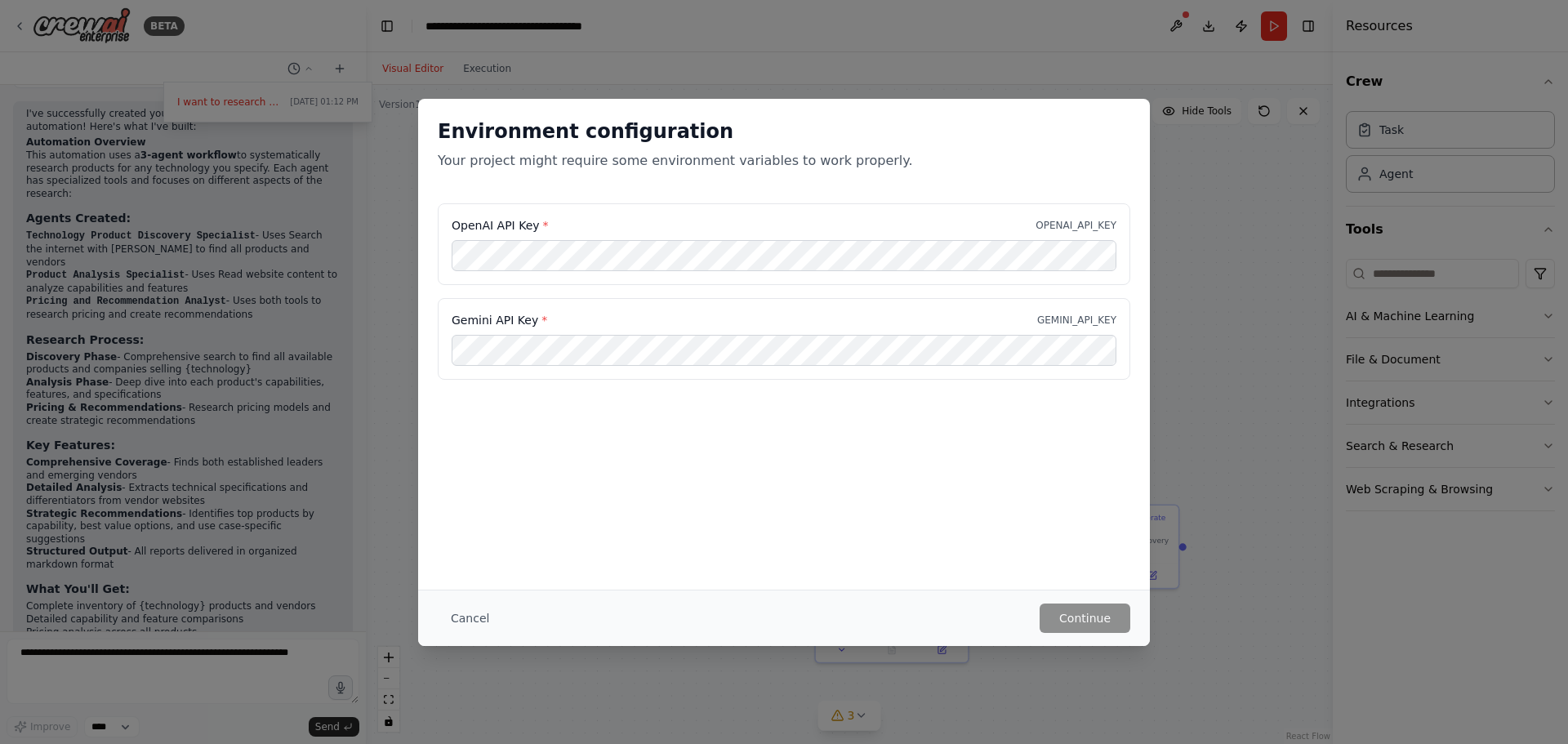
click at [484, 633] on div "Cancel Continue" at bounding box center [784, 618] width 731 height 56
click at [472, 619] on button "Cancel" at bounding box center [470, 618] width 65 height 29
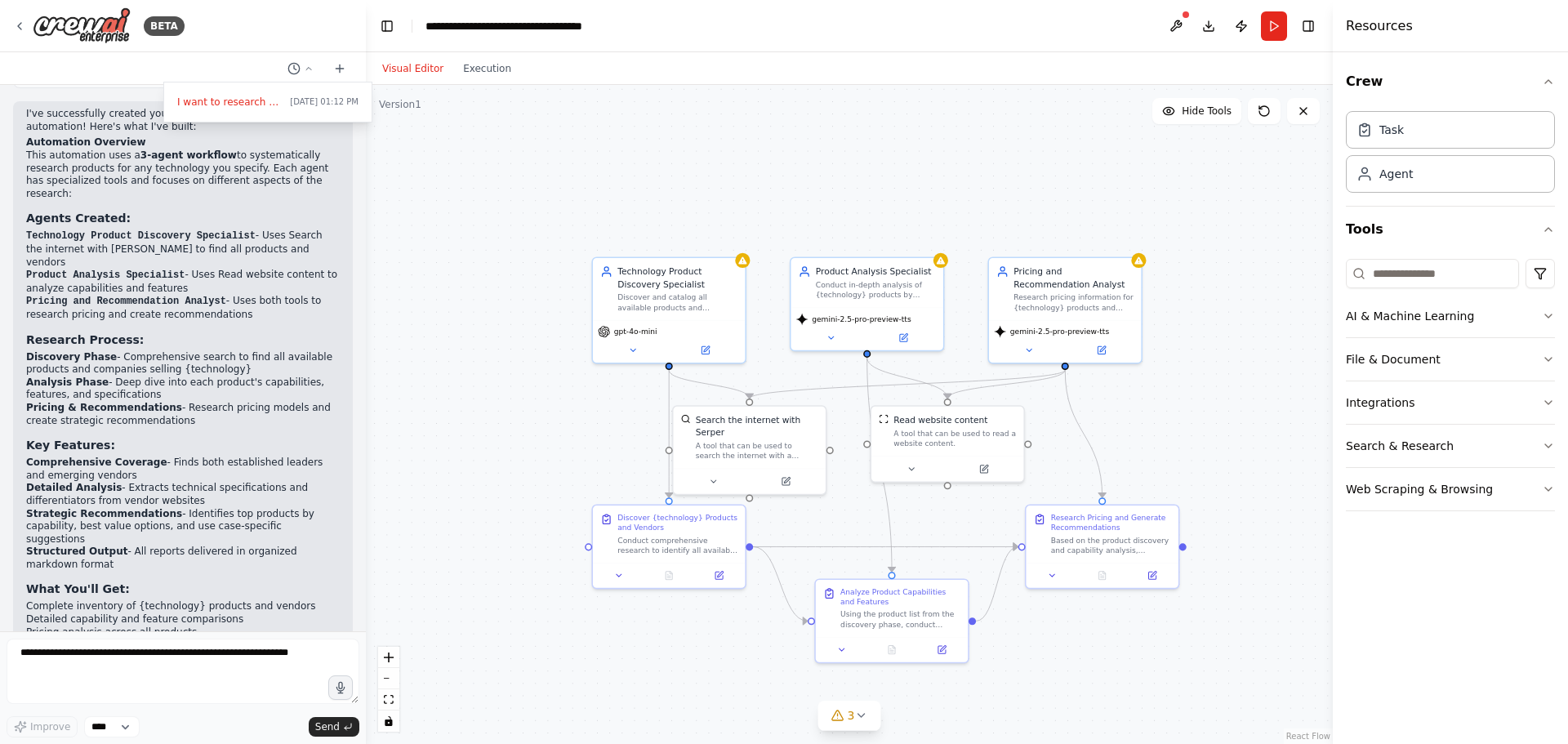
click at [1210, 327] on div ".deletable-edge-delete-btn { width: 20px; height: 20px; border: 0px solid #ffff…" at bounding box center [849, 415] width 967 height 660
drag, startPoint x: 367, startPoint y: 420, endPoint x: 356, endPoint y: 275, distance: 145.4
click at [356, 275] on div at bounding box center [183, 372] width 366 height 744
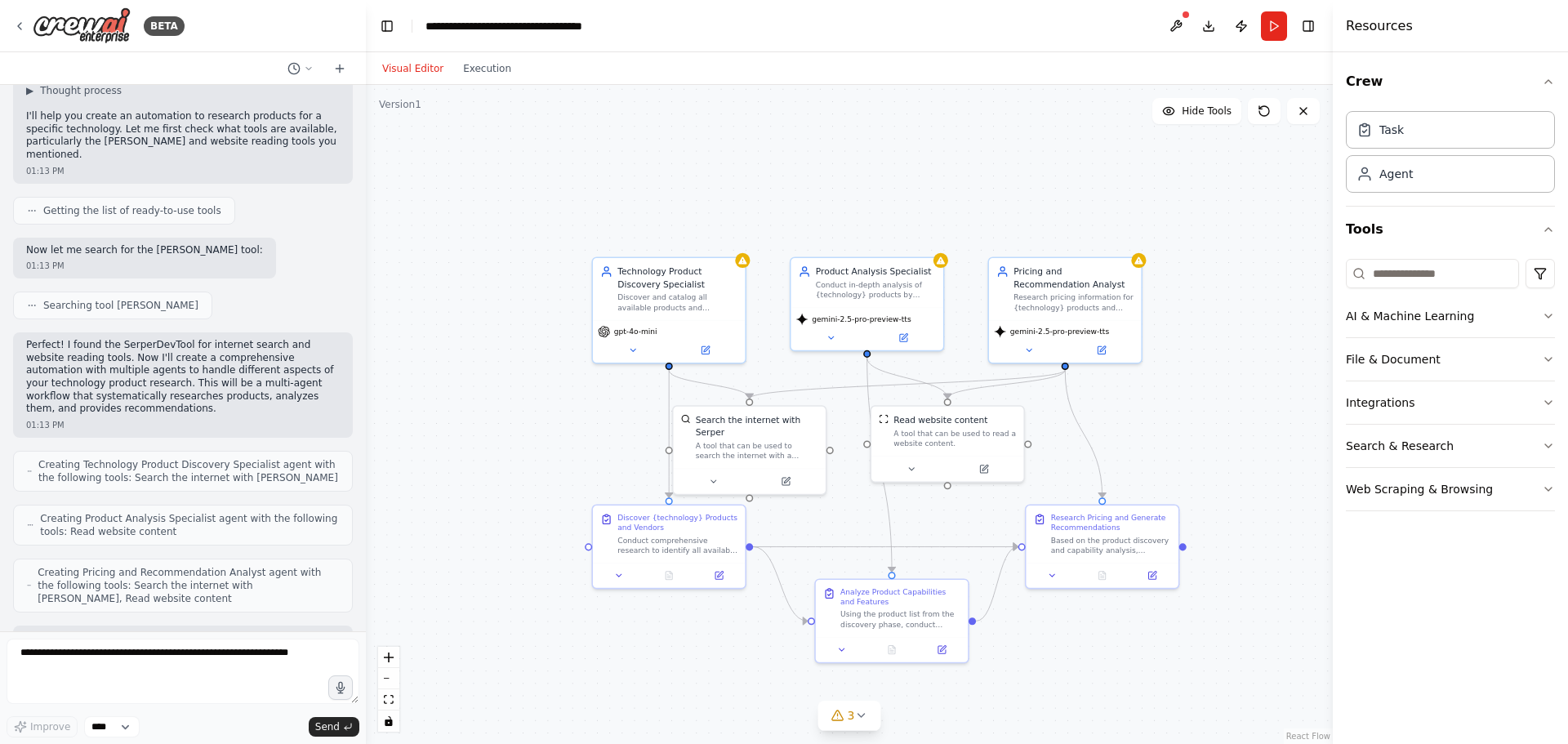
scroll to position [0, 0]
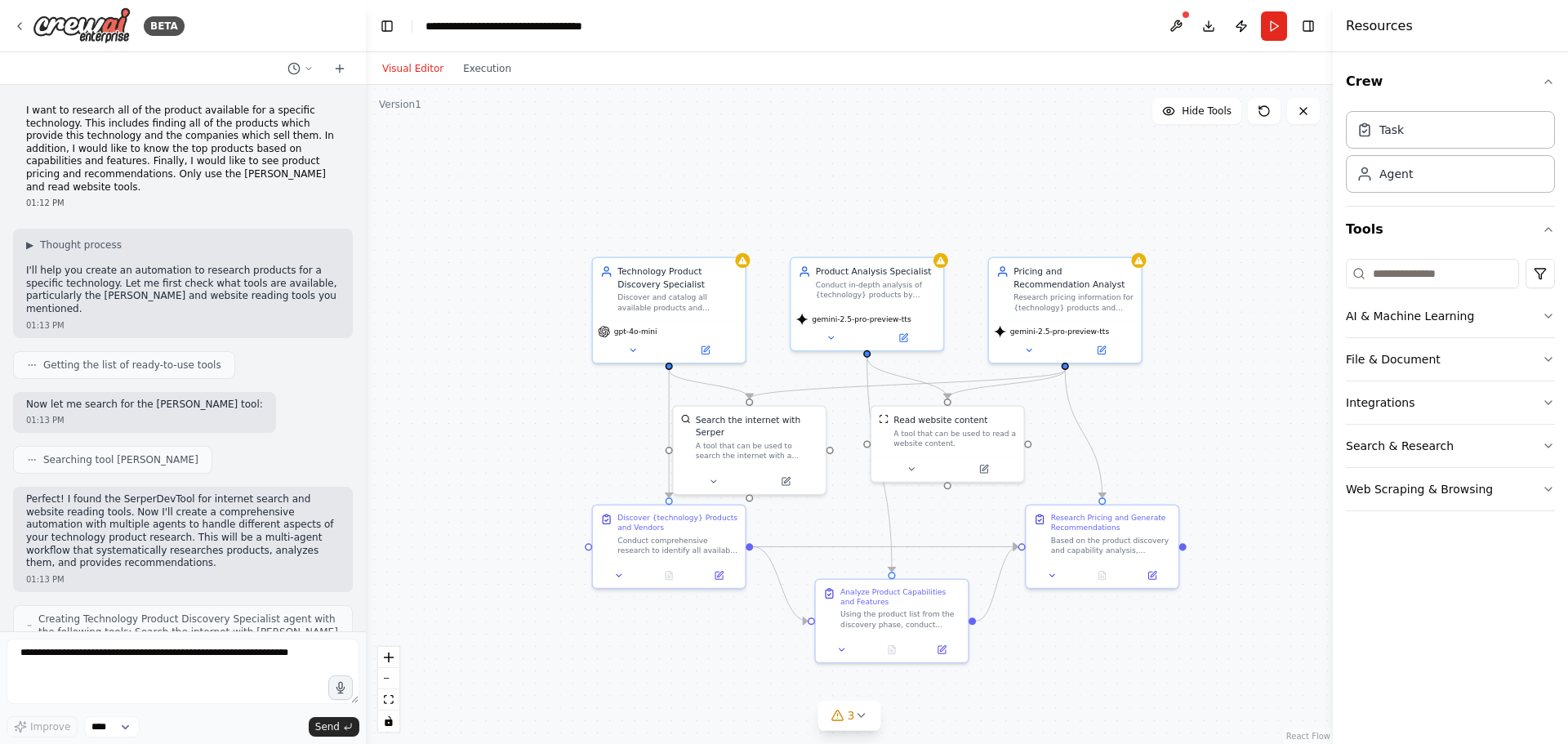
click at [104, 131] on p "I want to research all of the product available for a specific technology. This…" at bounding box center [183, 148] width 313 height 89
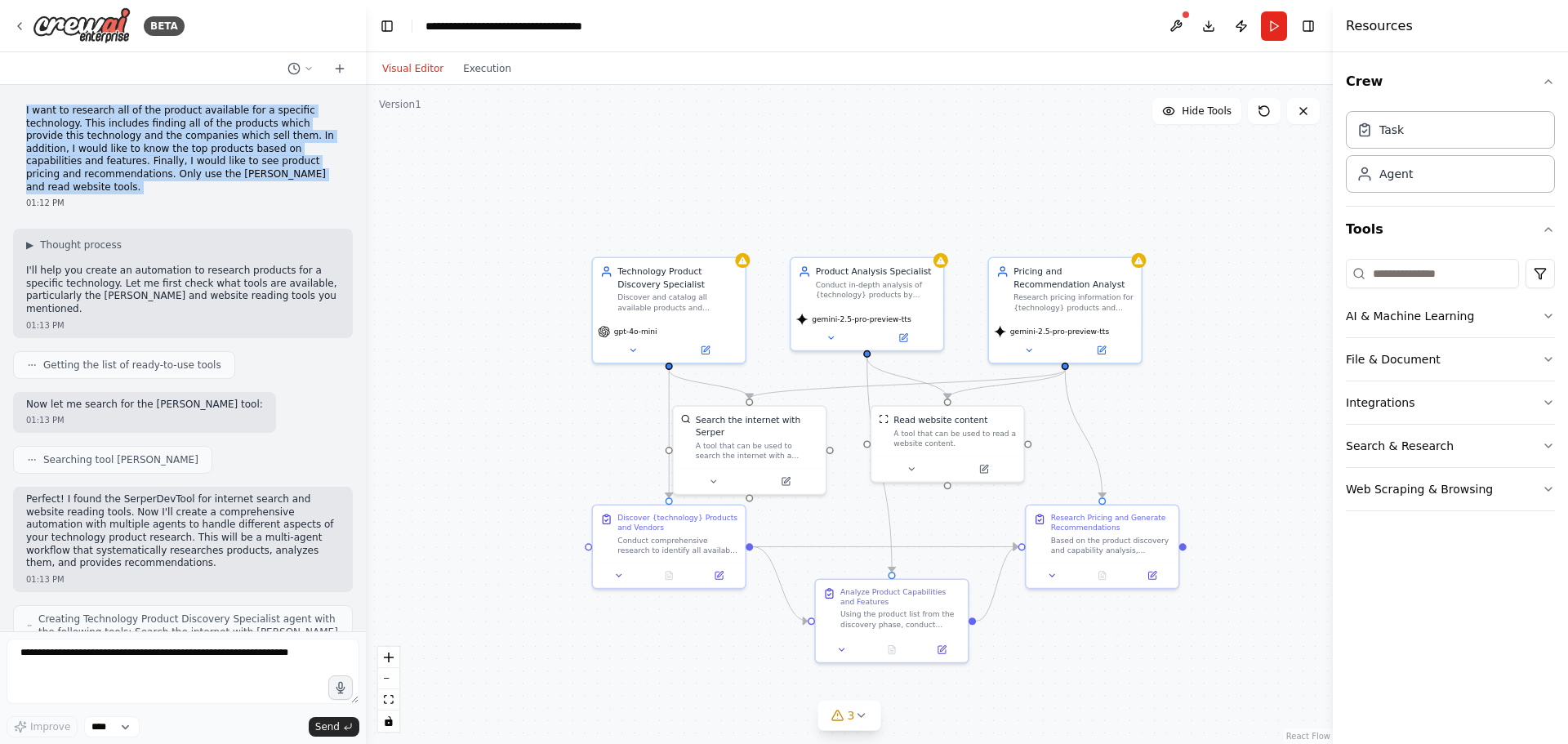
click at [104, 131] on p "I want to research all of the product available for a specific technology. This…" at bounding box center [183, 148] width 313 height 89
copy p "I want to research all of the product available for a specific technology. This…"
click at [630, 171] on div ".deletable-edge-delete-btn { width: 20px; height: 20px; border: 0px solid #ffff…" at bounding box center [849, 415] width 967 height 660
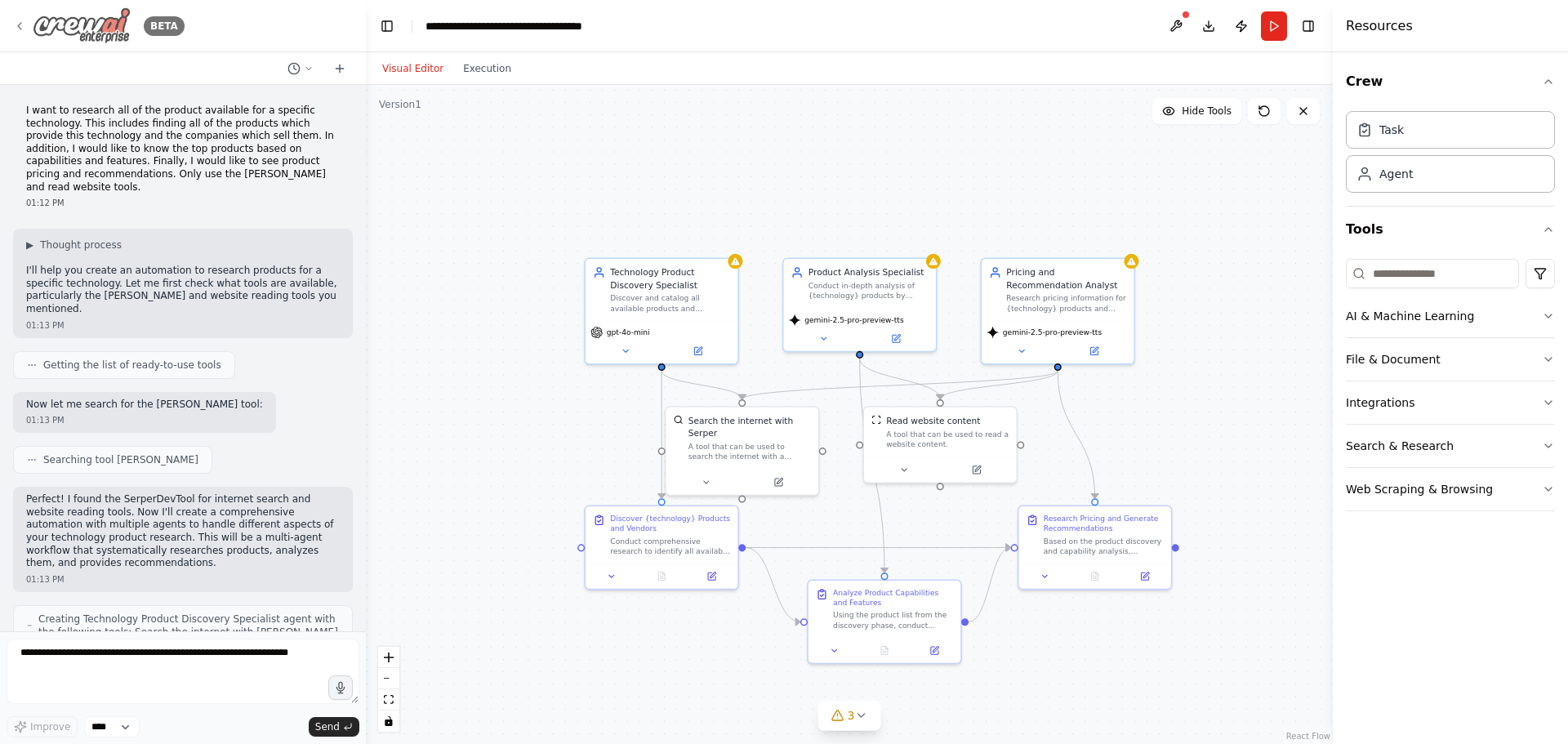
click at [28, 31] on div "BETA" at bounding box center [98, 25] width 172 height 37
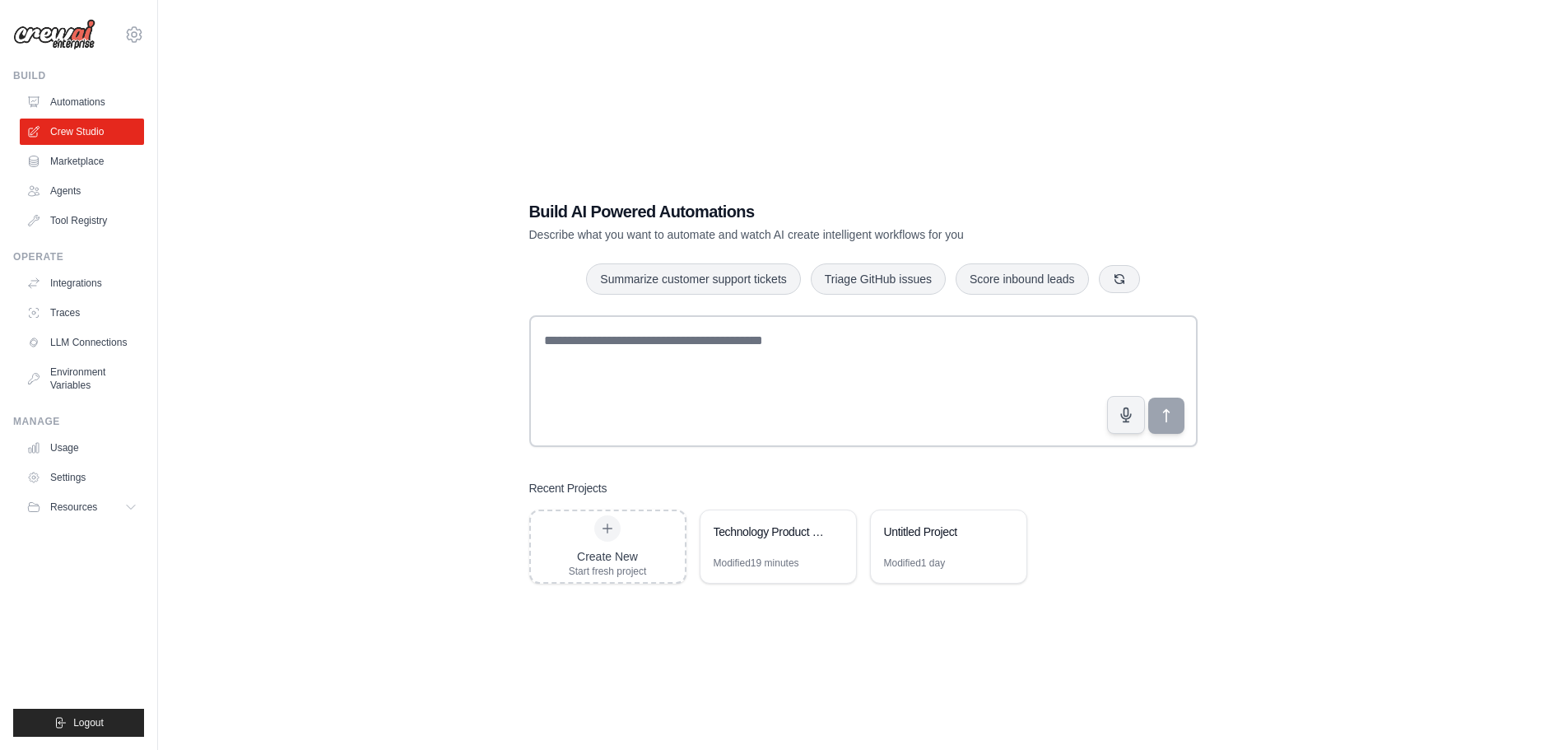
drag, startPoint x: 251, startPoint y: 150, endPoint x: 342, endPoint y: 112, distance: 98.6
click at [253, 150] on div "Build AI Powered Automations Describe what you want to automate and watch AI cr…" at bounding box center [863, 391] width 1357 height 750
click at [422, 75] on div "Build AI Powered Automations Describe what you want to automate and watch AI cr…" at bounding box center [863, 391] width 1357 height 750
click at [510, 173] on div "Build AI Powered Automations Describe what you want to automate and watch AI cr…" at bounding box center [863, 391] width 1357 height 750
click at [82, 169] on link "Marketplace" at bounding box center [84, 162] width 125 height 26
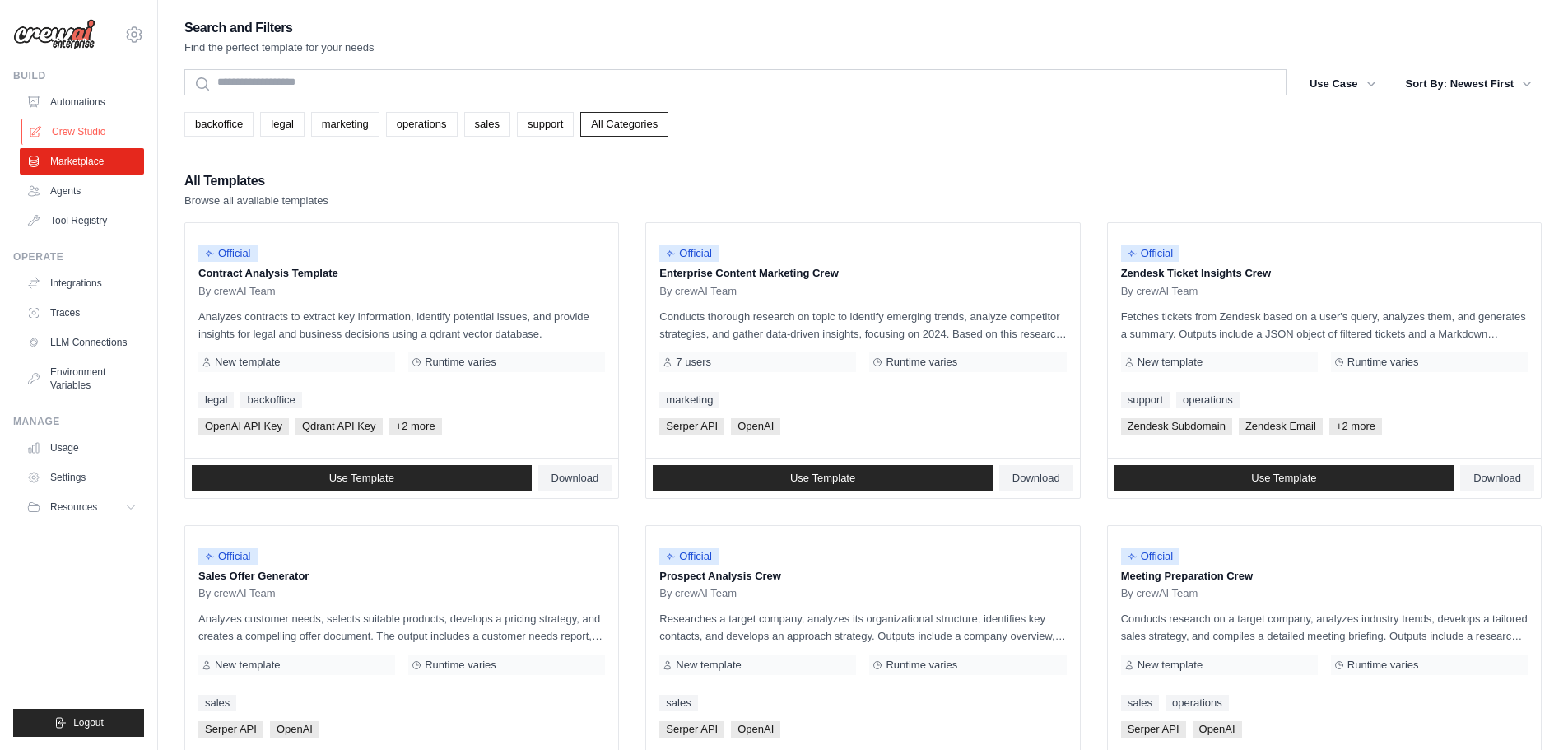
click at [46, 126] on link "Crew Studio" at bounding box center [84, 131] width 125 height 26
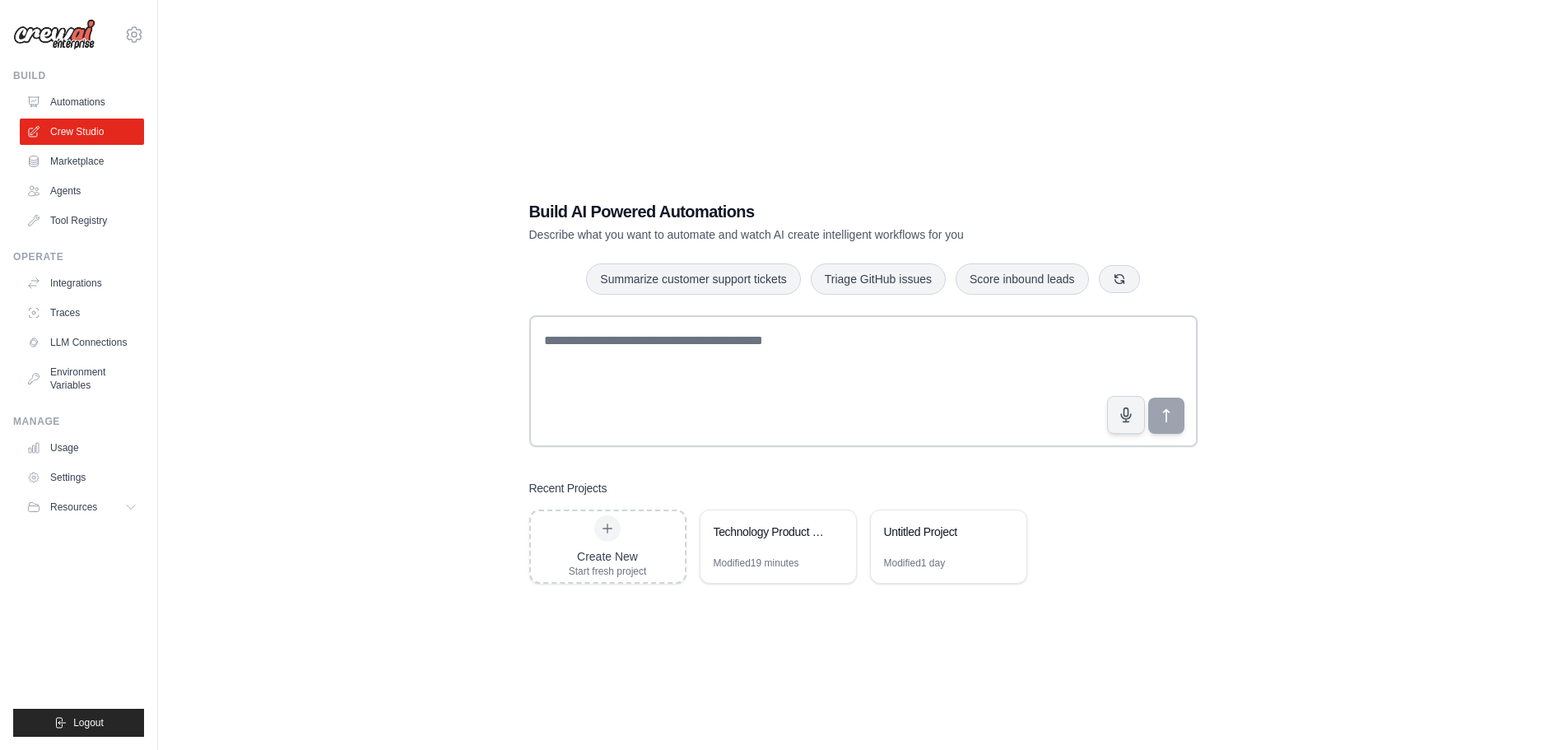
click at [491, 76] on div "Build AI Powered Automations Describe what you want to automate and watch AI cr…" at bounding box center [863, 391] width 1357 height 750
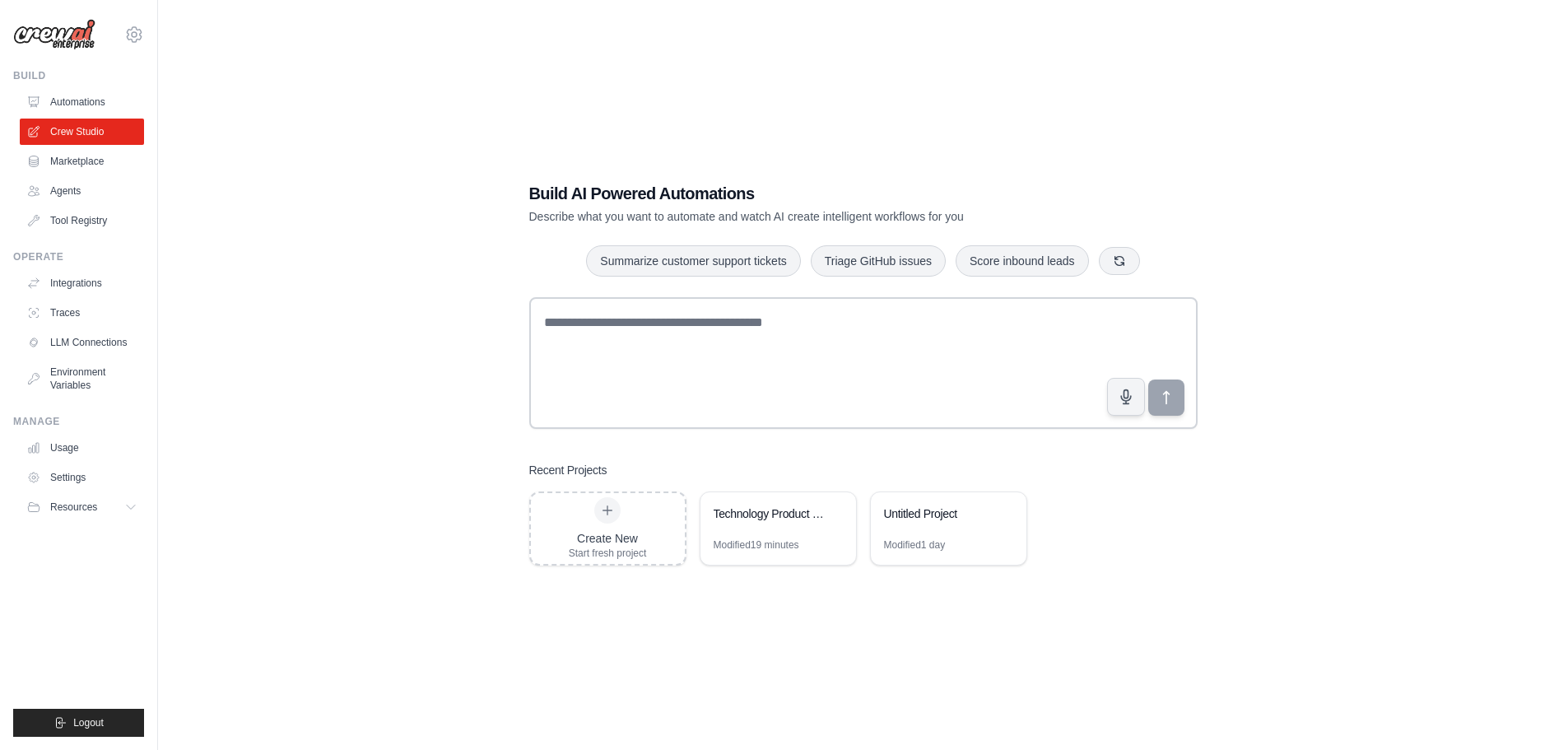
scroll to position [33, 0]
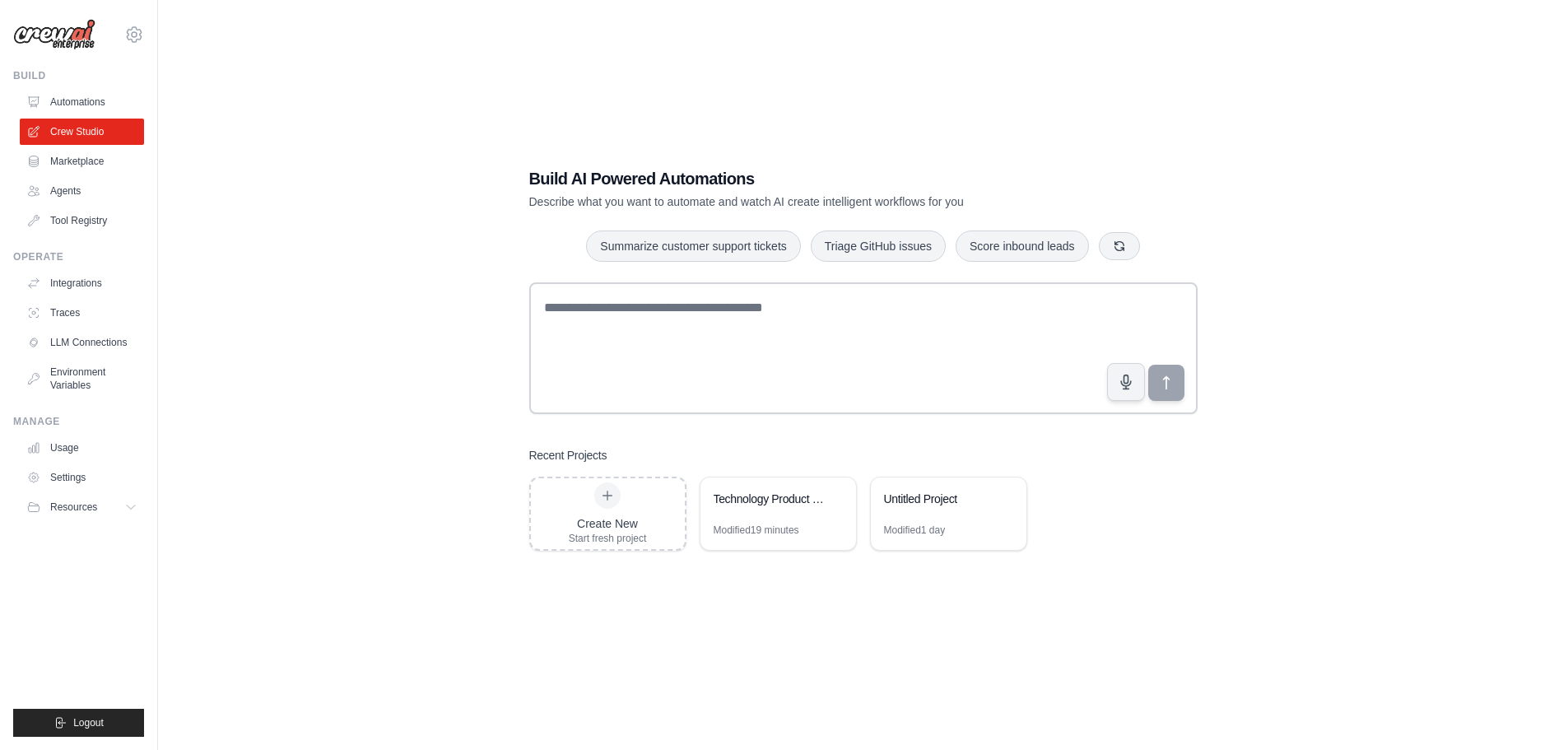
click at [395, 228] on div "Build AI Powered Automations Describe what you want to automate and watch AI cr…" at bounding box center [863, 358] width 1357 height 750
click at [266, 218] on div "Build AI Powered Automations Describe what you want to automate and watch AI cr…" at bounding box center [863, 358] width 1357 height 750
click at [293, 198] on div "Build AI Powered Automations Describe what you want to automate and watch AI cr…" at bounding box center [863, 358] width 1357 height 750
drag, startPoint x: 1323, startPoint y: 302, endPoint x: 1178, endPoint y: 348, distance: 152.1
click at [1315, 310] on div "Build AI Powered Automations Describe what you want to automate and watch AI cr…" at bounding box center [863, 358] width 1357 height 750
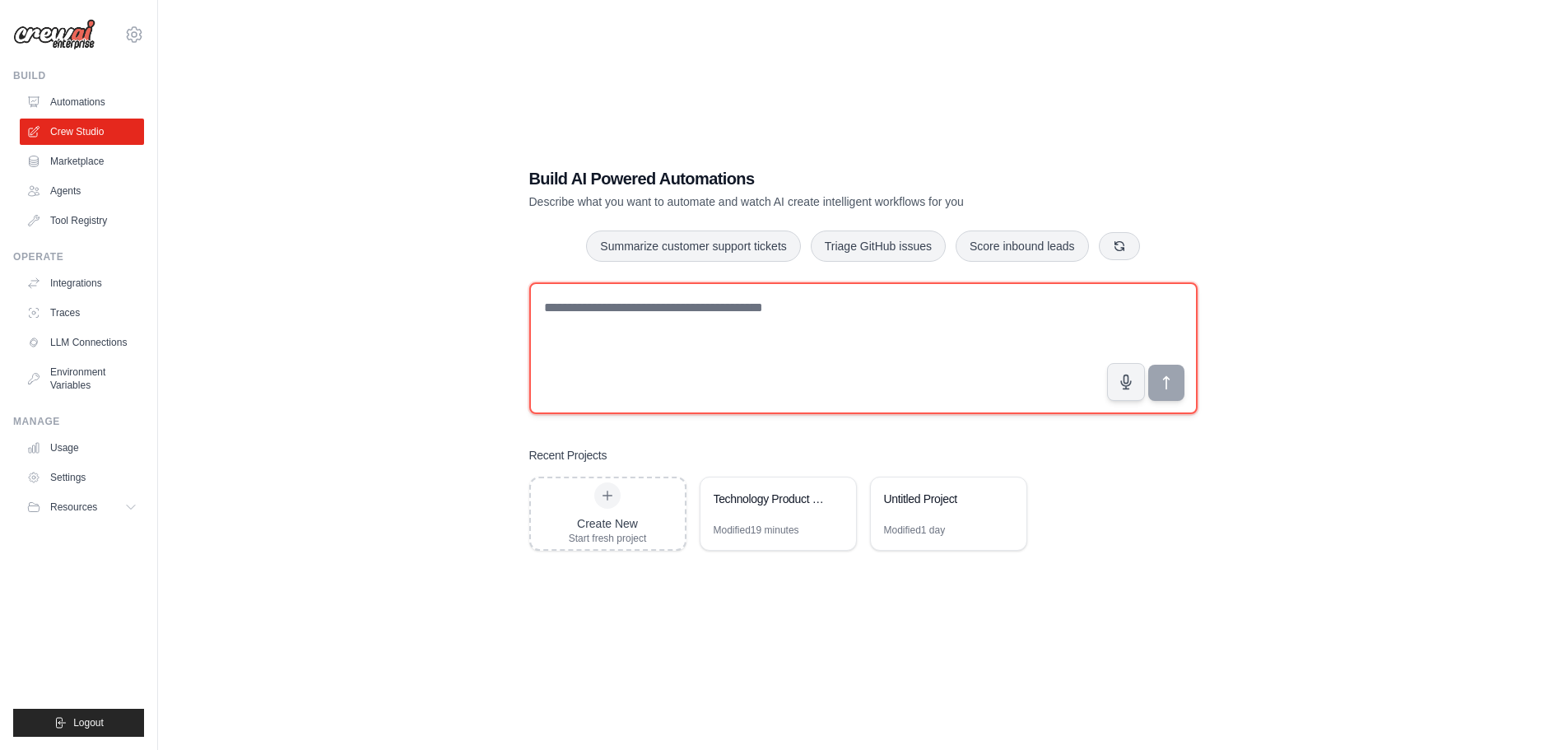
click at [924, 343] on textarea at bounding box center [863, 348] width 668 height 131
click at [830, 323] on textarea at bounding box center [863, 348] width 668 height 131
paste textarea "**********"
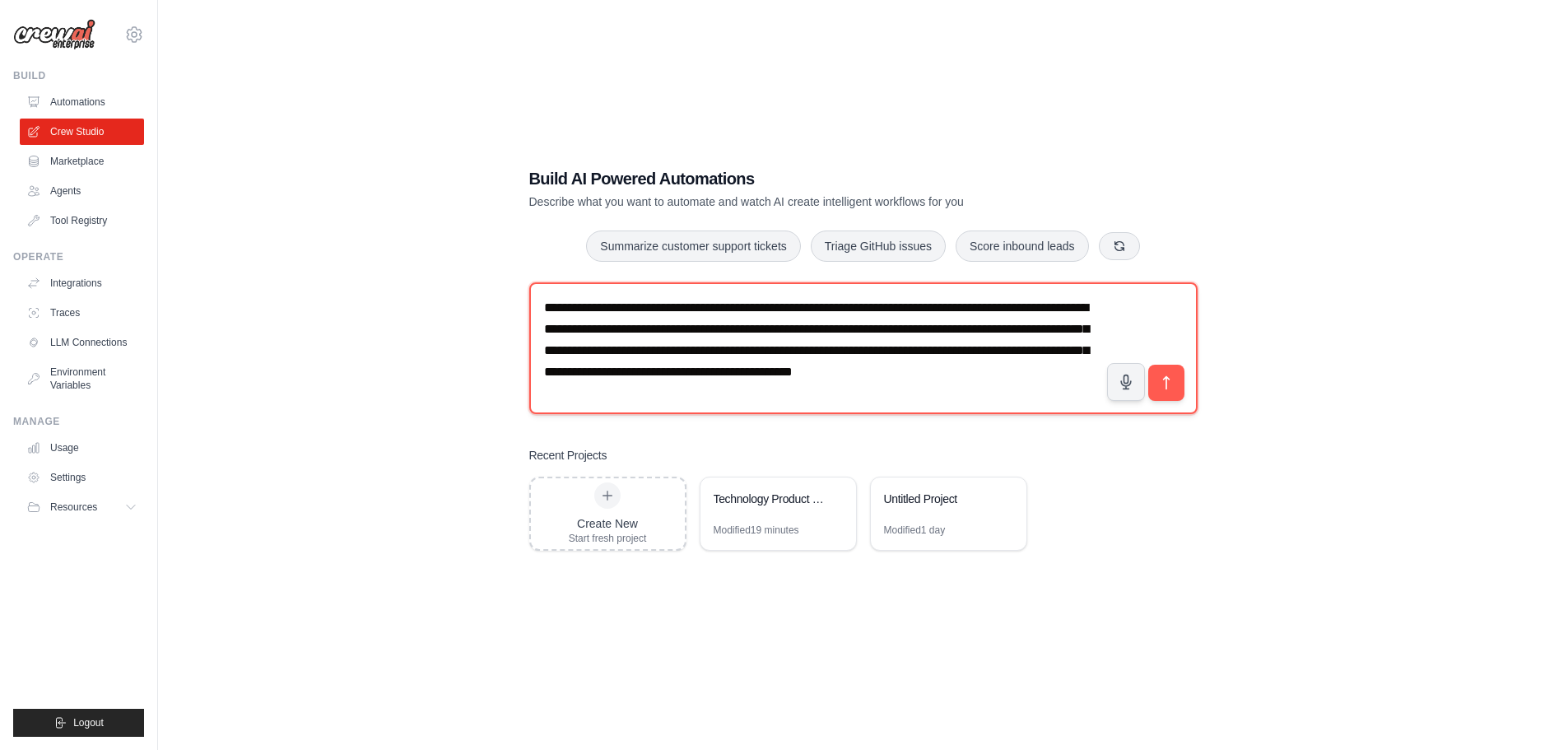
scroll to position [0, 0]
click at [679, 311] on textarea "**********" at bounding box center [863, 348] width 668 height 131
click at [755, 303] on textarea "**********" at bounding box center [863, 348] width 668 height 131
click at [801, 304] on textarea "**********" at bounding box center [863, 348] width 668 height 131
drag, startPoint x: 811, startPoint y: 307, endPoint x: 708, endPoint y: 308, distance: 103.0
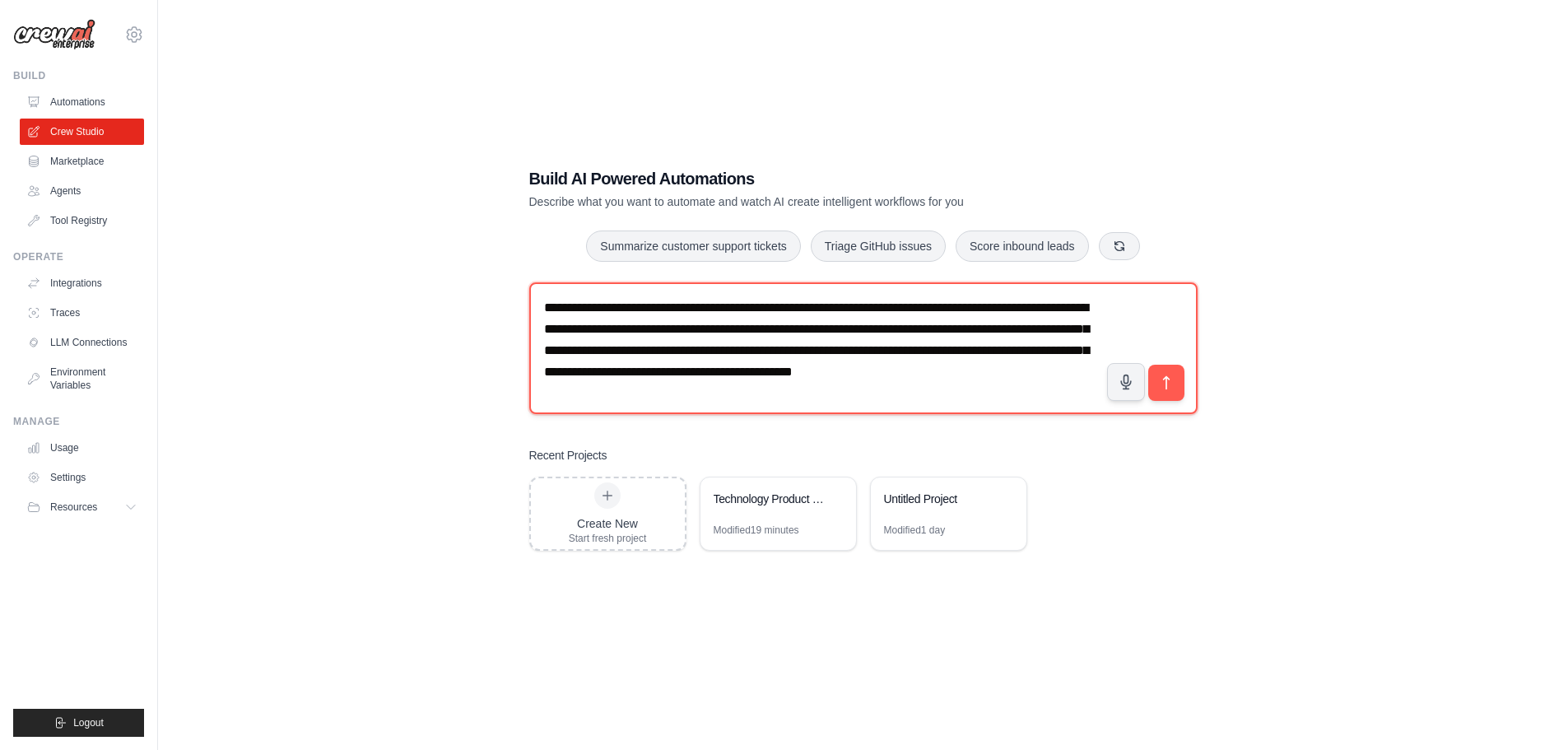
click at [708, 308] on textarea "**********" at bounding box center [863, 348] width 668 height 131
drag, startPoint x: 918, startPoint y: 304, endPoint x: 1123, endPoint y: 303, distance: 205.0
click at [916, 304] on textarea "**********" at bounding box center [863, 348] width 668 height 131
click at [597, 330] on textarea "**********" at bounding box center [863, 348] width 668 height 131
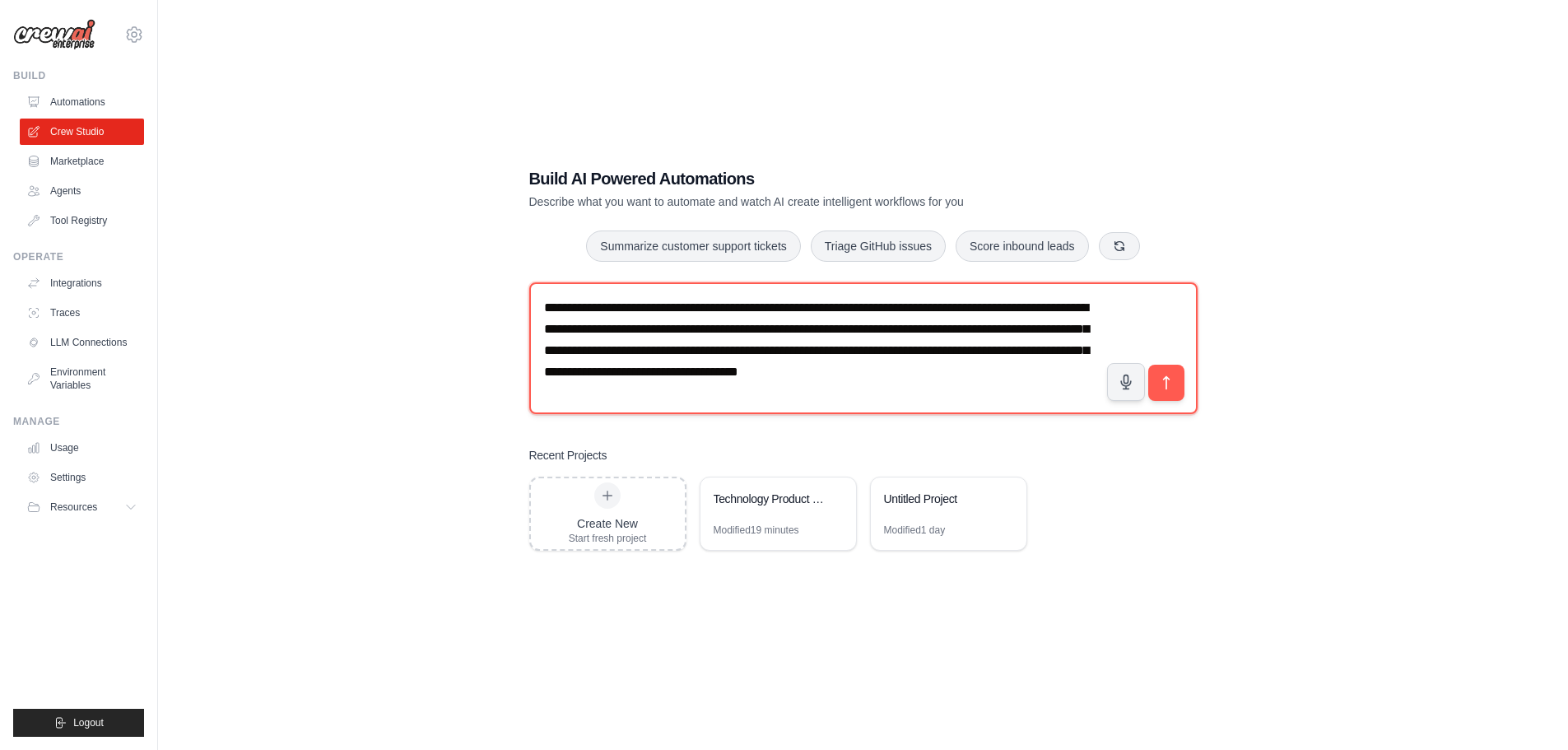
click at [925, 306] on textarea "**********" at bounding box center [863, 348] width 668 height 131
click at [919, 306] on textarea "**********" at bounding box center [863, 348] width 668 height 131
click at [1051, 304] on textarea "**********" at bounding box center [863, 348] width 668 height 131
click at [1059, 308] on textarea "**********" at bounding box center [863, 348] width 668 height 131
click at [1104, 294] on textarea "**********" at bounding box center [863, 348] width 668 height 131
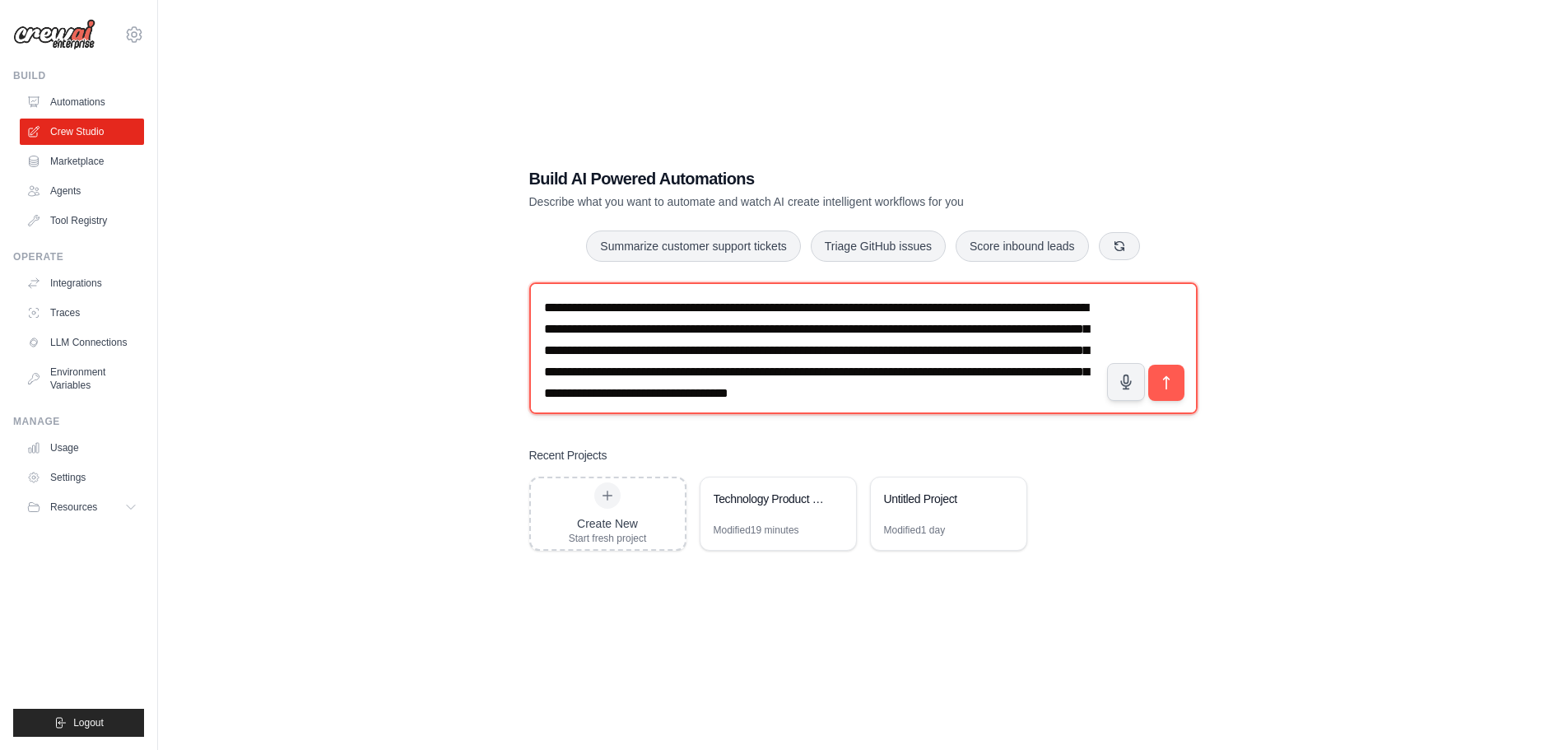
drag, startPoint x: 577, startPoint y: 375, endPoint x: 640, endPoint y: 341, distance: 71.6
click at [640, 341] on textarea "**********" at bounding box center [863, 348] width 668 height 131
click at [807, 356] on textarea "**********" at bounding box center [863, 348] width 668 height 131
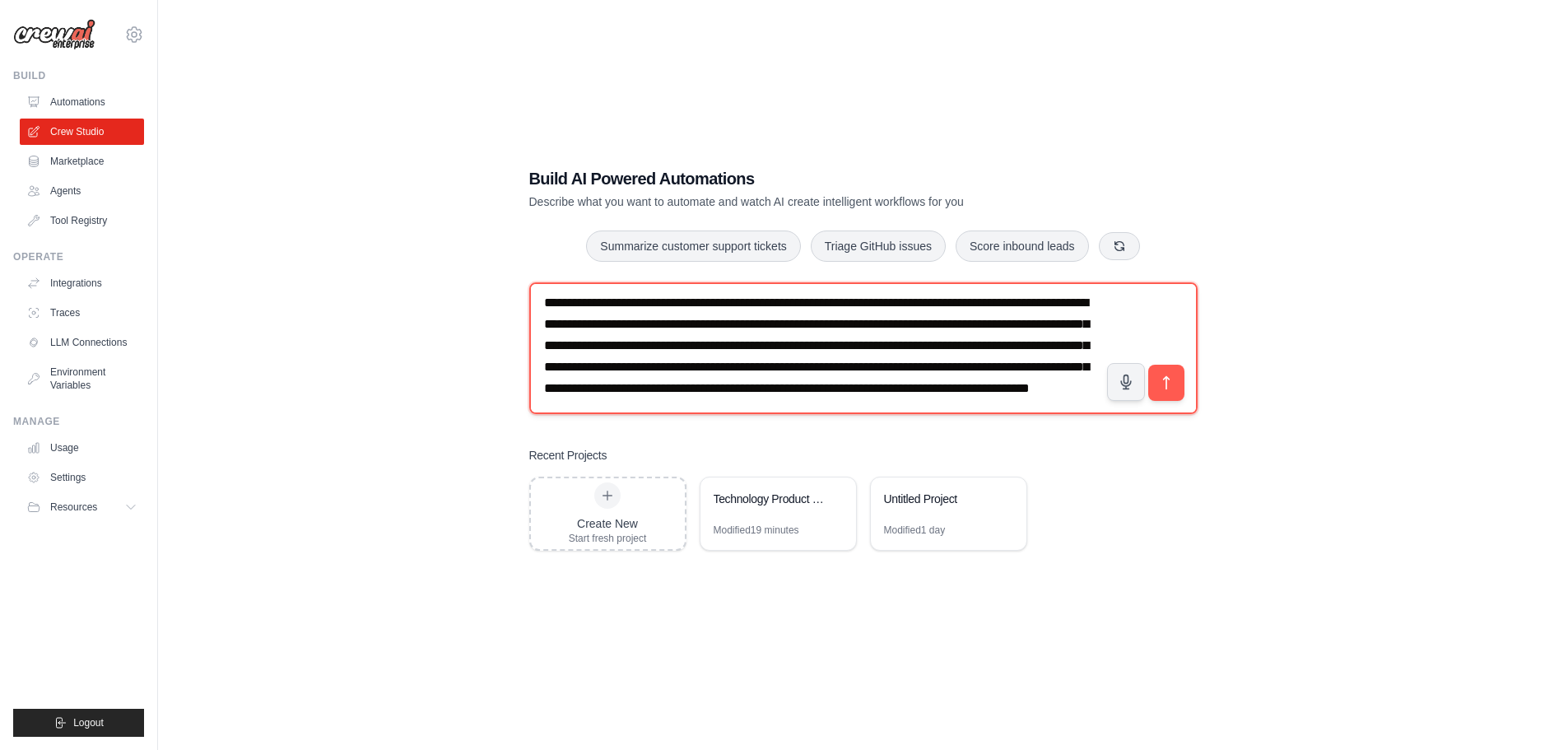
scroll to position [69, 0]
drag, startPoint x: 915, startPoint y: 325, endPoint x: 611, endPoint y: 326, distance: 304.0
click at [611, 326] on textarea "**********" at bounding box center [863, 348] width 668 height 131
click at [921, 341] on textarea "**********" at bounding box center [863, 348] width 668 height 131
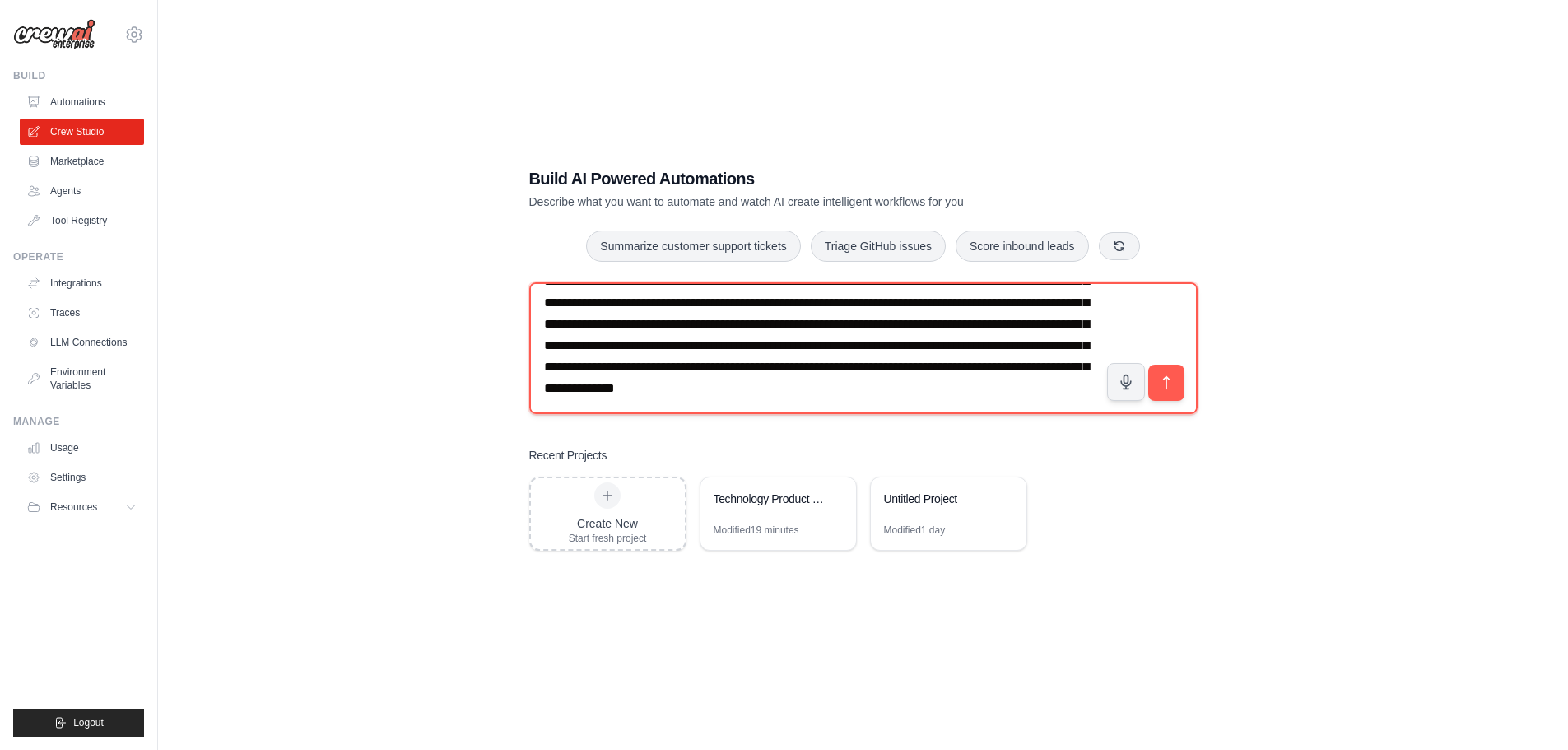
drag, startPoint x: 1039, startPoint y: 362, endPoint x: 814, endPoint y: 375, distance: 225.4
click at [814, 375] on textarea "**********" at bounding box center [863, 348] width 668 height 131
click at [1028, 368] on textarea "**********" at bounding box center [863, 348] width 668 height 131
click at [812, 363] on textarea "**********" at bounding box center [863, 348] width 668 height 131
type textarea "**********"
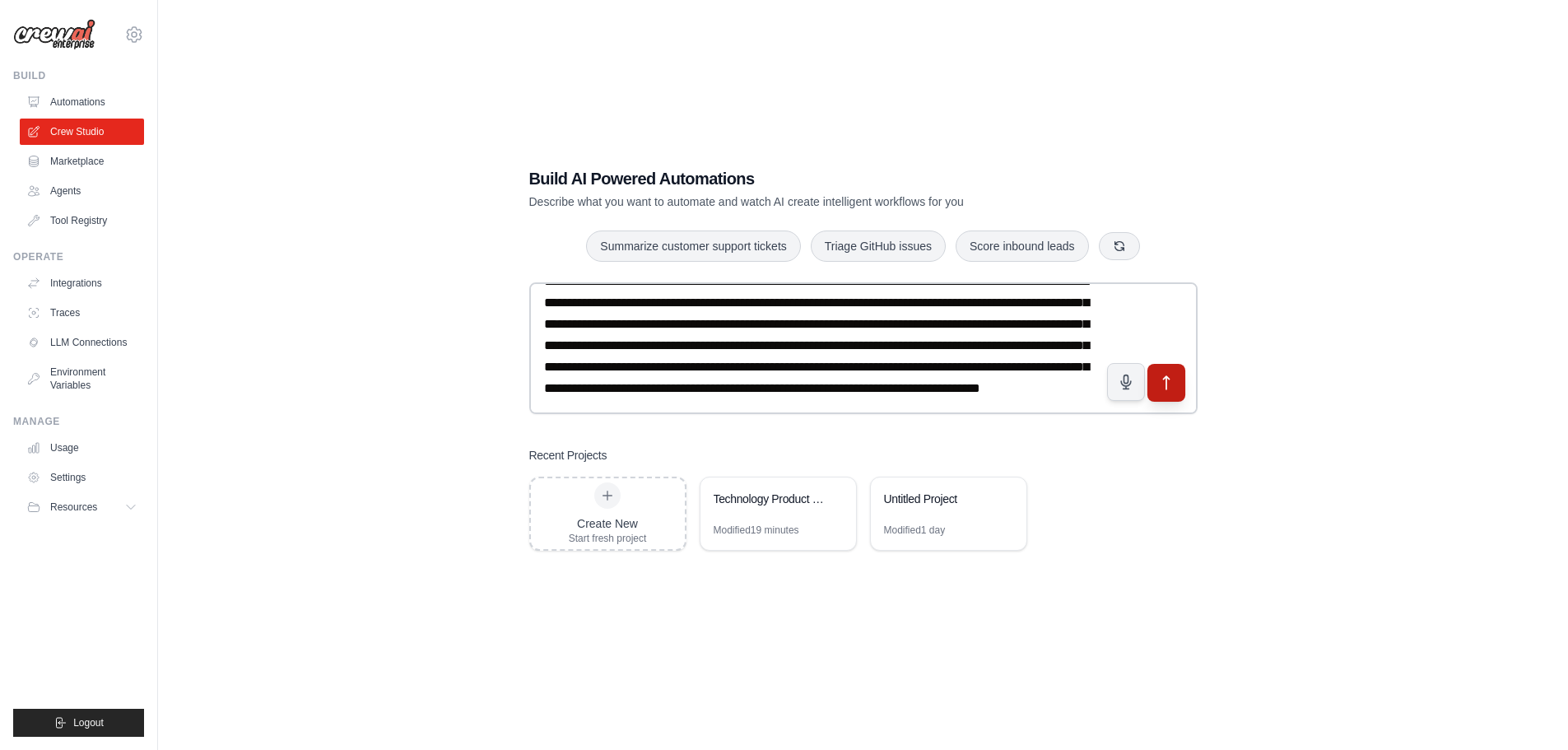
click at [1175, 385] on icon "submit" at bounding box center [1166, 382] width 17 height 17
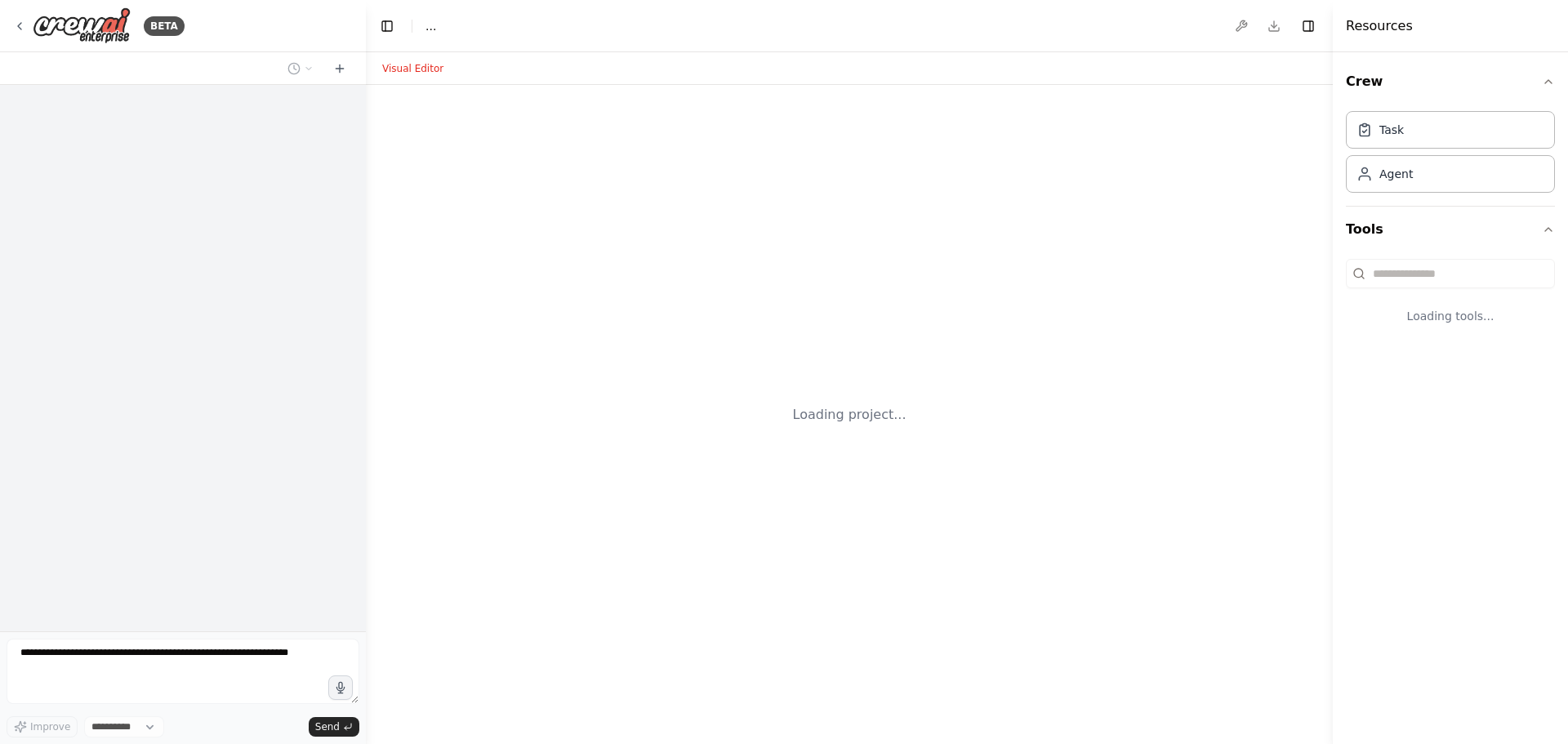
select select "****"
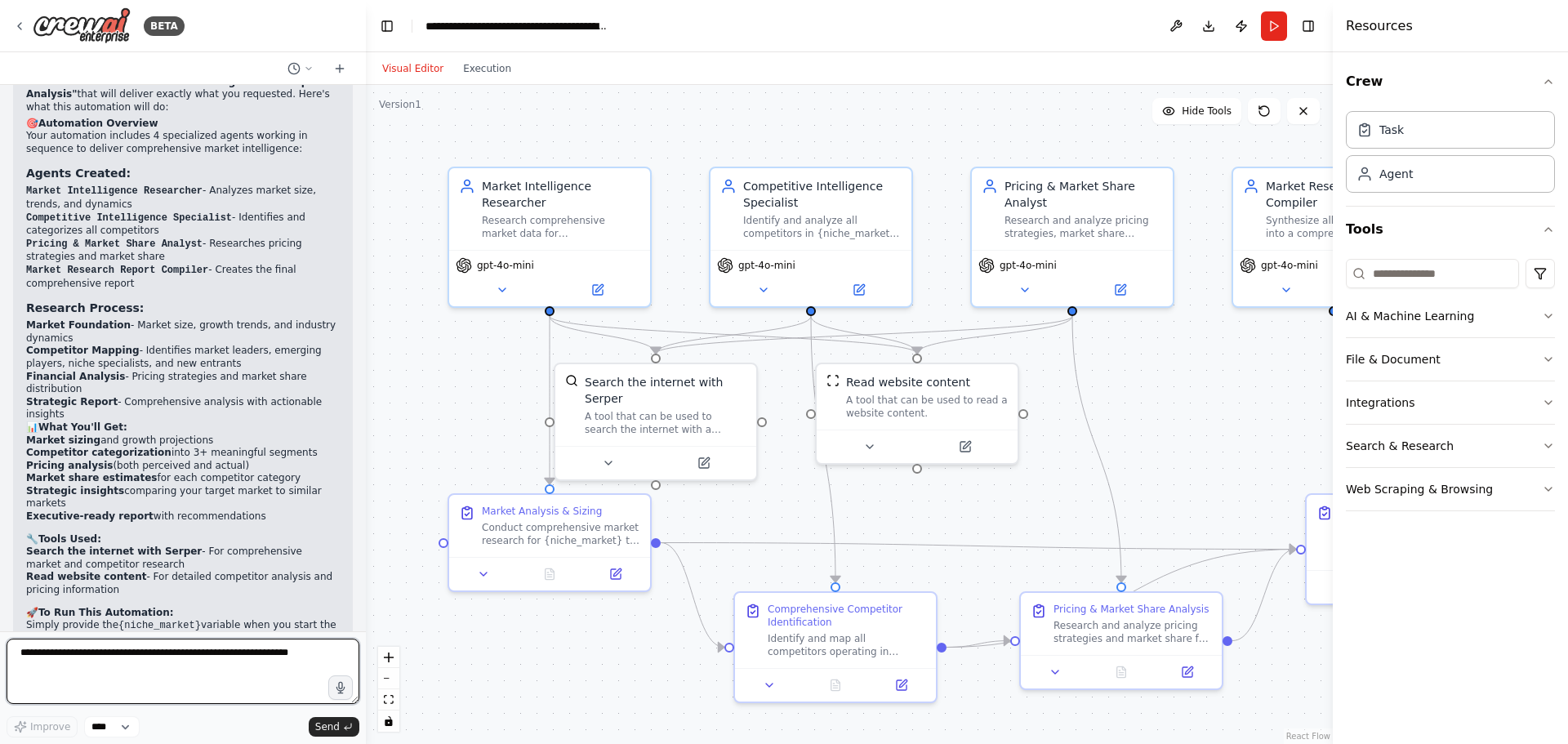
scroll to position [1222, 0]
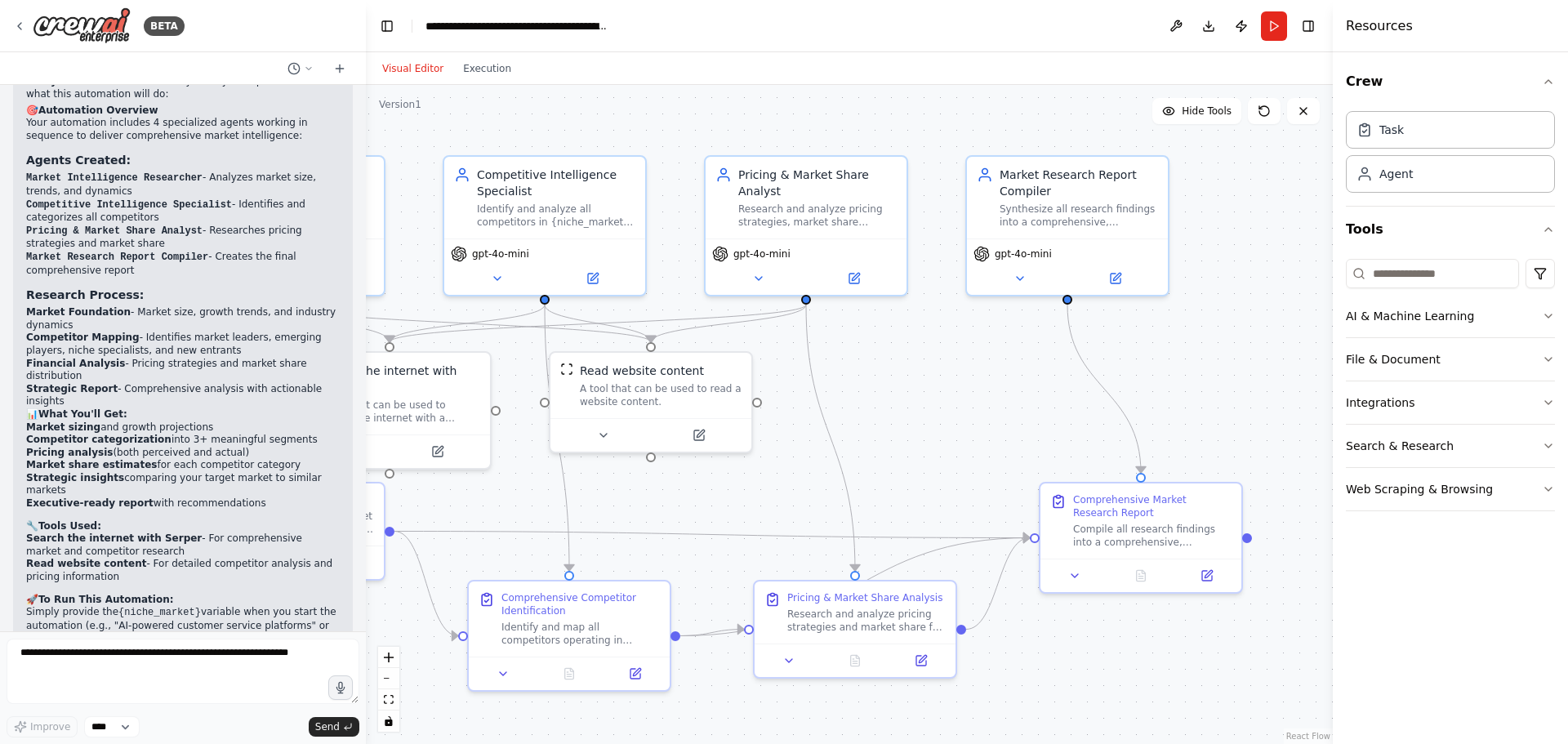
drag, startPoint x: 1229, startPoint y: 389, endPoint x: 962, endPoint y: 378, distance: 267.2
click at [962, 378] on div ".deletable-edge-delete-btn { width: 20px; height: 20px; border: 0px solid #ffff…" at bounding box center [849, 415] width 967 height 660
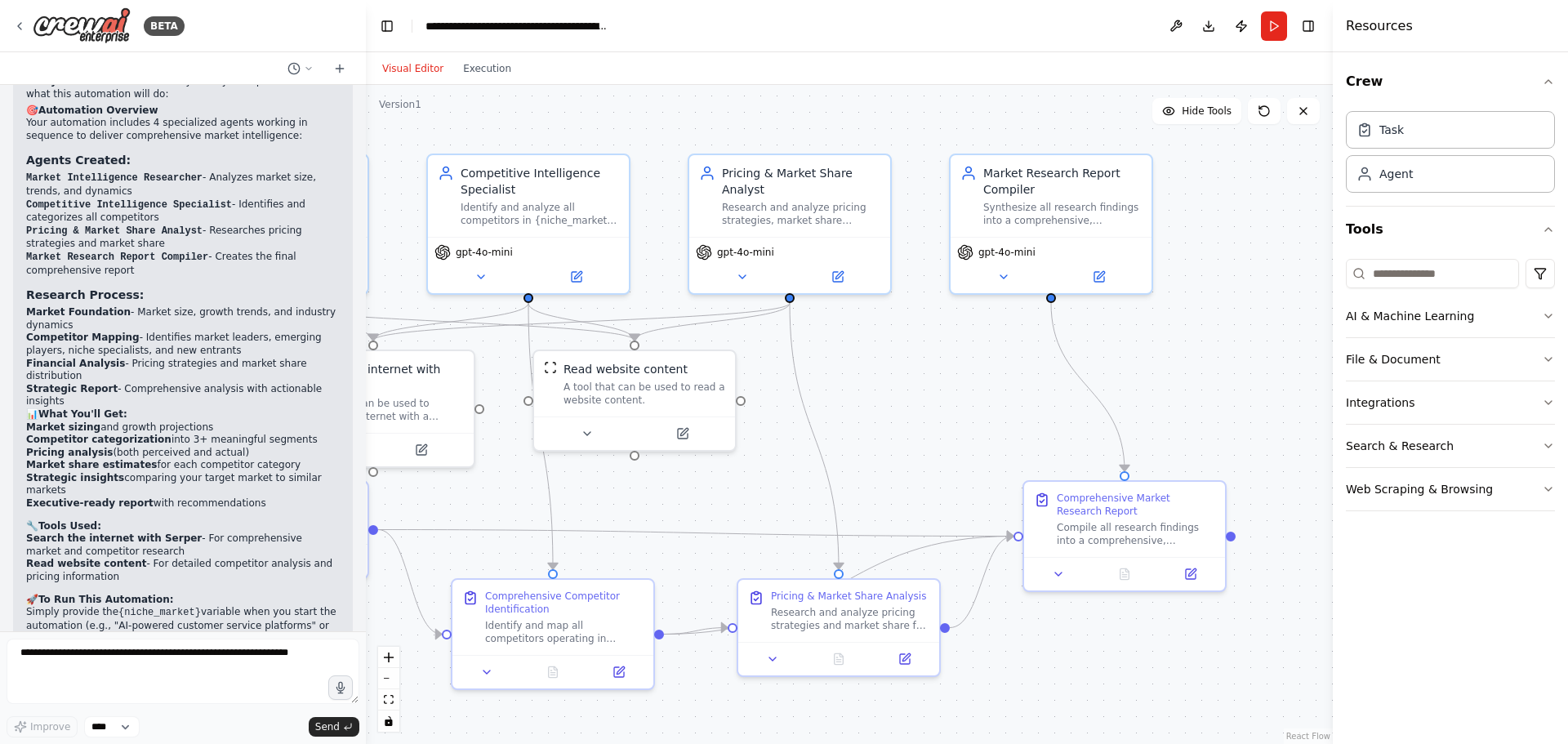
drag, startPoint x: 963, startPoint y: 419, endPoint x: 923, endPoint y: 424, distance: 40.3
click at [936, 420] on div ".deletable-edge-delete-btn { width: 20px; height: 20px; border: 0px solid #ffff…" at bounding box center [849, 415] width 967 height 660
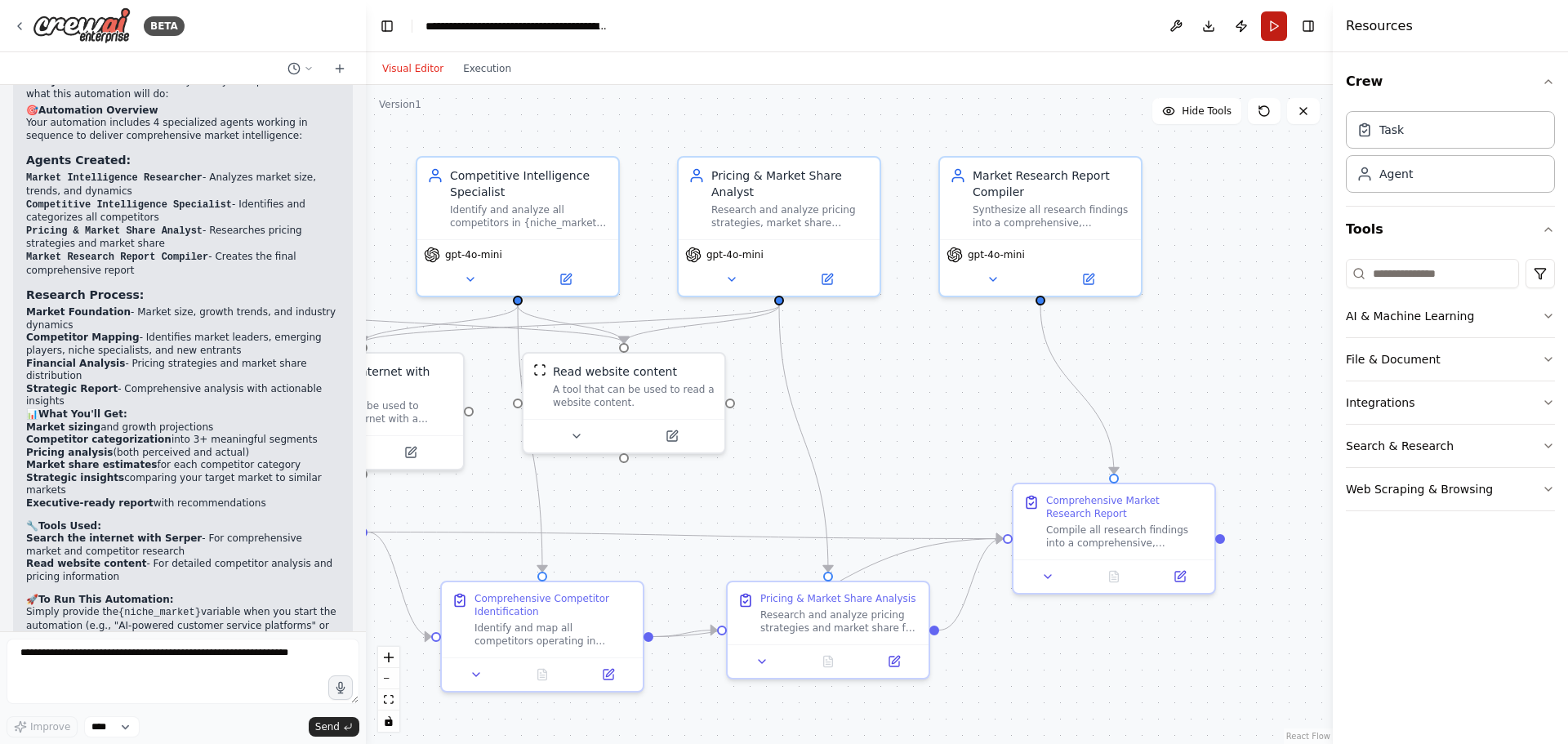
click at [1278, 22] on button "Run" at bounding box center [1274, 25] width 26 height 29
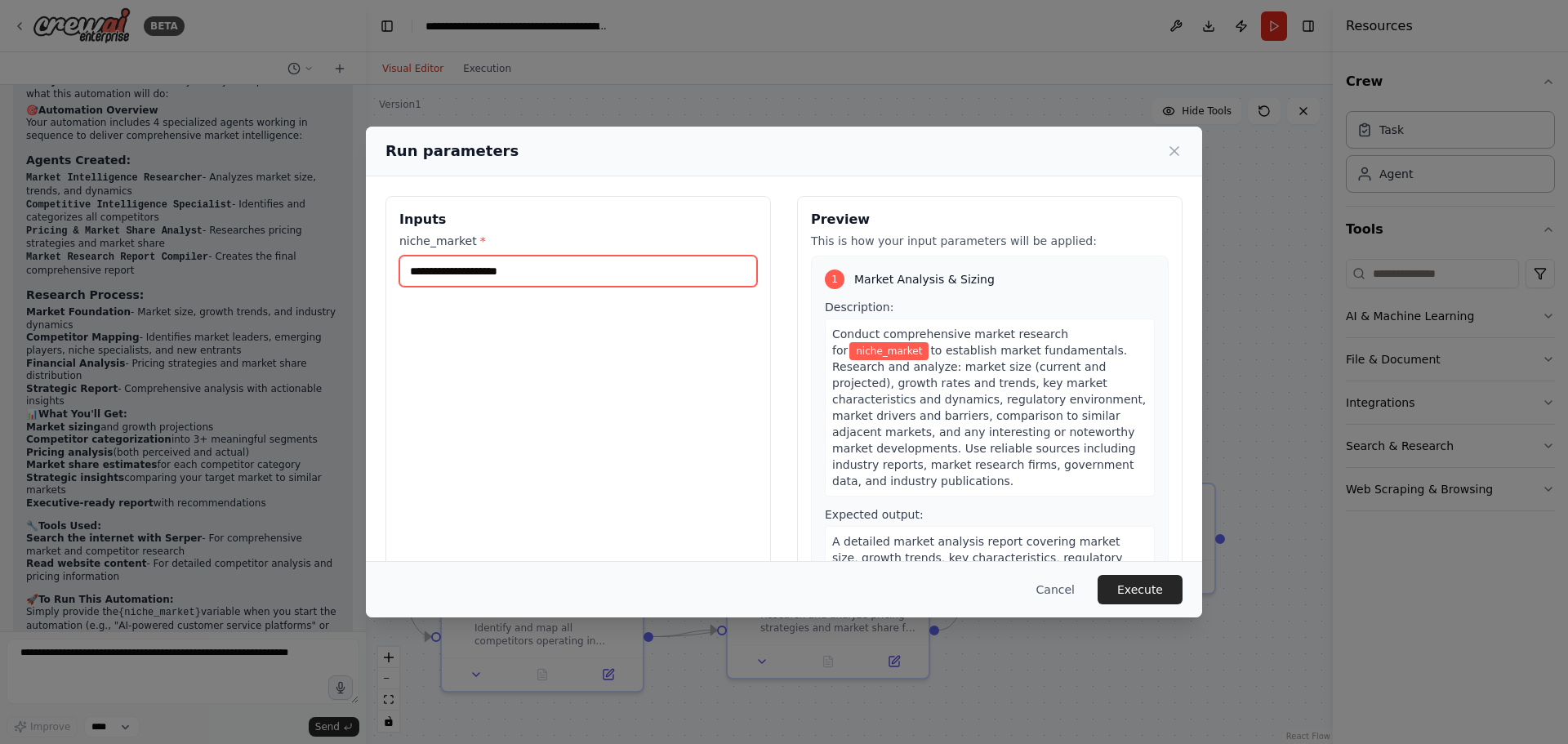
click at [563, 266] on input "niche_market *" at bounding box center [579, 271] width 358 height 31
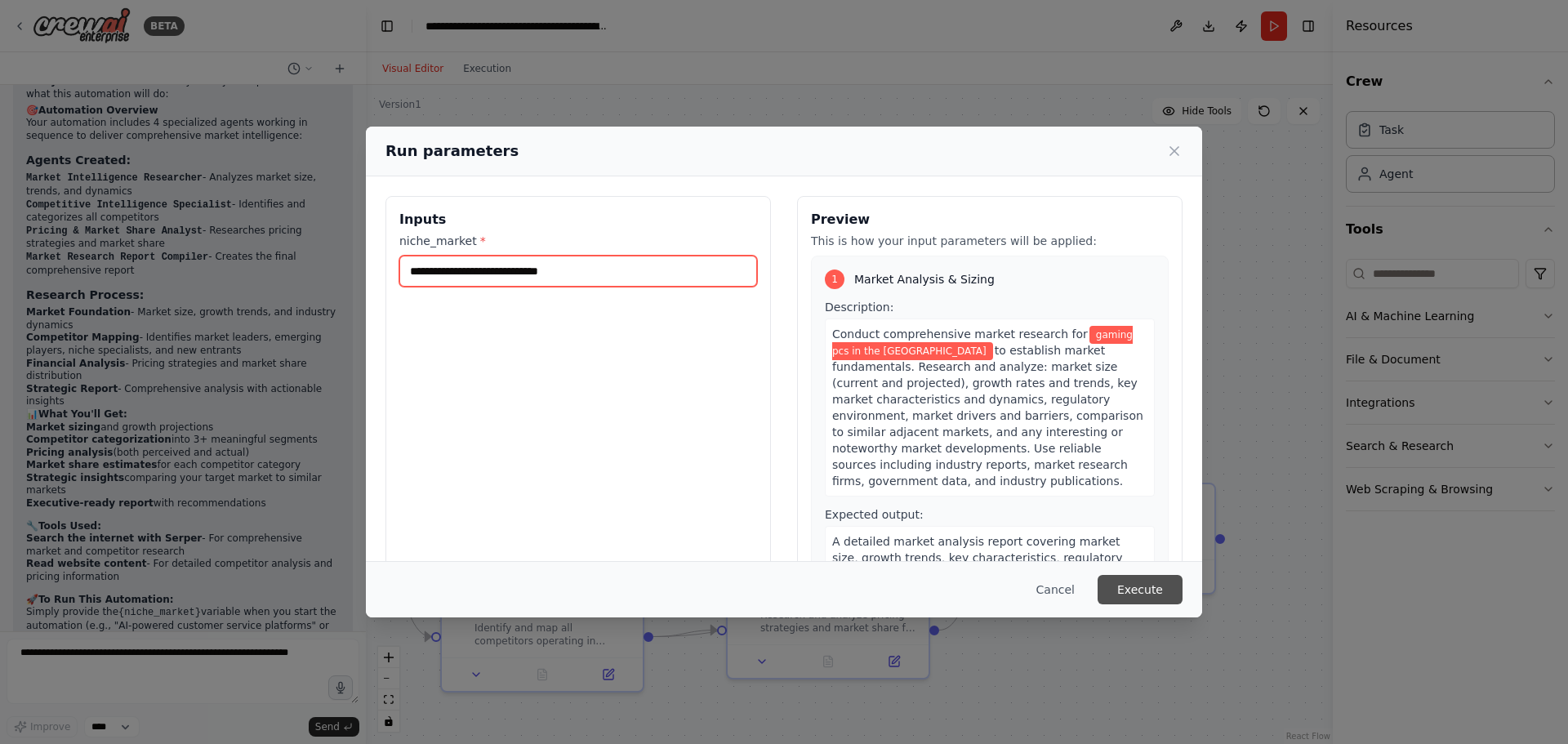
type input "**********"
click at [1153, 575] on button "Execute" at bounding box center [1140, 589] width 85 height 29
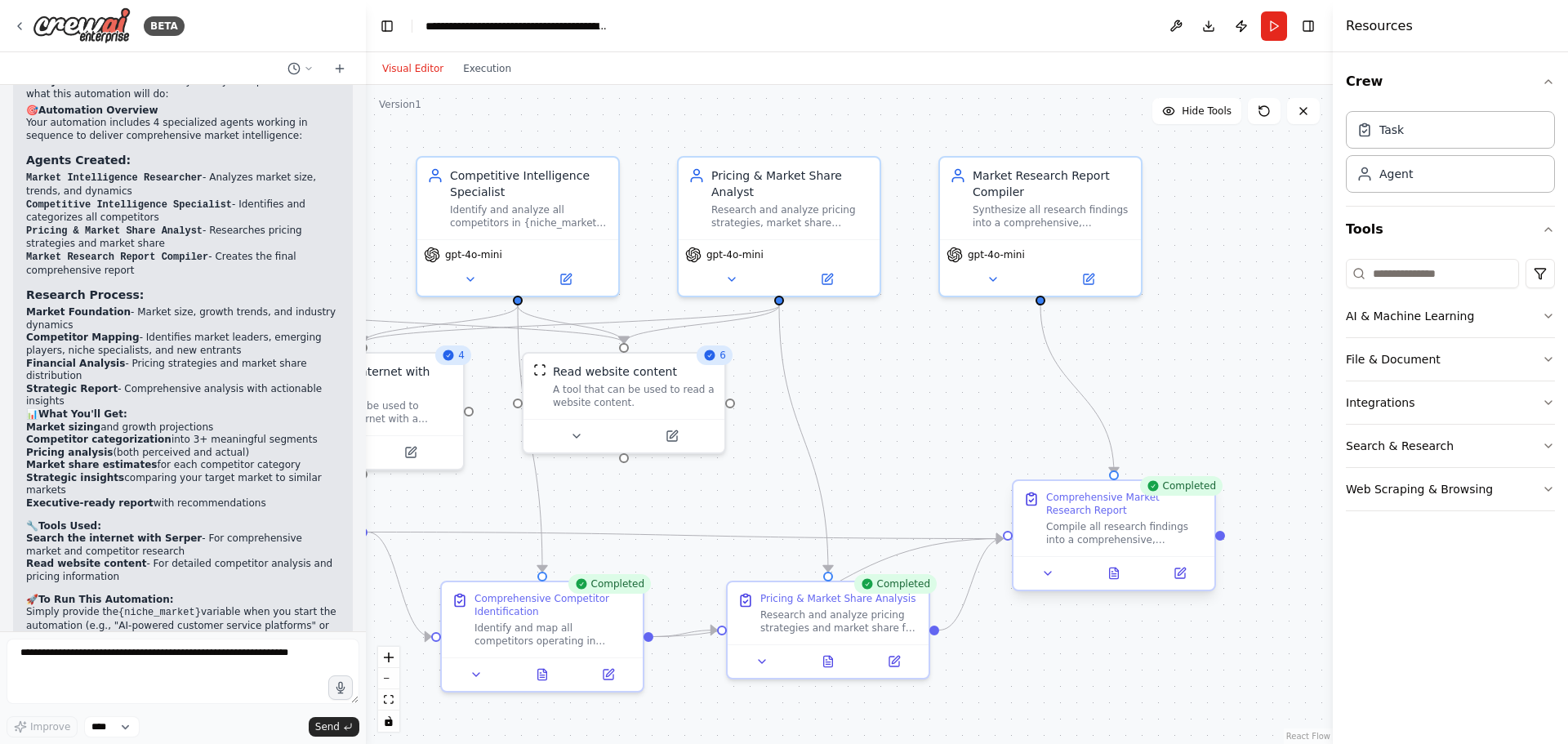
click at [1181, 537] on div "Compile all research findings into a comprehensive, executive-ready market rese…" at bounding box center [1125, 534] width 158 height 26
click at [1180, 492] on div "Completed" at bounding box center [1182, 486] width 83 height 20
drag, startPoint x: 484, startPoint y: 79, endPoint x: 520, endPoint y: 49, distance: 46.9
click at [485, 79] on div "Visual Editor Execution" at bounding box center [446, 68] width 149 height 33
click at [480, 67] on button "Execution" at bounding box center [487, 68] width 68 height 20
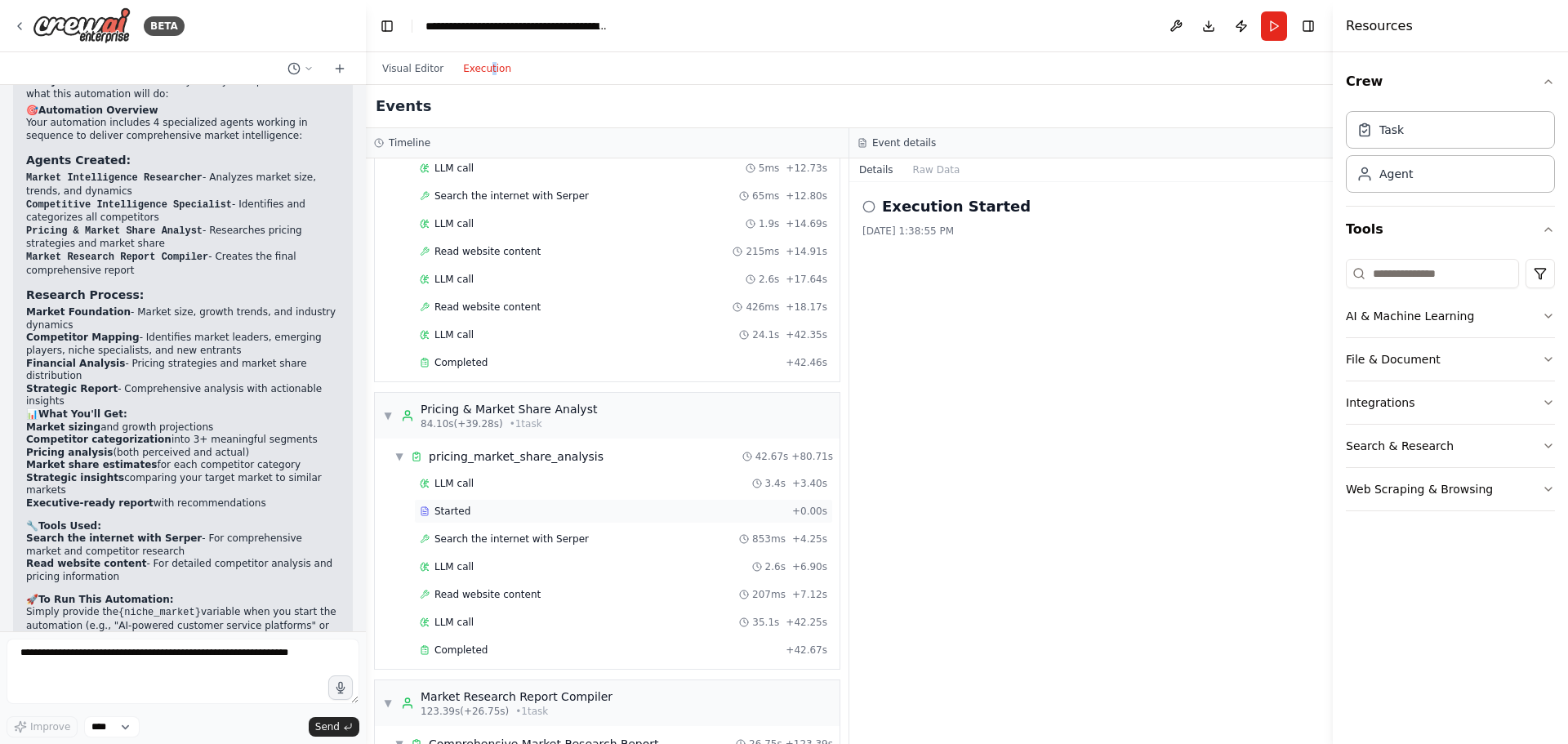
scroll to position [736, 0]
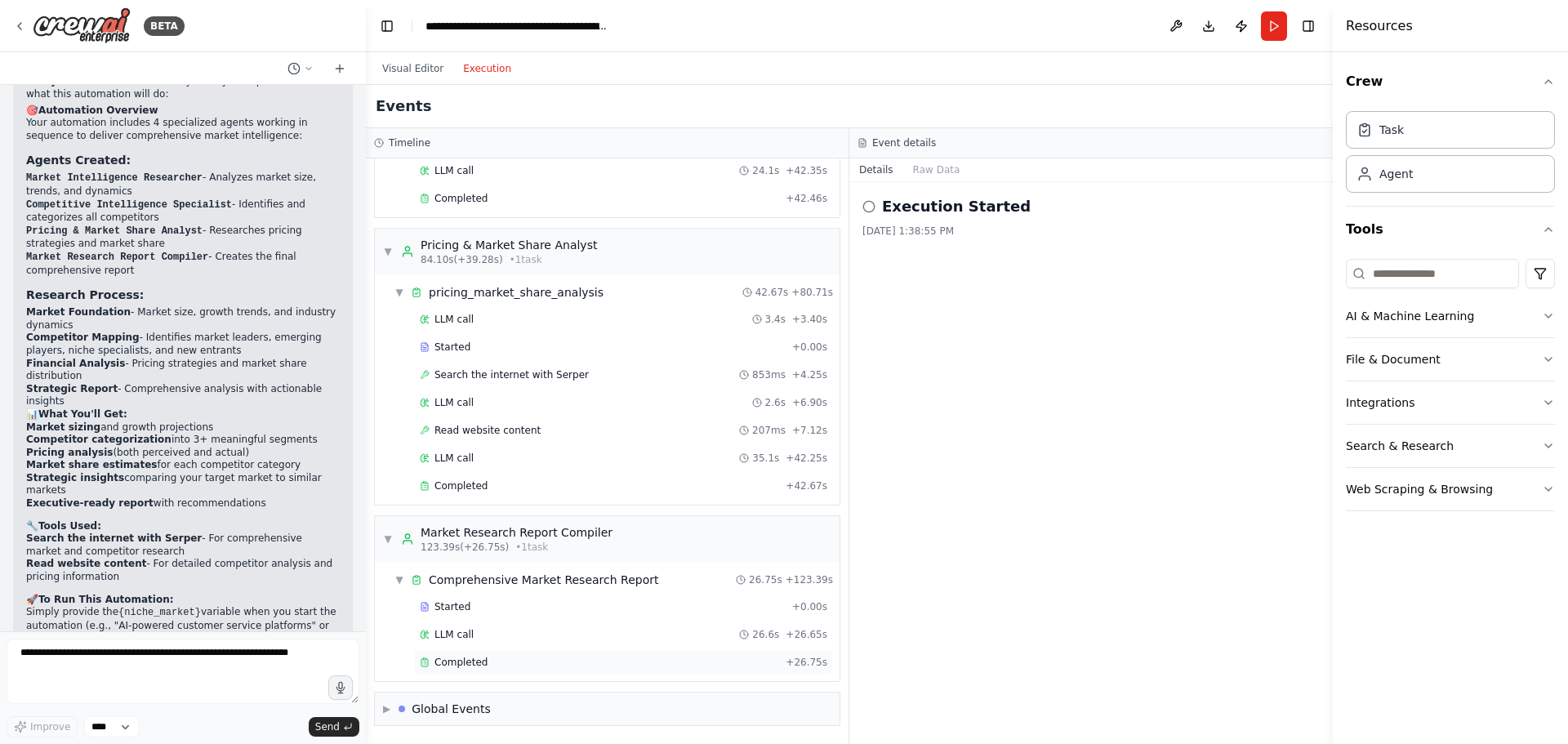
click at [480, 665] on span "Completed" at bounding box center [460, 662] width 53 height 13
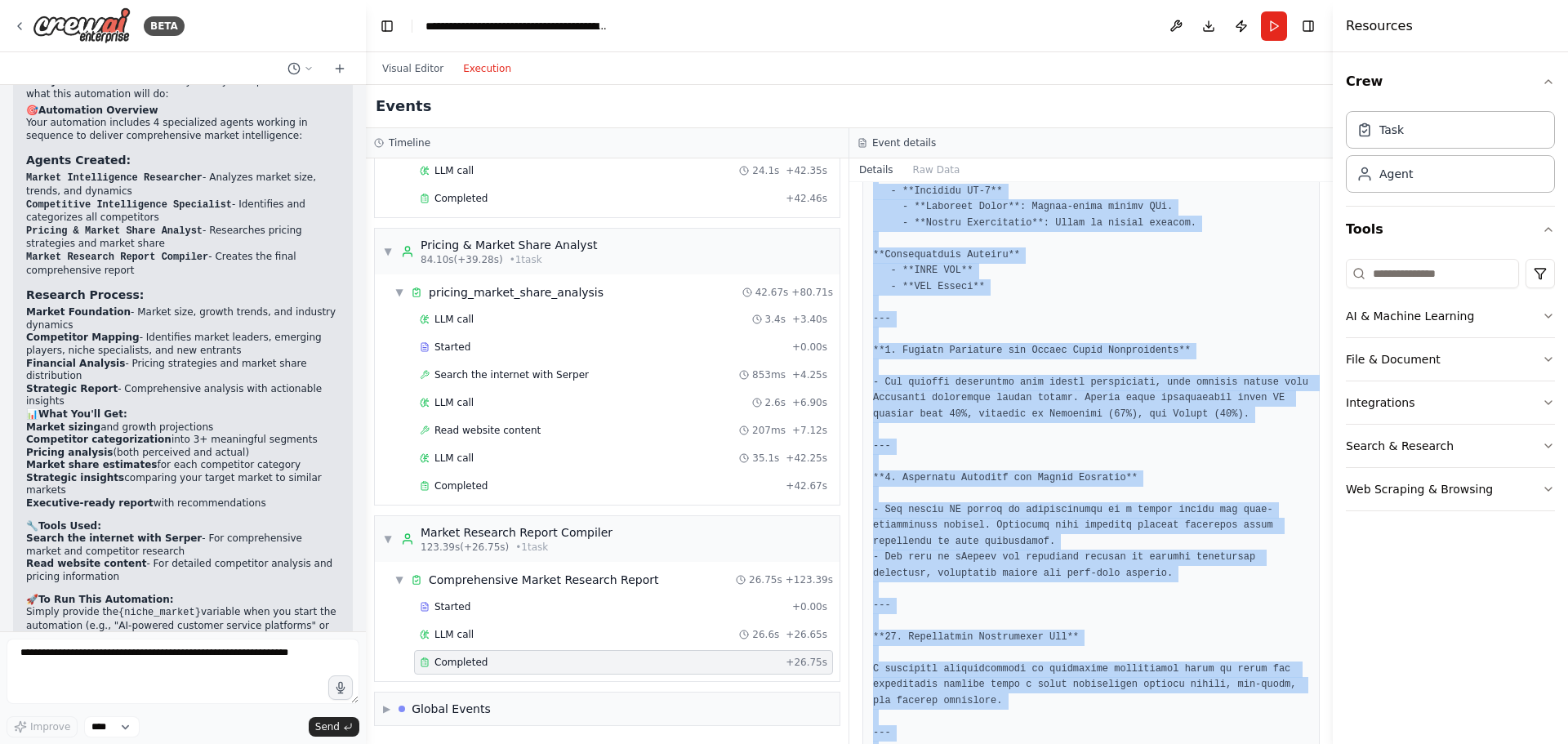
scroll to position [2560, 0]
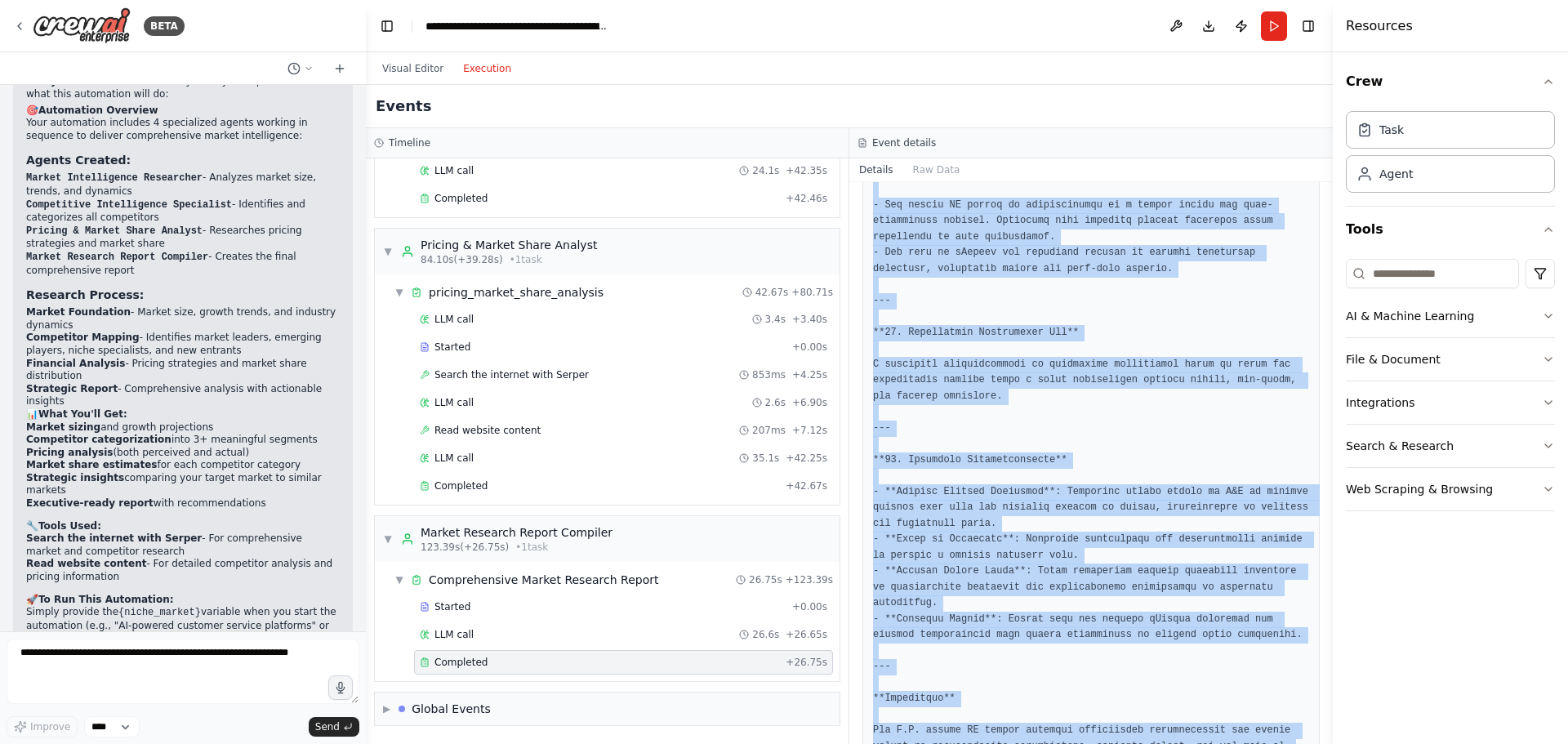
drag, startPoint x: 876, startPoint y: 292, endPoint x: 1146, endPoint y: 700, distance: 489.2
copy pre "**Gaming PC Market Analysis Report - [GEOGRAPHIC_DATA] (2025)** --- **Executive…"
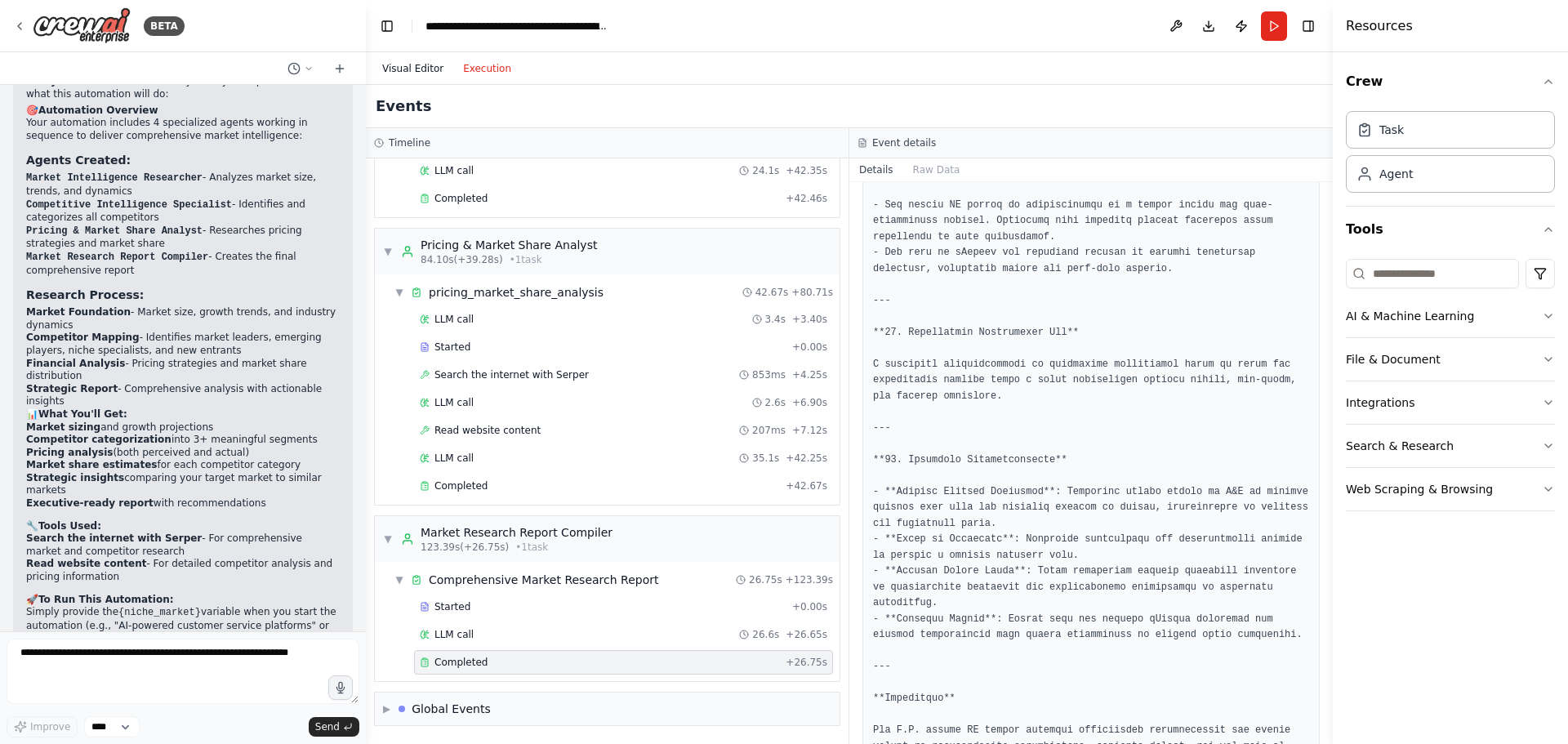
click at [396, 67] on button "Visual Editor" at bounding box center [413, 68] width 81 height 20
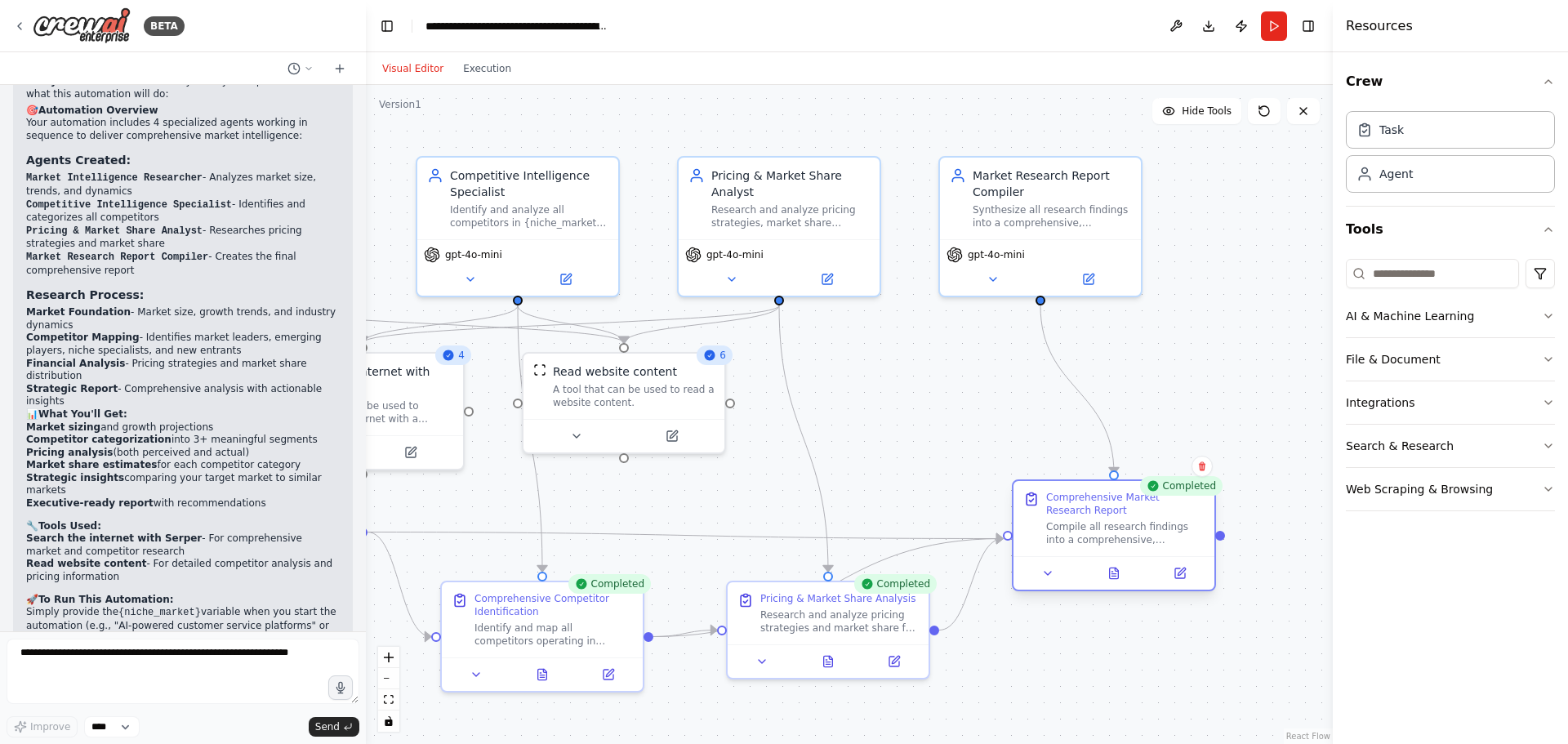
click at [1095, 507] on div "Comprehensive Market Research Report" at bounding box center [1125, 504] width 158 height 26
click at [1118, 579] on icon at bounding box center [1115, 572] width 9 height 10
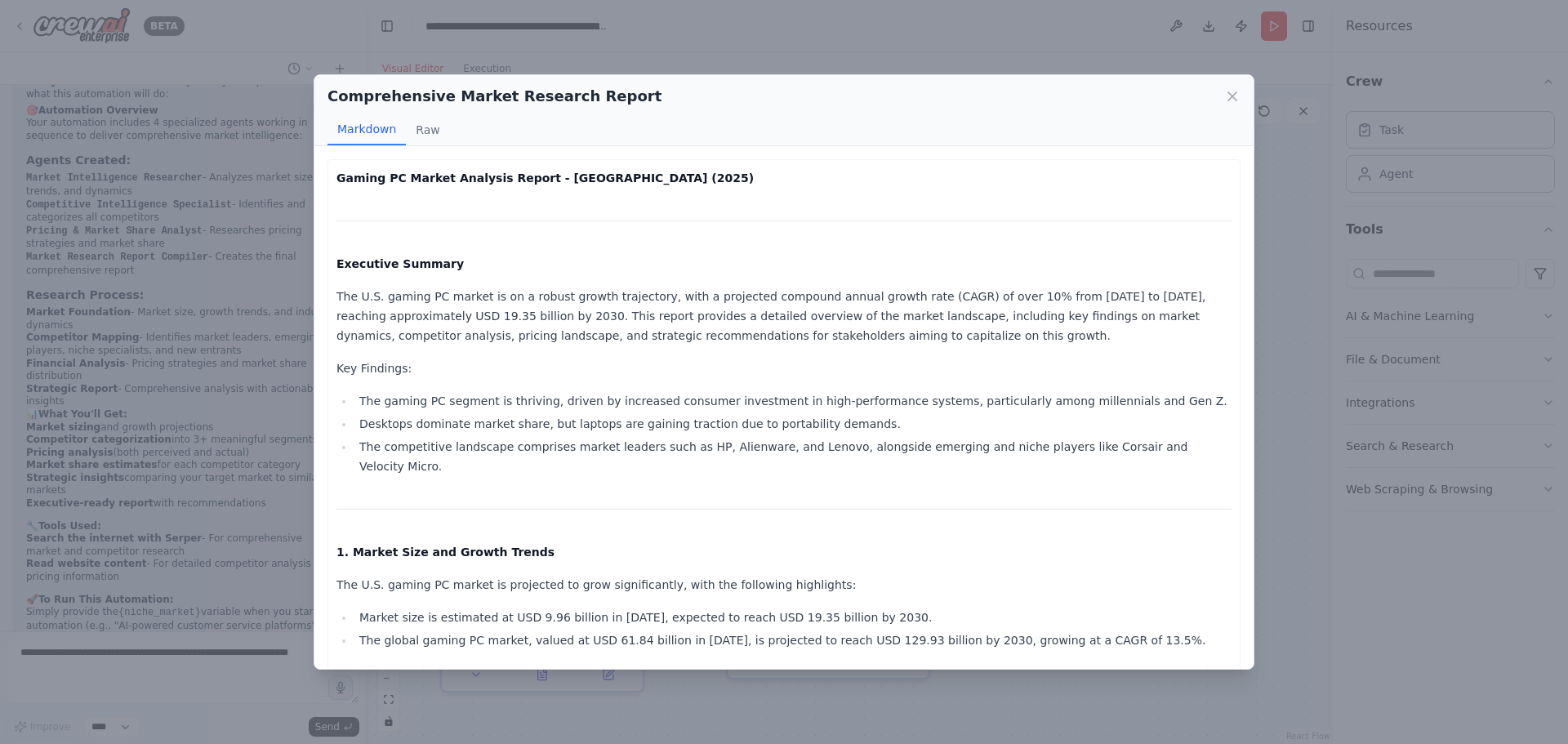
click at [653, 326] on p "The U.S. gaming PC market is on a robust growth trajectory, with a projected co…" at bounding box center [784, 316] width 896 height 59
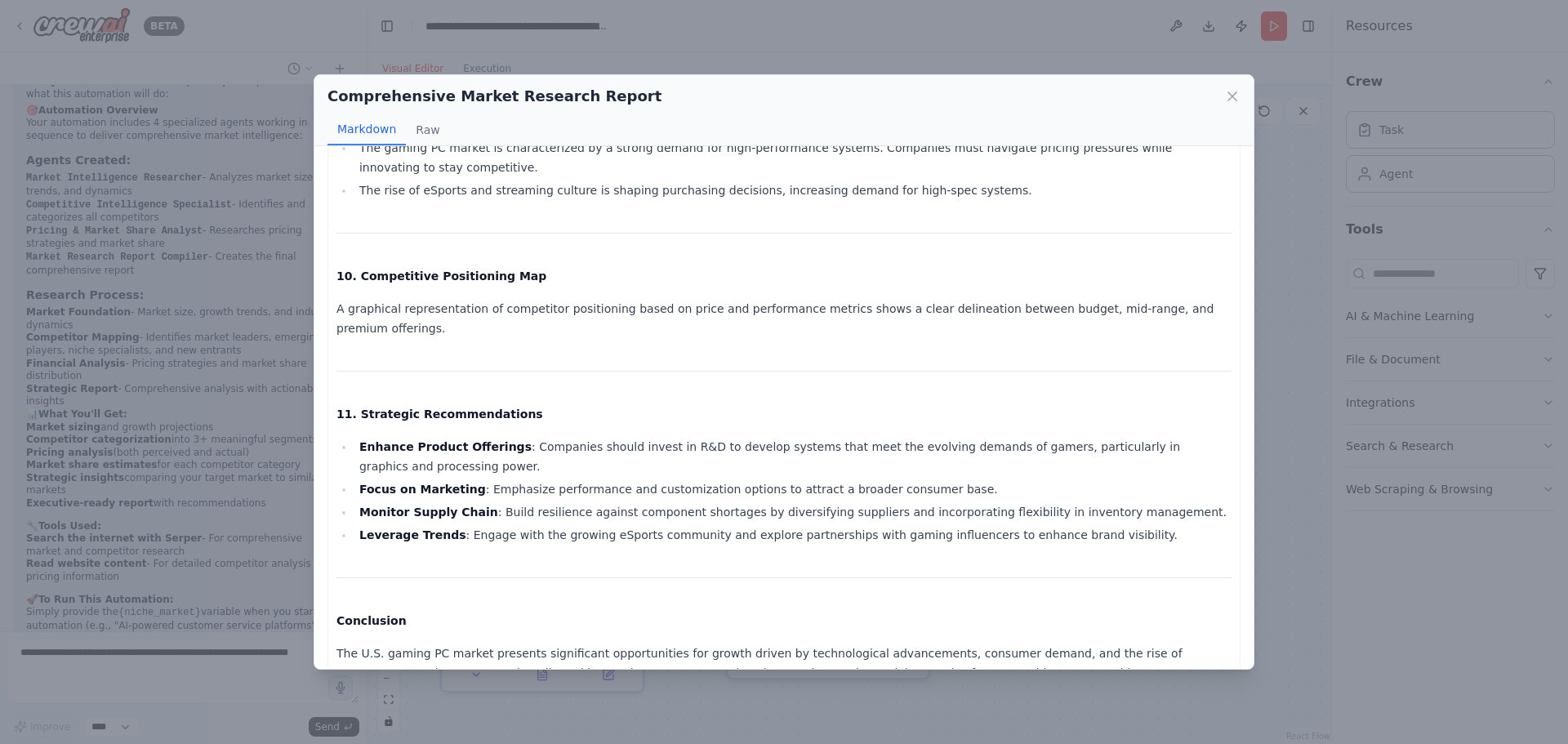
scroll to position [2748, 0]
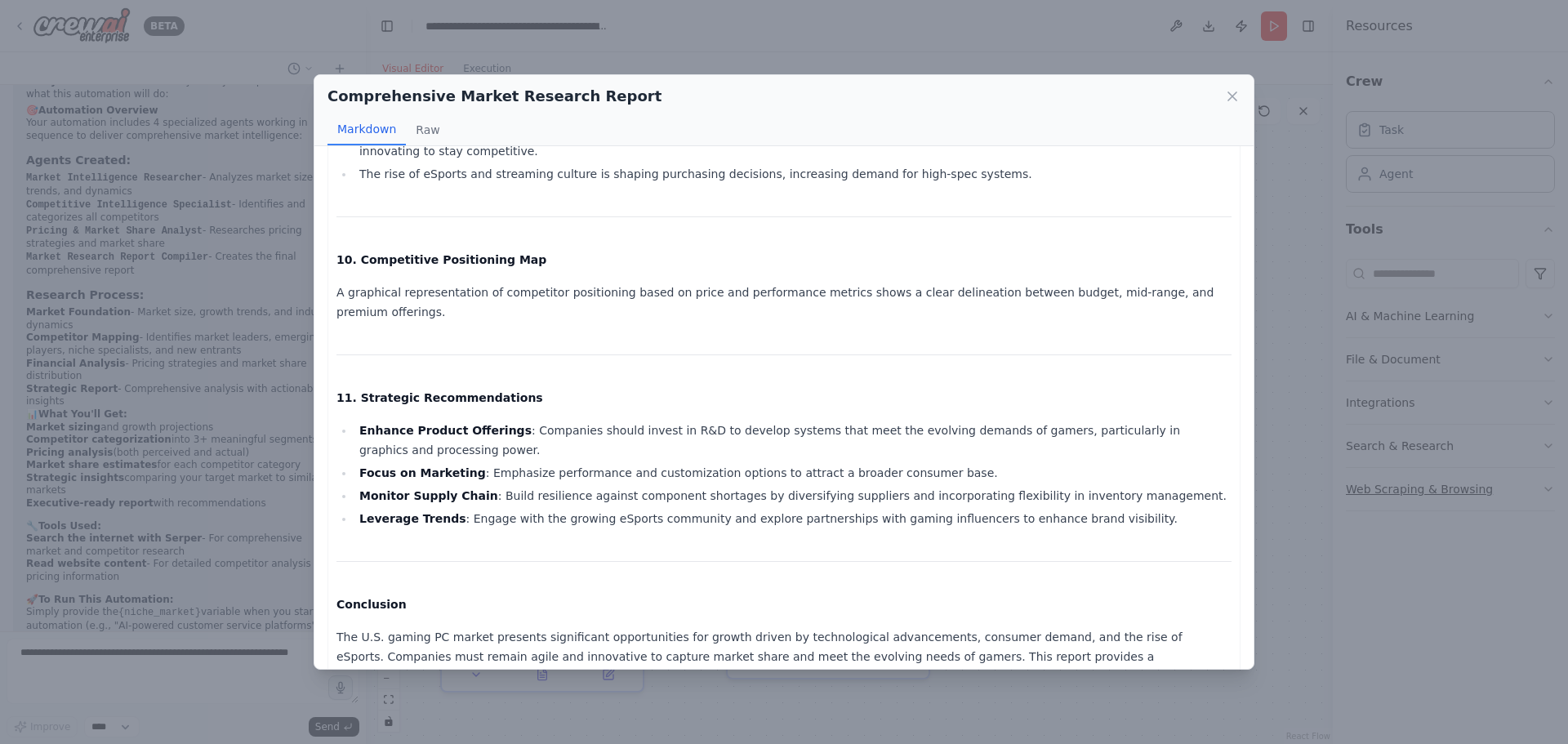
click at [1371, 509] on div "Comprehensive Market Research Report Markdown Raw Gaming PC Market Analysis Rep…" at bounding box center [784, 372] width 1568 height 744
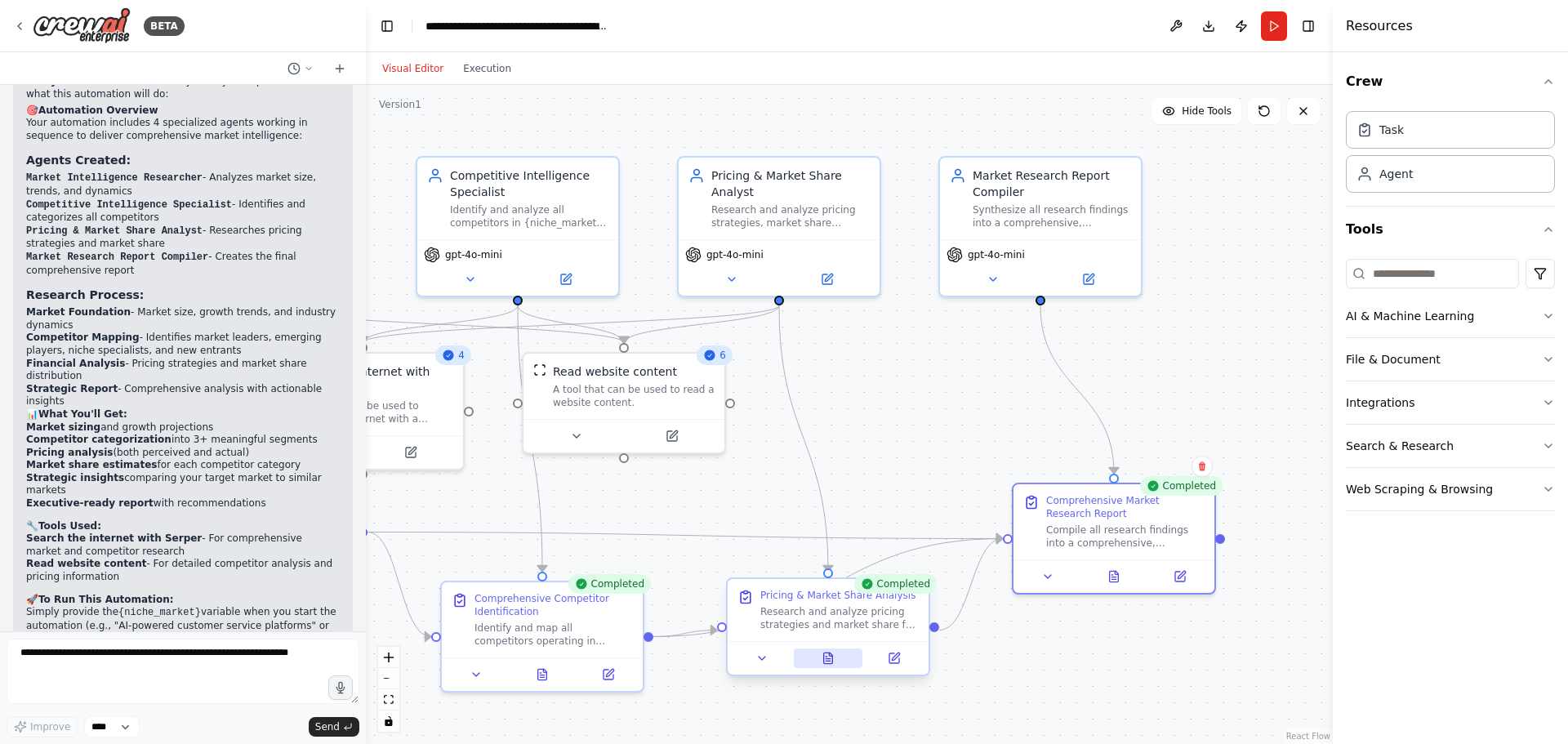
click at [826, 661] on icon at bounding box center [828, 661] width 4 height 0
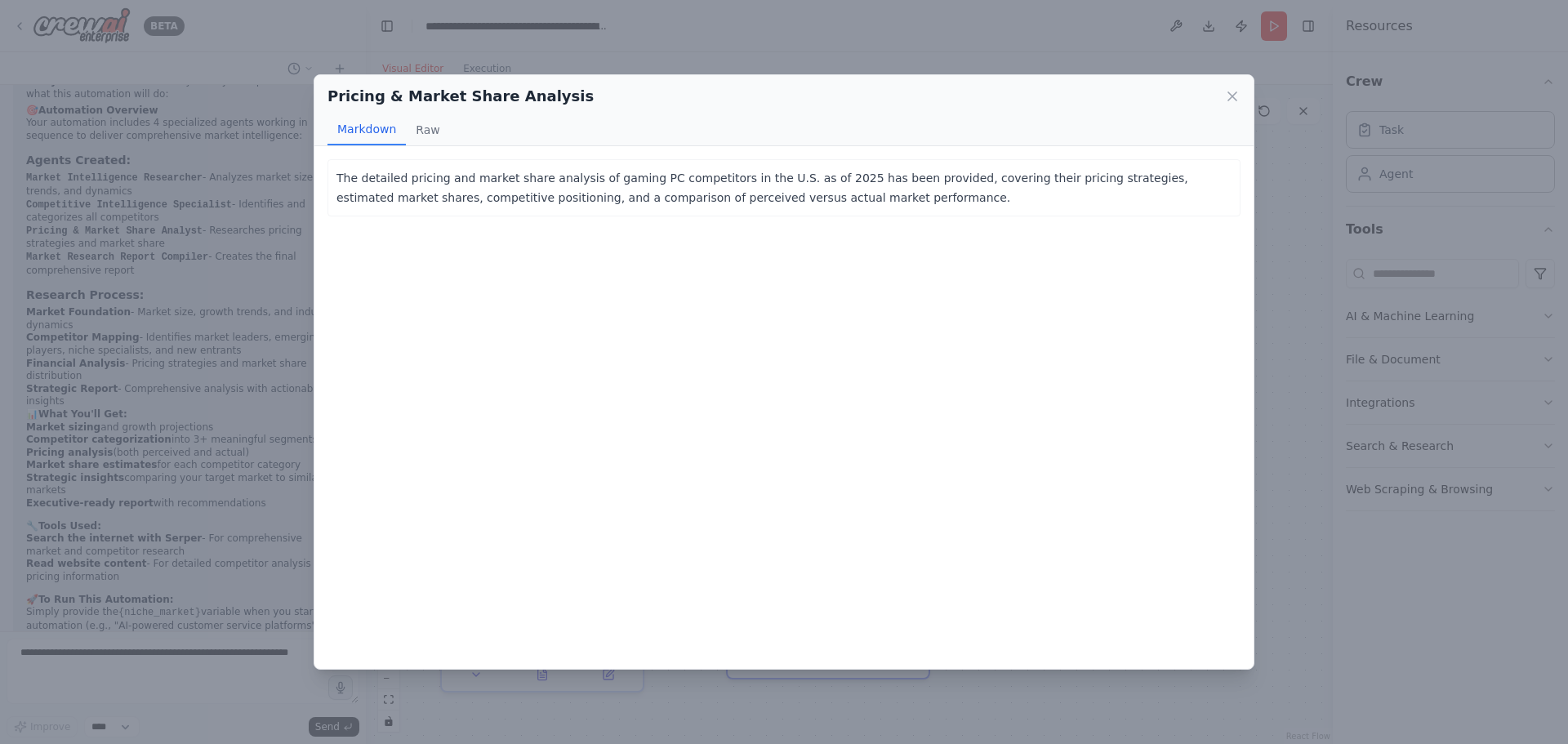
drag, startPoint x: 630, startPoint y: 225, endPoint x: 566, endPoint y: 187, distance: 74.4
click at [624, 224] on div "The detailed pricing and market share analysis of gaming PC competitors in the …" at bounding box center [784, 407] width 940 height 523
click at [818, 225] on div "The detailed pricing and market share analysis of gaming PC competitors in the …" at bounding box center [784, 407] width 940 height 523
click at [819, 225] on div "The detailed pricing and market share analysis of gaming PC competitors in the …" at bounding box center [784, 407] width 940 height 523
click at [972, 255] on div "The detailed pricing and market share analysis of gaming PC competitors in the …" at bounding box center [784, 407] width 940 height 523
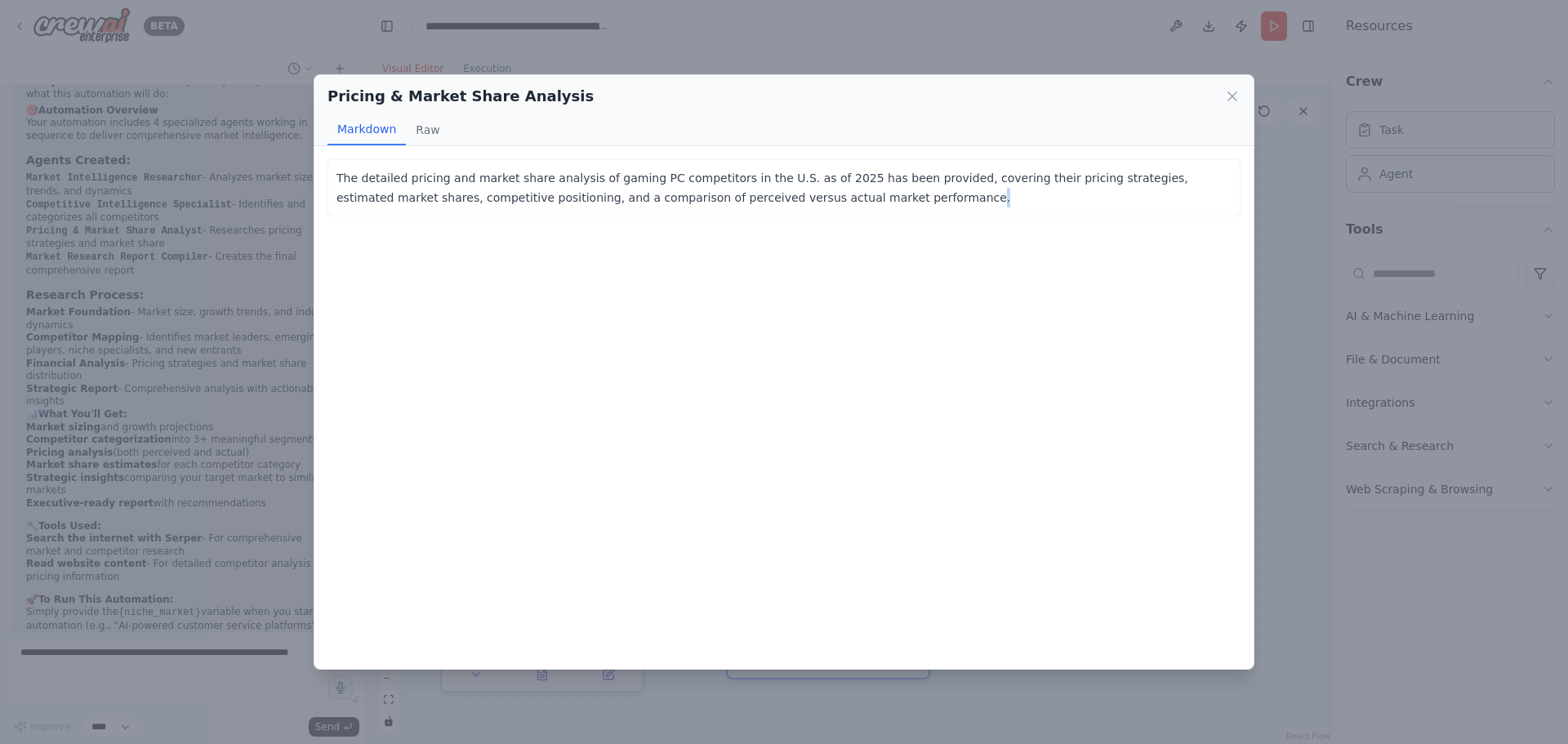
click at [972, 255] on div "The detailed pricing and market share analysis of gaming PC competitors in the …" at bounding box center [784, 407] width 940 height 523
click at [420, 129] on button "Raw" at bounding box center [428, 129] width 43 height 31
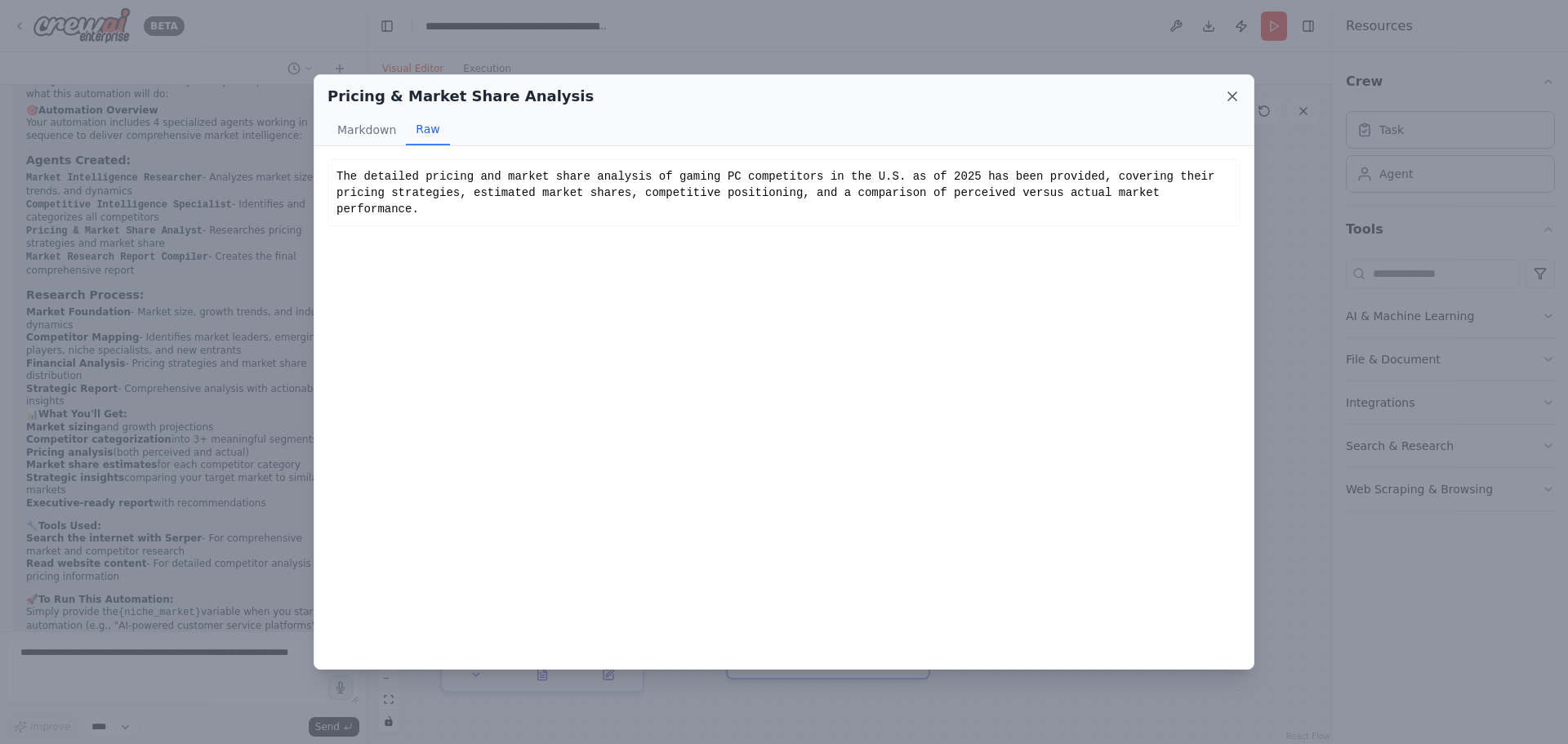
click at [1228, 100] on icon at bounding box center [1232, 96] width 16 height 16
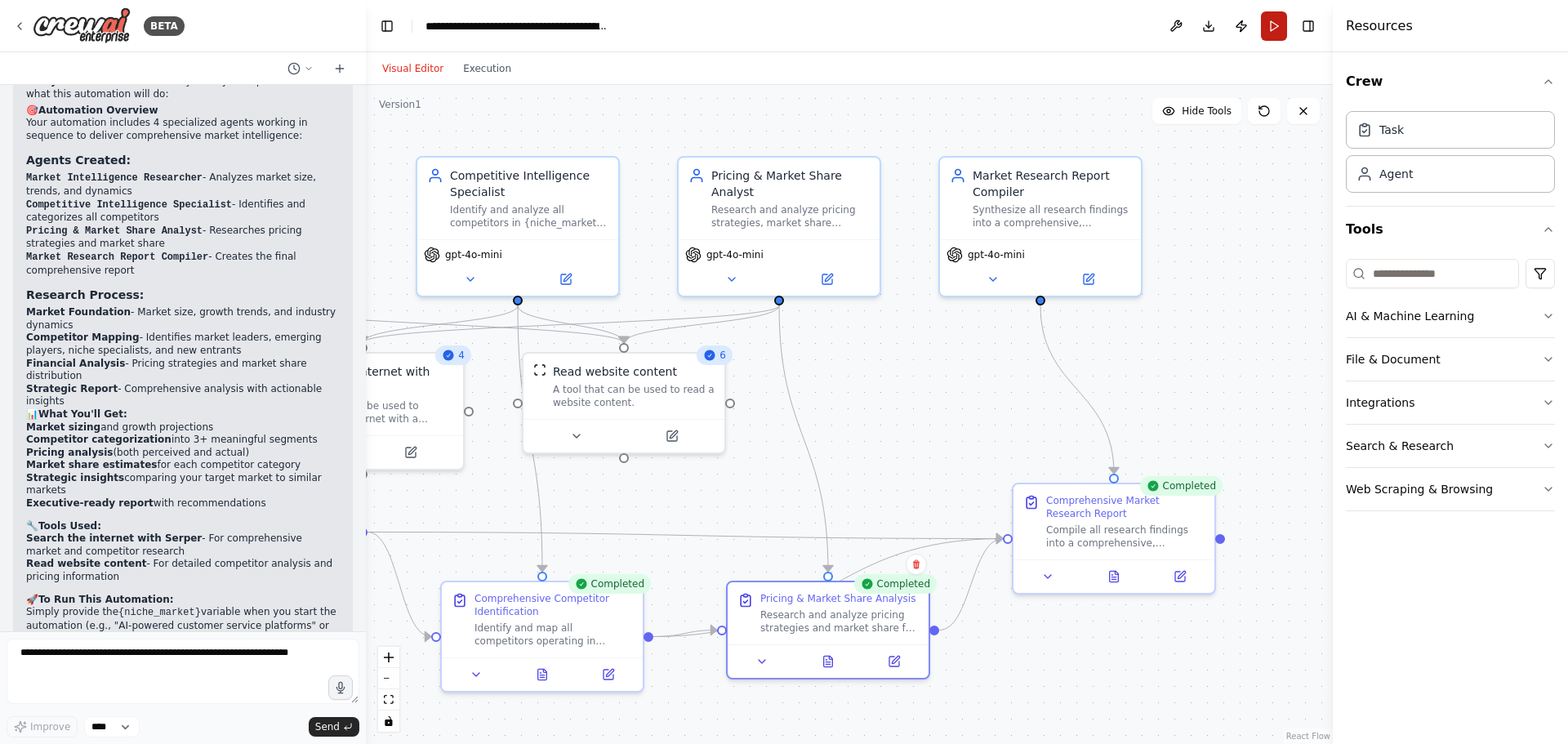
click at [1263, 23] on button "Run" at bounding box center [1274, 25] width 26 height 29
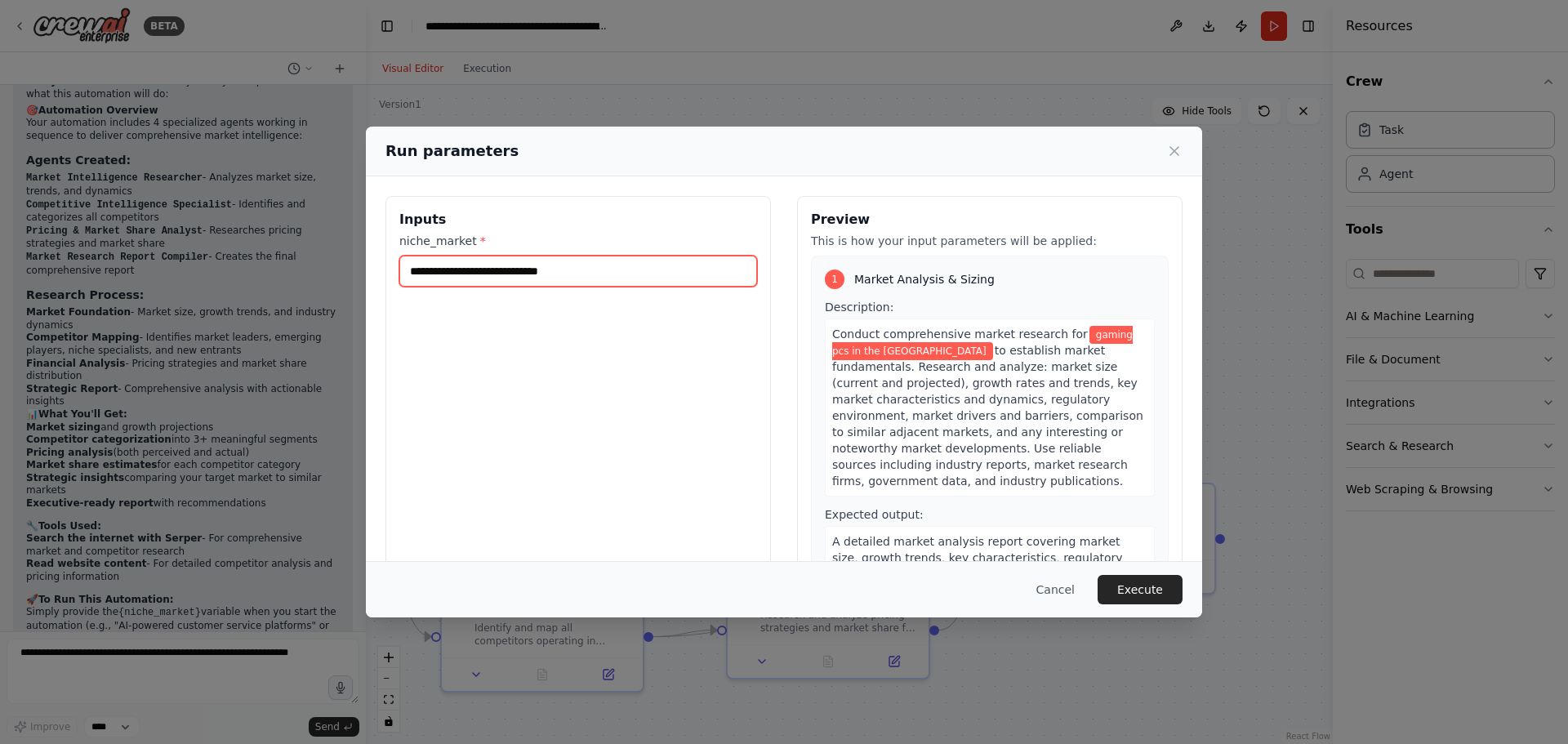
click at [605, 268] on input "**********" at bounding box center [579, 271] width 358 height 31
drag, startPoint x: 582, startPoint y: 279, endPoint x: 472, endPoint y: 274, distance: 110.1
click at [472, 274] on input "**********" at bounding box center [579, 271] width 358 height 31
click at [412, 272] on input "**********" at bounding box center [579, 271] width 358 height 31
type input "**********"
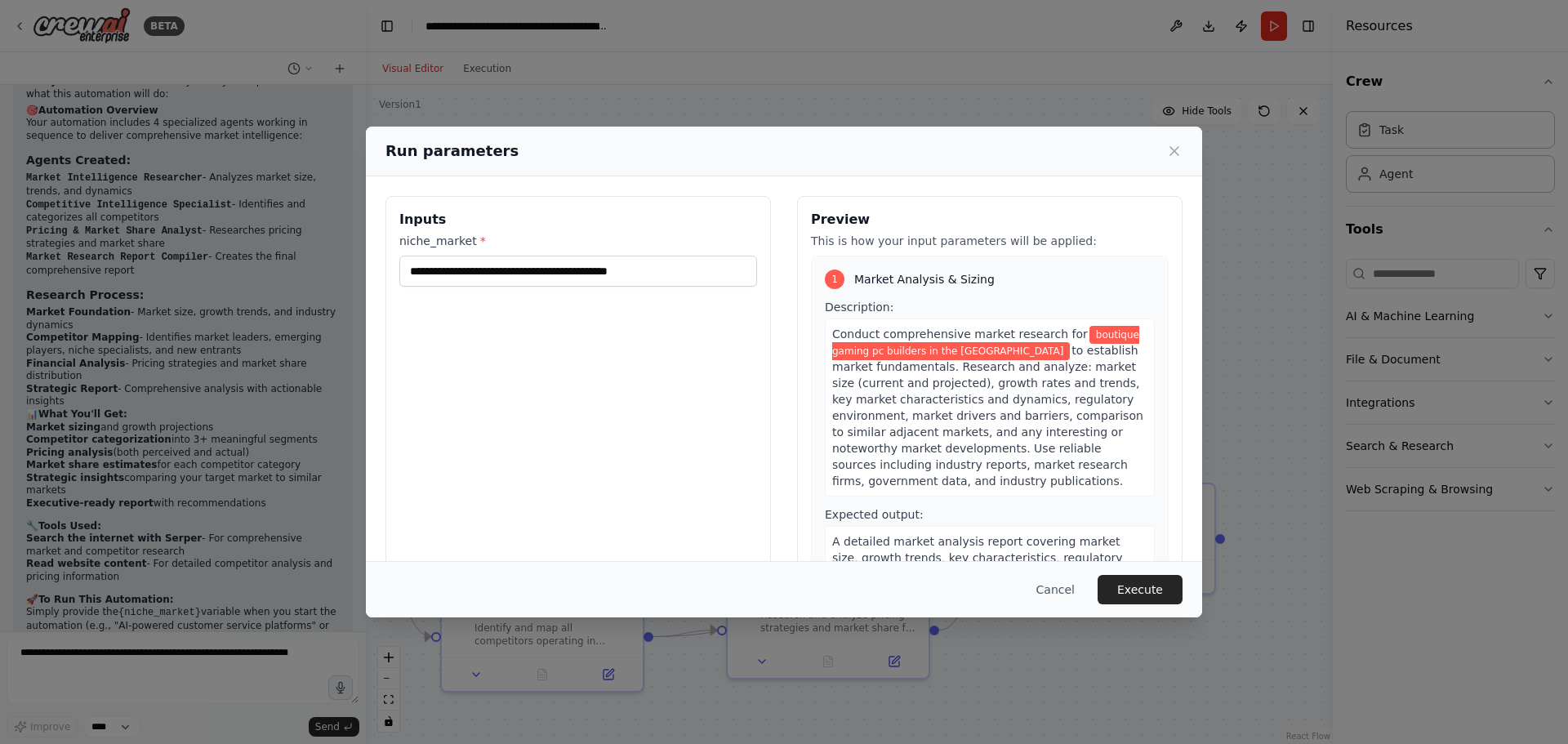
drag, startPoint x: 984, startPoint y: 403, endPoint x: 980, endPoint y: 390, distance: 13.6
click at [983, 401] on span "to establish market fundamentals. Research and analyze: market size (current an…" at bounding box center [988, 416] width 311 height 144
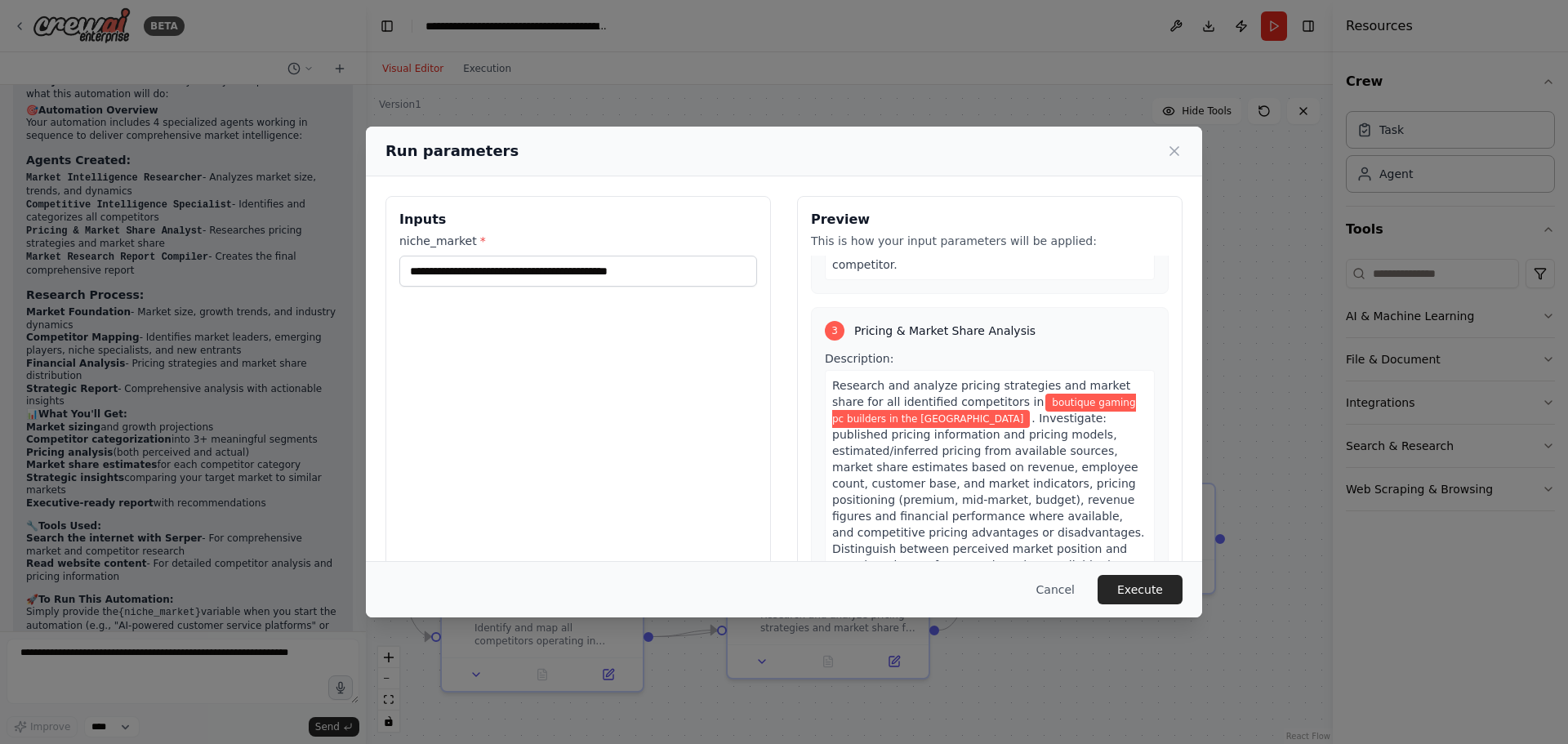
scroll to position [1062, 0]
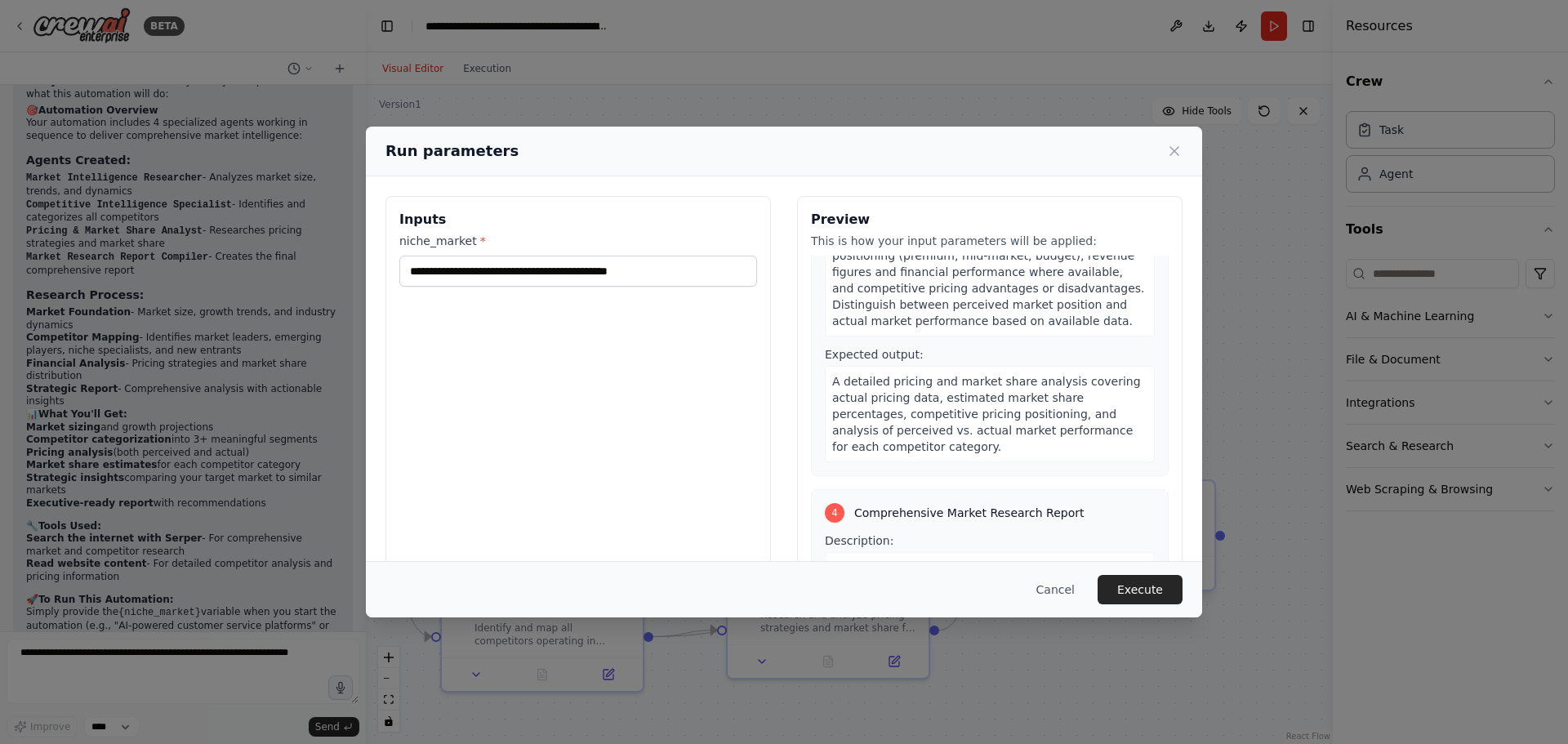
click at [1153, 588] on button "Execute" at bounding box center [1140, 589] width 85 height 29
